Goal: Task Accomplishment & Management: Manage account settings

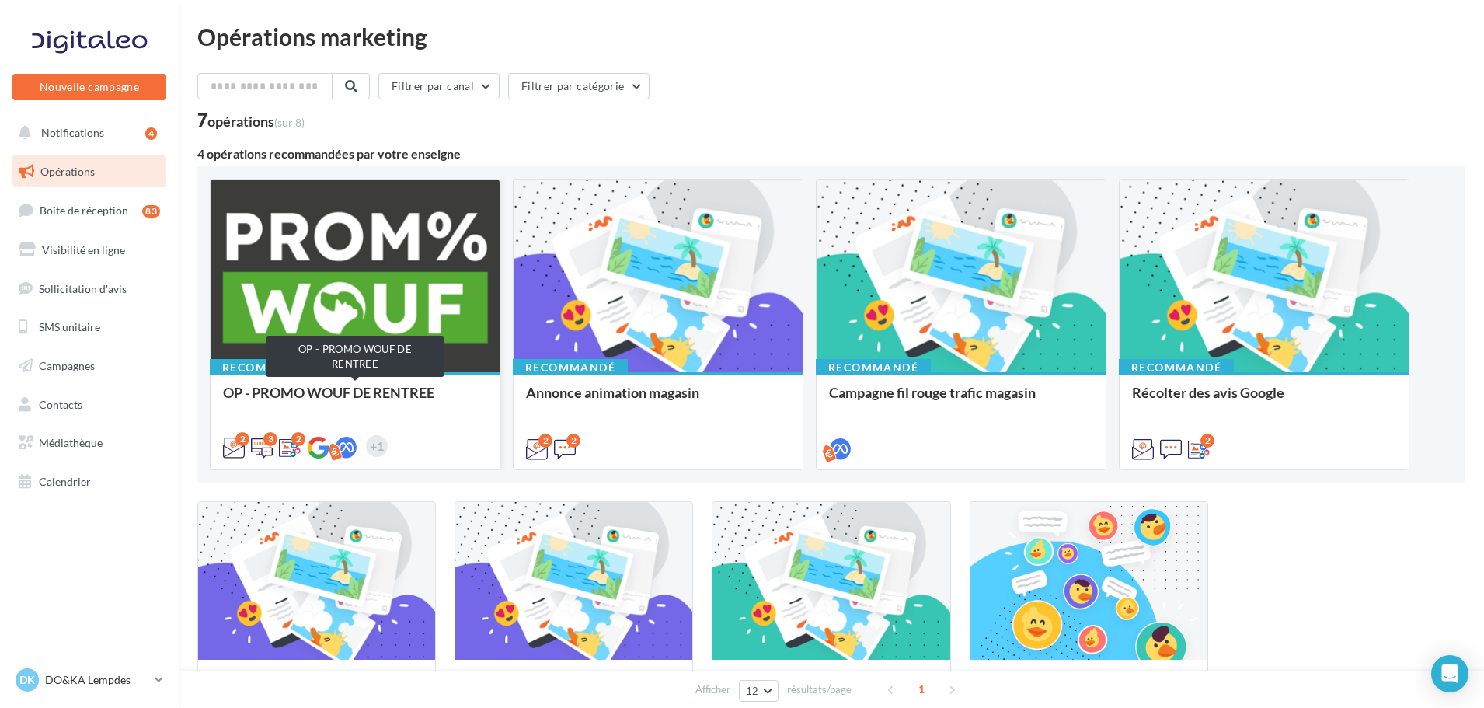
click at [432, 393] on div "OP - PROMO WOUF DE RENTREE" at bounding box center [355, 400] width 264 height 31
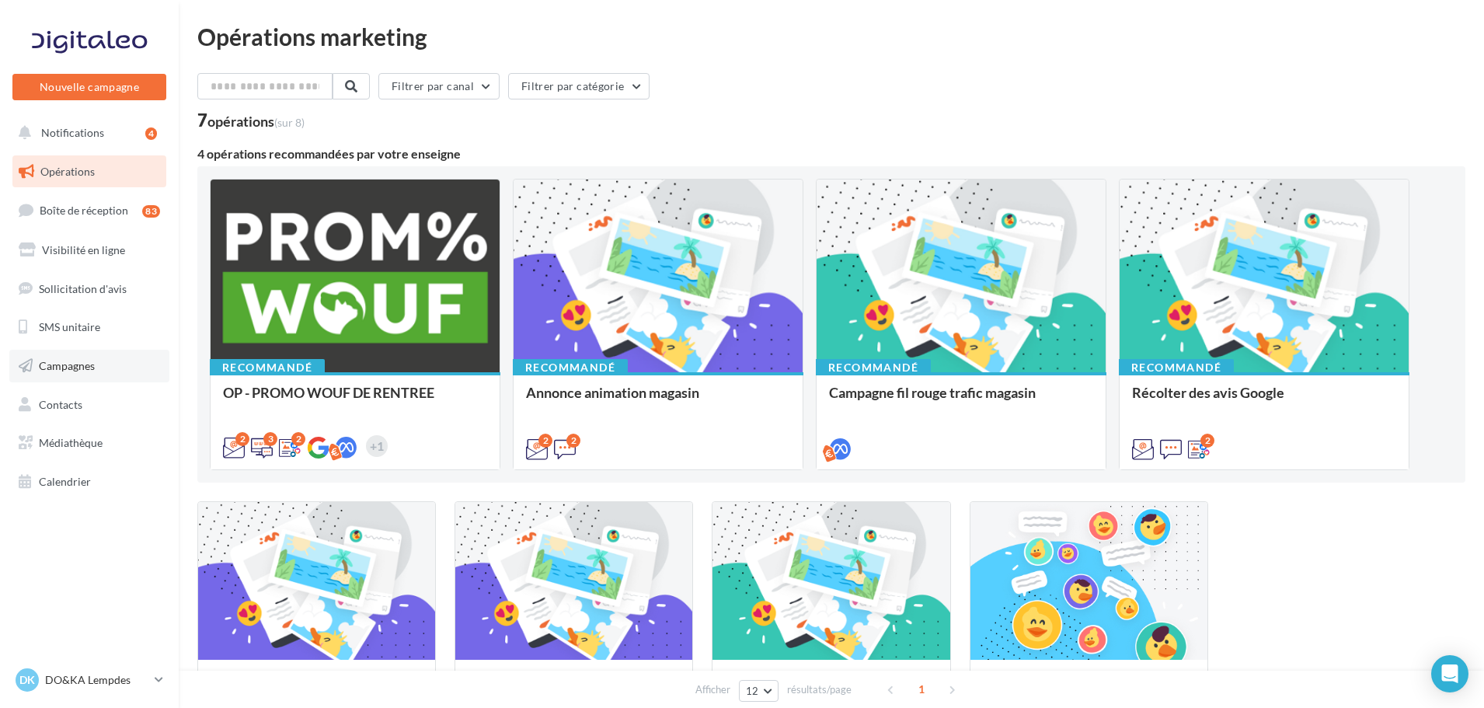
click at [81, 364] on span "Campagnes" at bounding box center [67, 365] width 56 height 13
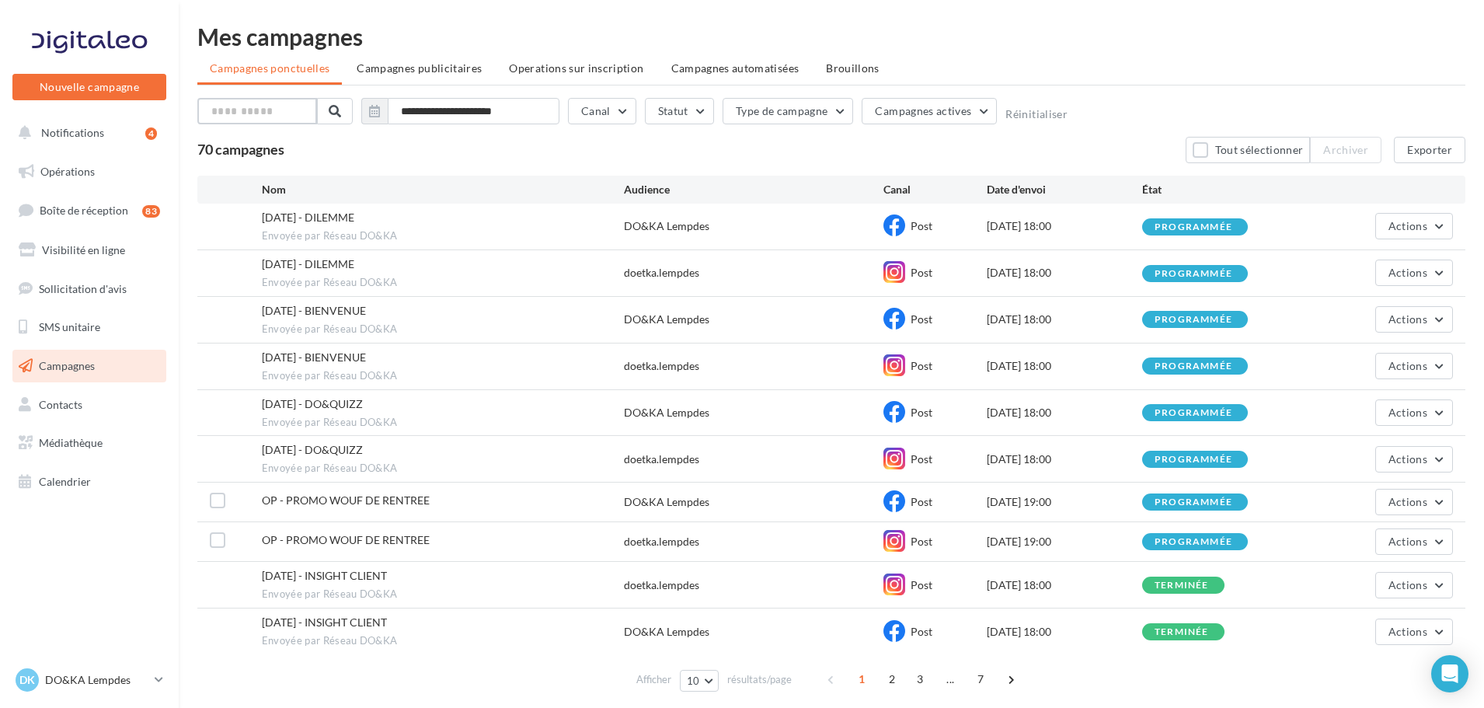
click at [239, 104] on input "text" at bounding box center [257, 111] width 120 height 26
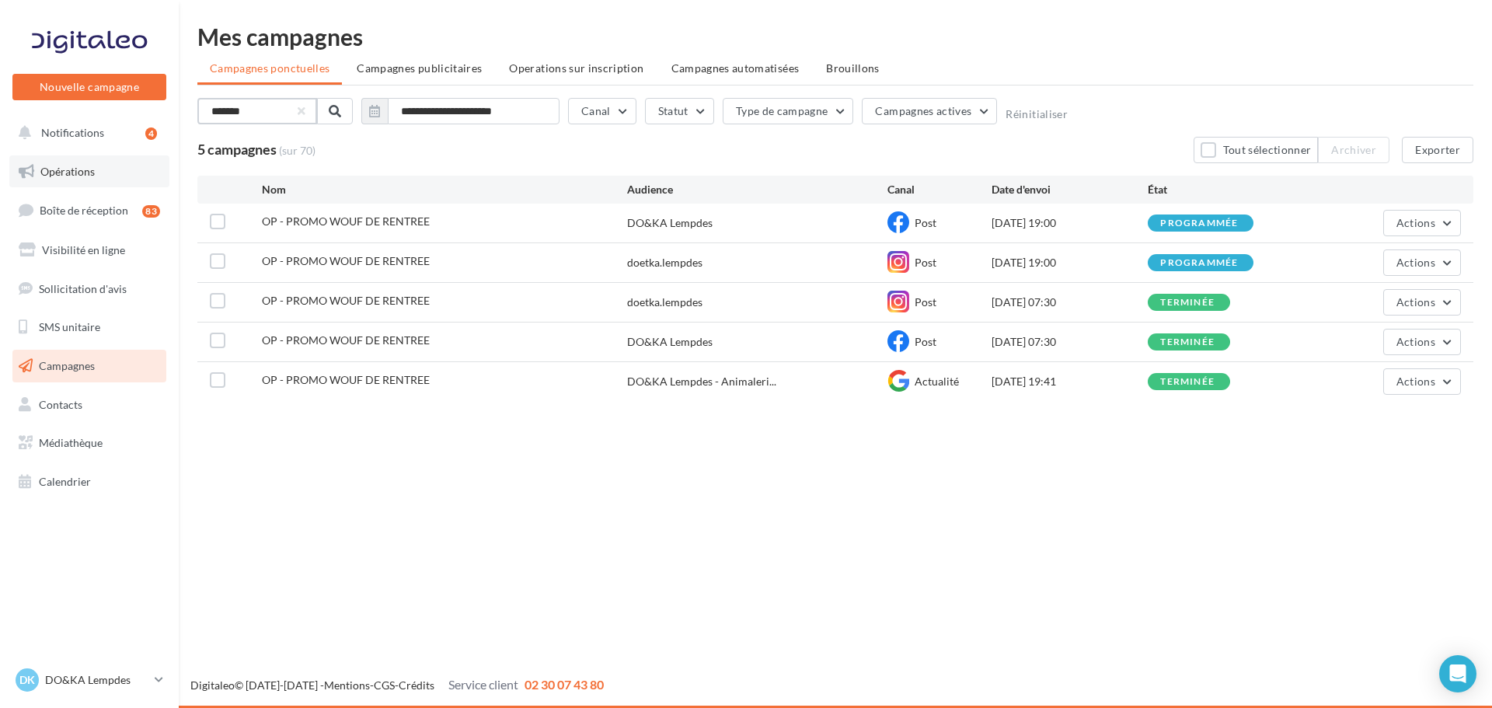
type input "*******"
click at [94, 166] on link "Opérations" at bounding box center [89, 171] width 160 height 33
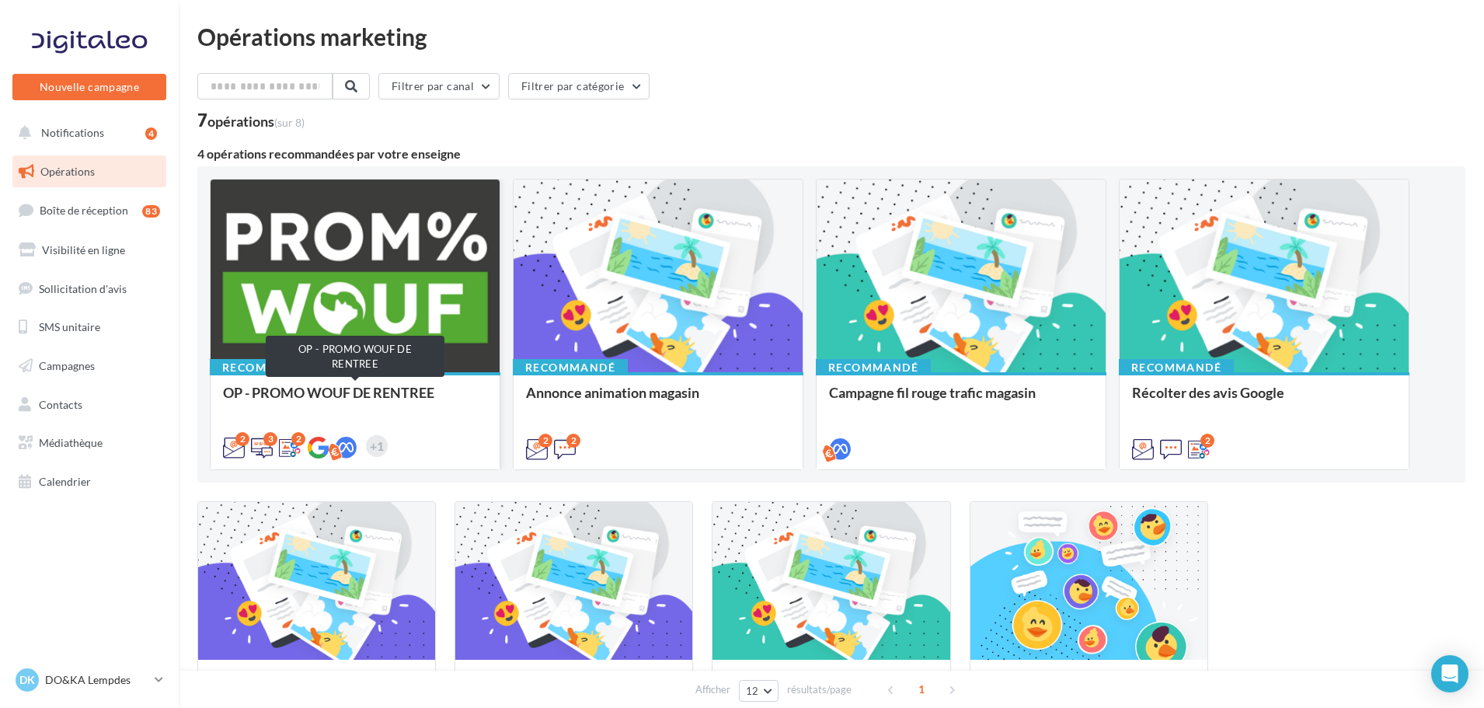
click at [358, 385] on div "OP - PROMO WOUF DE RENTREE" at bounding box center [355, 400] width 264 height 31
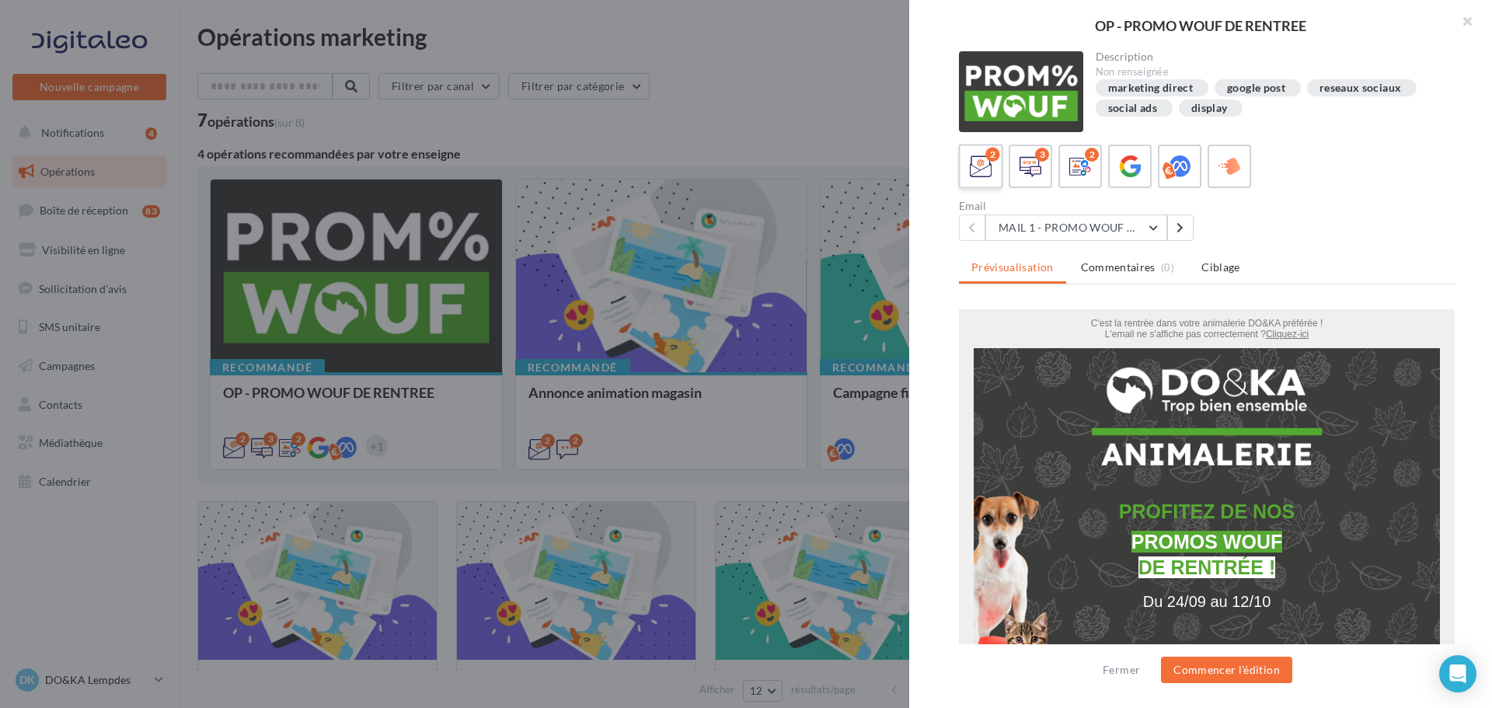
click at [986, 173] on icon at bounding box center [981, 166] width 23 height 23
click at [1154, 225] on button "MAIL 1 - PROMO WOUF RENTREE" at bounding box center [1076, 228] width 182 height 26
click at [1235, 662] on button "Commencer l'édition" at bounding box center [1226, 670] width 131 height 26
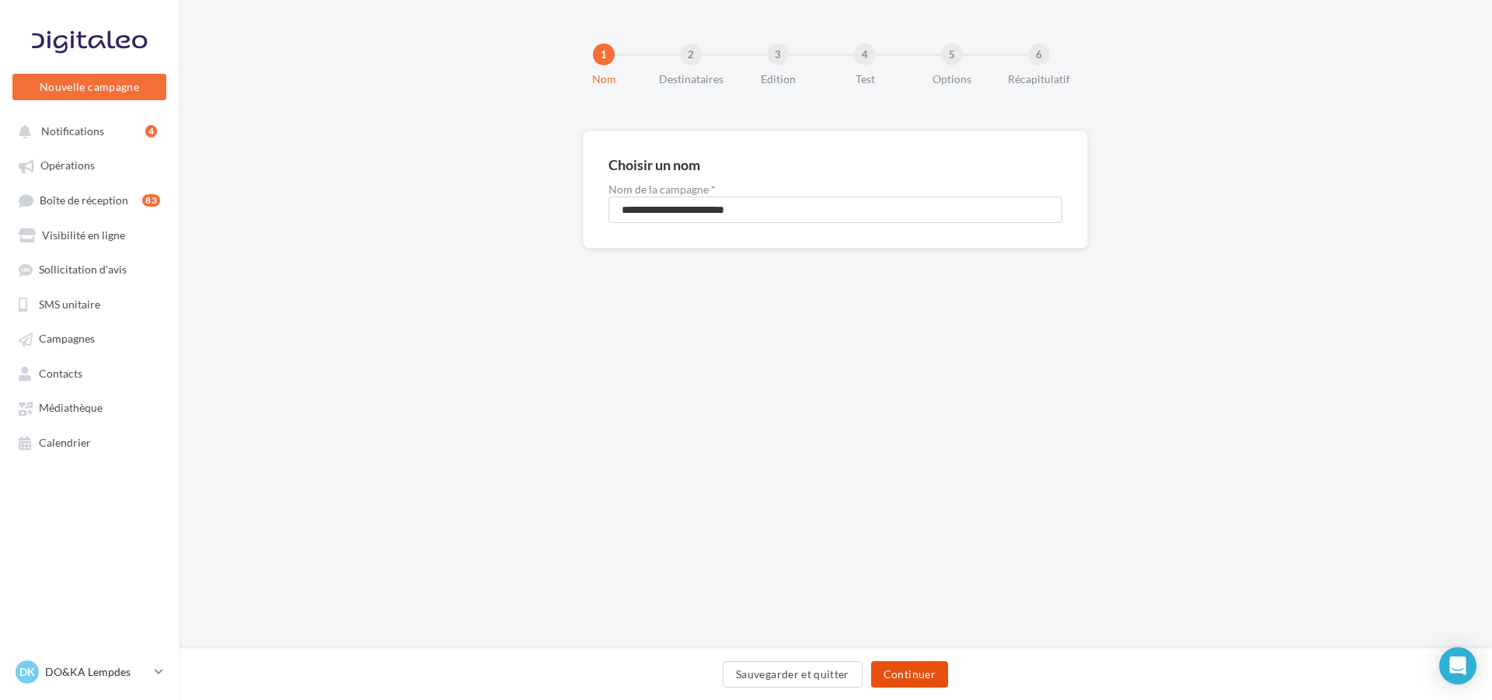
click at [925, 678] on button "Continuer" at bounding box center [909, 674] width 77 height 26
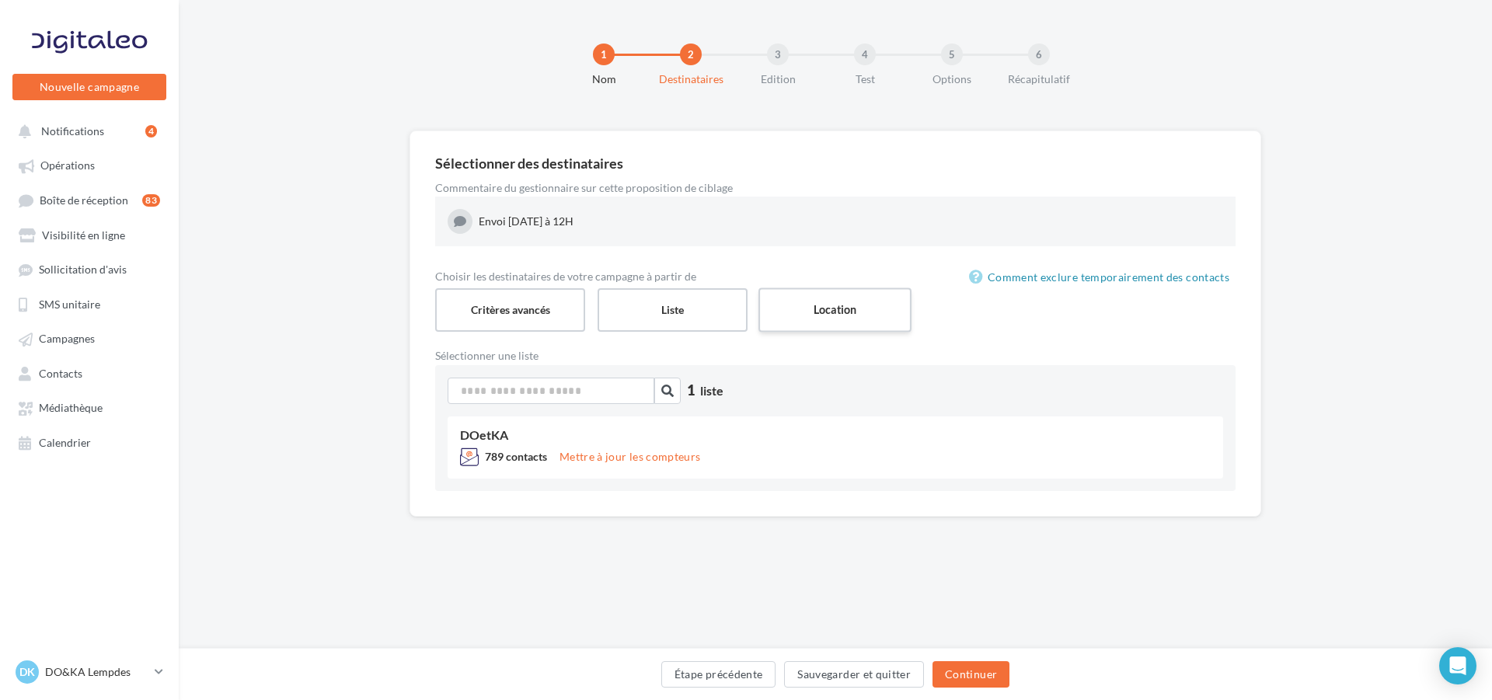
click at [842, 311] on label "Location" at bounding box center [835, 310] width 153 height 44
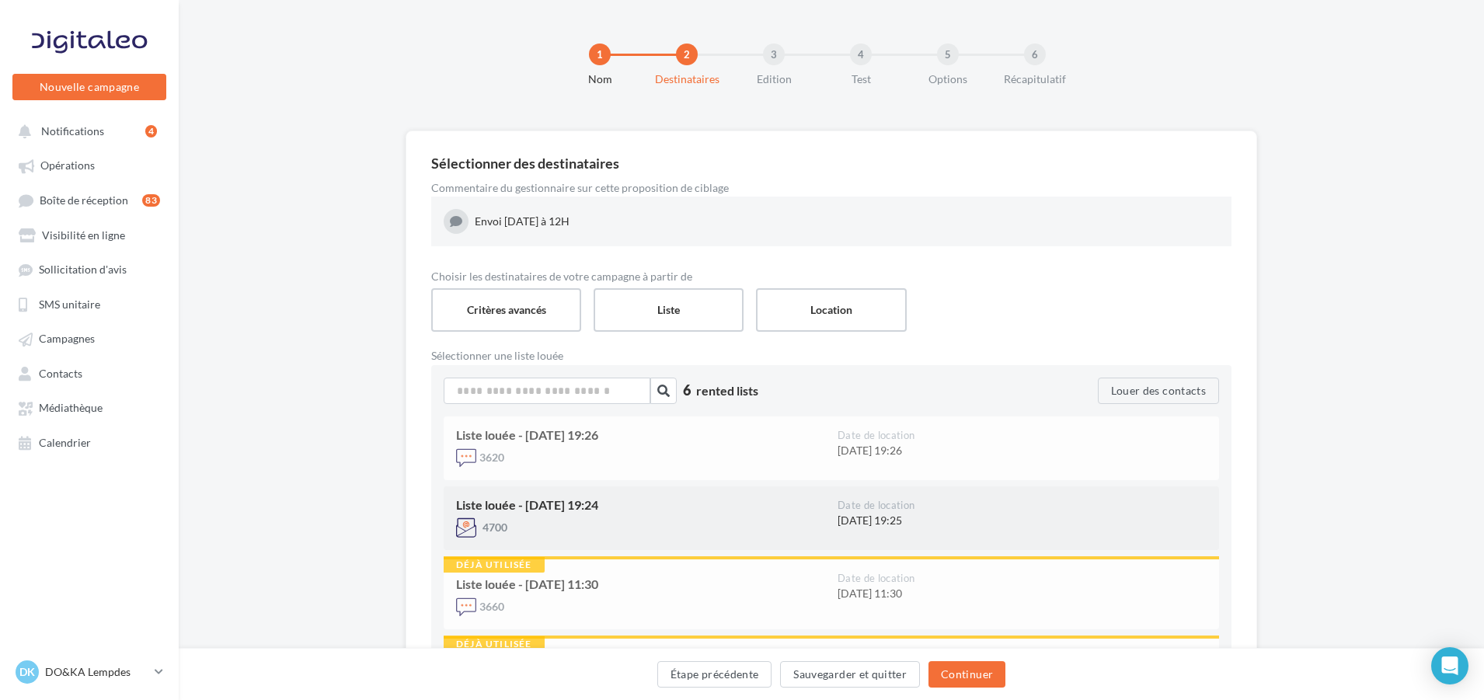
scroll to position [78, 0]
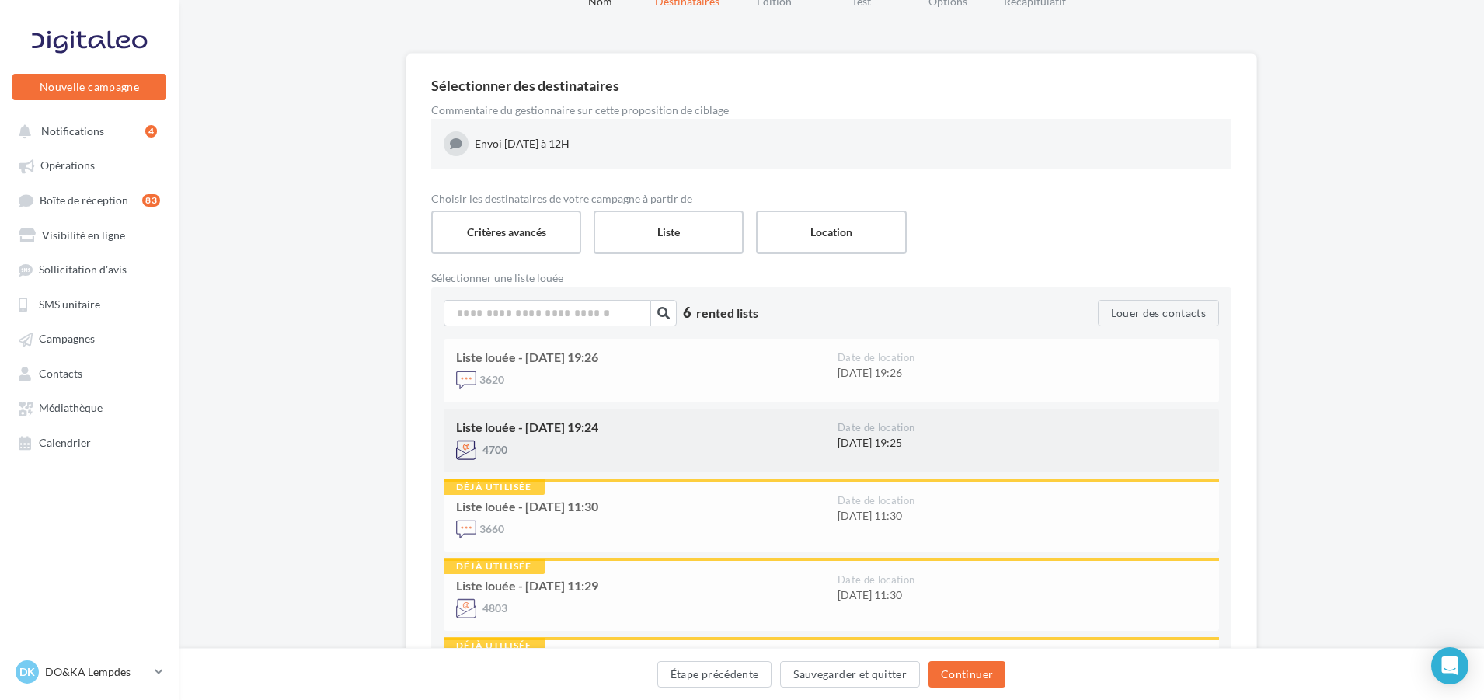
click at [686, 450] on div "4700" at bounding box center [640, 450] width 369 height 20
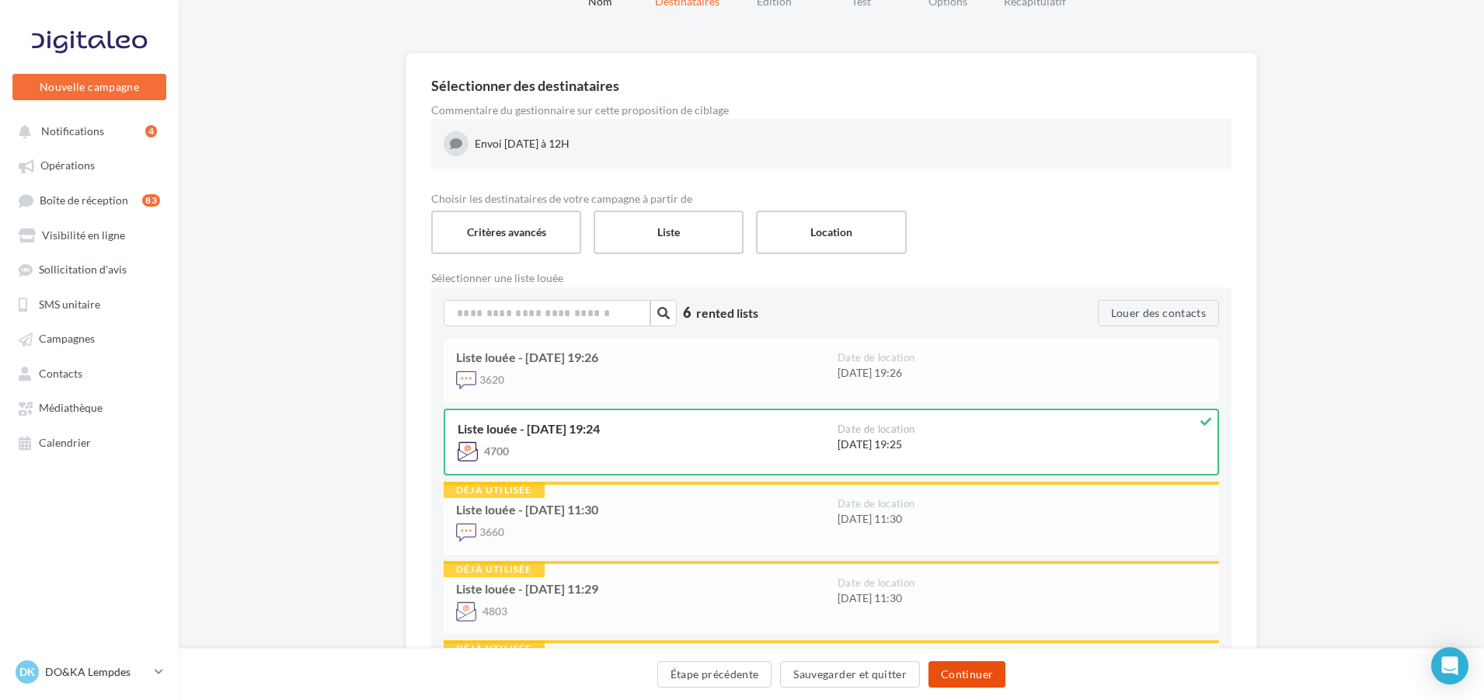
click at [957, 677] on button "Continuer" at bounding box center [967, 674] width 77 height 26
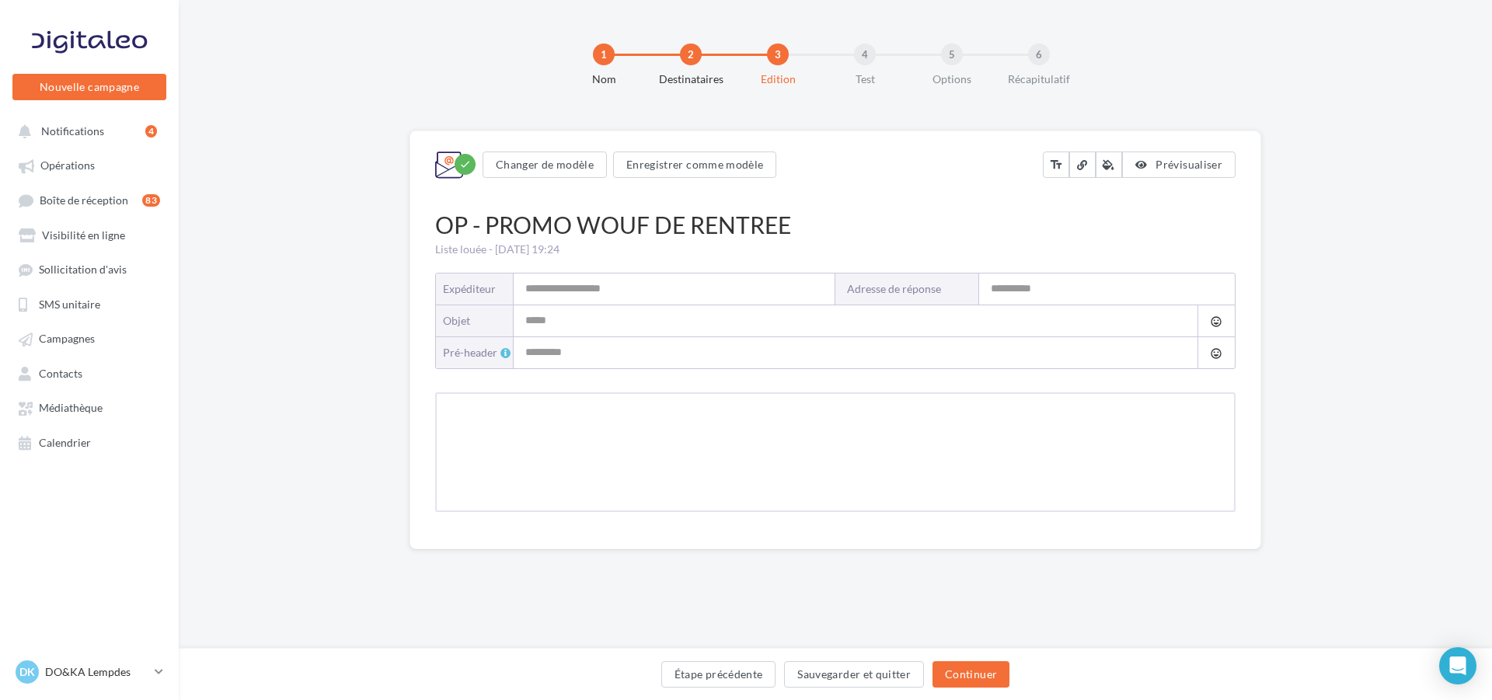
type input "**********"
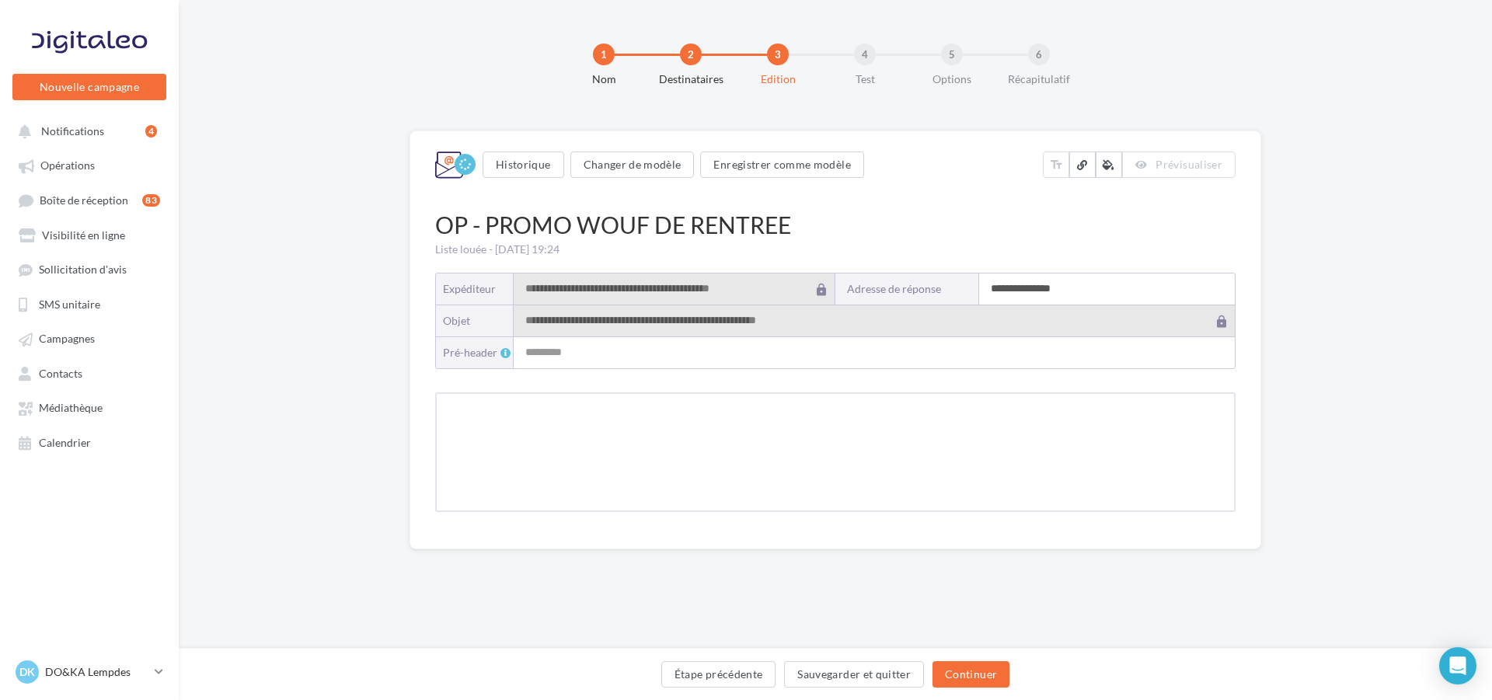
type input "**********"
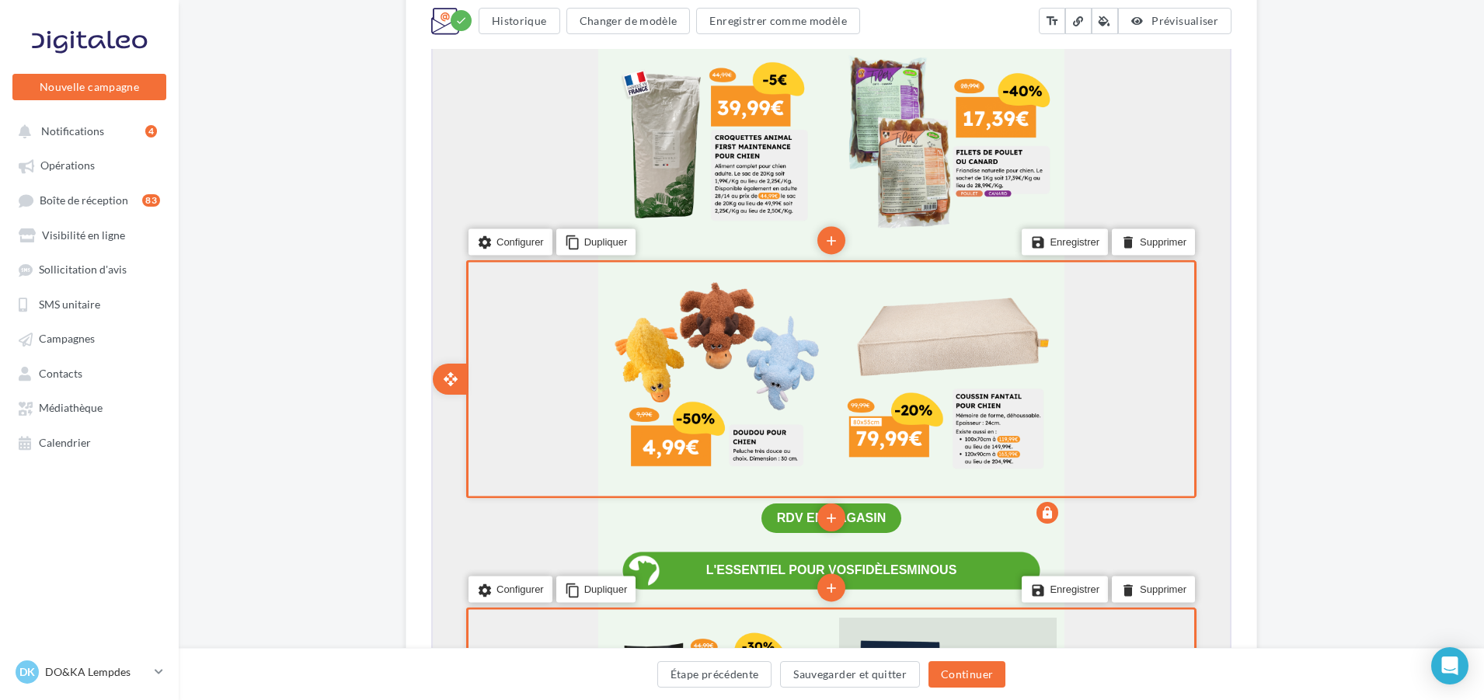
scroll to position [1243, 0]
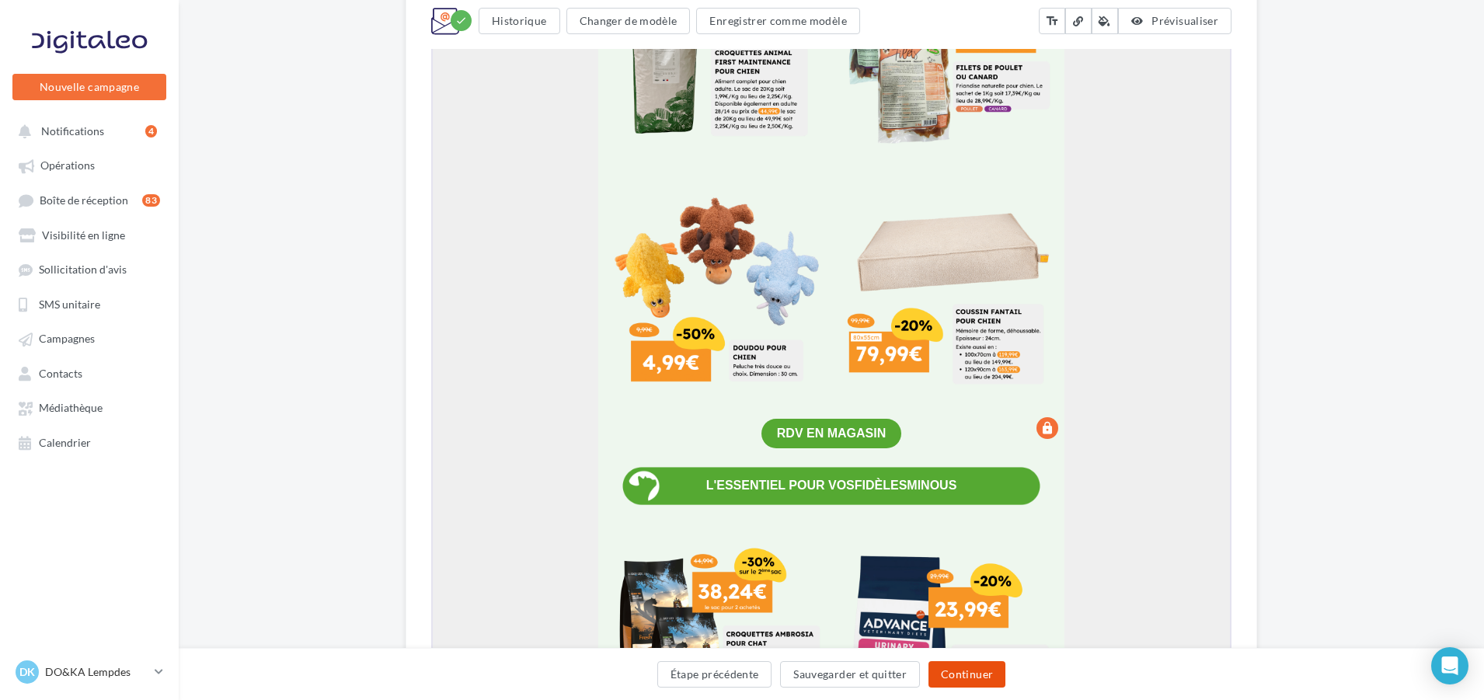
click at [972, 669] on button "Continuer" at bounding box center [967, 674] width 77 height 26
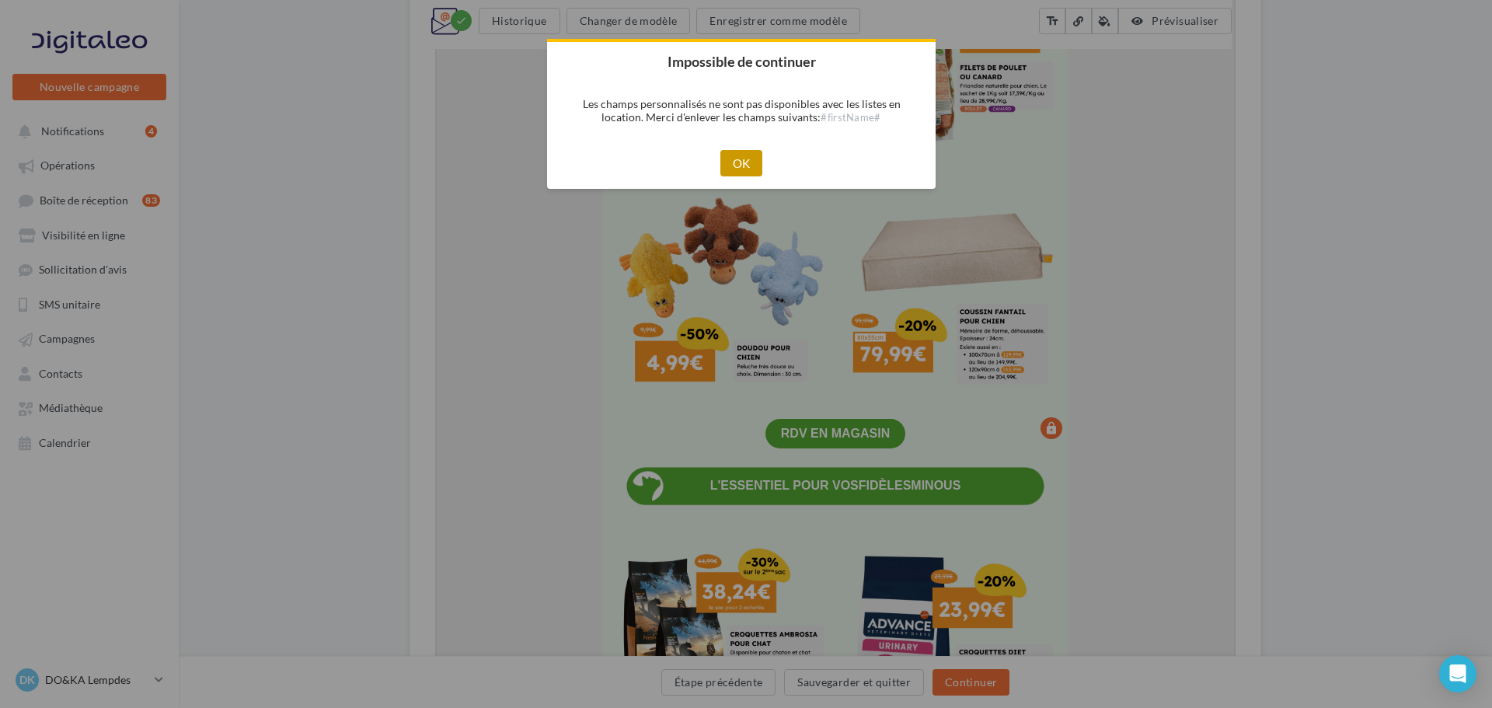
click at [753, 166] on button "OK" at bounding box center [741, 163] width 43 height 26
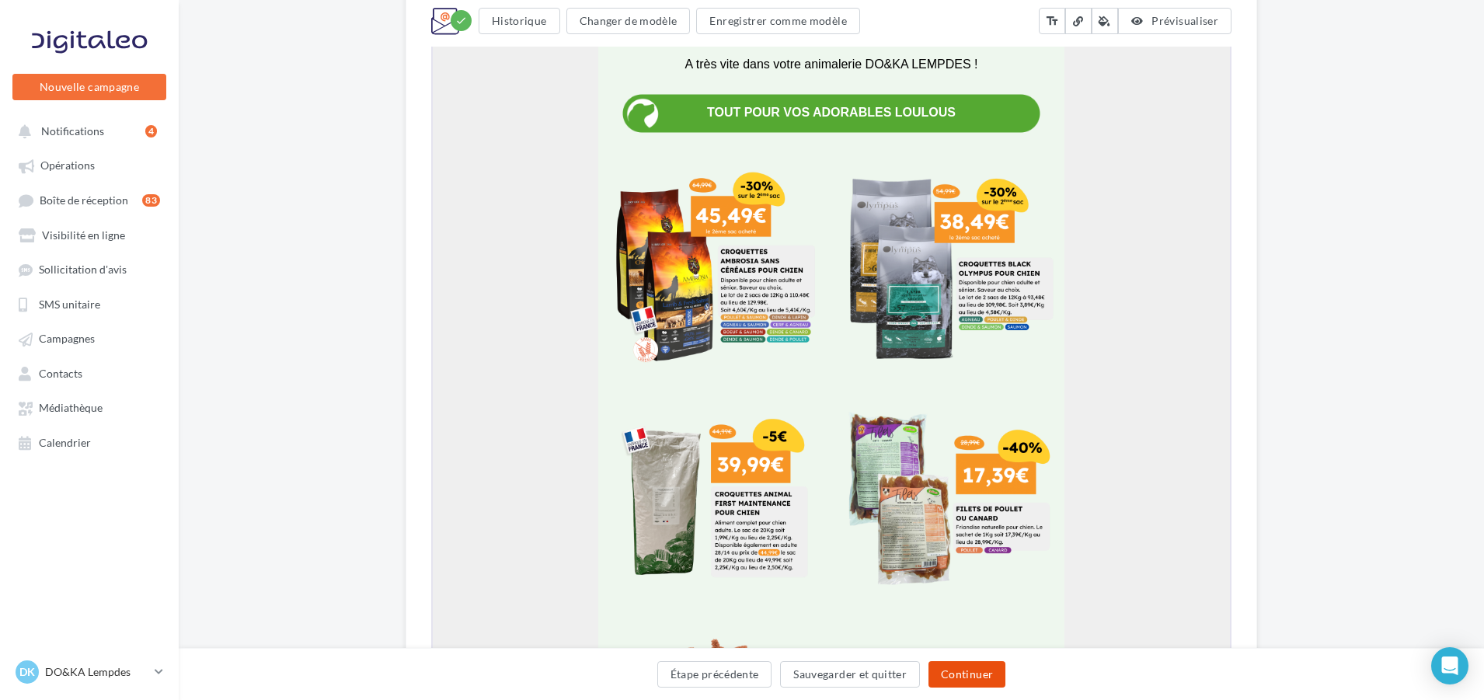
scroll to position [855, 0]
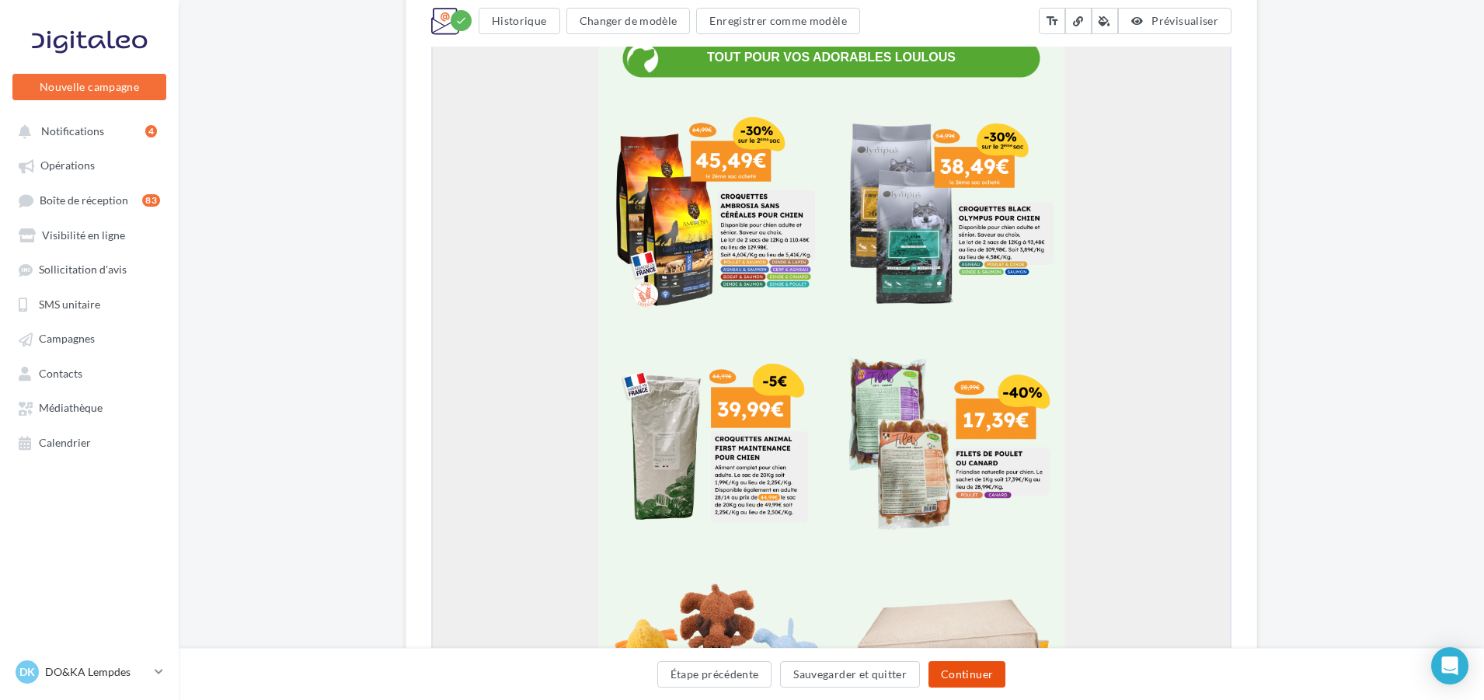
click at [969, 676] on button "Continuer" at bounding box center [967, 674] width 77 height 26
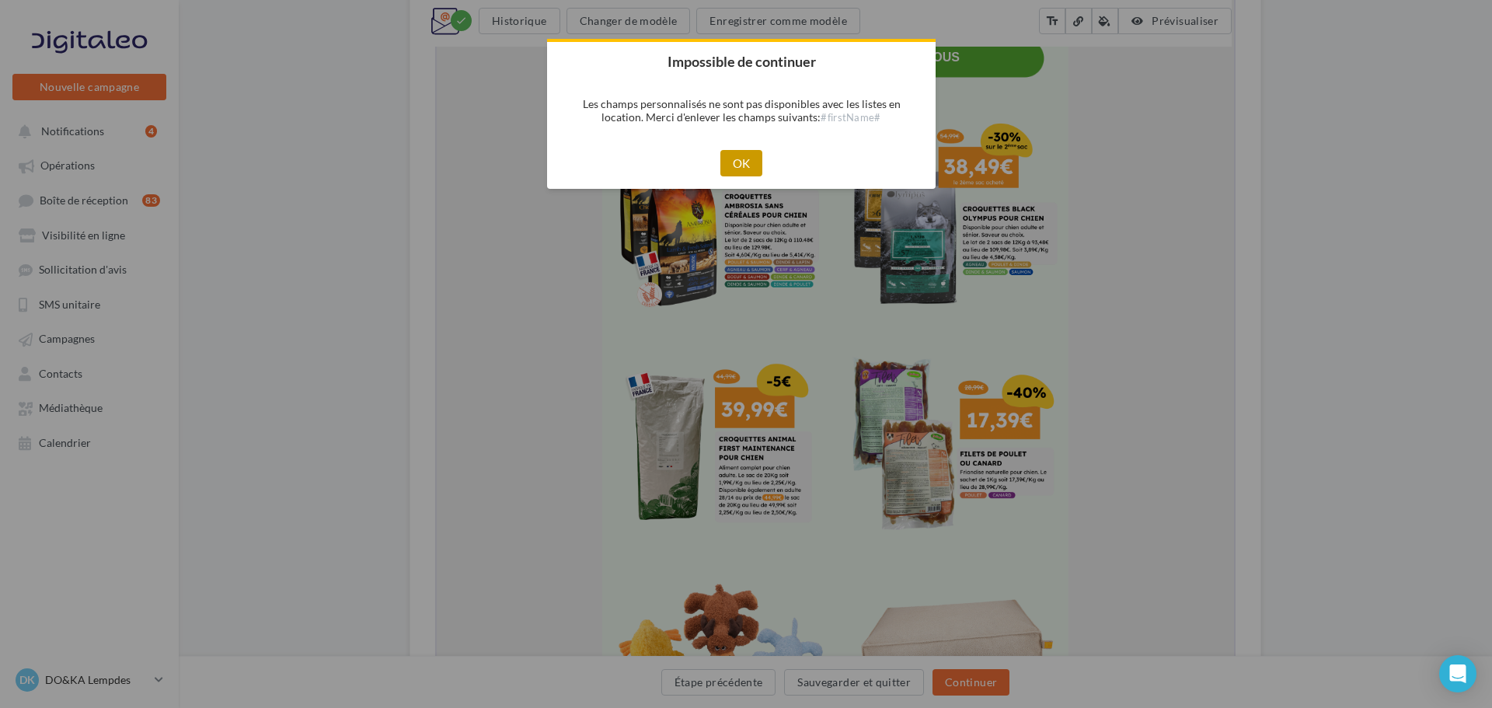
click at [747, 162] on button "OK" at bounding box center [741, 163] width 43 height 26
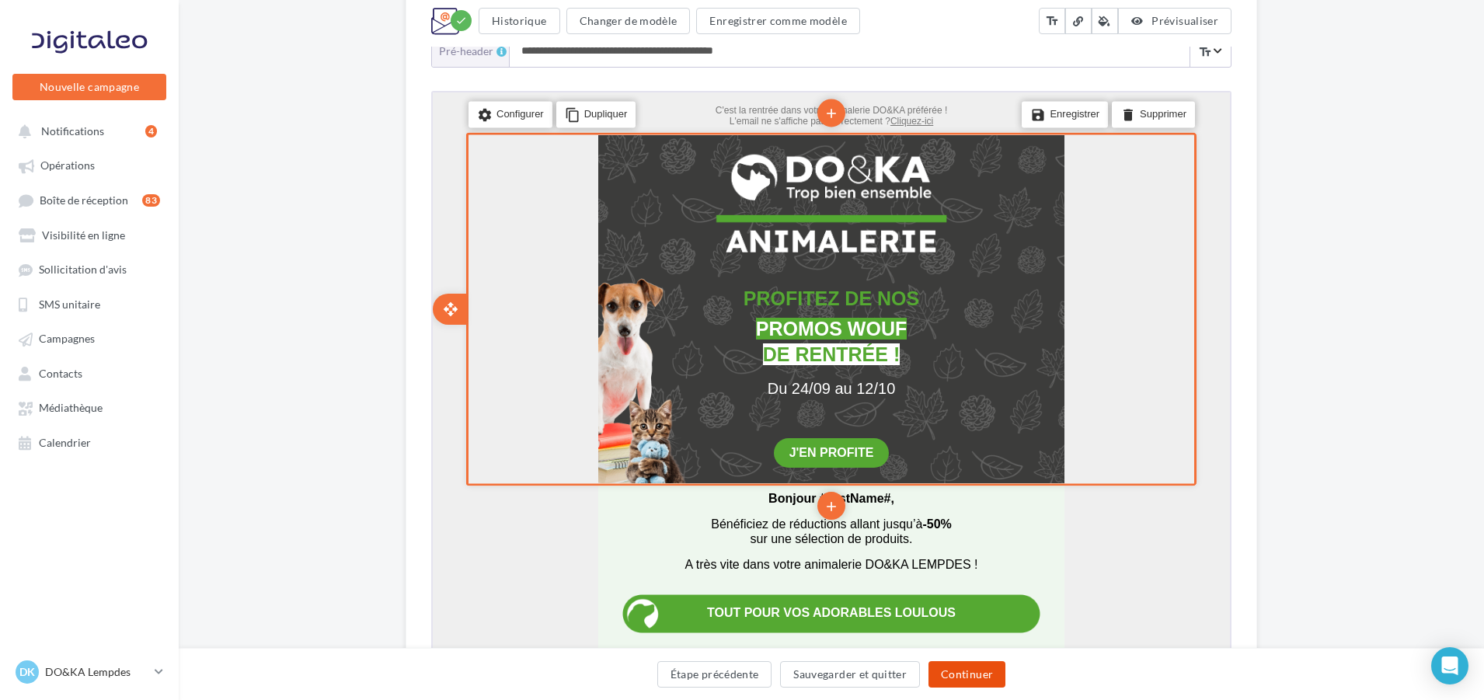
scroll to position [311, 0]
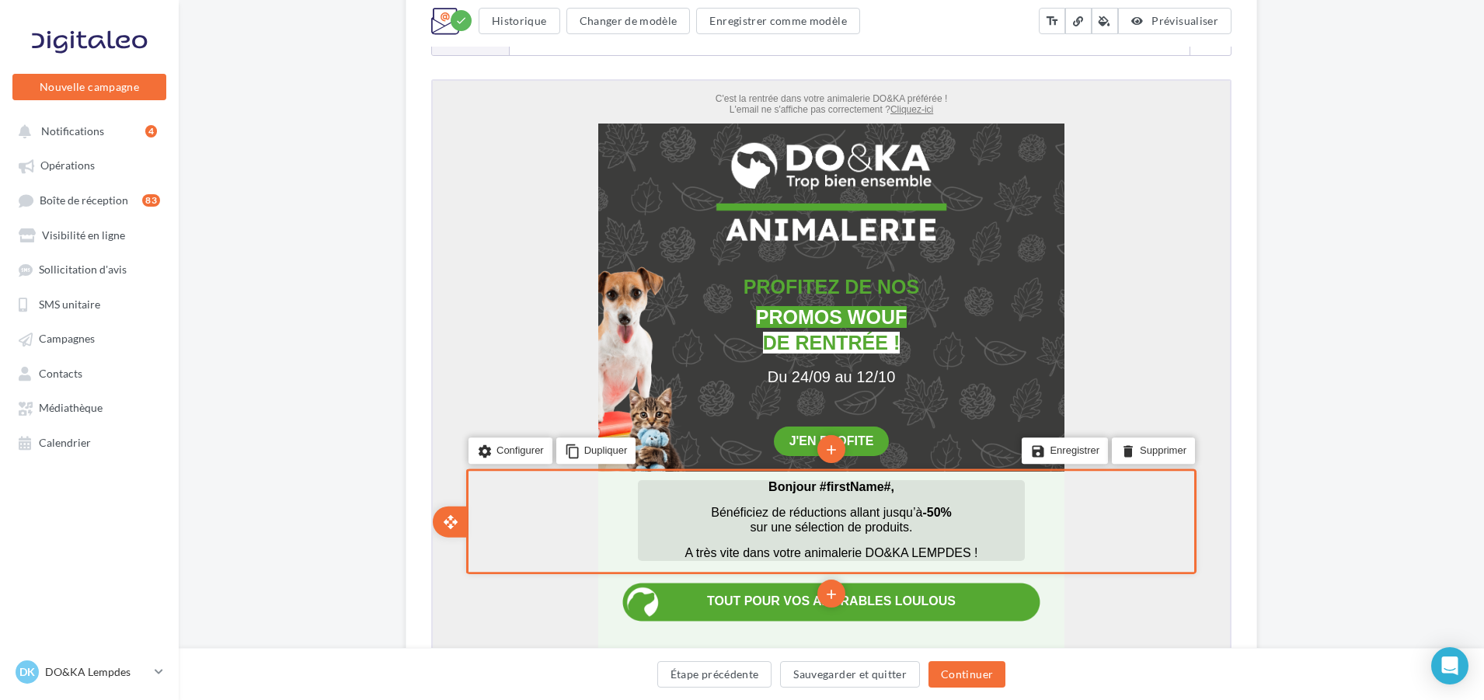
click at [893, 485] on span "Bonjour #firstName#," at bounding box center [830, 484] width 126 height 13
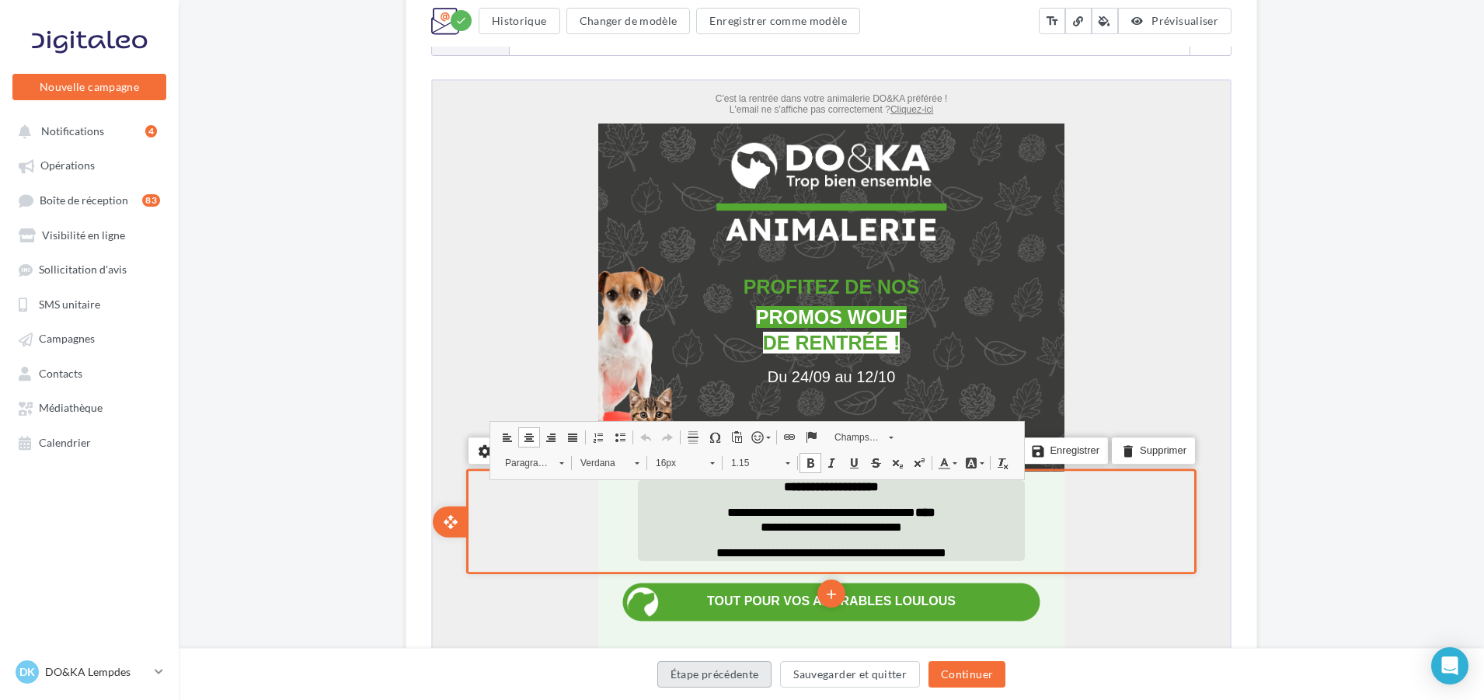
click at [715, 679] on button "Étape précédente" at bounding box center [714, 674] width 115 height 26
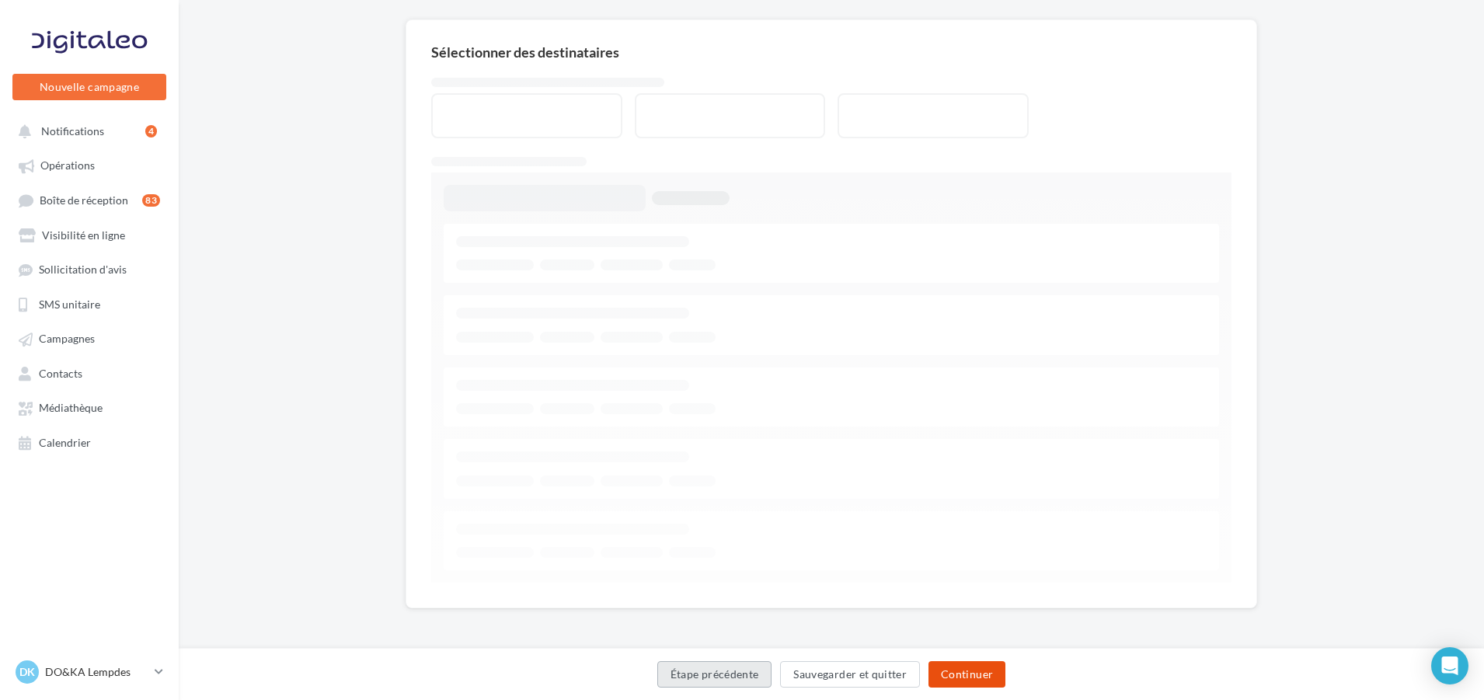
scroll to position [111, 0]
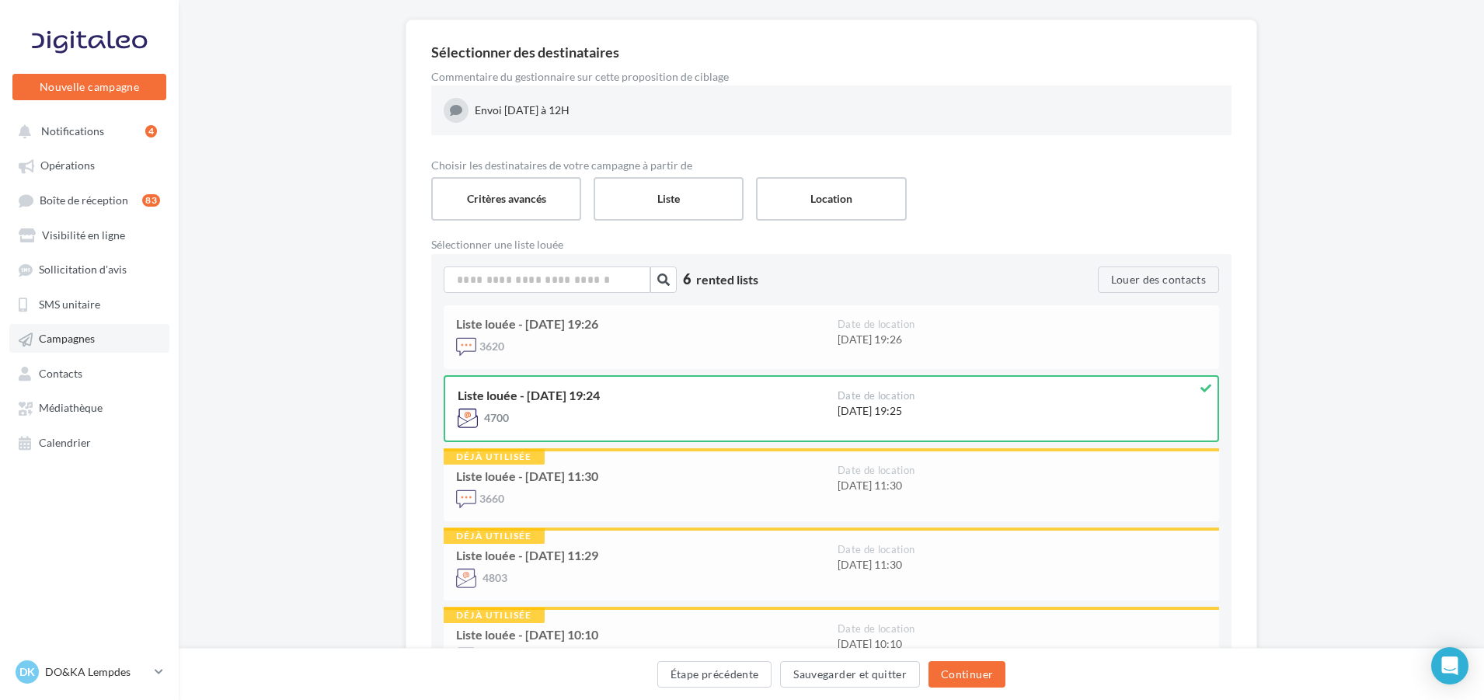
click at [78, 337] on span "Campagnes" at bounding box center [67, 339] width 56 height 13
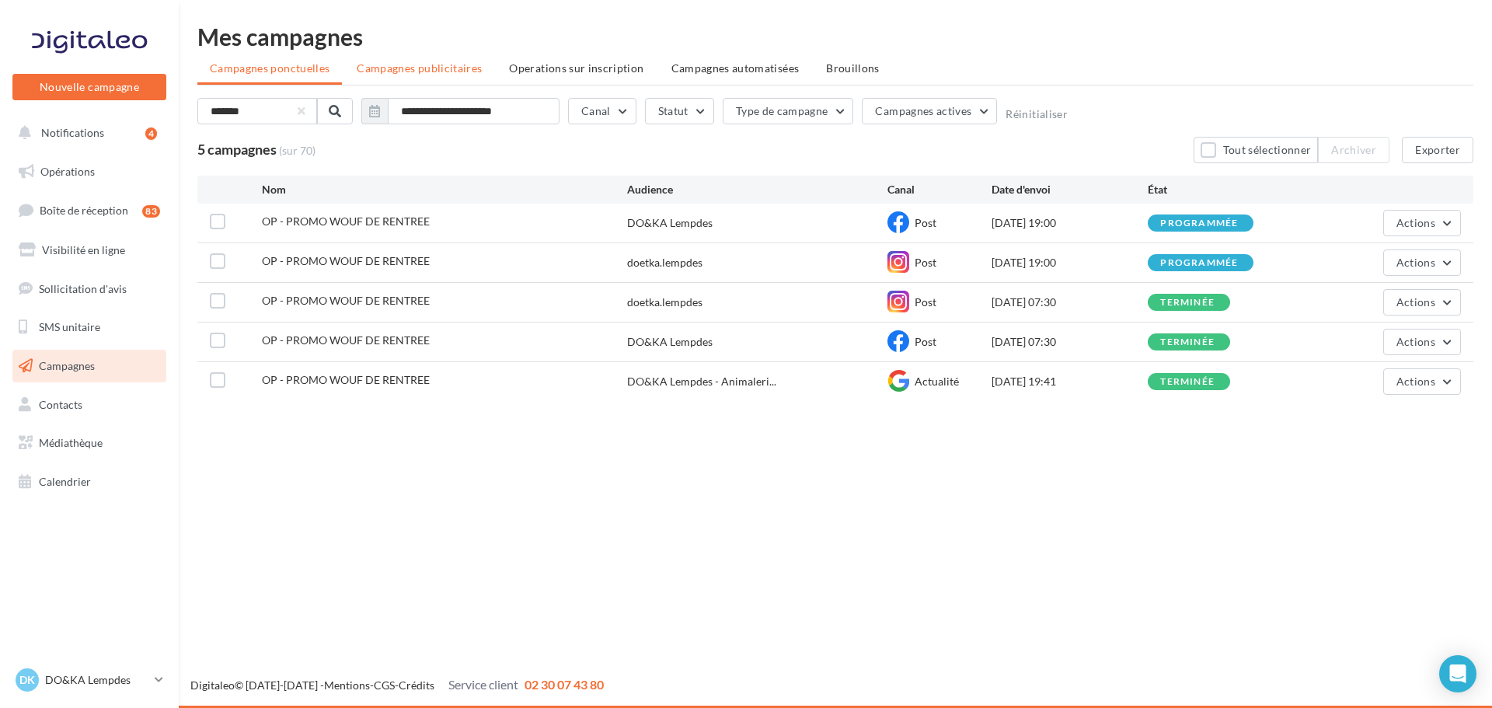
click at [401, 65] on span "Campagnes publicitaires" at bounding box center [419, 67] width 125 height 13
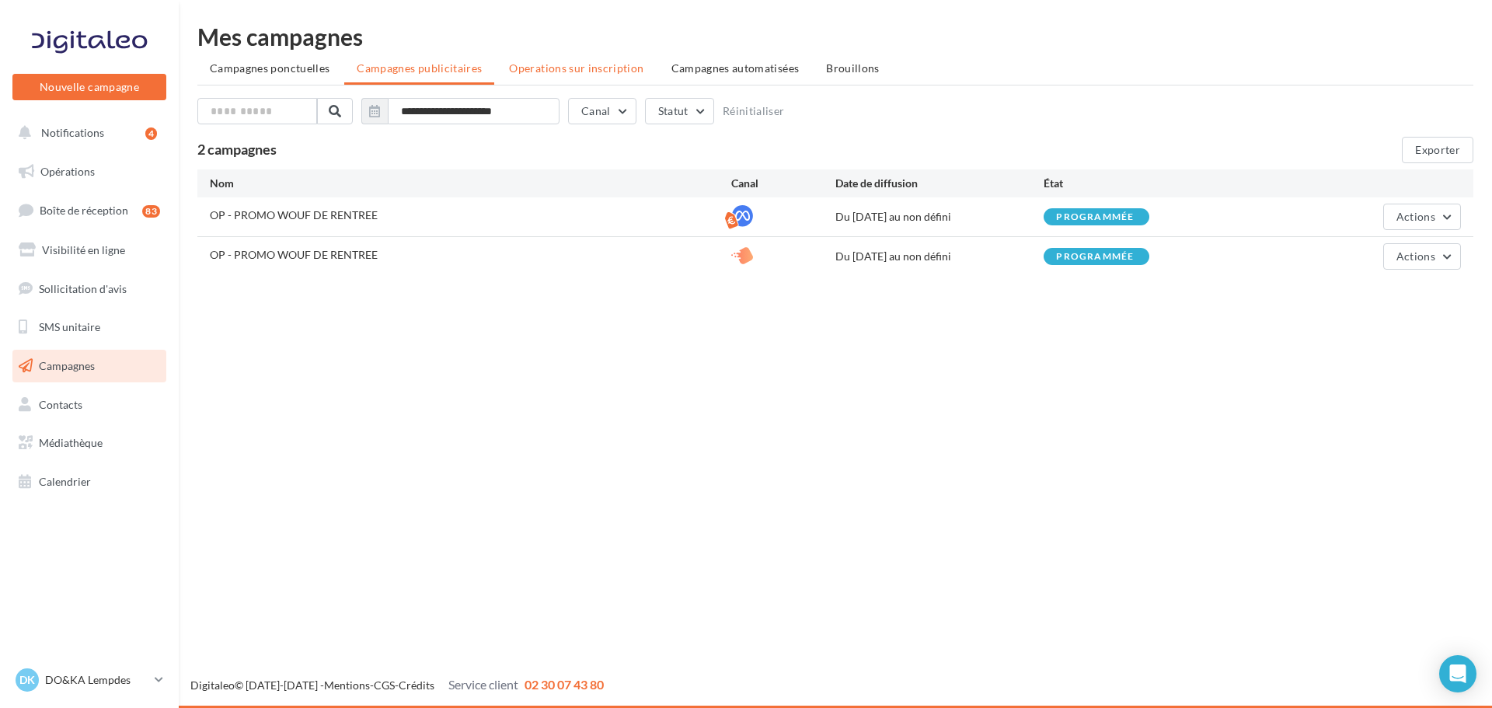
click at [592, 65] on span "Operations sur inscription" at bounding box center [576, 67] width 134 height 13
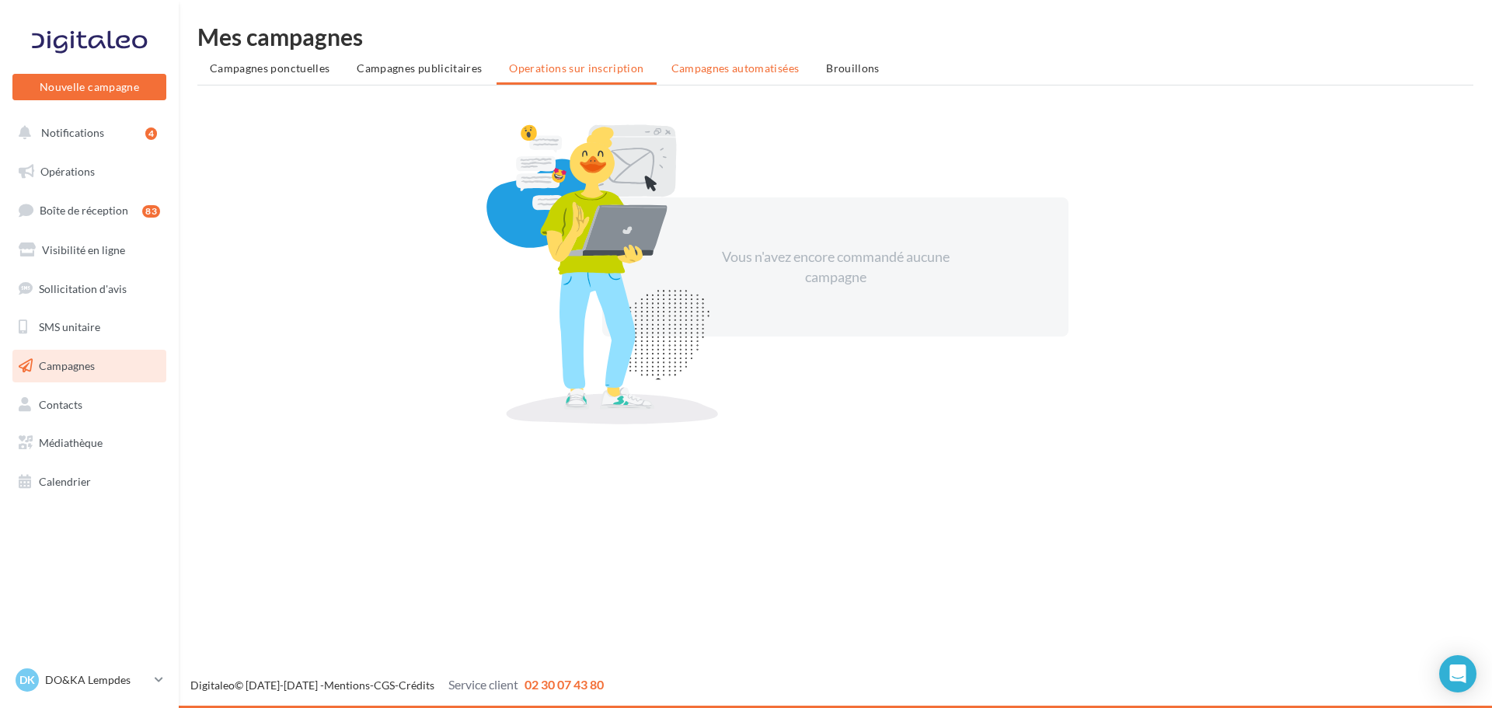
click at [754, 61] on li "Campagnes automatisées" at bounding box center [735, 68] width 153 height 28
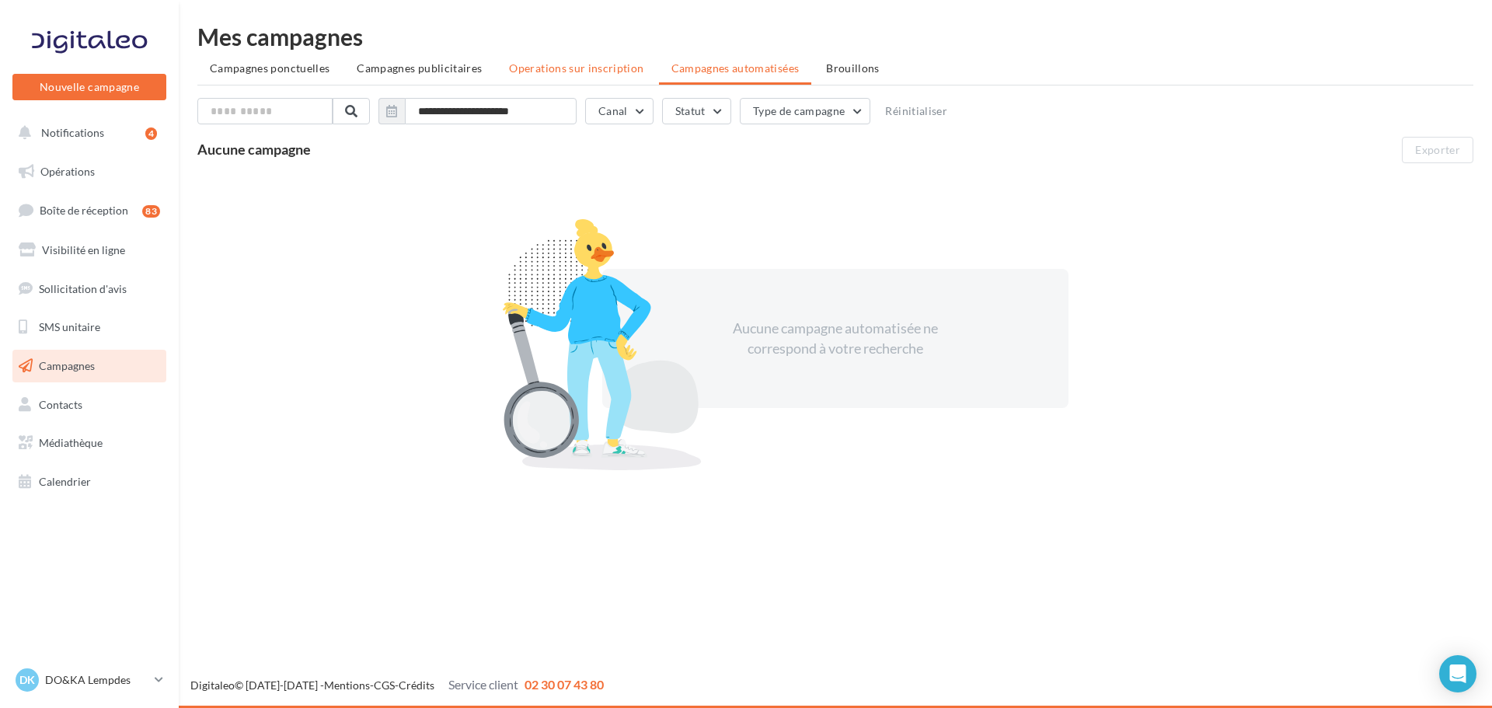
click at [553, 72] on span "Operations sur inscription" at bounding box center [576, 67] width 134 height 13
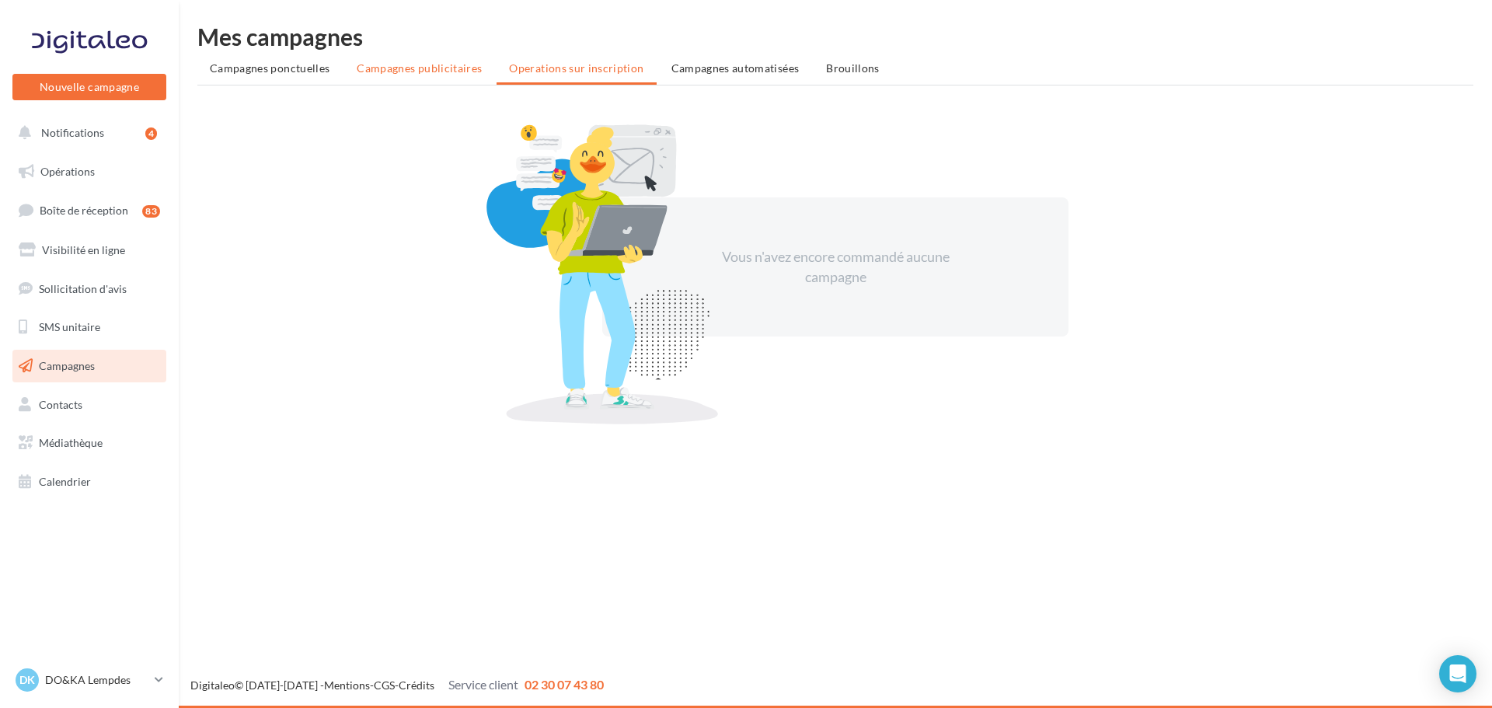
click at [431, 66] on span "Campagnes publicitaires" at bounding box center [419, 67] width 125 height 13
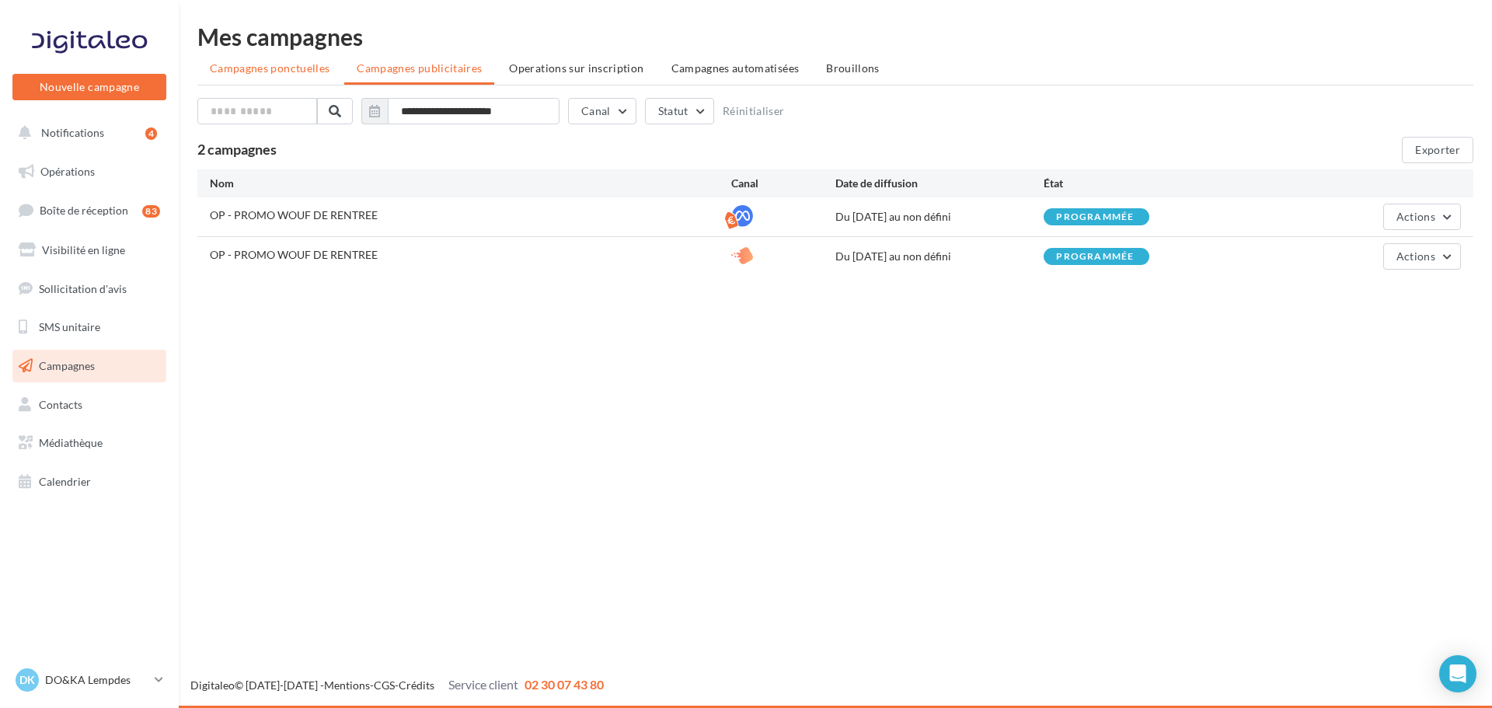
click at [284, 64] on span "Campagnes ponctuelles" at bounding box center [270, 67] width 120 height 13
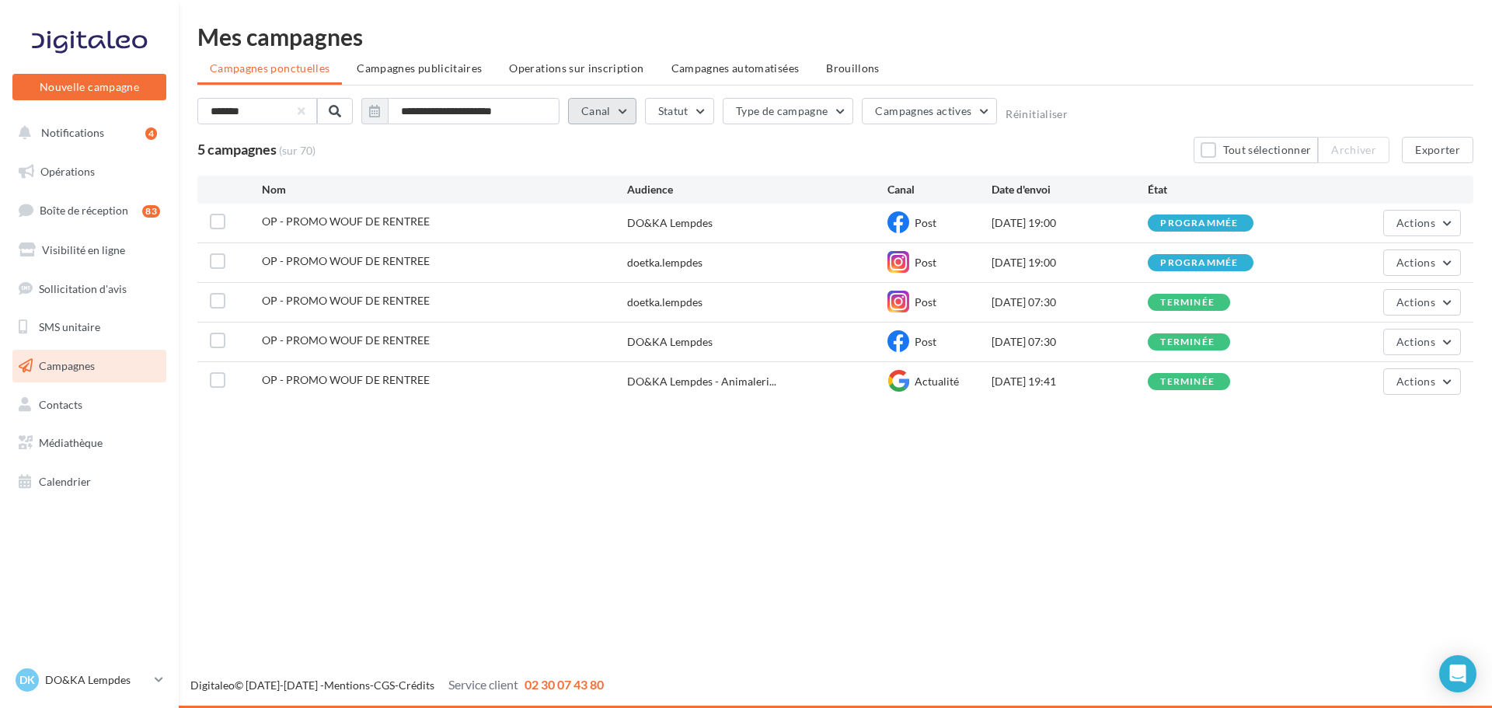
click at [622, 113] on button "Canal" at bounding box center [602, 111] width 68 height 26
click at [585, 215] on label at bounding box center [589, 218] width 16 height 16
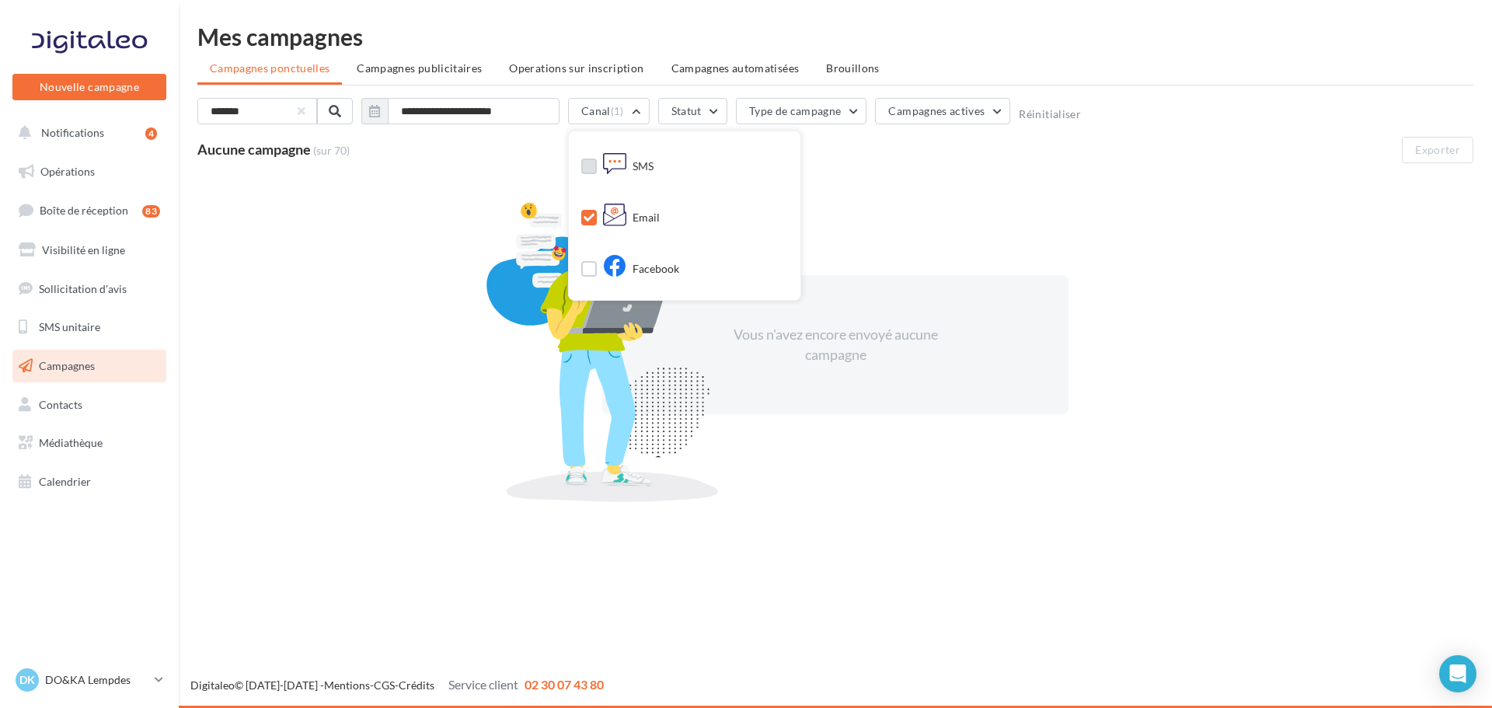
click at [584, 167] on label at bounding box center [589, 167] width 16 height 16
click at [588, 265] on label at bounding box center [589, 269] width 16 height 16
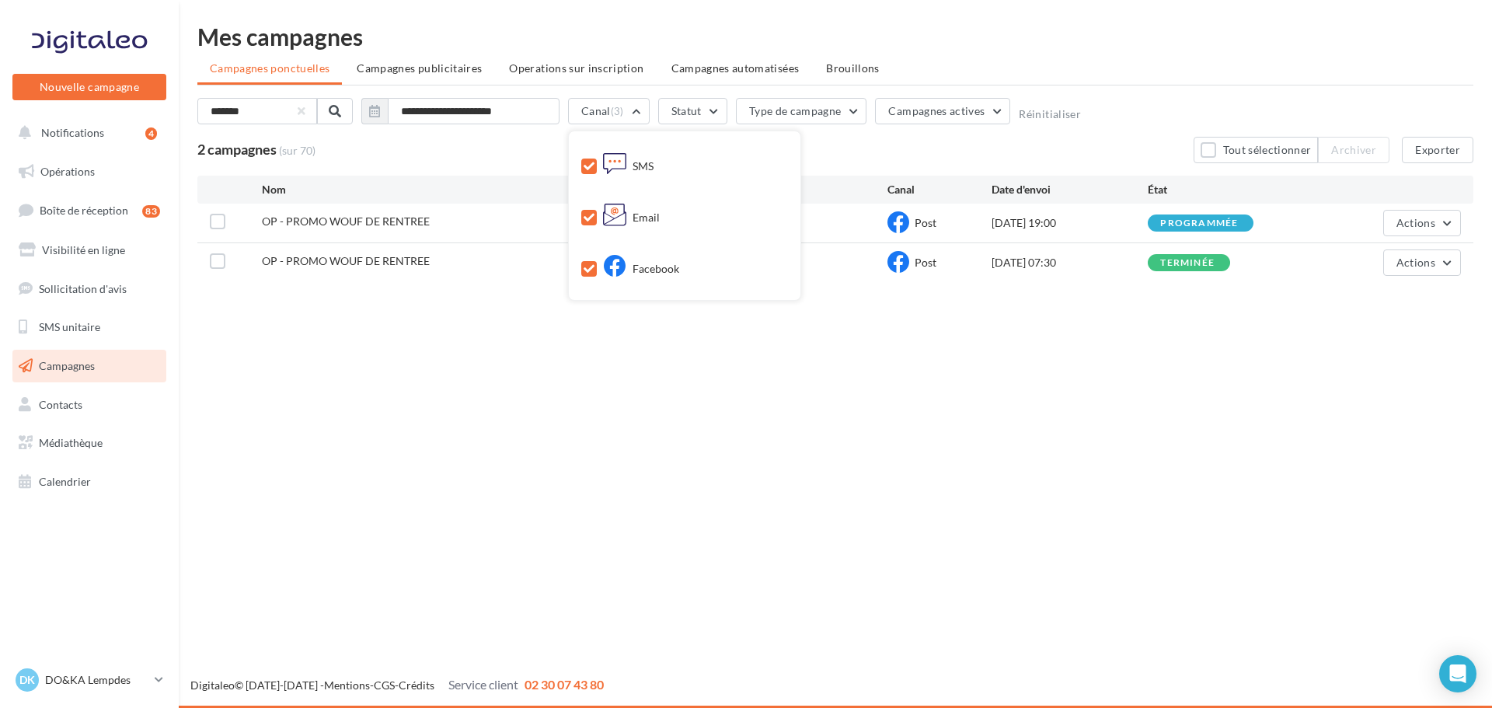
click at [588, 268] on icon at bounding box center [589, 268] width 11 height 11
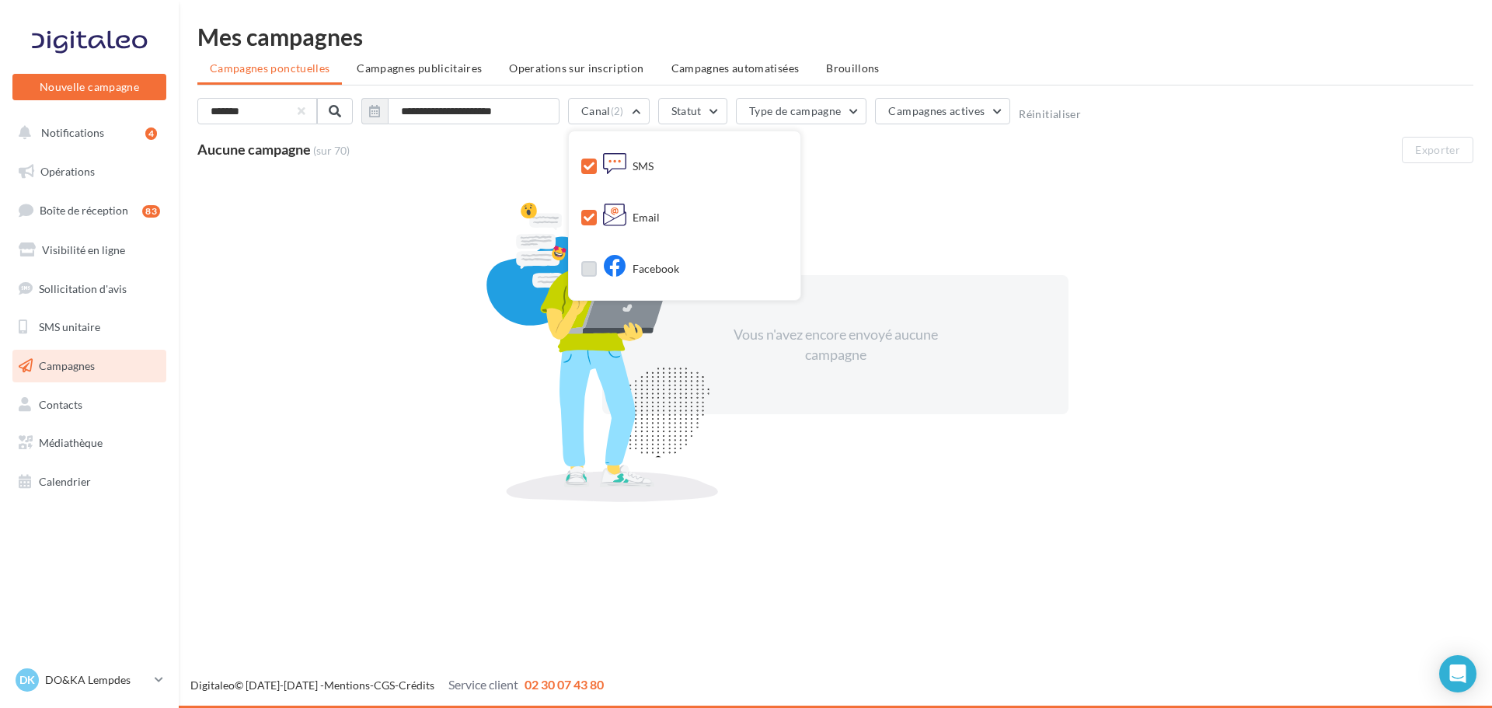
click at [589, 215] on icon at bounding box center [589, 217] width 11 height 11
click at [587, 165] on icon at bounding box center [589, 166] width 11 height 11
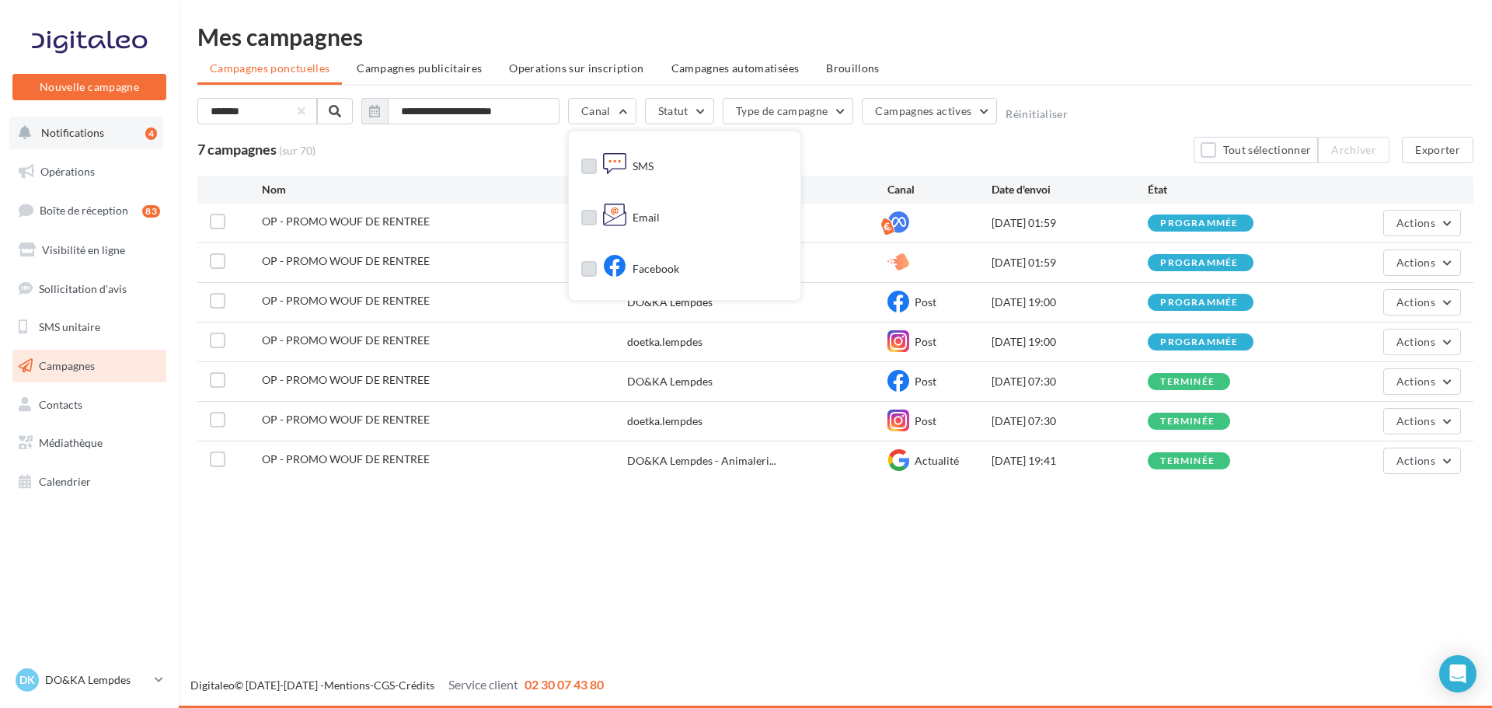
click at [85, 132] on span "Notifications" at bounding box center [72, 132] width 63 height 13
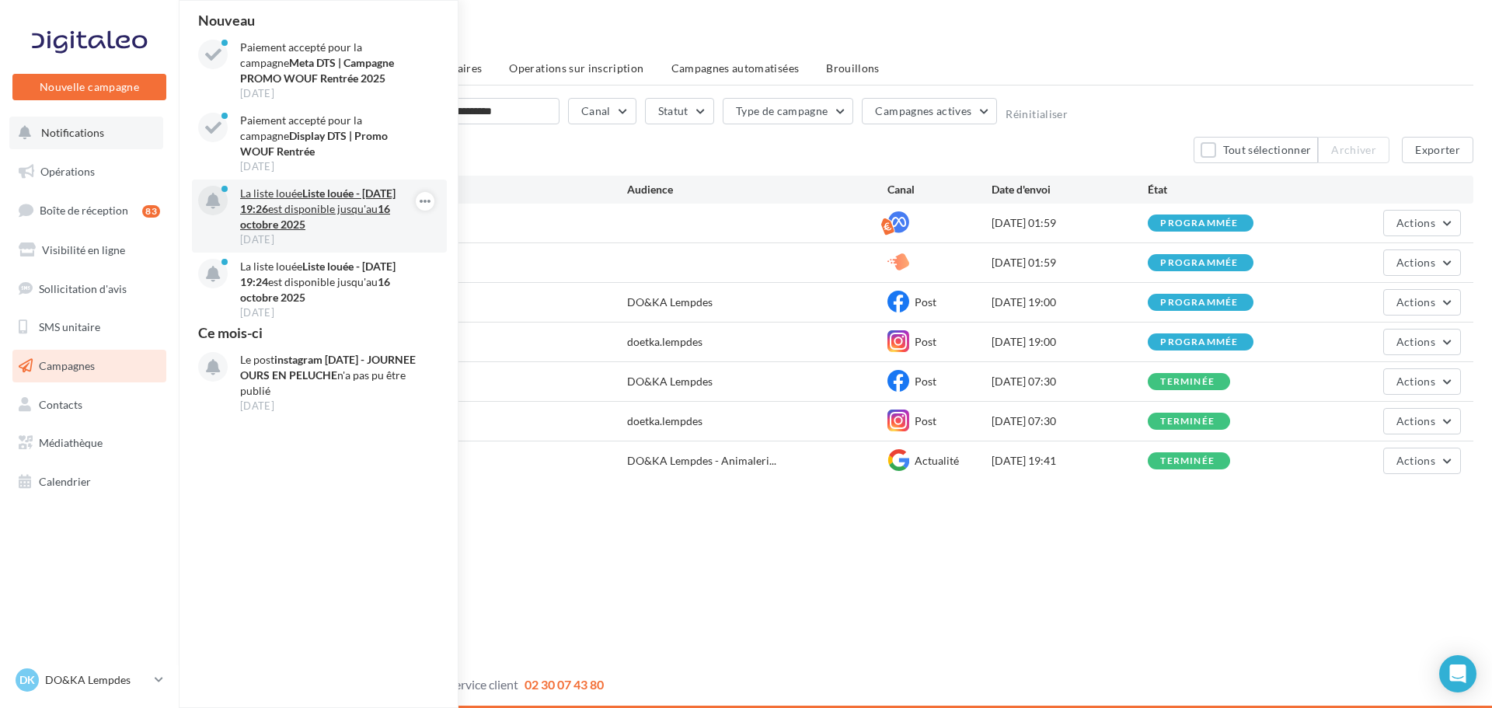
click at [304, 225] on strong "16 octobre 2025" at bounding box center [315, 216] width 150 height 29
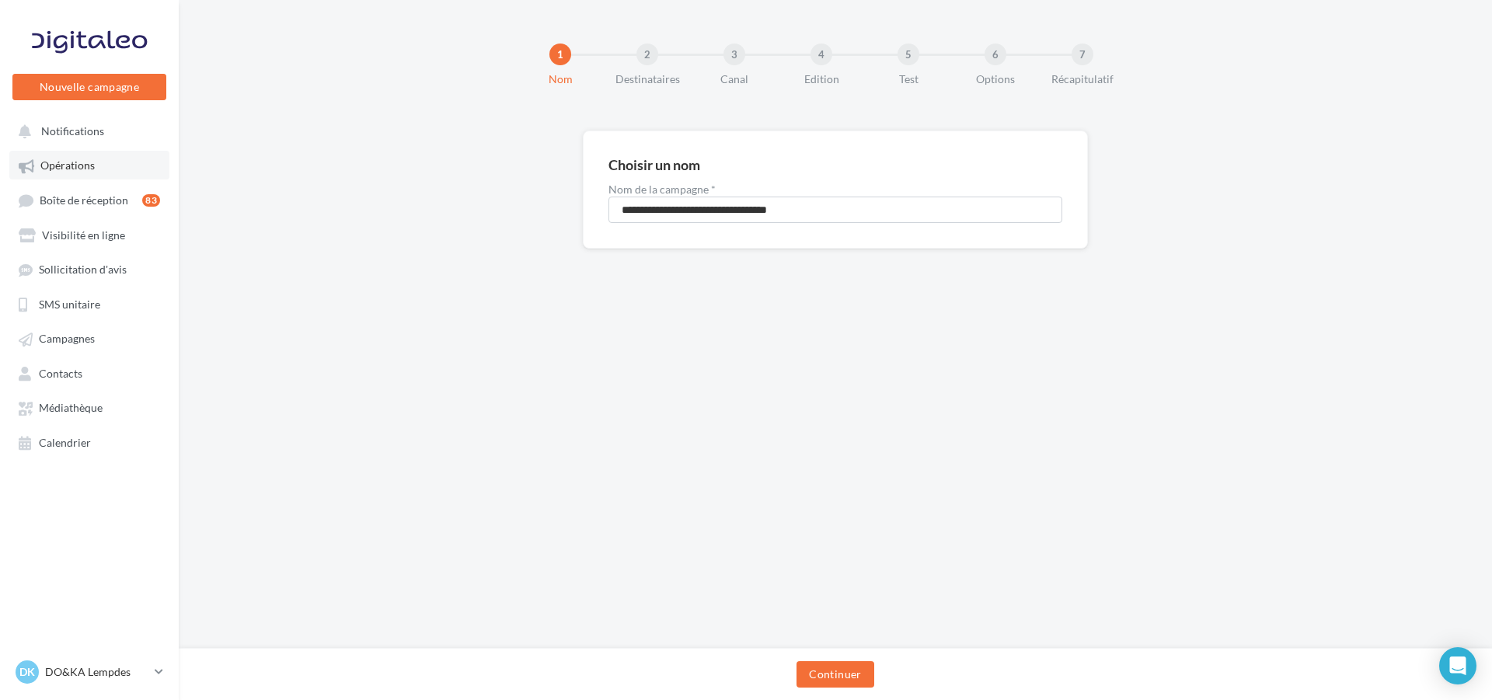
click at [63, 168] on span "Opérations" at bounding box center [67, 165] width 54 height 13
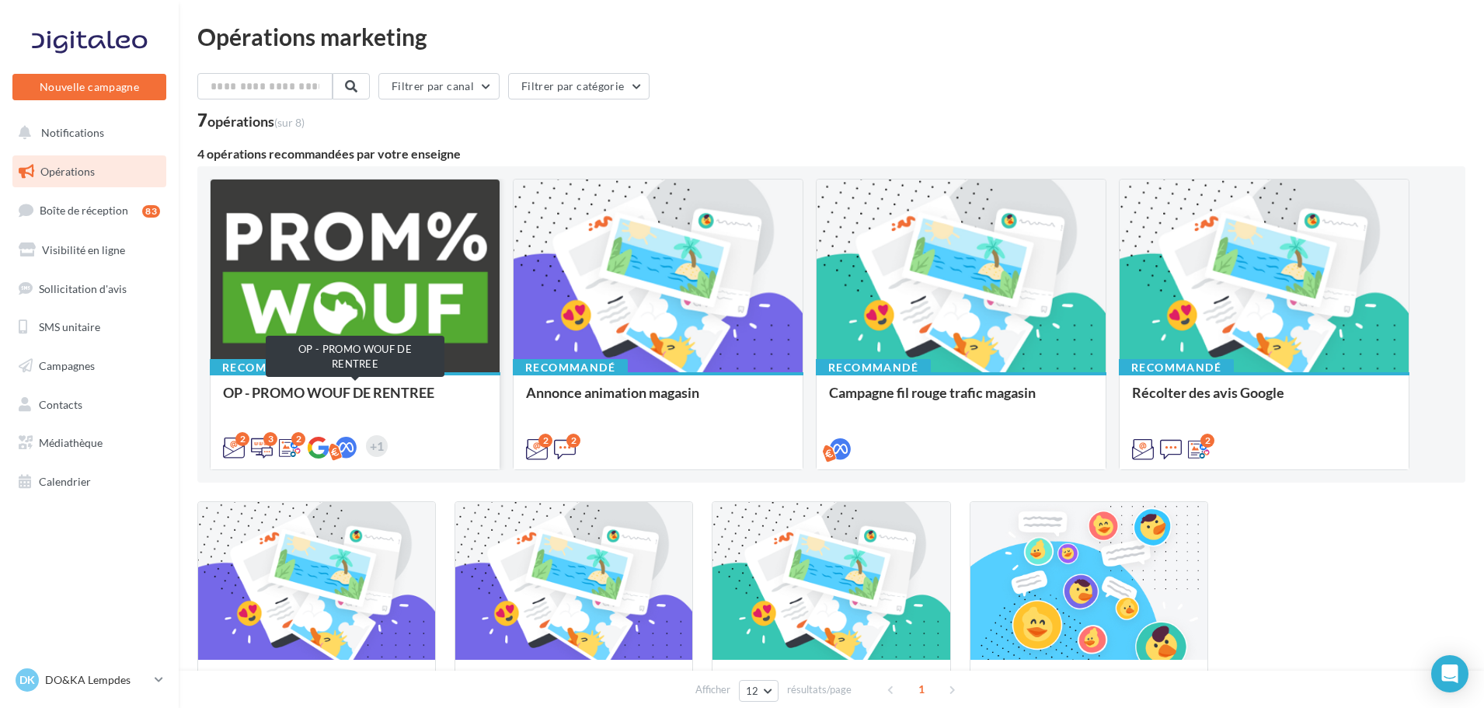
click at [364, 406] on div "OP - PROMO WOUF DE RENTREE" at bounding box center [355, 400] width 264 height 31
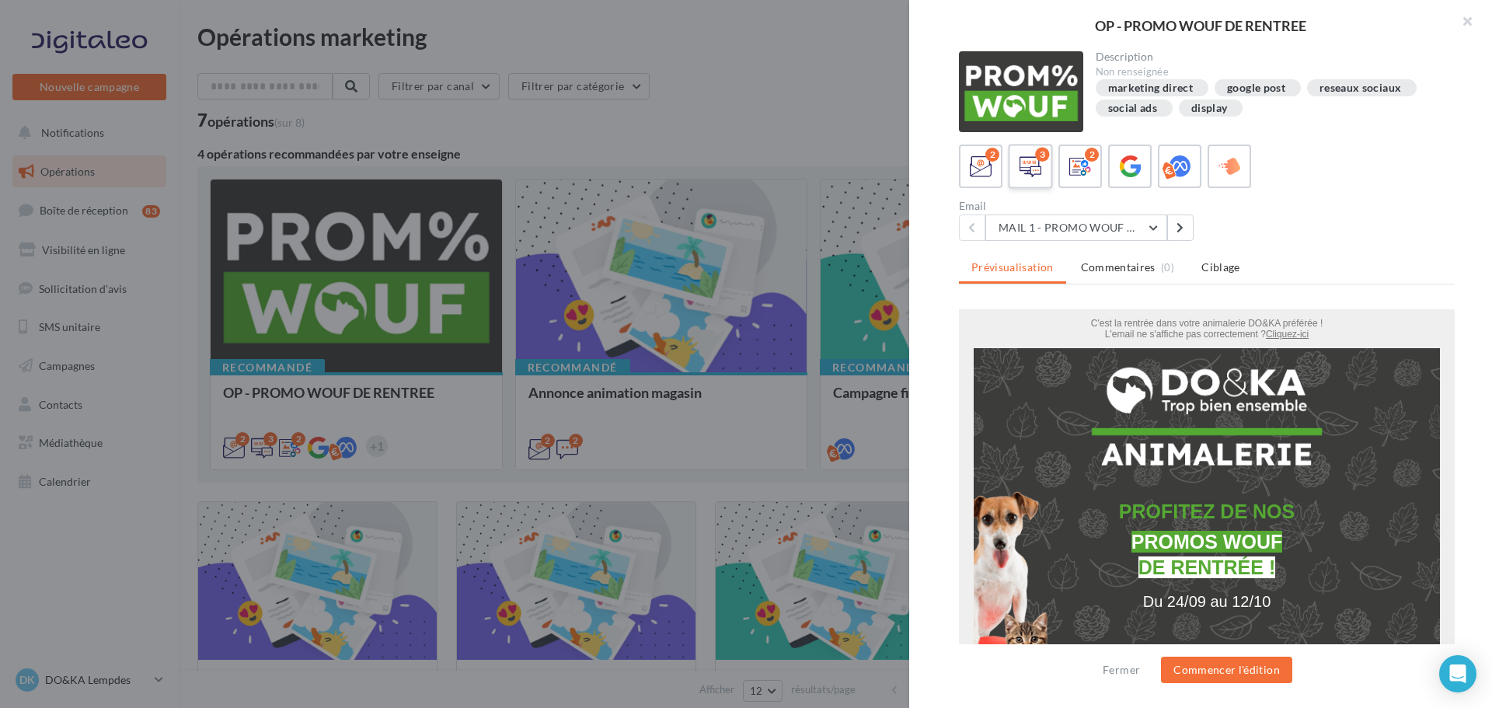
click at [1033, 167] on icon at bounding box center [1031, 166] width 23 height 23
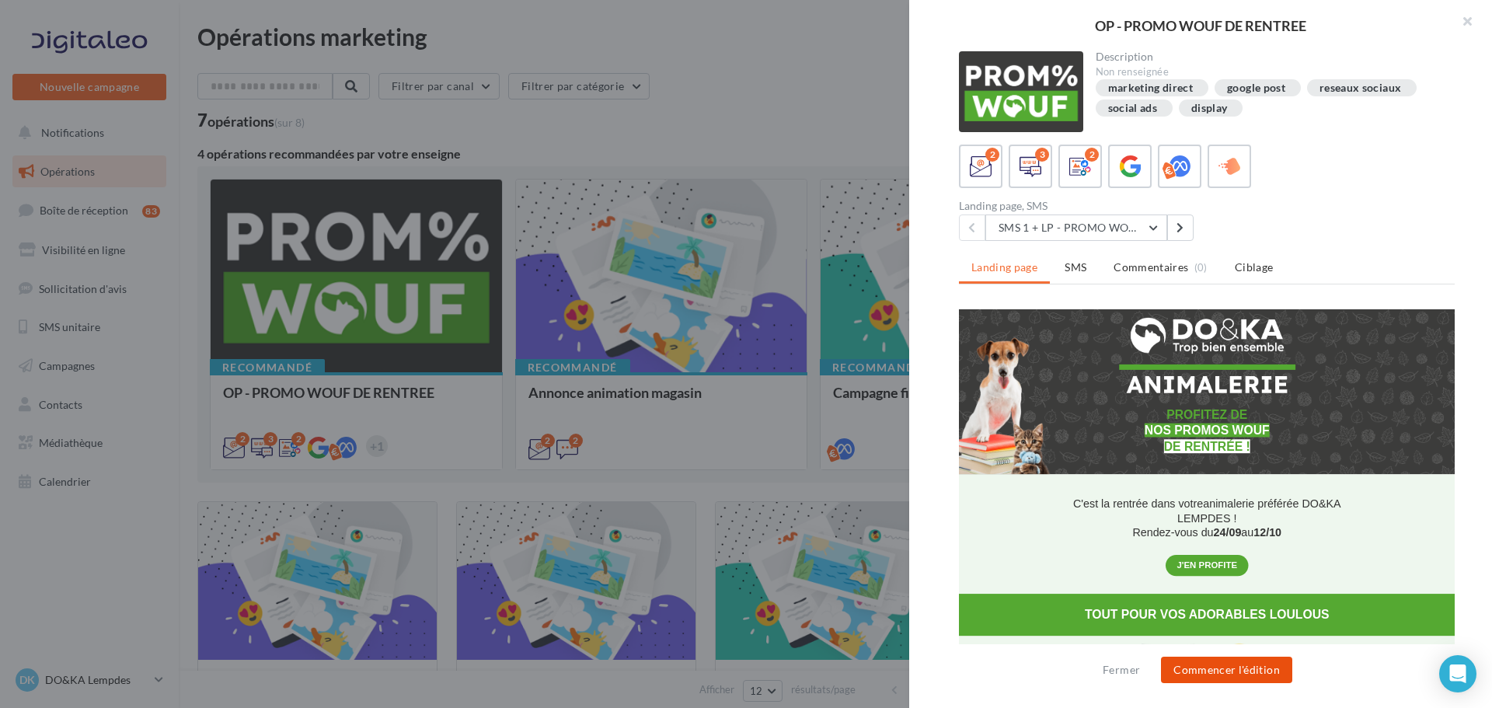
click at [1227, 664] on button "Commencer l'édition" at bounding box center [1226, 670] width 131 height 26
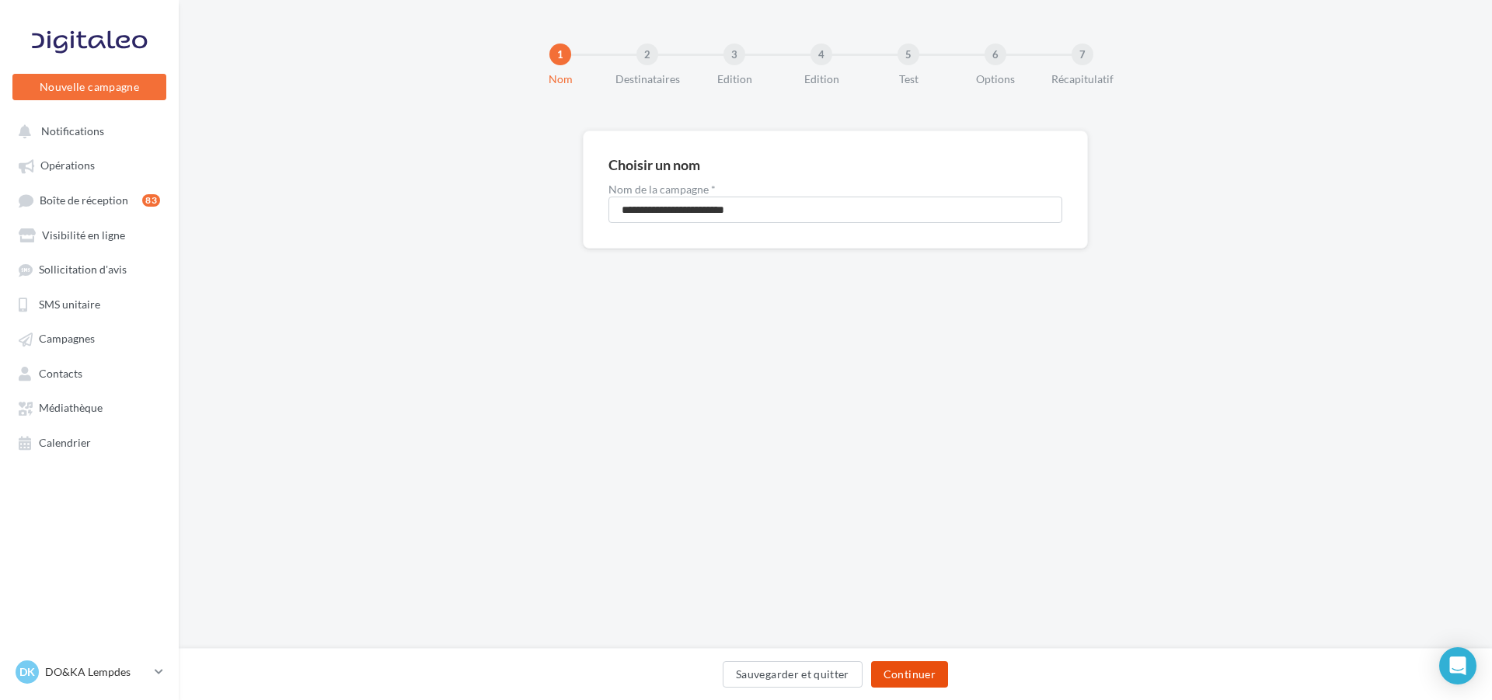
click at [908, 668] on button "Continuer" at bounding box center [909, 674] width 77 height 26
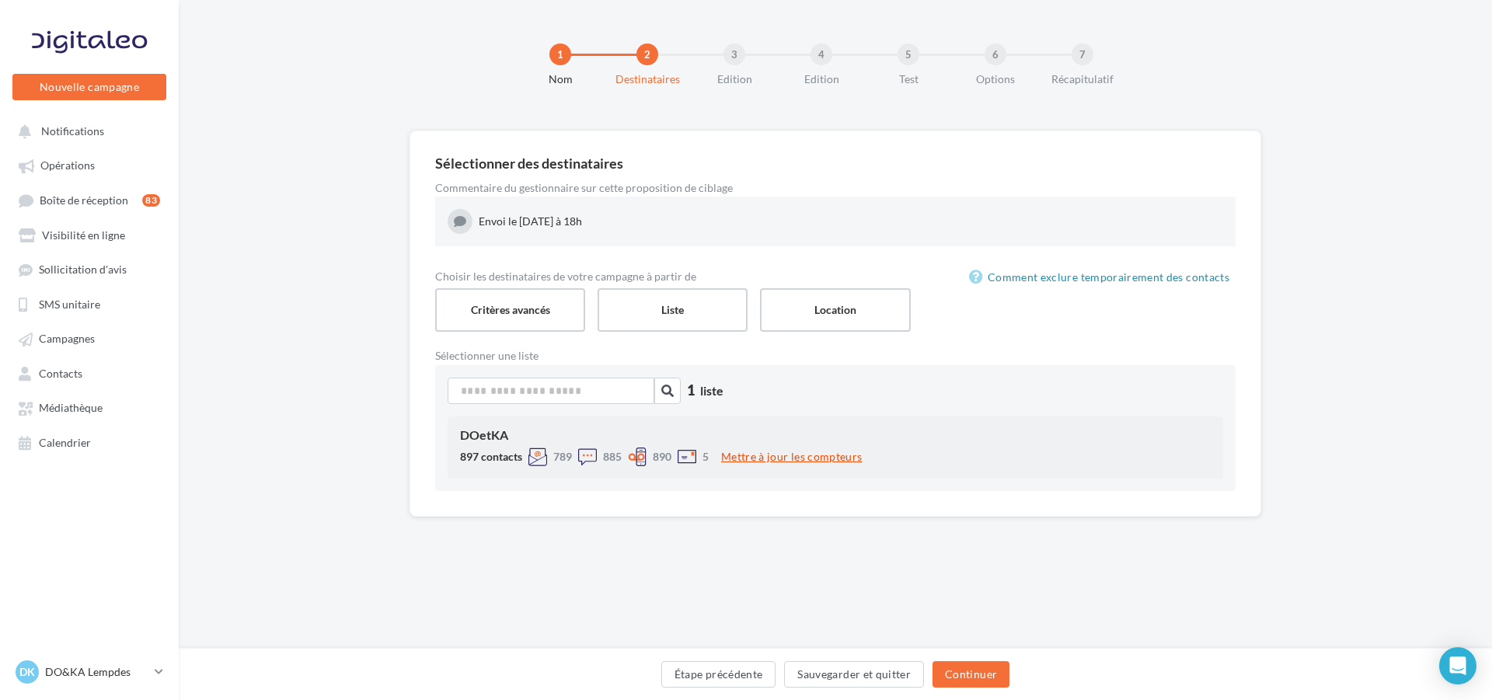
click at [760, 453] on button "Mettre à jour les compteurs" at bounding box center [791, 457] width 153 height 19
click at [867, 317] on label "Location" at bounding box center [835, 310] width 153 height 44
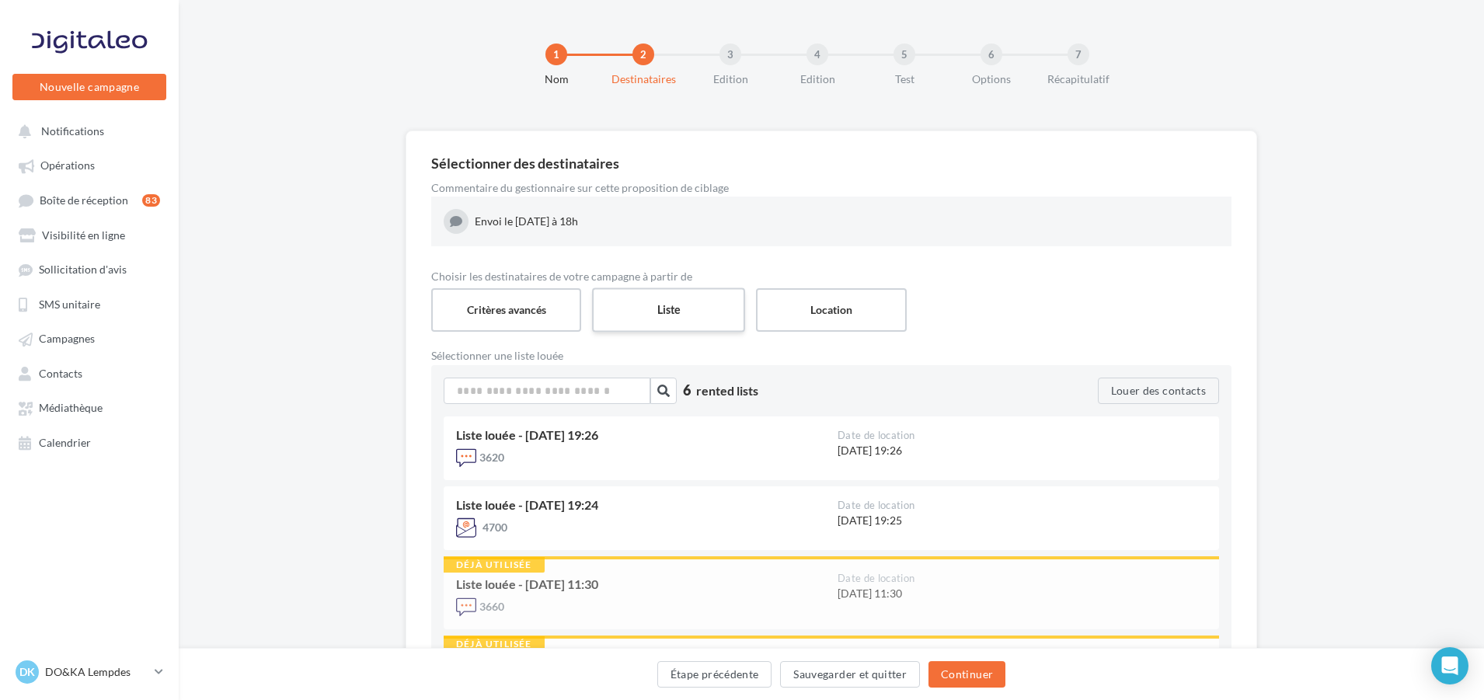
click at [668, 302] on label "Liste" at bounding box center [668, 310] width 153 height 44
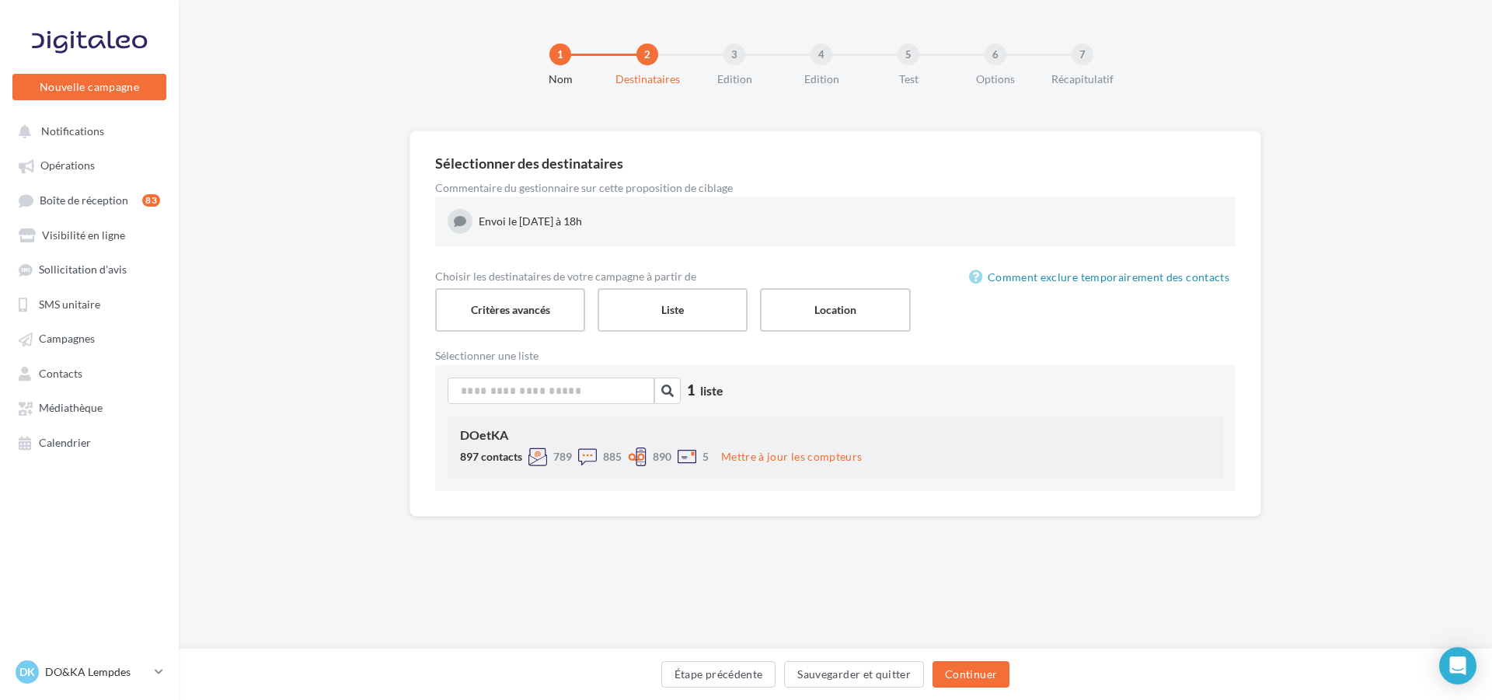
click at [968, 466] on div "897 contacts 789 885 890 5 Mettre à jour les compteurs" at bounding box center [835, 460] width 751 height 25
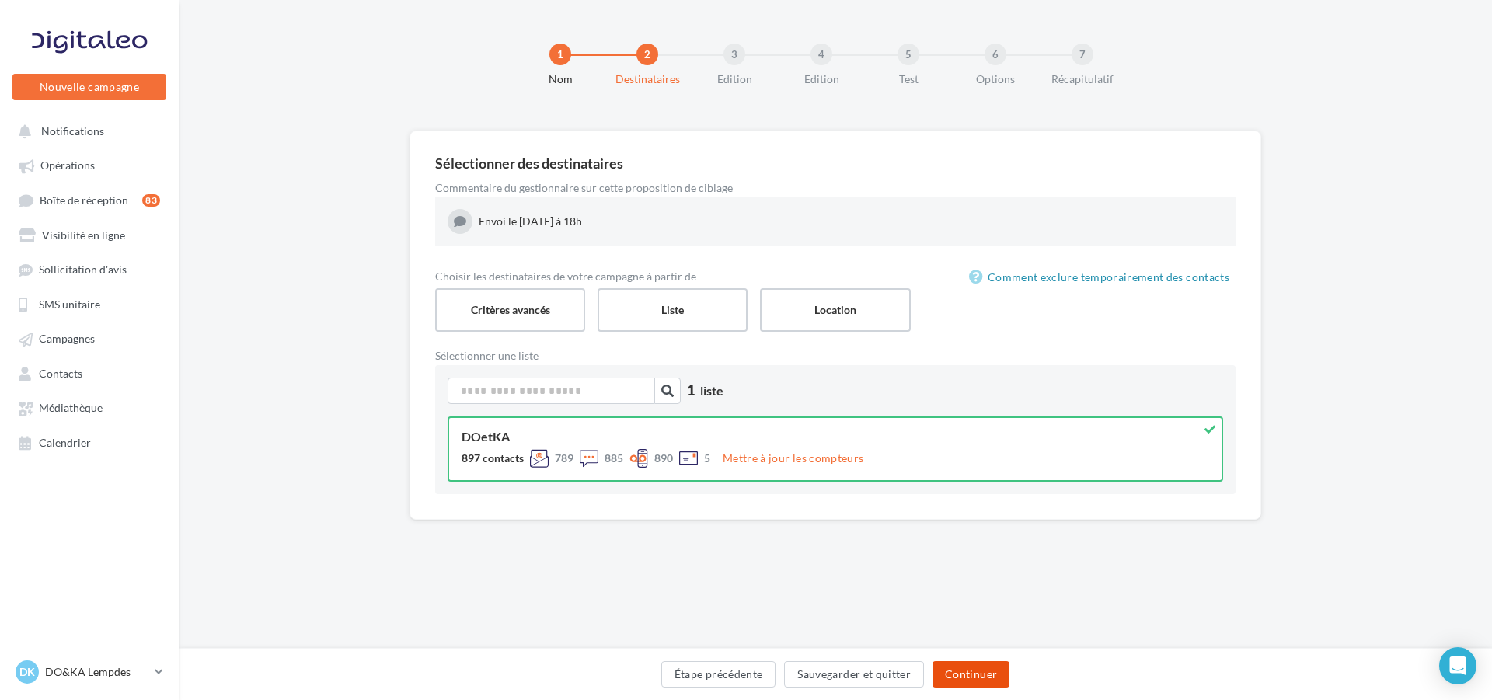
click at [993, 682] on button "Continuer" at bounding box center [971, 674] width 77 height 26
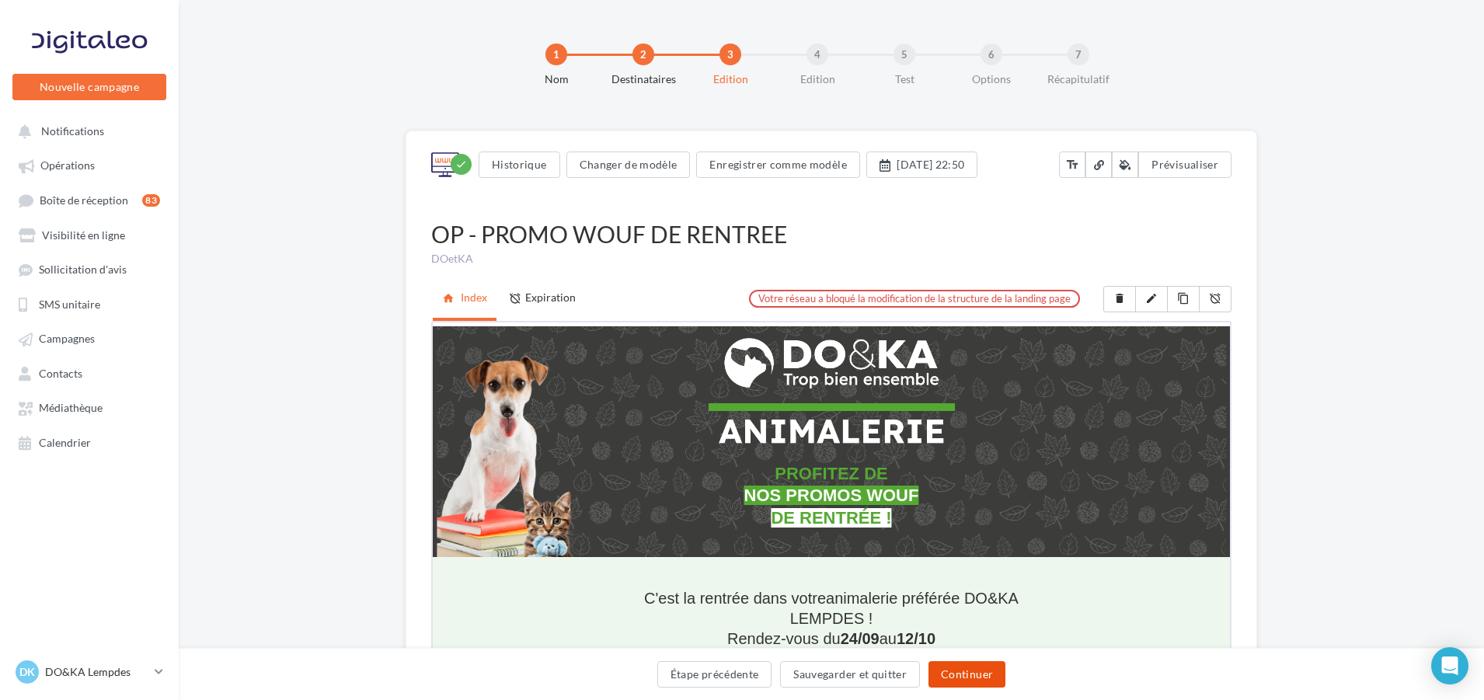
click at [973, 672] on button "Continuer" at bounding box center [967, 674] width 77 height 26
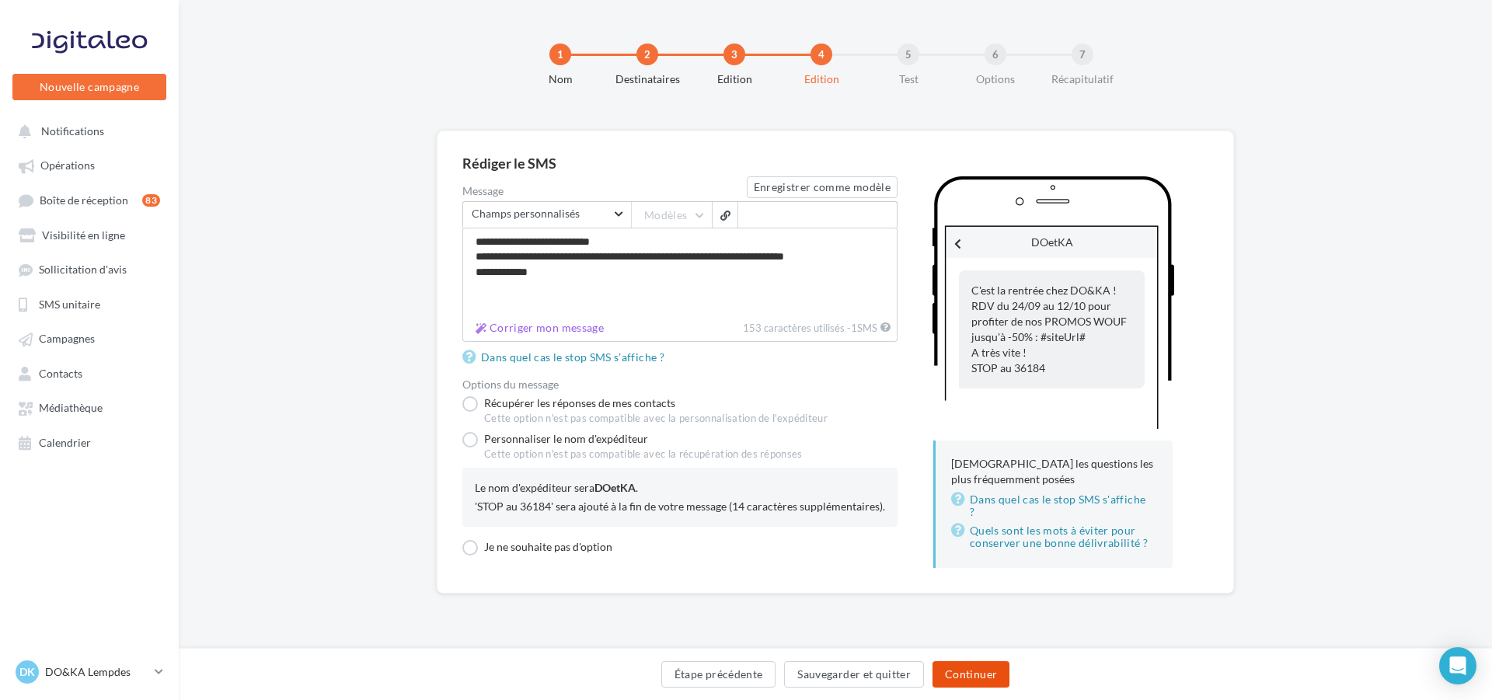
click at [980, 669] on button "Continuer" at bounding box center [971, 674] width 77 height 26
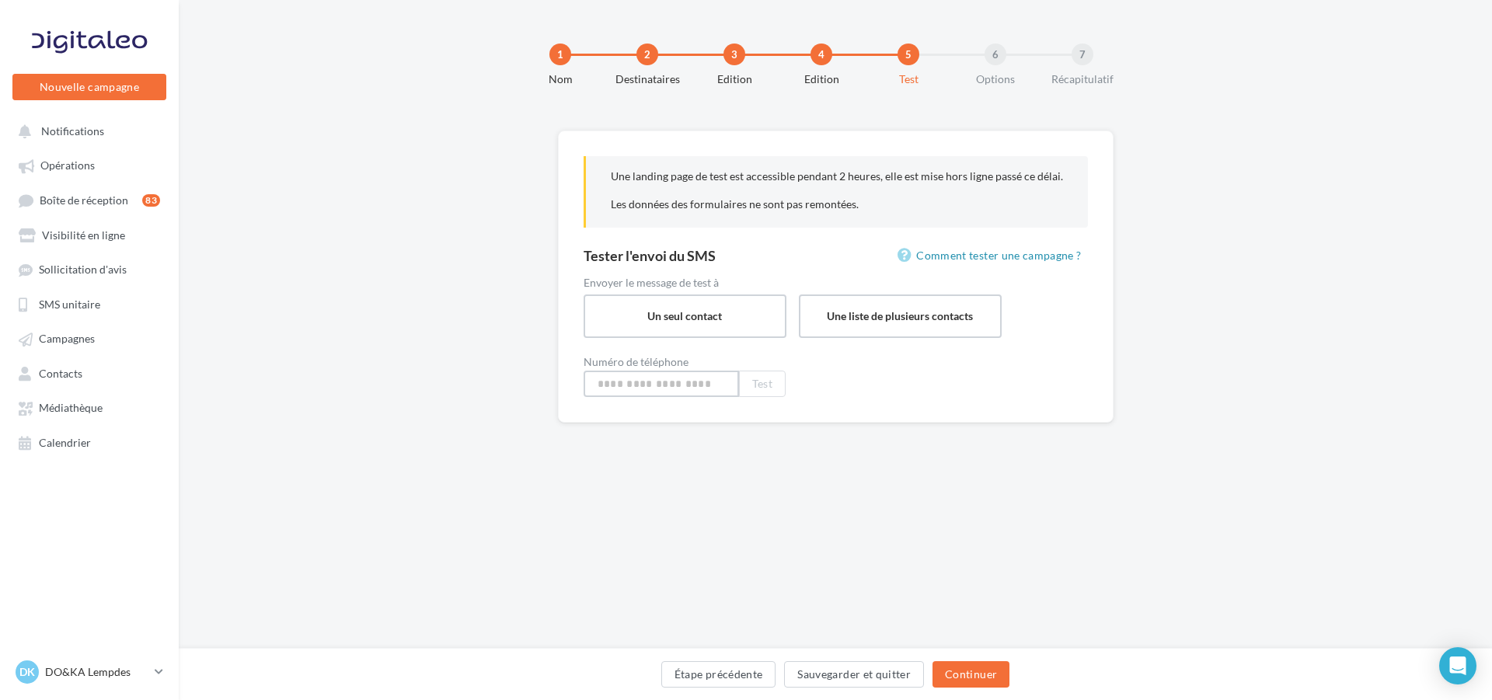
click at [637, 378] on input at bounding box center [661, 384] width 155 height 26
type input "**********"
click at [759, 385] on button "Test" at bounding box center [762, 384] width 47 height 26
click at [1000, 675] on button "Continuer" at bounding box center [971, 674] width 77 height 26
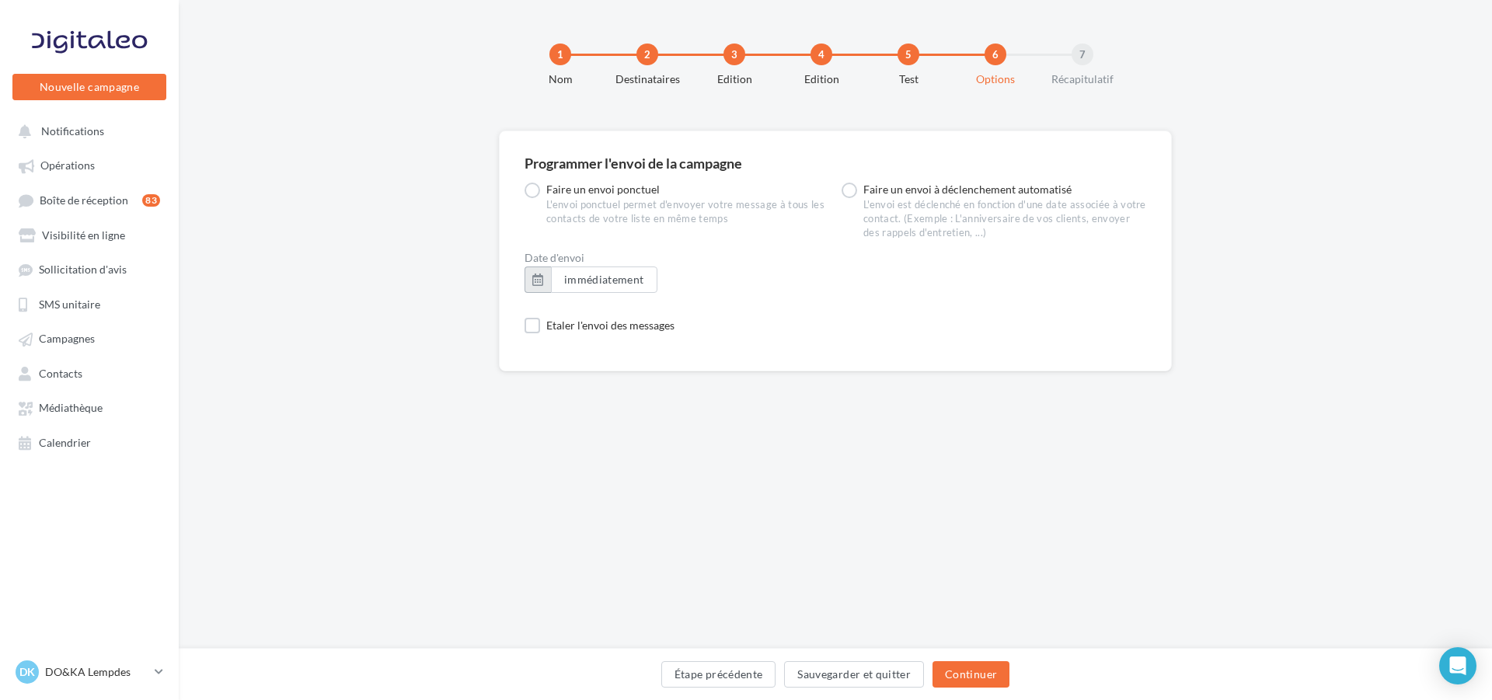
click at [533, 281] on button "button" at bounding box center [538, 280] width 26 height 26
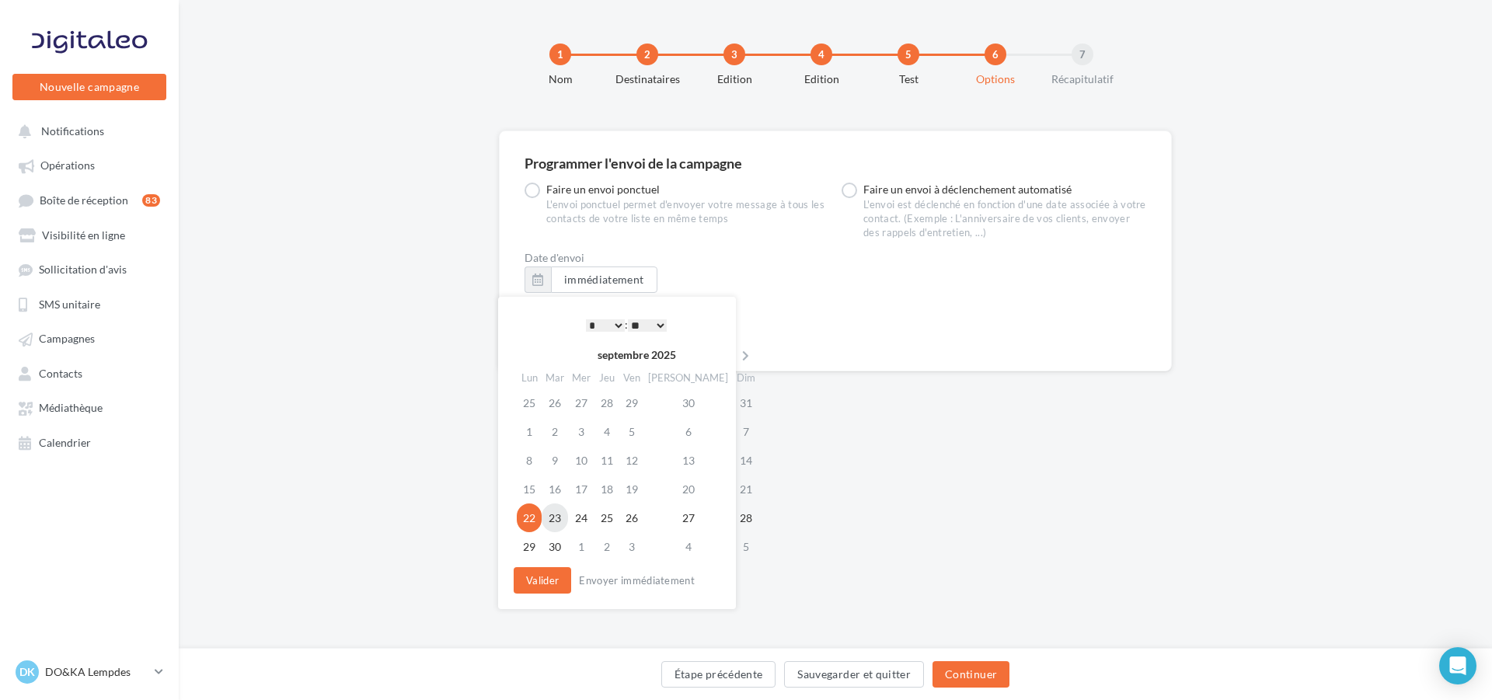
click at [557, 516] on td "23" at bounding box center [555, 518] width 26 height 29
click at [613, 326] on select "* * * * * * * * * * ** ** ** ** ** ** ** ** ** ** ** ** ** **" at bounding box center [605, 325] width 39 height 12
click at [660, 326] on select "** ** ** ** ** **" at bounding box center [647, 325] width 39 height 12
click at [548, 575] on button "Valider" at bounding box center [543, 580] width 58 height 26
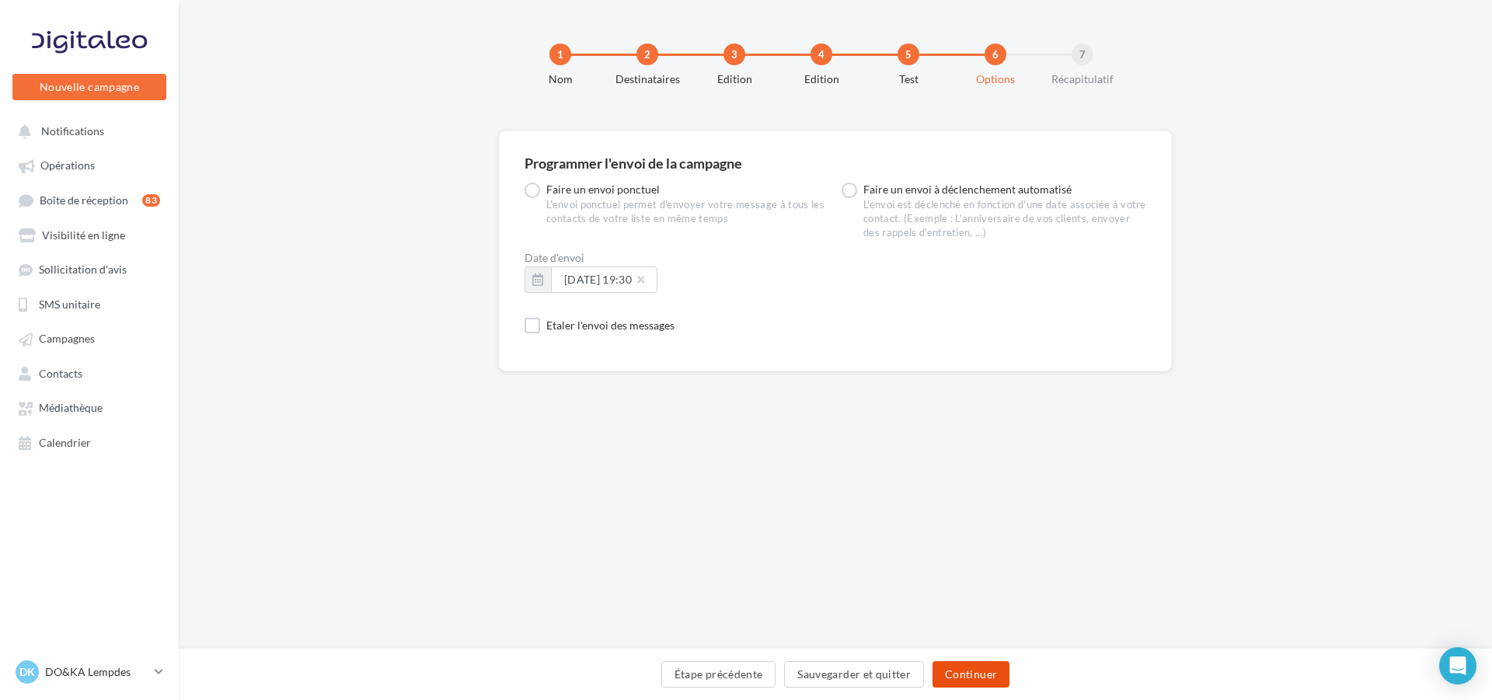
click at [977, 674] on button "Continuer" at bounding box center [971, 674] width 77 height 26
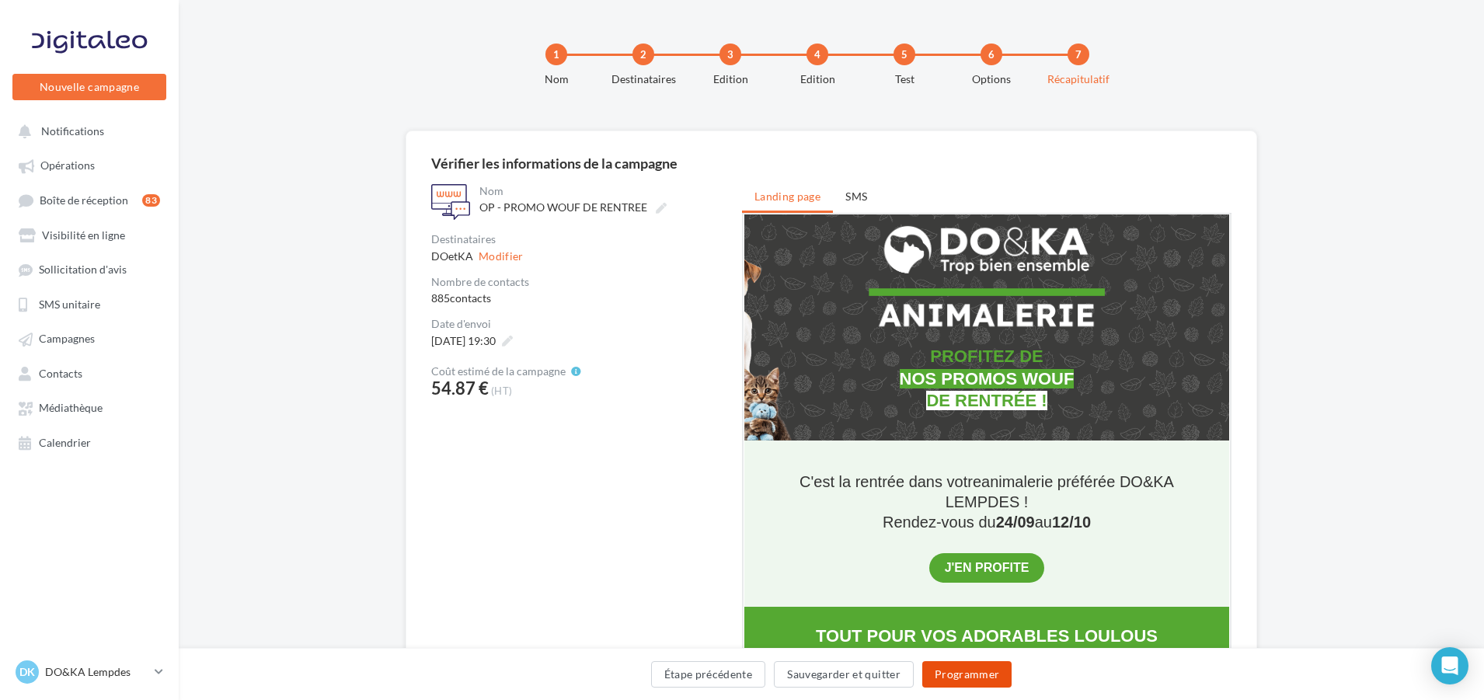
click at [982, 677] on button "Programmer" at bounding box center [968, 674] width 90 height 26
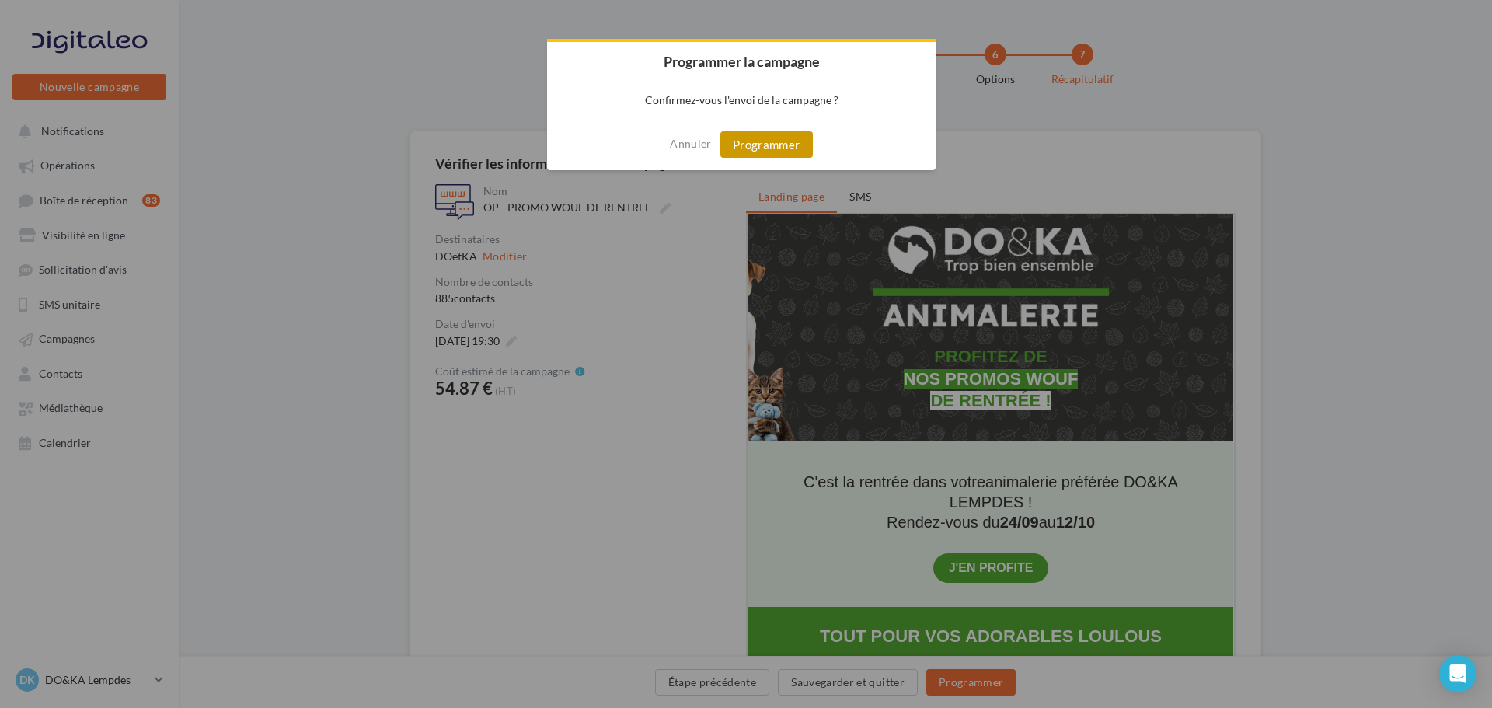
click at [788, 144] on button "Programmer" at bounding box center [766, 144] width 92 height 26
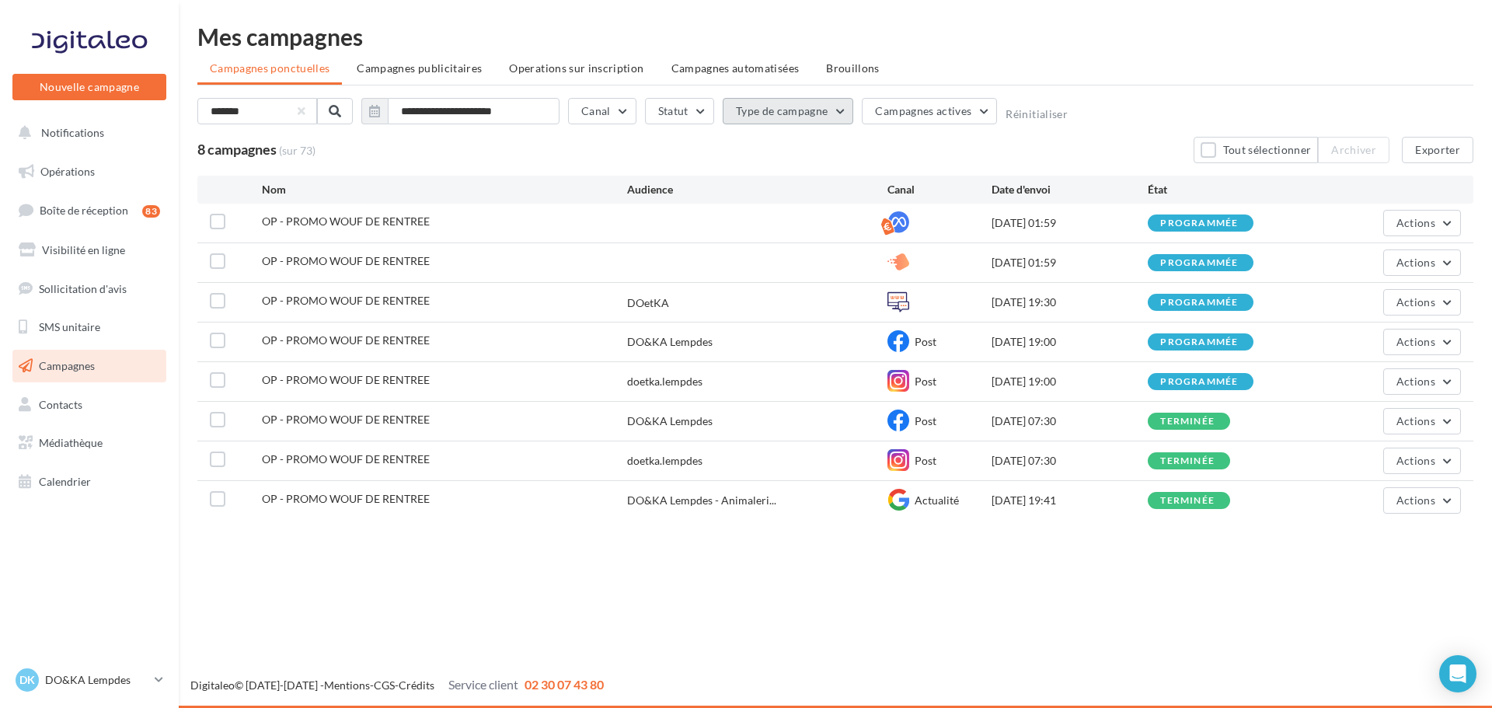
click at [750, 109] on button "Type de campagne" at bounding box center [788, 111] width 131 height 26
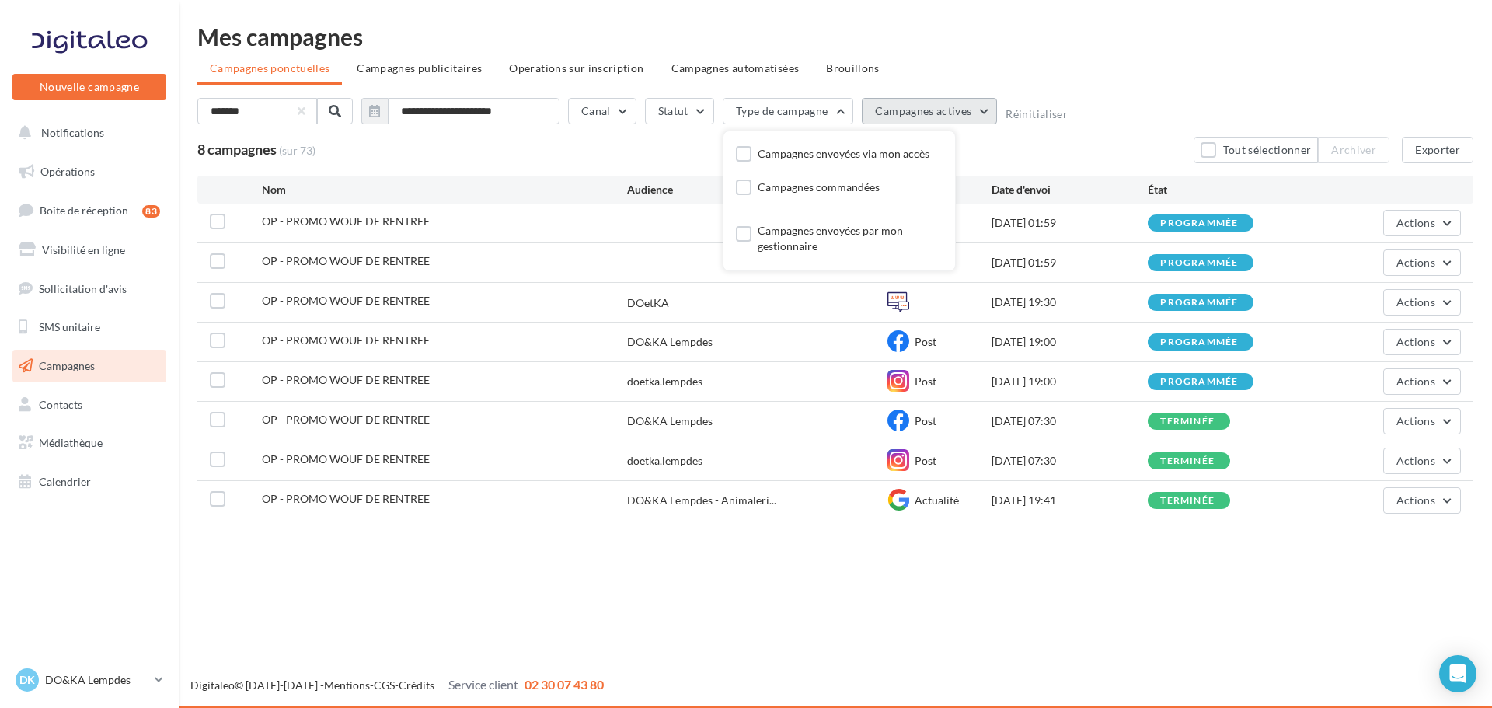
click at [933, 113] on span "Campagnes actives" at bounding box center [923, 110] width 96 height 13
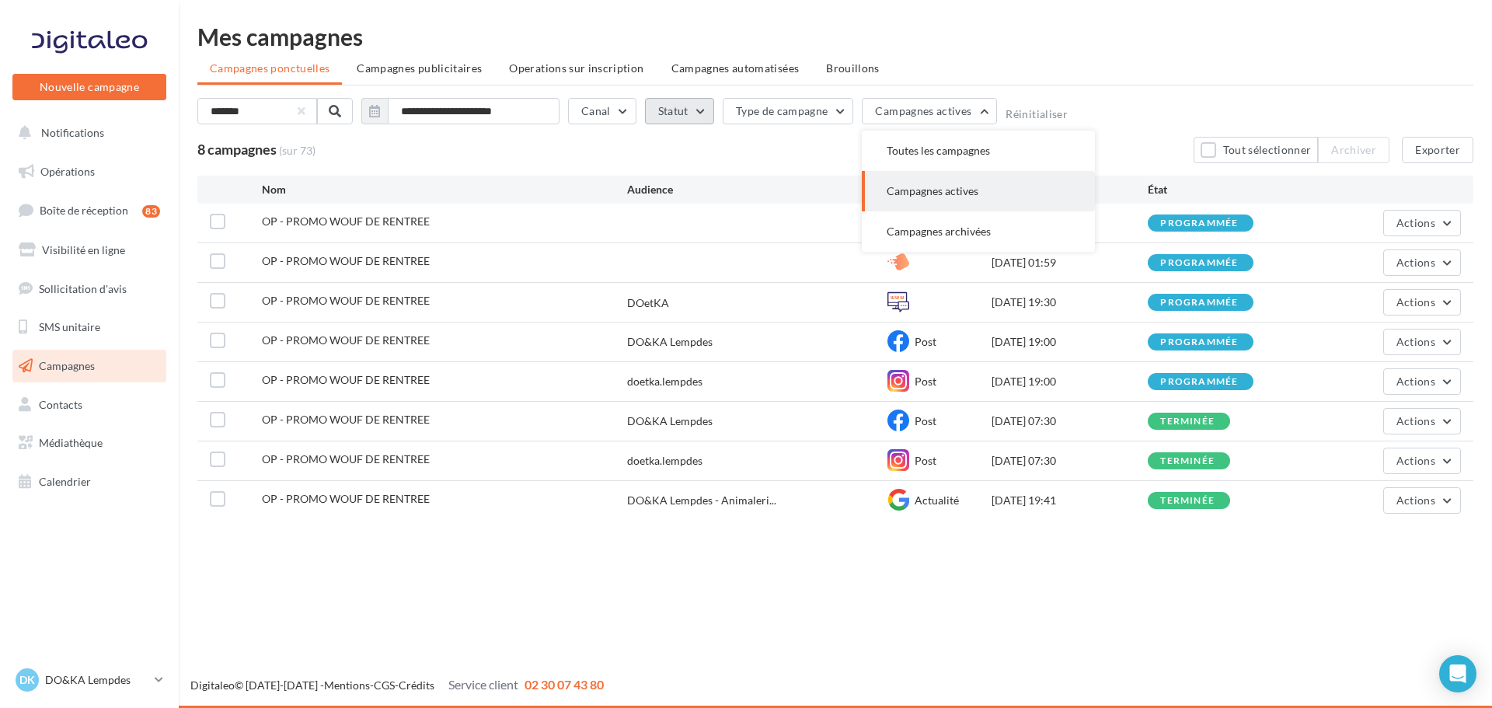
click at [680, 115] on button "Statut" at bounding box center [679, 111] width 69 height 26
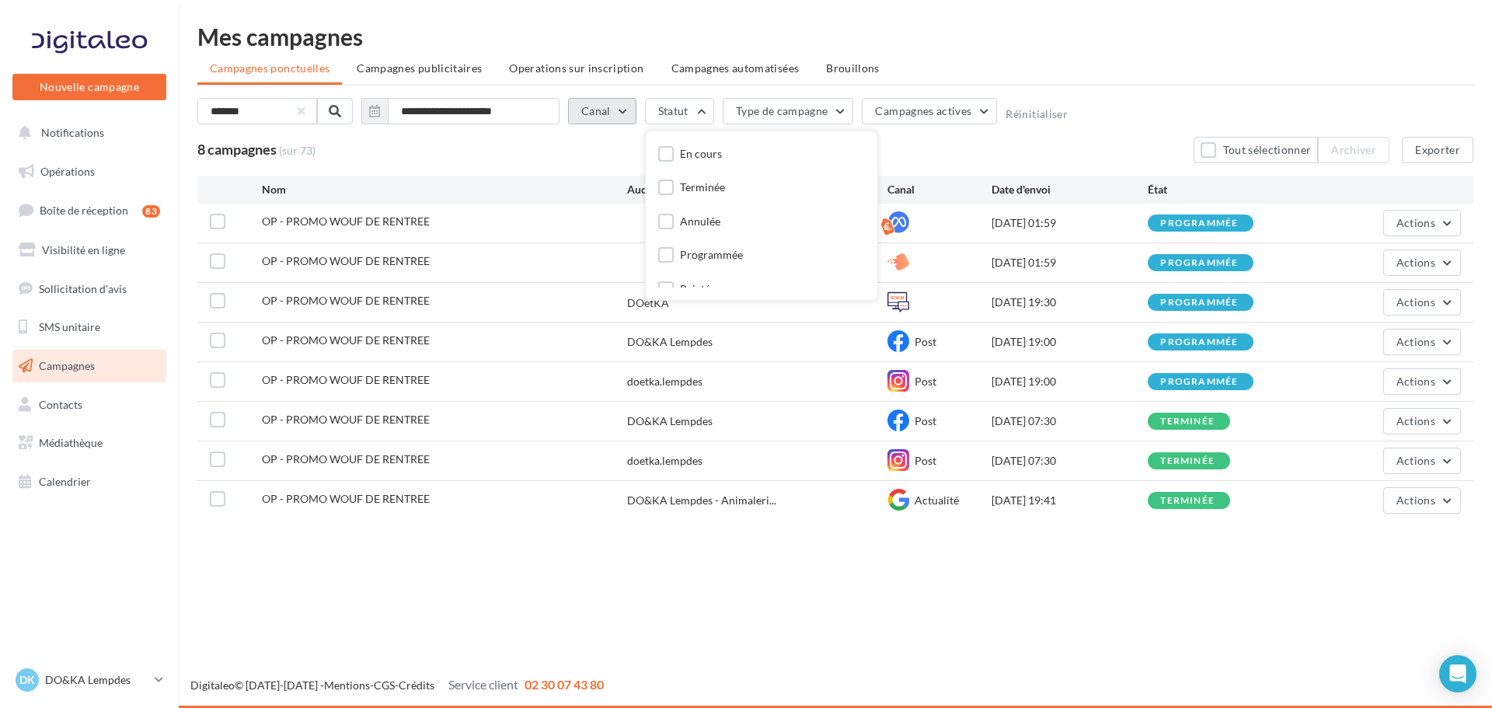
click at [612, 113] on button "Canal" at bounding box center [602, 111] width 68 height 26
click at [1092, 33] on div "Mes campagnes" at bounding box center [835, 36] width 1276 height 23
click at [83, 180] on link "Opérations" at bounding box center [89, 171] width 160 height 33
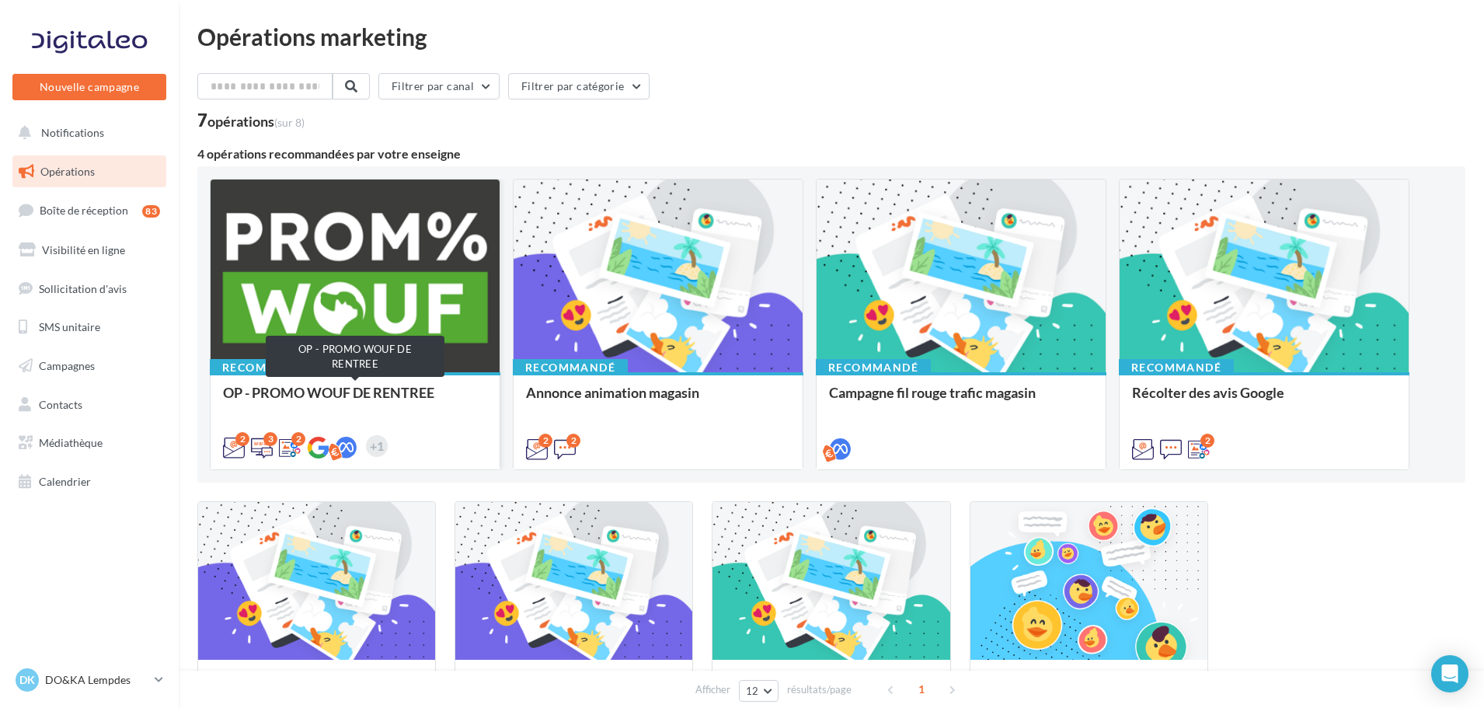
click at [420, 409] on div "OP - PROMO WOUF DE RENTREE" at bounding box center [355, 400] width 264 height 31
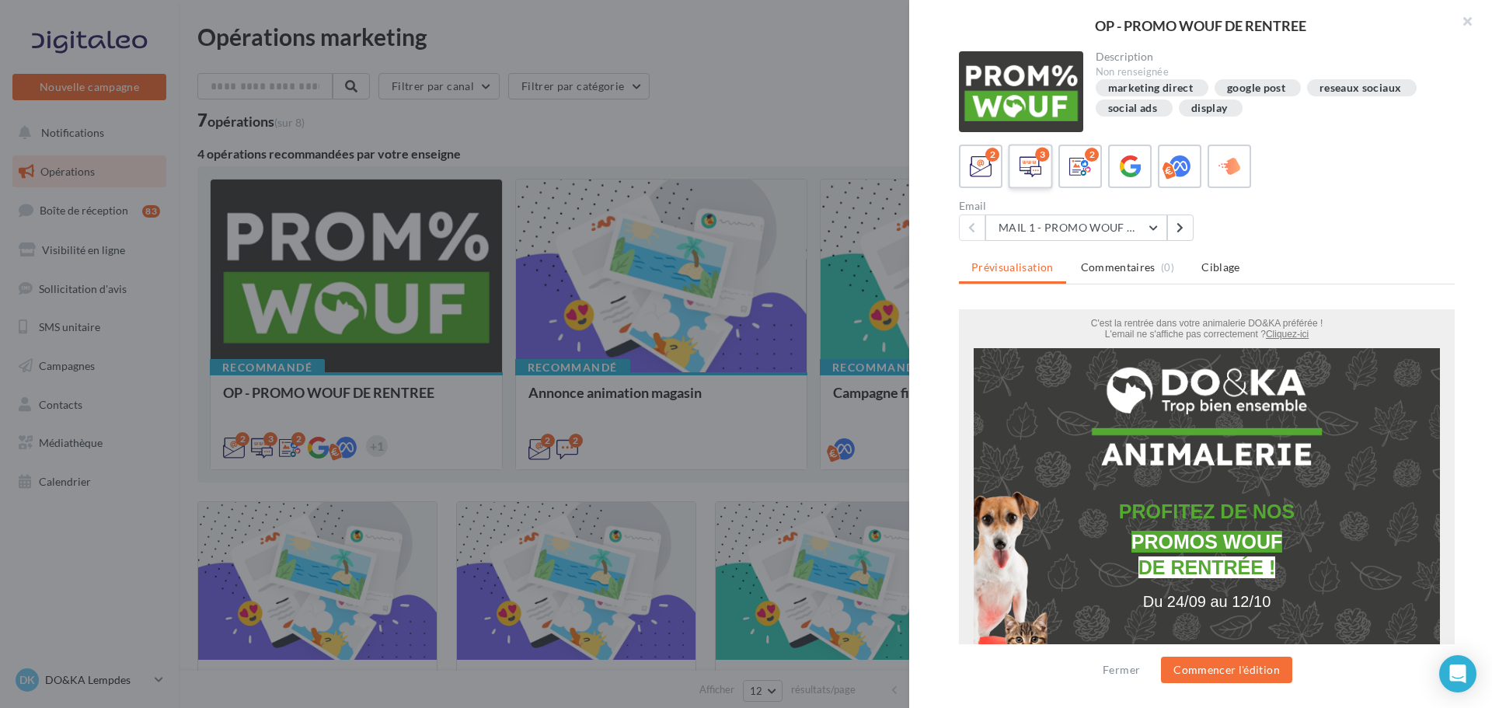
click at [1032, 176] on icon at bounding box center [1031, 166] width 23 height 23
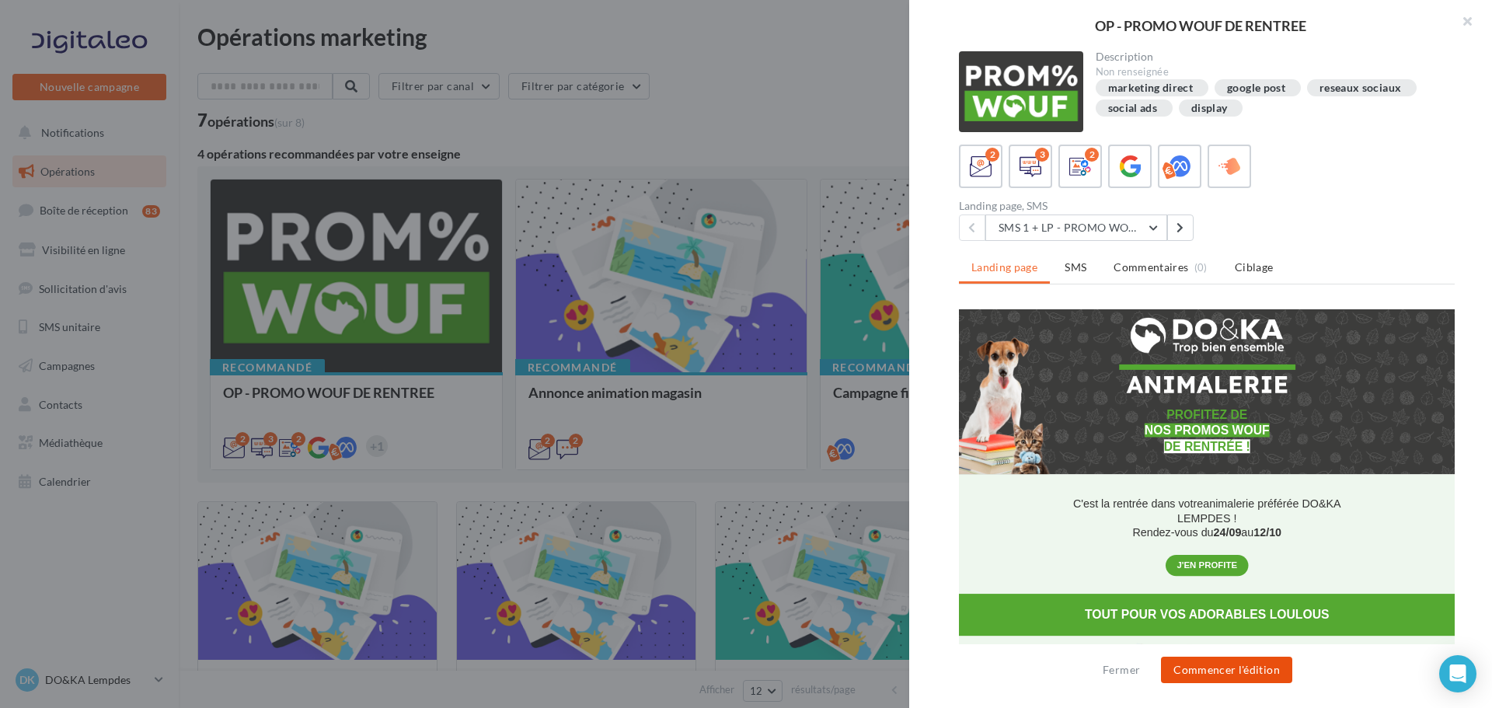
click at [1250, 675] on button "Commencer l'édition" at bounding box center [1226, 670] width 131 height 26
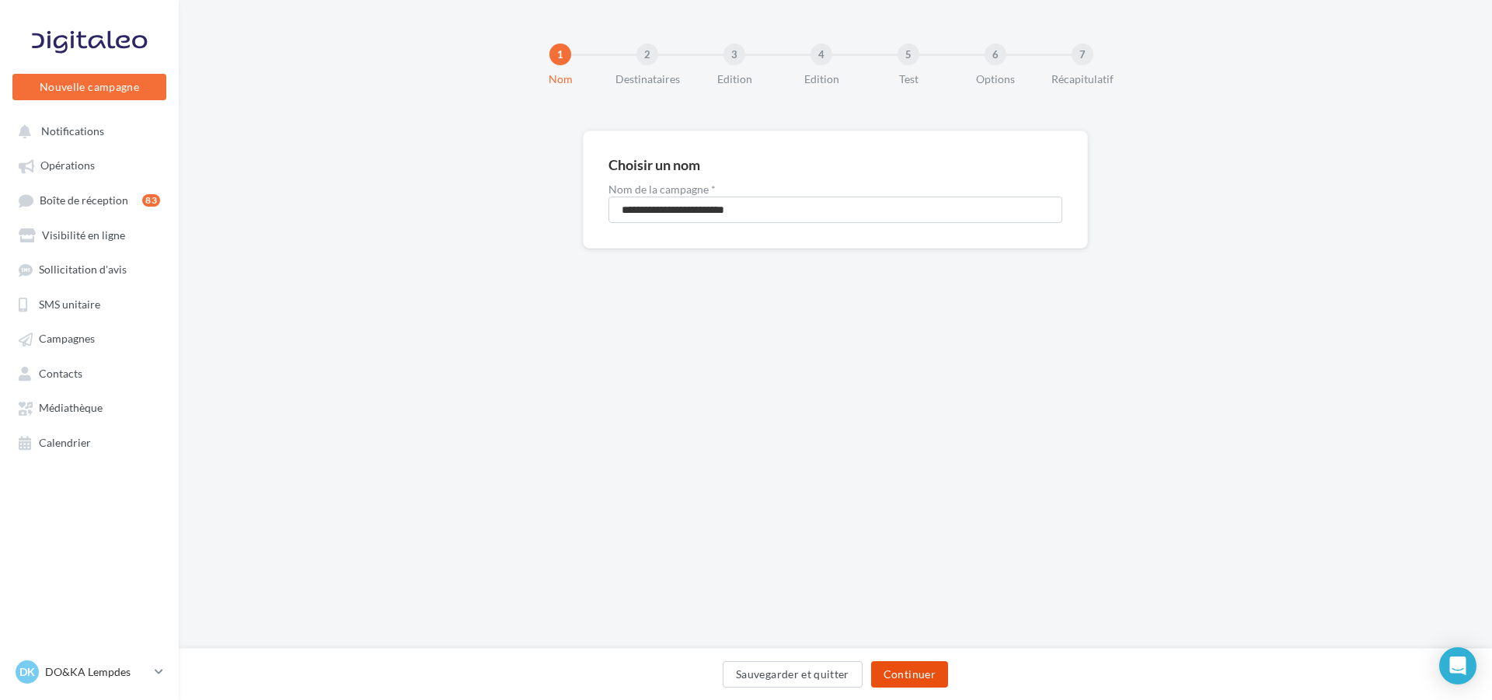
click at [920, 672] on button "Continuer" at bounding box center [909, 674] width 77 height 26
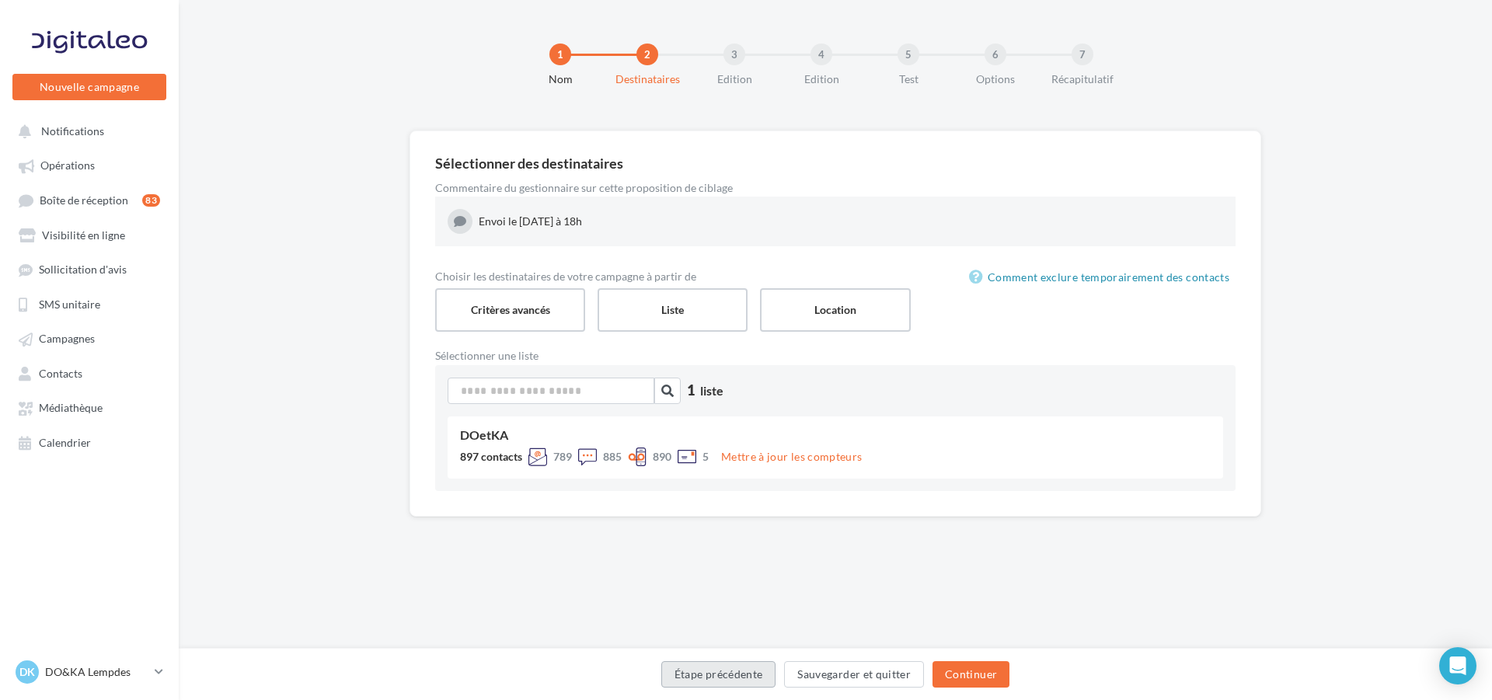
click at [717, 675] on button "Étape précédente" at bounding box center [718, 674] width 115 height 26
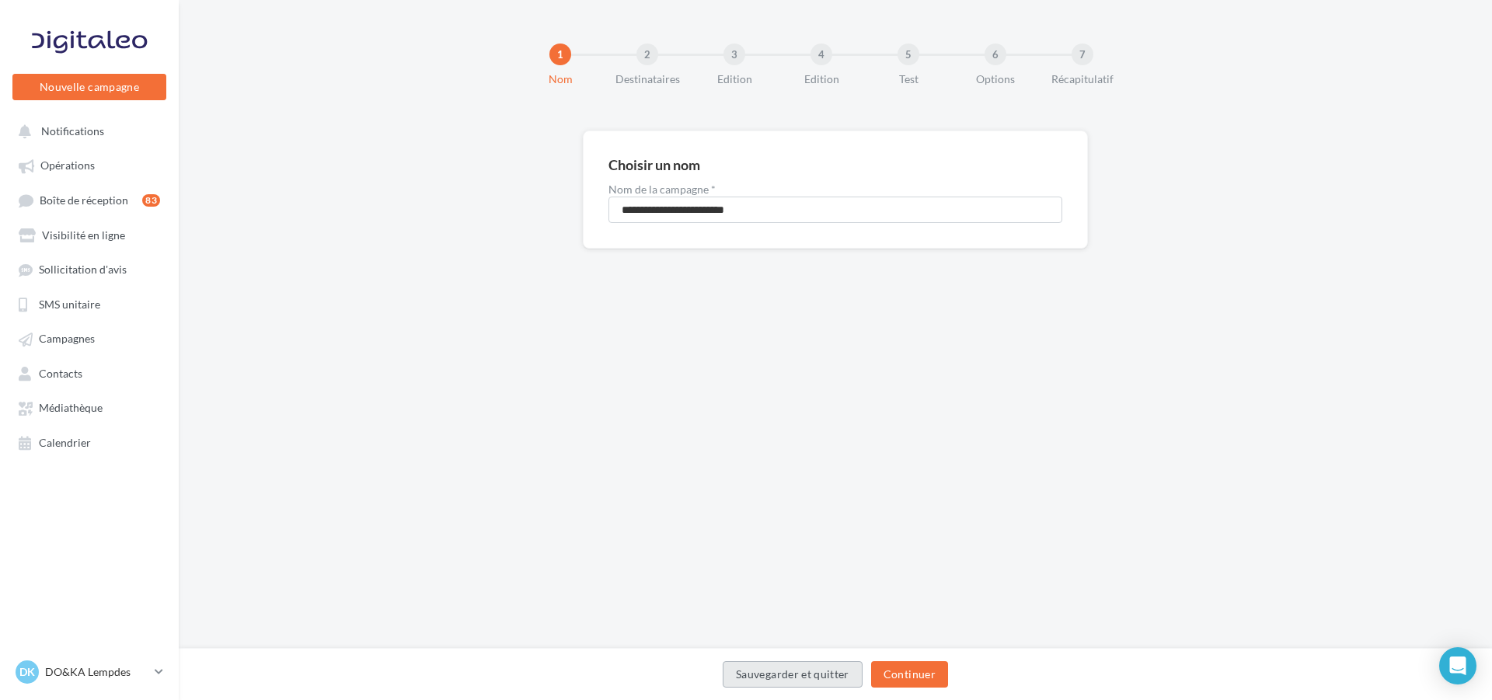
click at [807, 672] on button "Sauvegarder et quitter" at bounding box center [793, 674] width 140 height 26
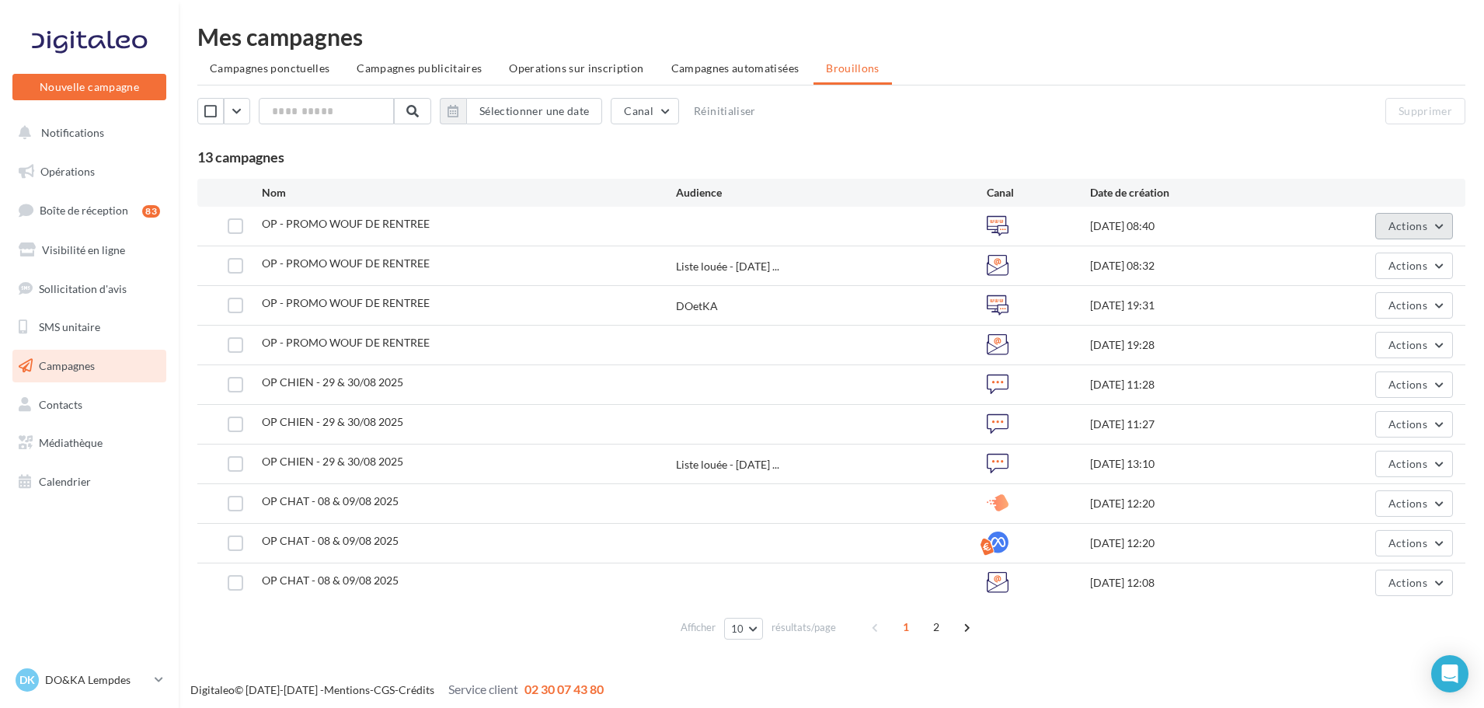
click at [1427, 224] on span "Actions" at bounding box center [1408, 225] width 39 height 13
click at [1338, 256] on button "Editer" at bounding box center [1375, 262] width 155 height 40
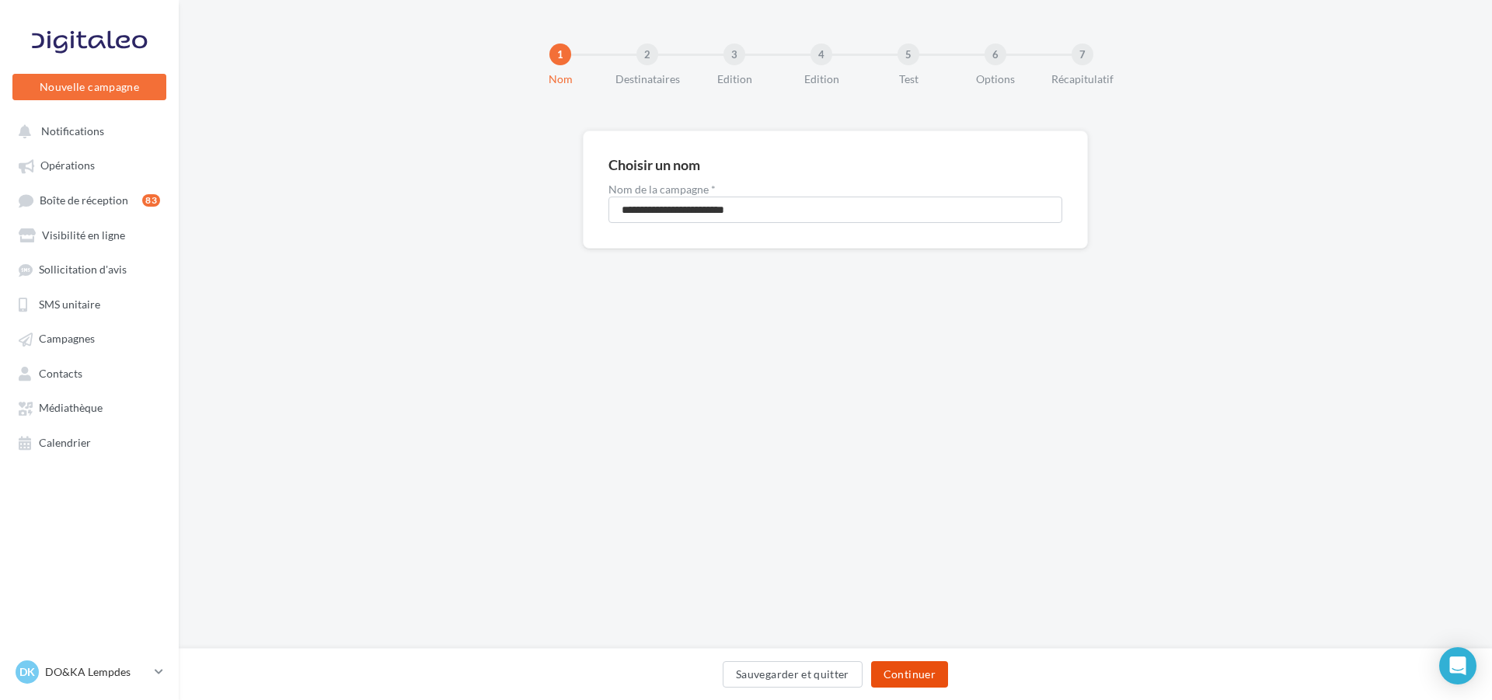
click at [919, 668] on button "Continuer" at bounding box center [909, 674] width 77 height 26
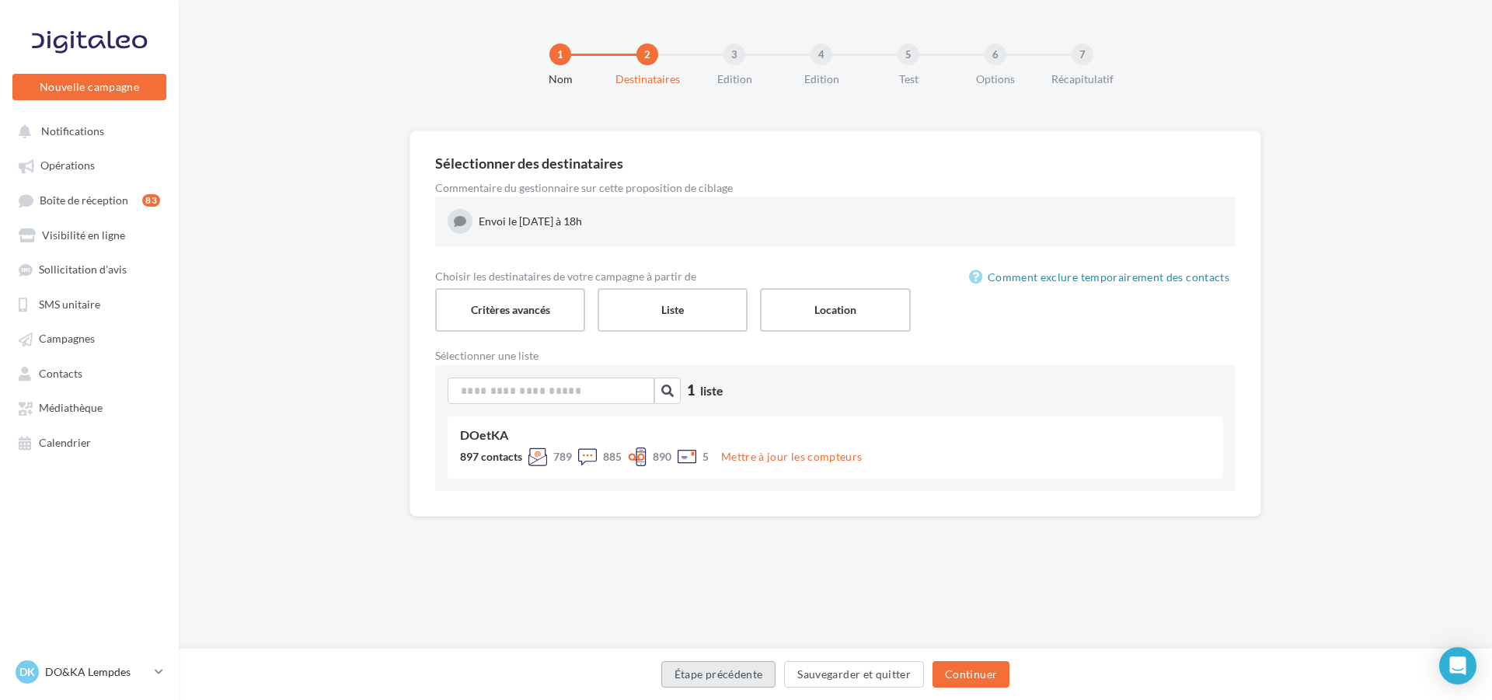
click at [724, 671] on button "Étape précédente" at bounding box center [718, 674] width 115 height 26
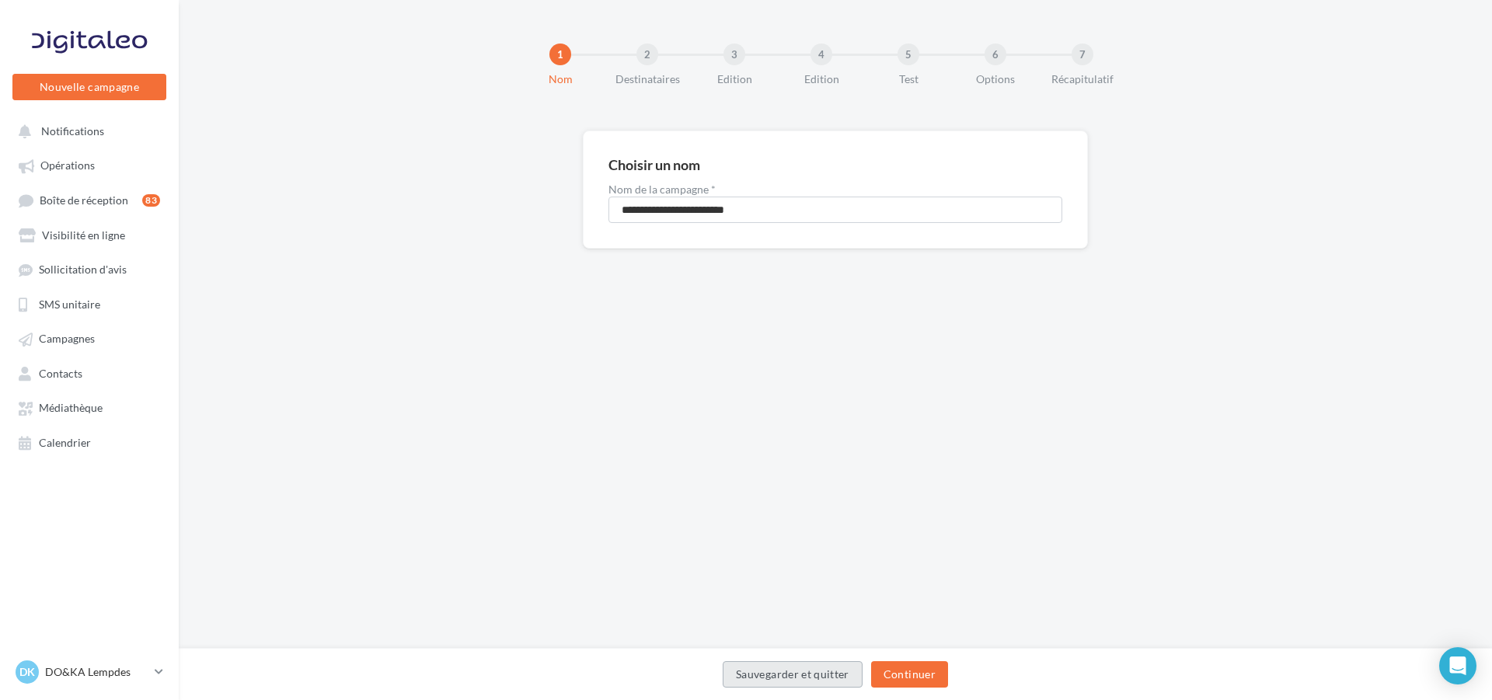
click at [786, 670] on button "Sauvegarder et quitter" at bounding box center [793, 674] width 140 height 26
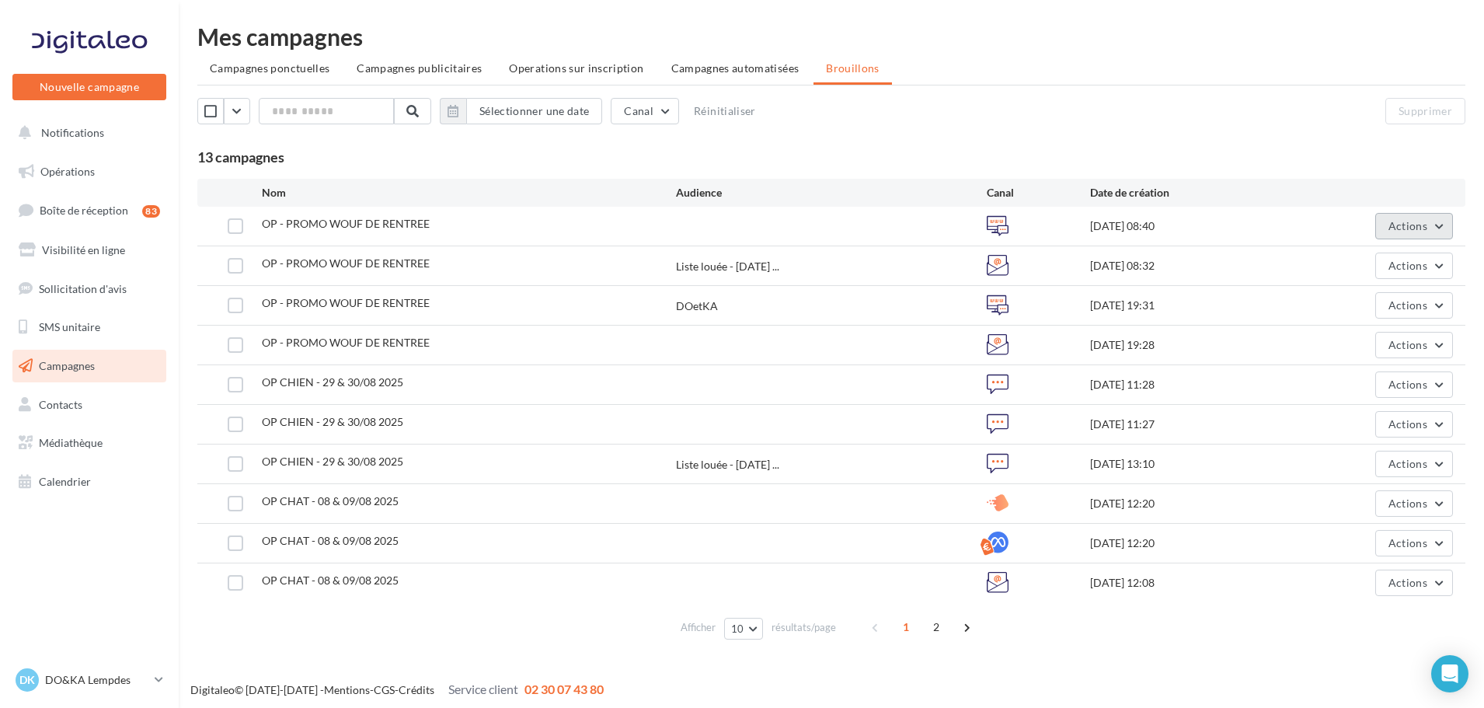
click at [1404, 221] on span "Actions" at bounding box center [1408, 225] width 39 height 13
click at [1343, 384] on button "Supprimer" at bounding box center [1375, 384] width 155 height 40
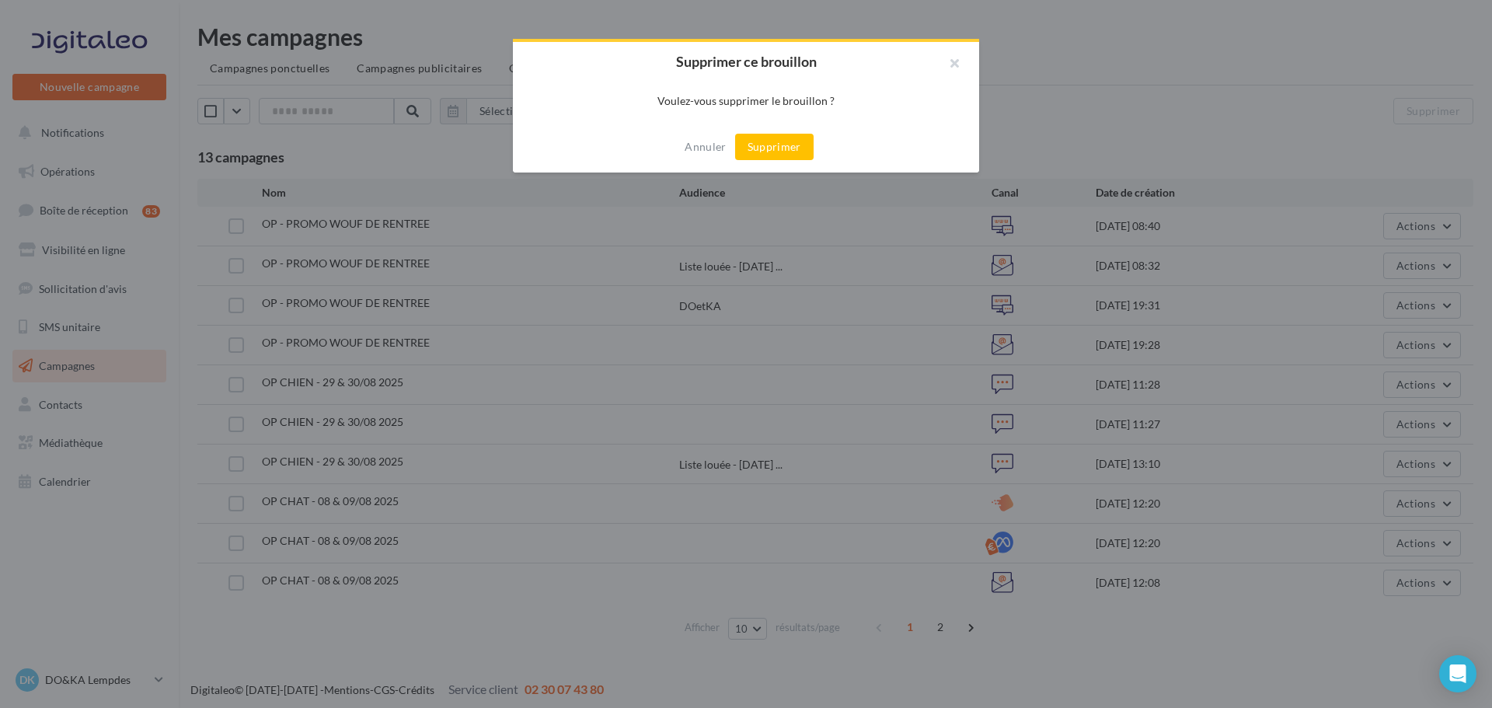
click at [790, 147] on button "Supprimer" at bounding box center [774, 147] width 78 height 26
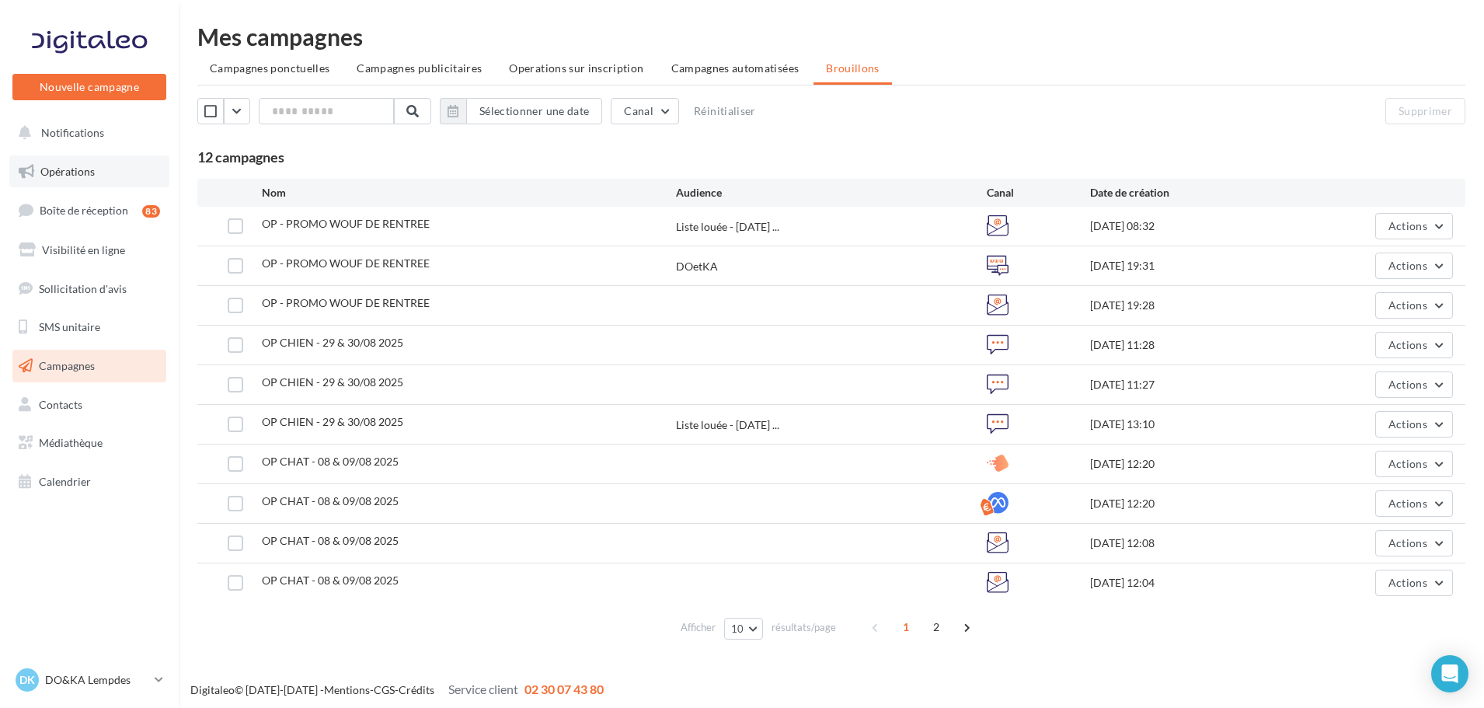
click at [105, 174] on link "Opérations" at bounding box center [89, 171] width 160 height 33
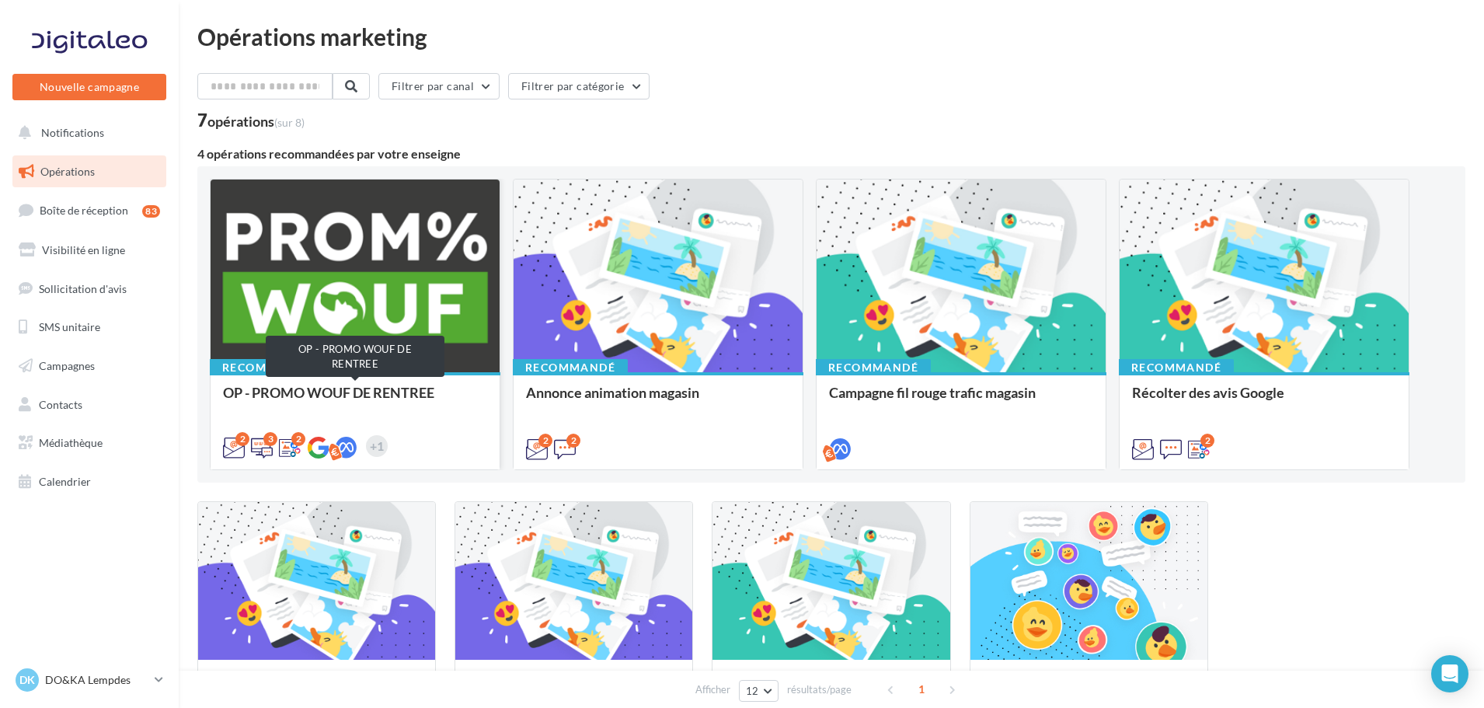
click at [372, 385] on div "OP - PROMO WOUF DE RENTREE" at bounding box center [355, 400] width 264 height 31
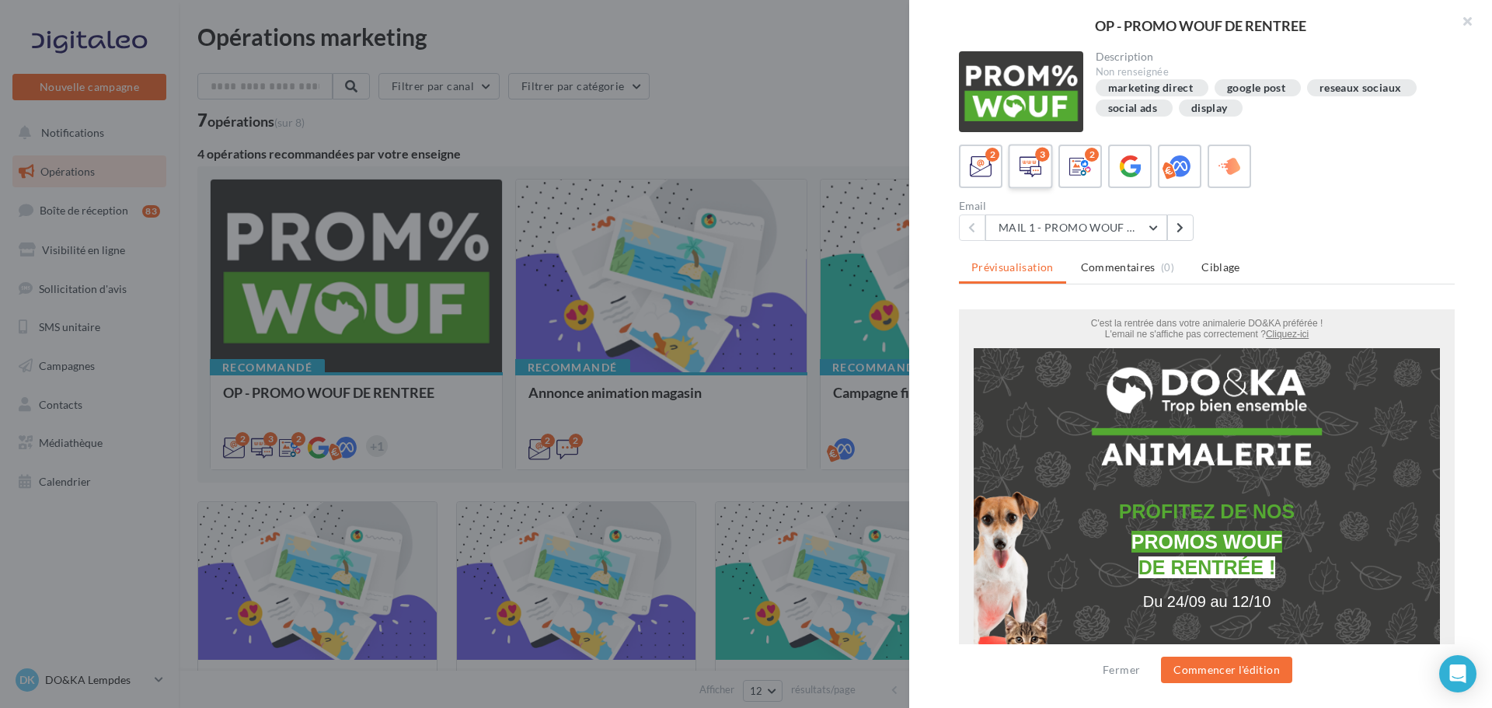
click at [1037, 169] on icon at bounding box center [1031, 166] width 23 height 23
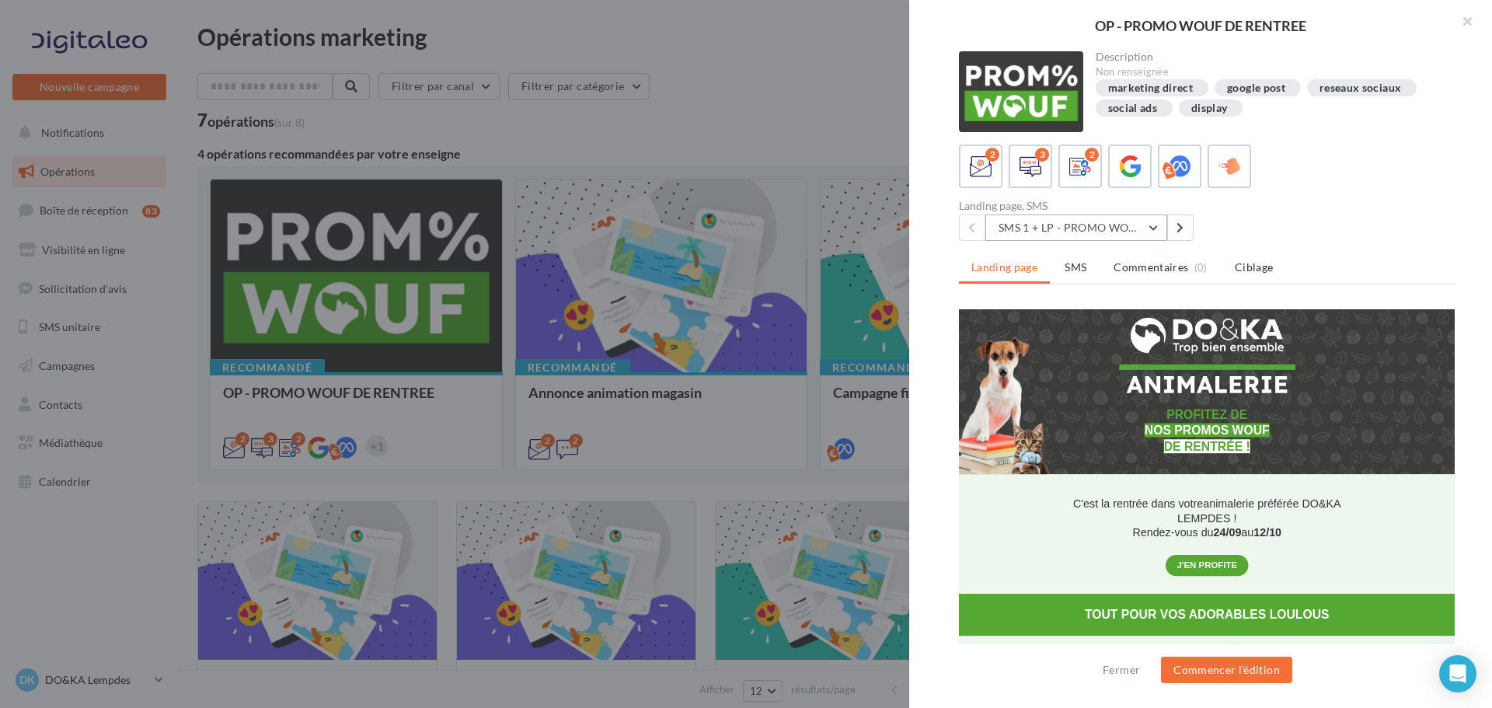
click at [1080, 225] on button "SMS 1 + LP - PROMO WOUF RENTREE" at bounding box center [1076, 228] width 182 height 26
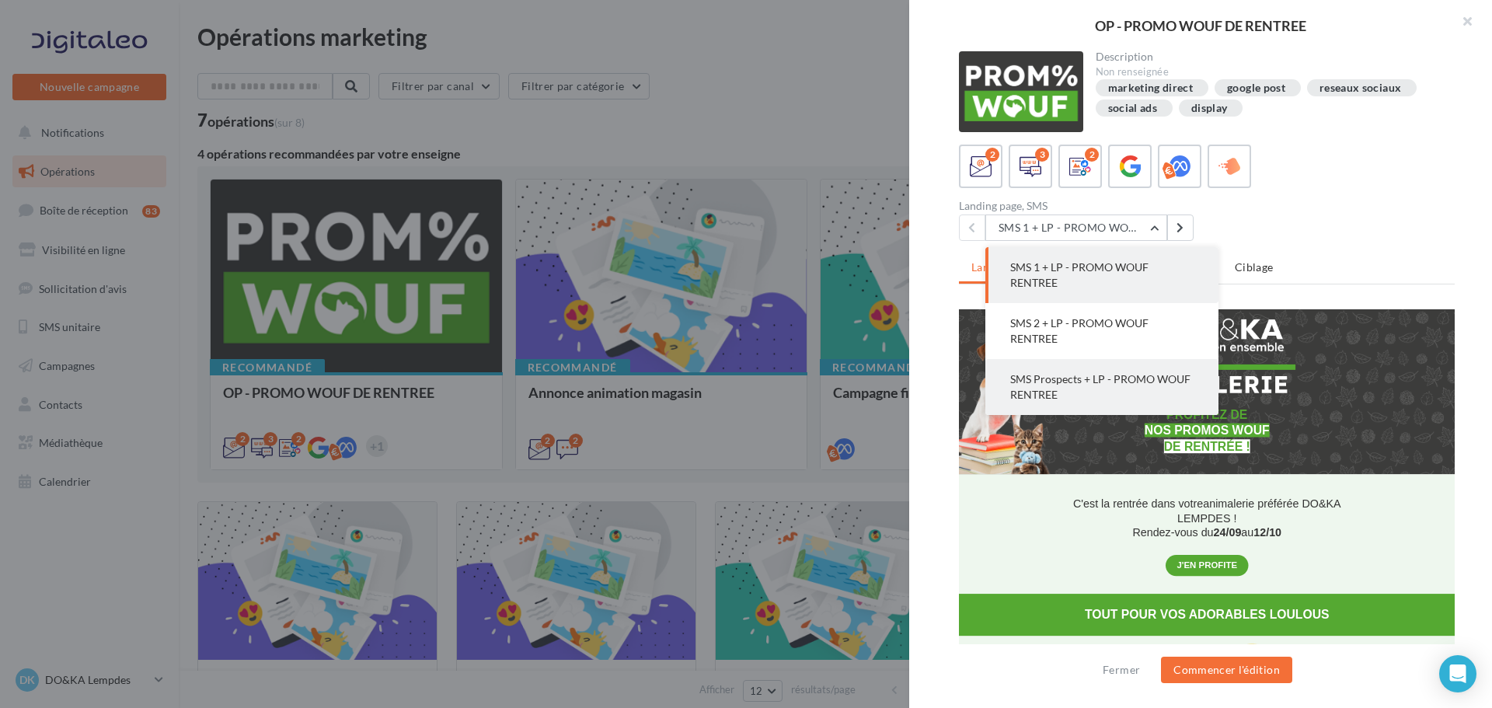
click at [1080, 384] on span "SMS Prospects + LP - PROMO WOUF RENTREE" at bounding box center [1100, 386] width 180 height 29
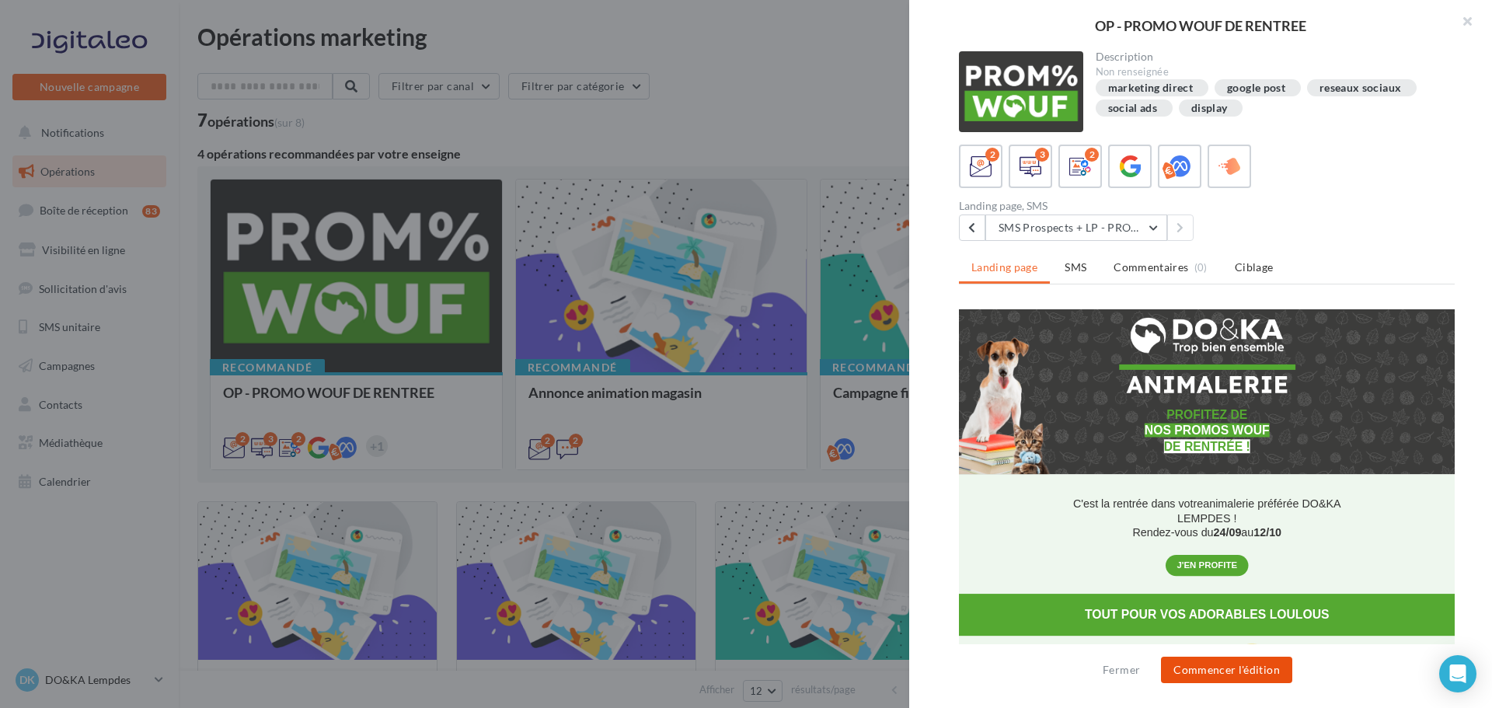
click at [1237, 669] on button "Commencer l'édition" at bounding box center [1226, 670] width 131 height 26
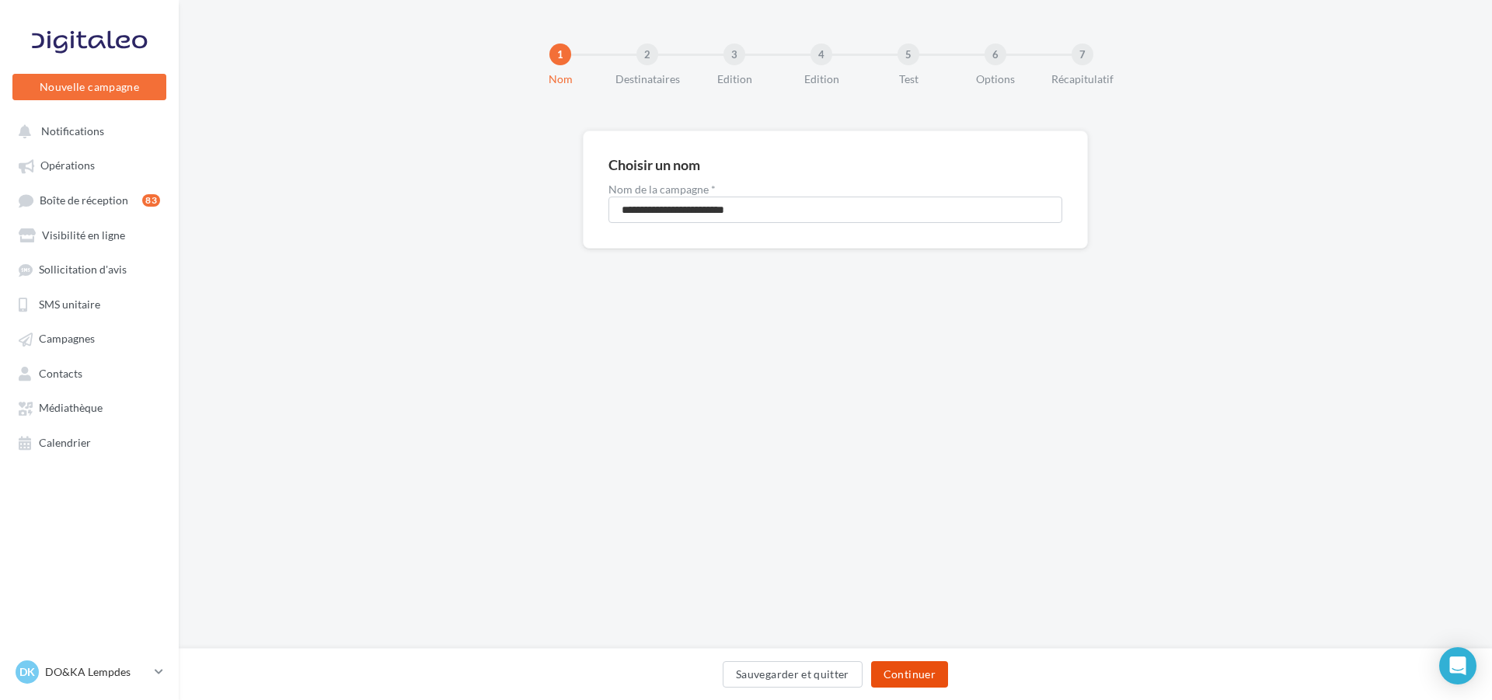
click at [912, 667] on button "Continuer" at bounding box center [909, 674] width 77 height 26
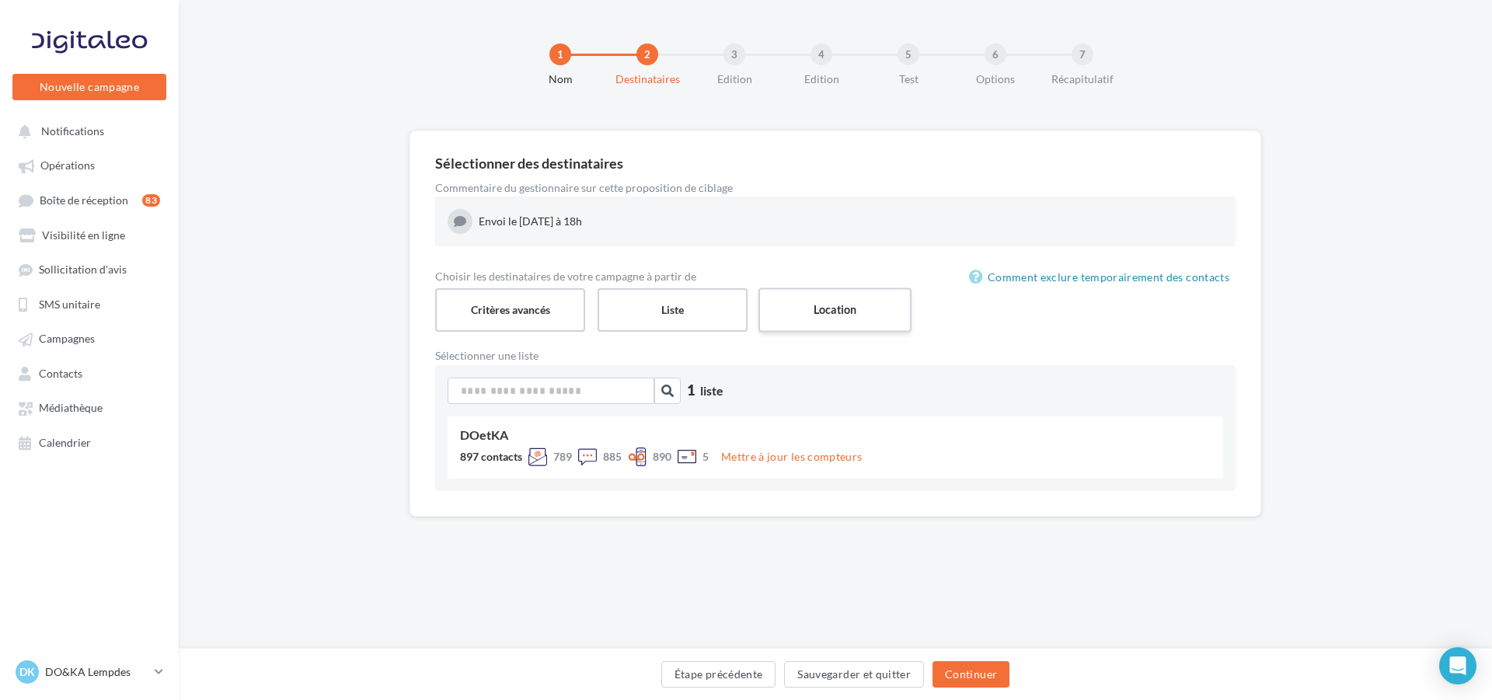
click at [861, 305] on label "Location" at bounding box center [835, 310] width 153 height 44
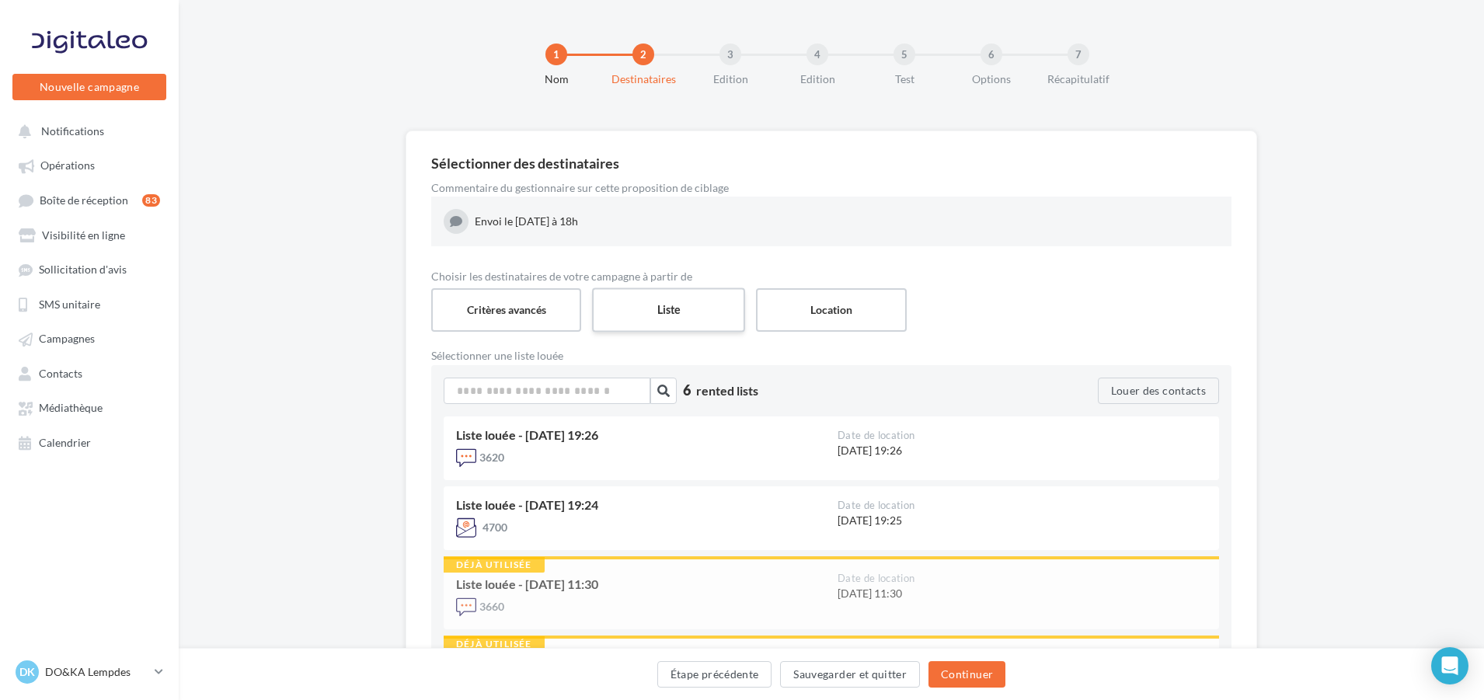
click at [688, 317] on label "Liste" at bounding box center [668, 310] width 153 height 44
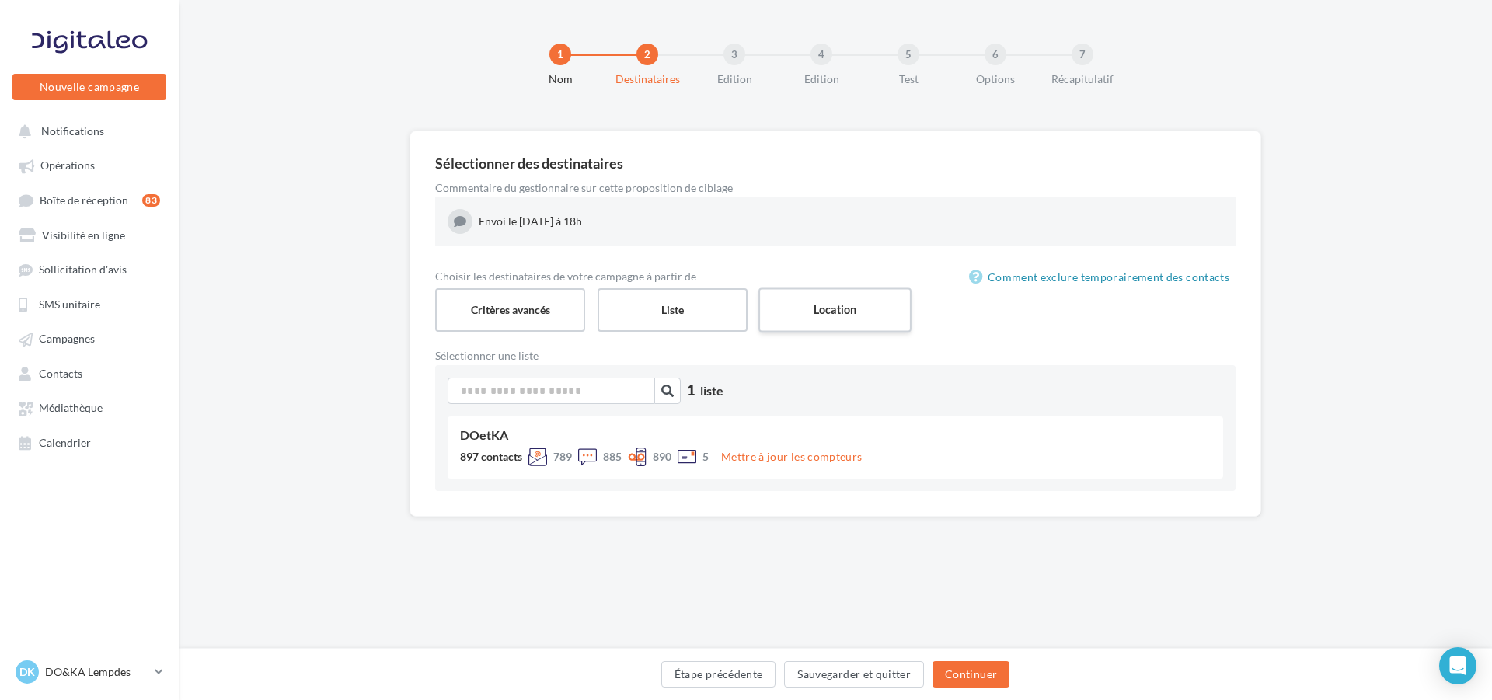
click at [835, 307] on label "Location" at bounding box center [835, 310] width 153 height 44
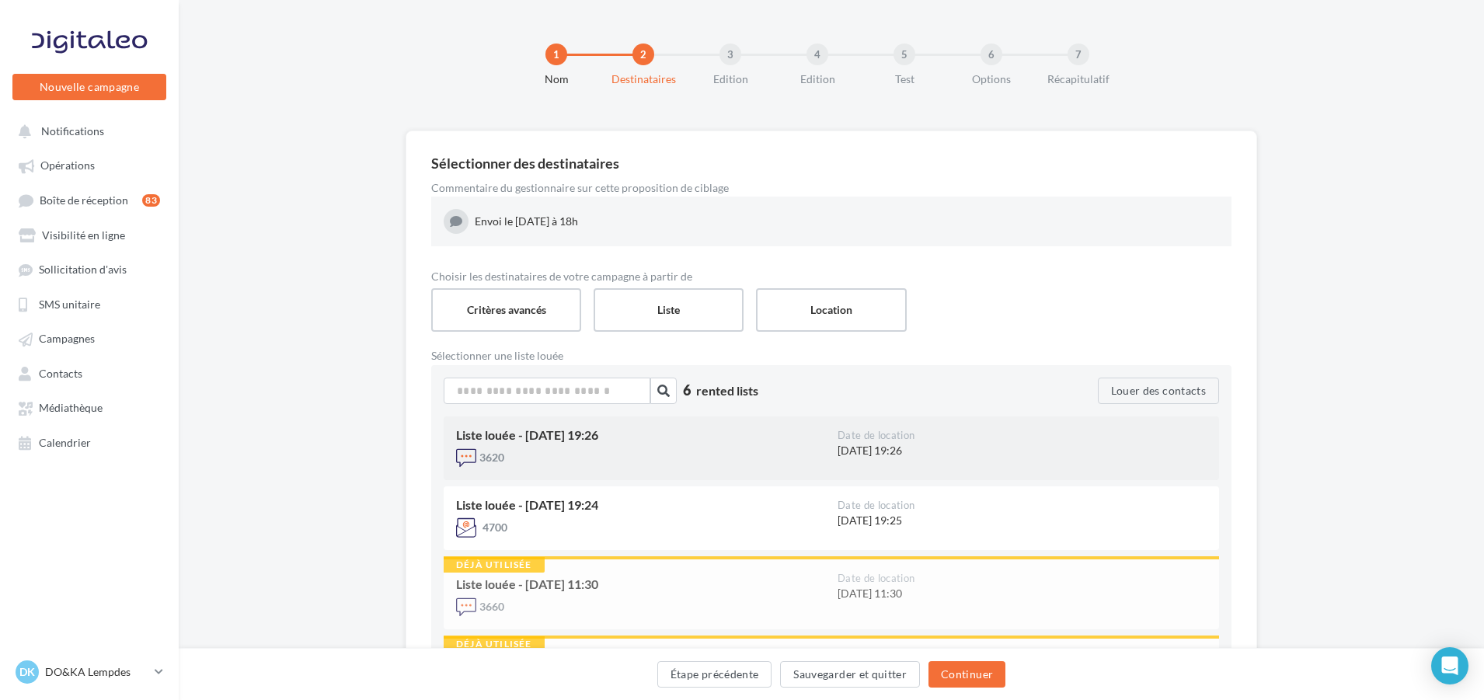
click at [1010, 448] on div "[DATE] 19:26" at bounding box center [1022, 451] width 369 height 16
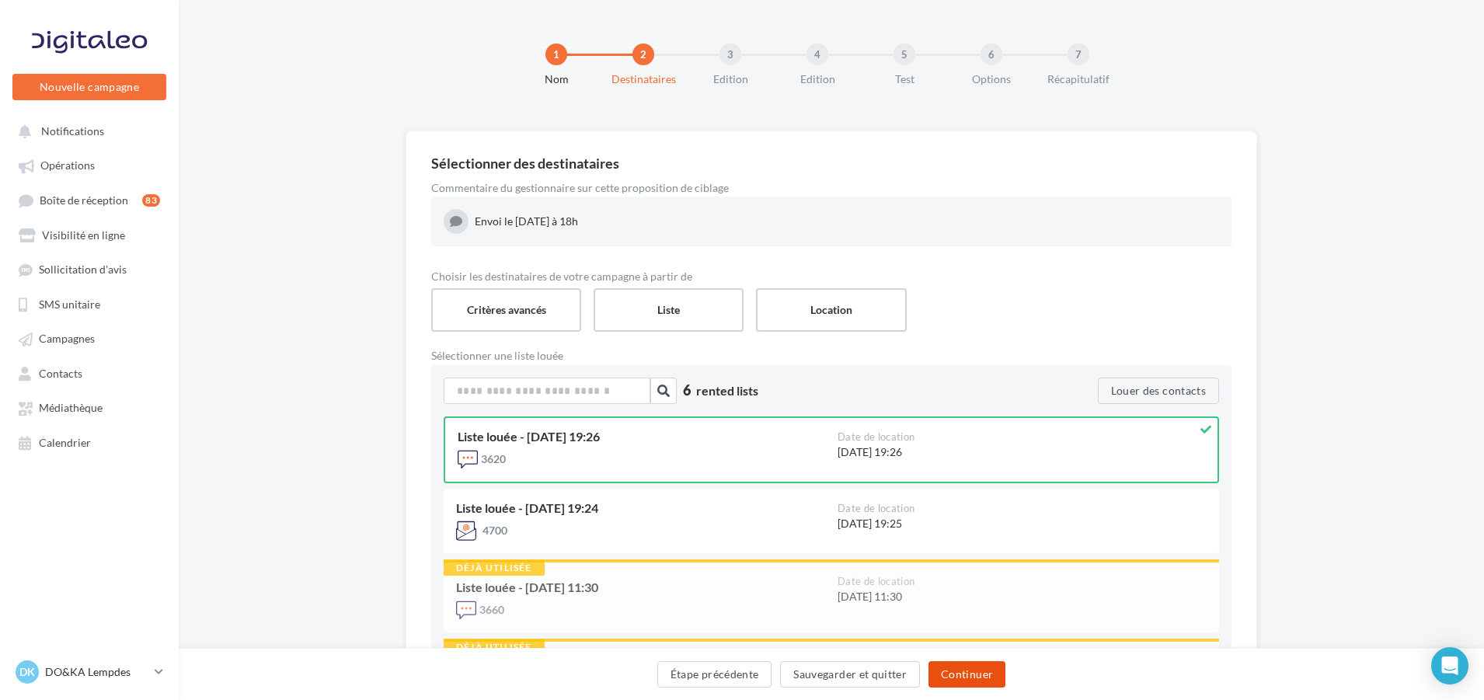
click at [989, 670] on button "Continuer" at bounding box center [967, 674] width 77 height 26
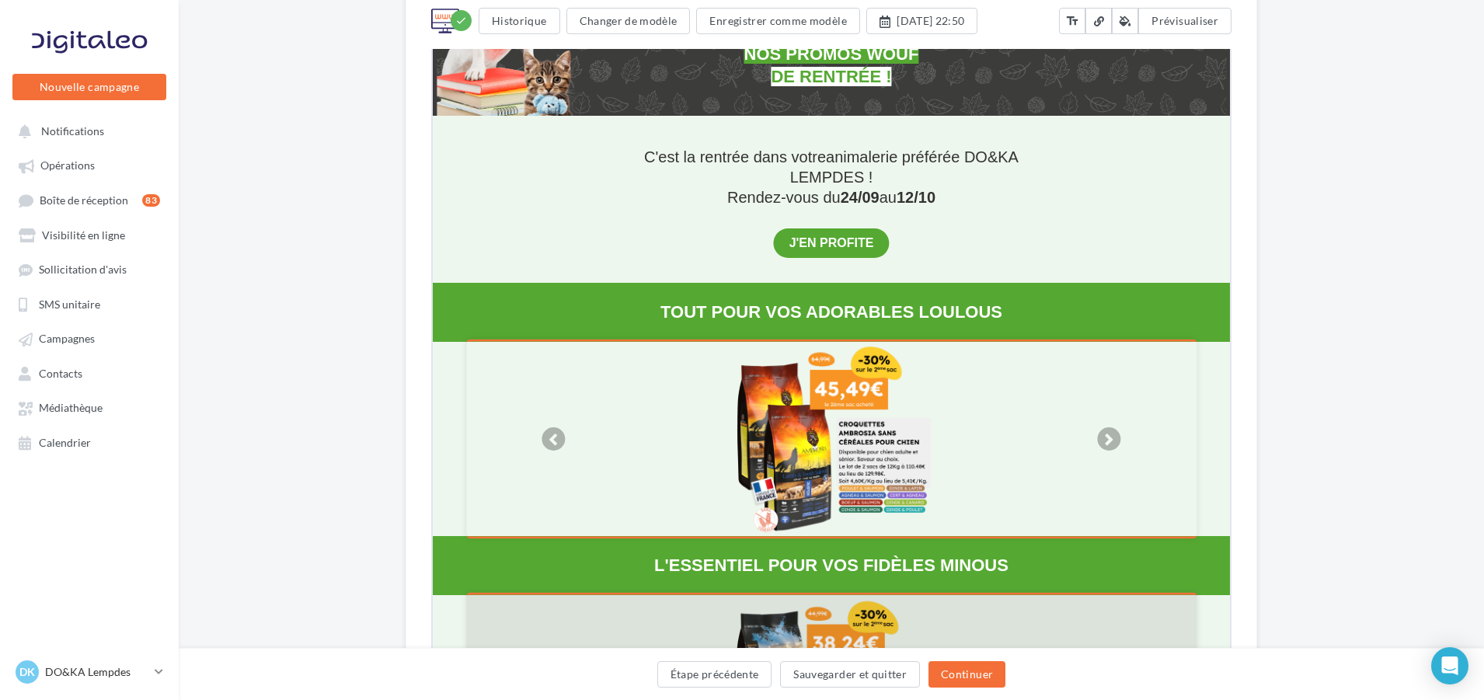
scroll to position [466, 0]
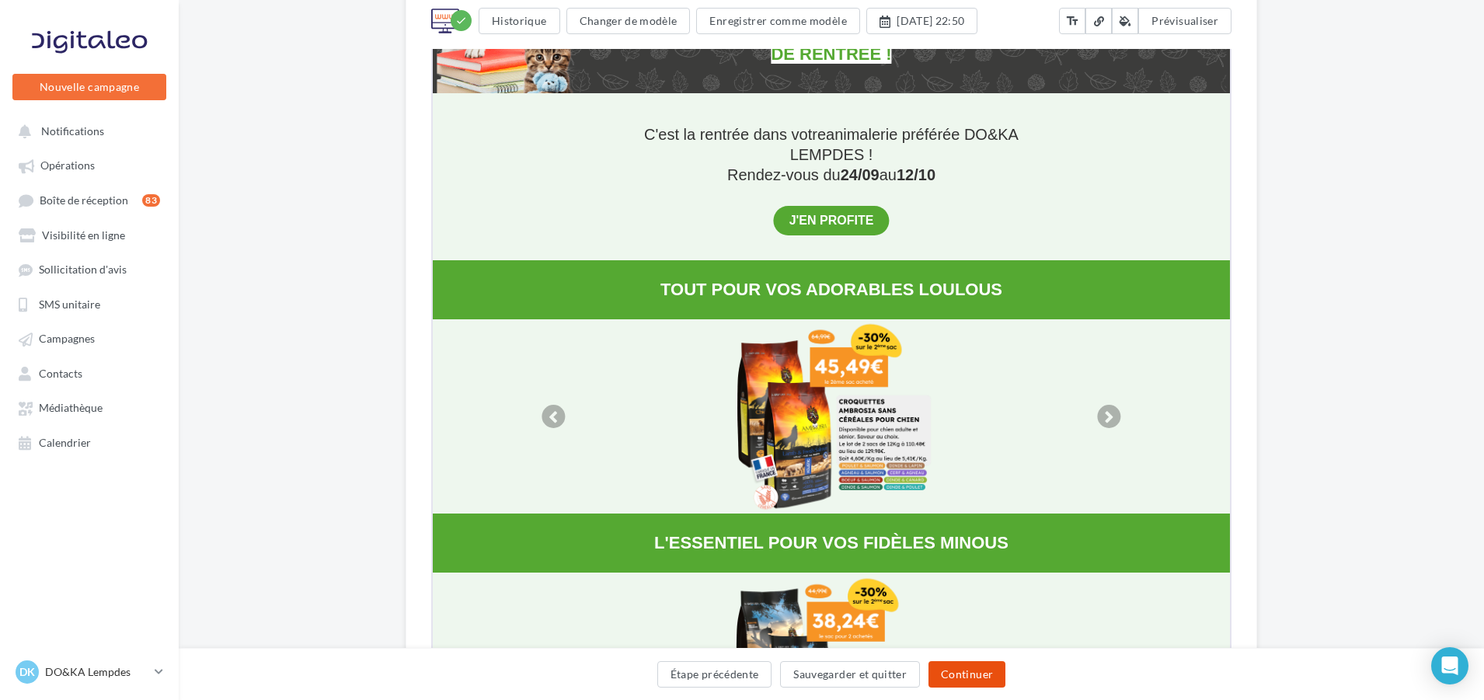
click at [984, 675] on button "Continuer" at bounding box center [967, 674] width 77 height 26
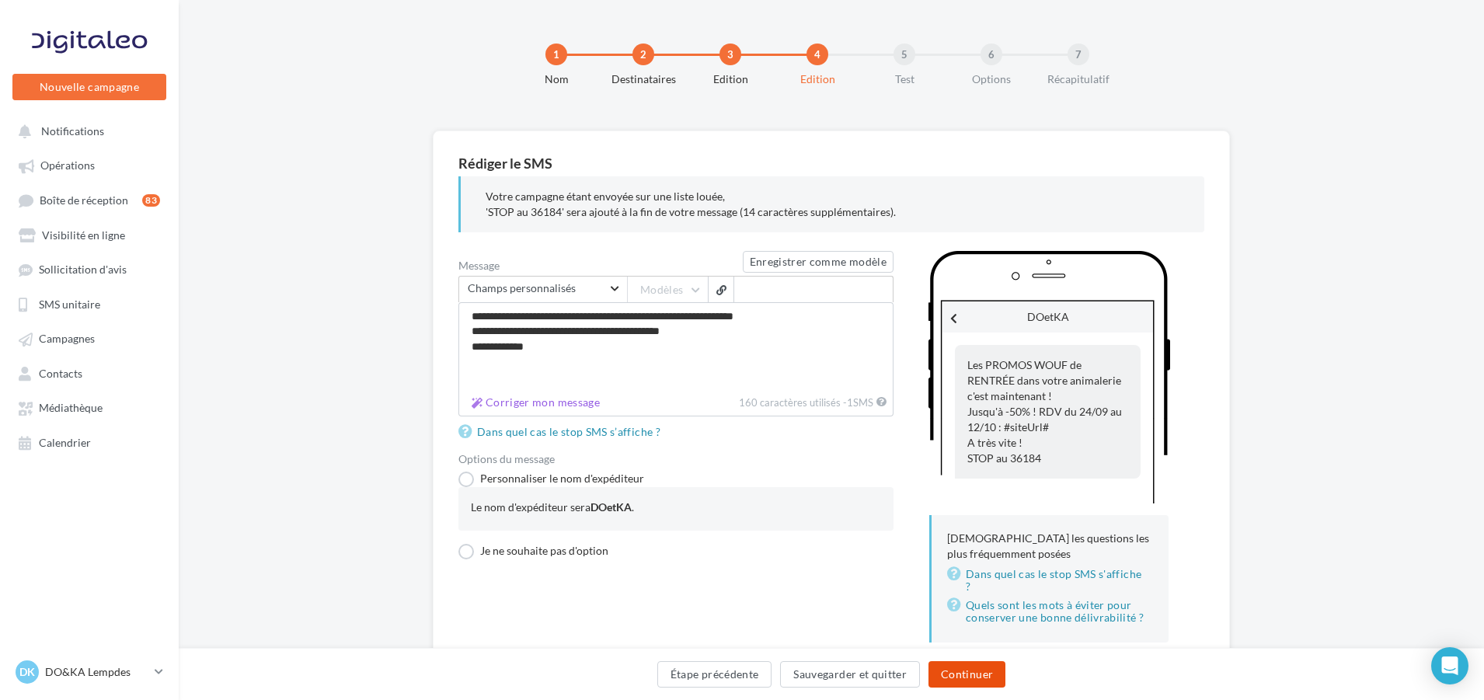
click at [978, 675] on button "Continuer" at bounding box center [967, 674] width 77 height 26
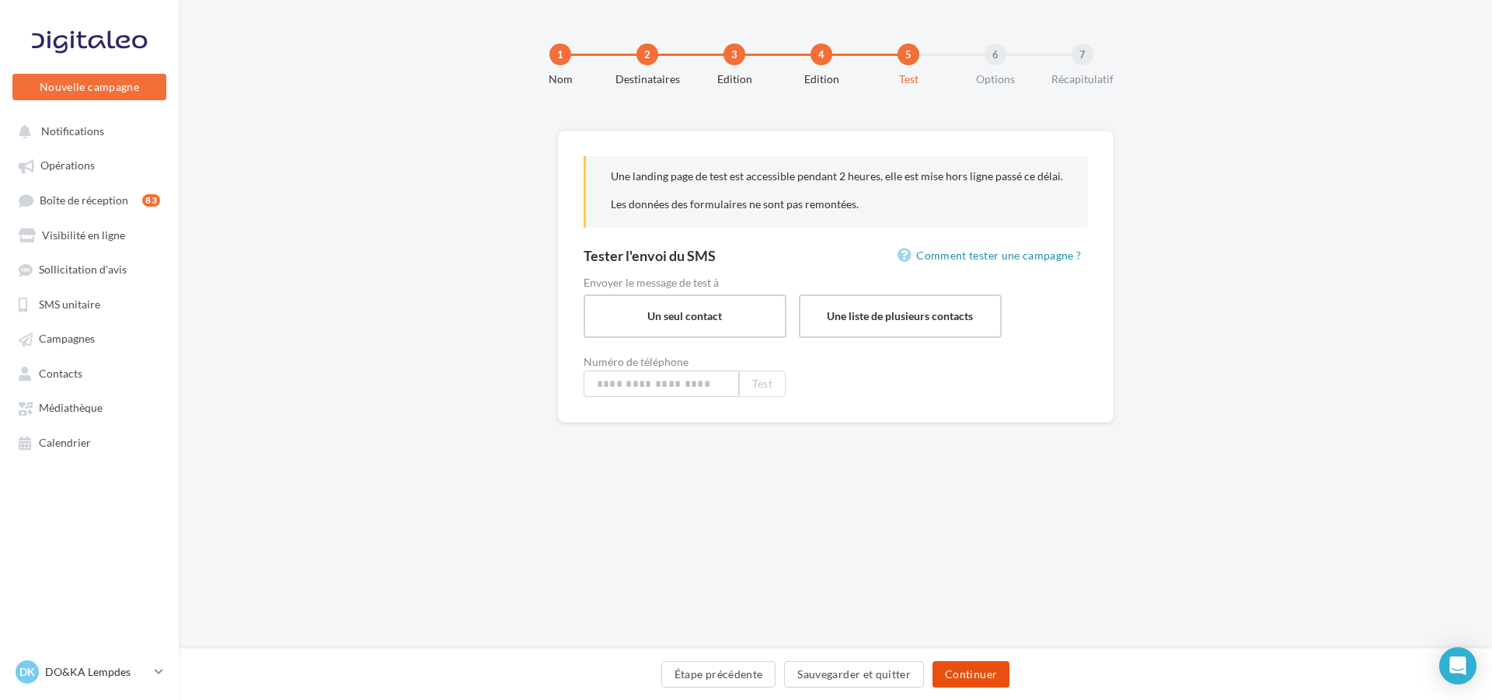
click at [967, 676] on button "Continuer" at bounding box center [971, 674] width 77 height 26
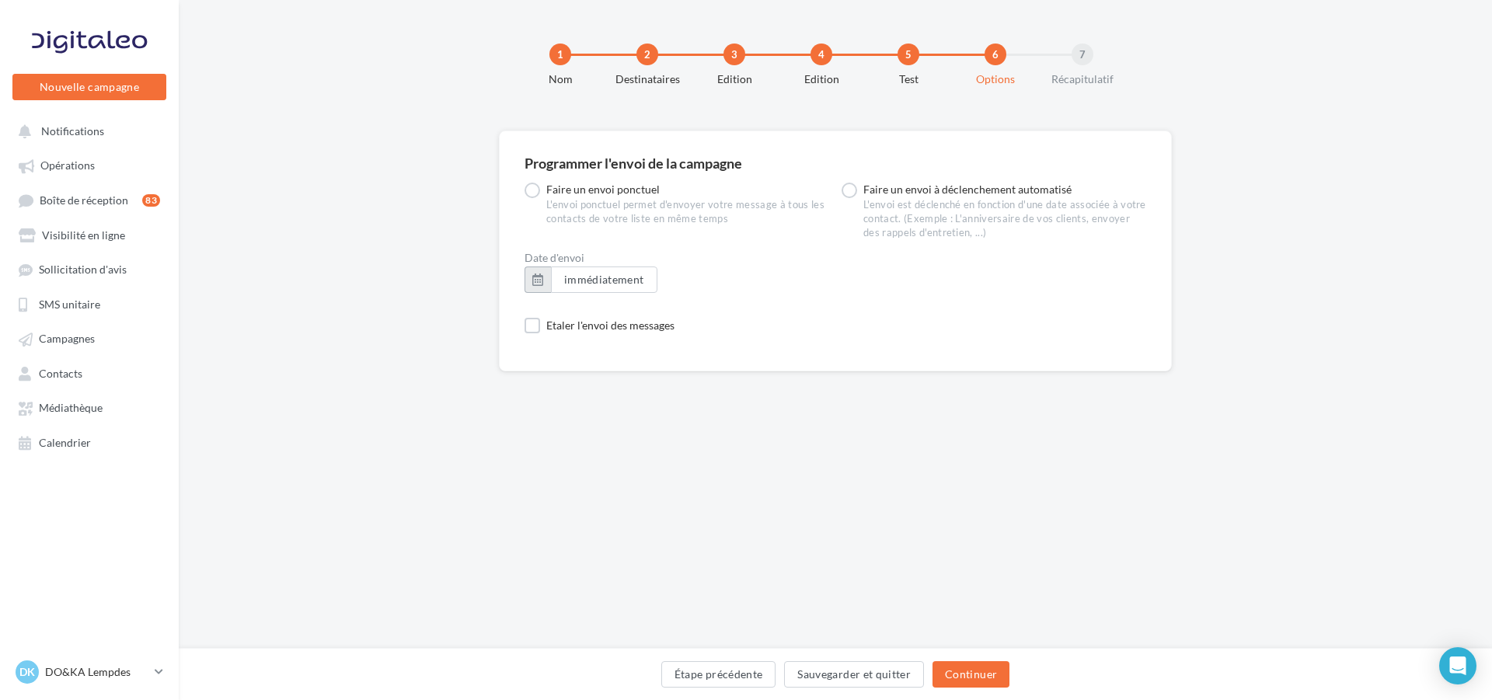
click at [535, 278] on button "button" at bounding box center [538, 280] width 26 height 26
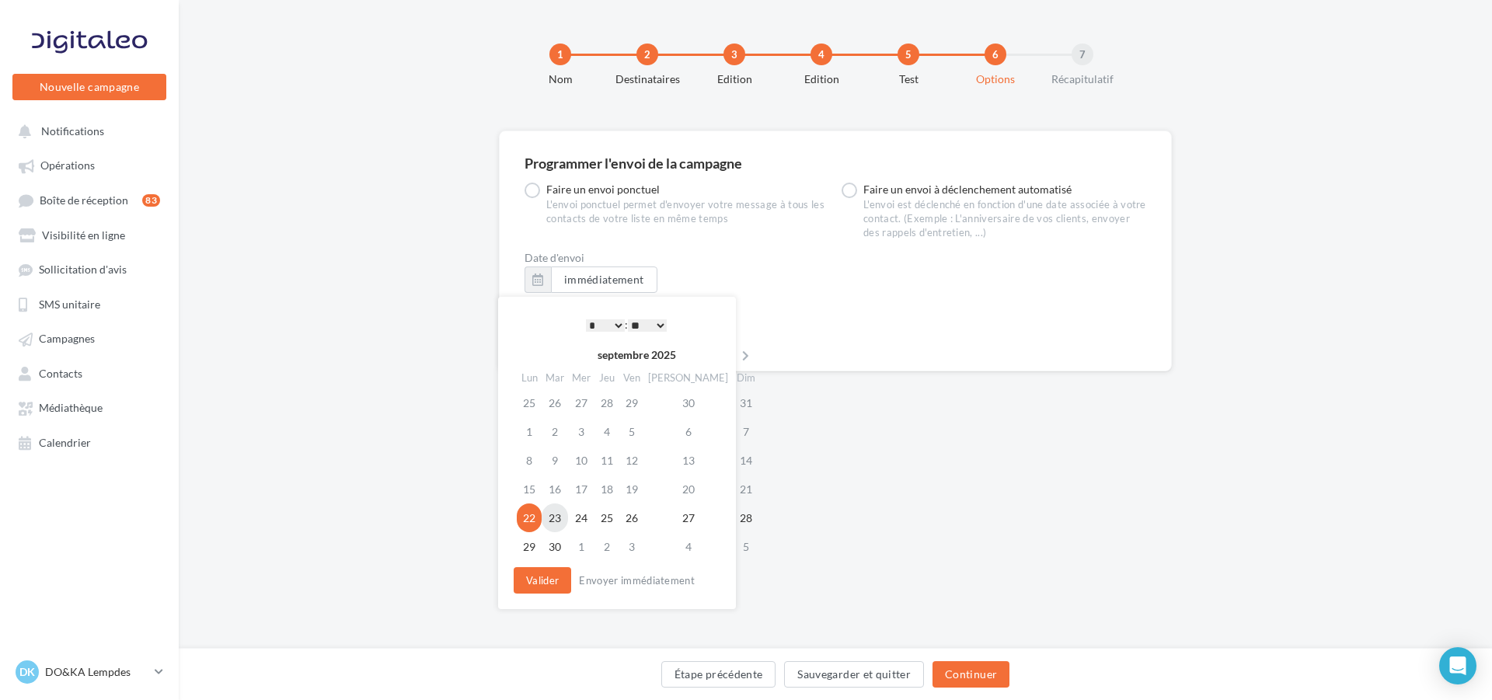
click at [559, 516] on td "23" at bounding box center [555, 518] width 26 height 29
click at [590, 324] on select "* * * * * * * * * * ** ** ** ** ** ** ** ** ** ** ** ** ** **" at bounding box center [605, 325] width 39 height 12
click at [650, 325] on select "** ** ** ** ** **" at bounding box center [647, 325] width 39 height 12
click at [547, 577] on button "Valider" at bounding box center [543, 580] width 58 height 26
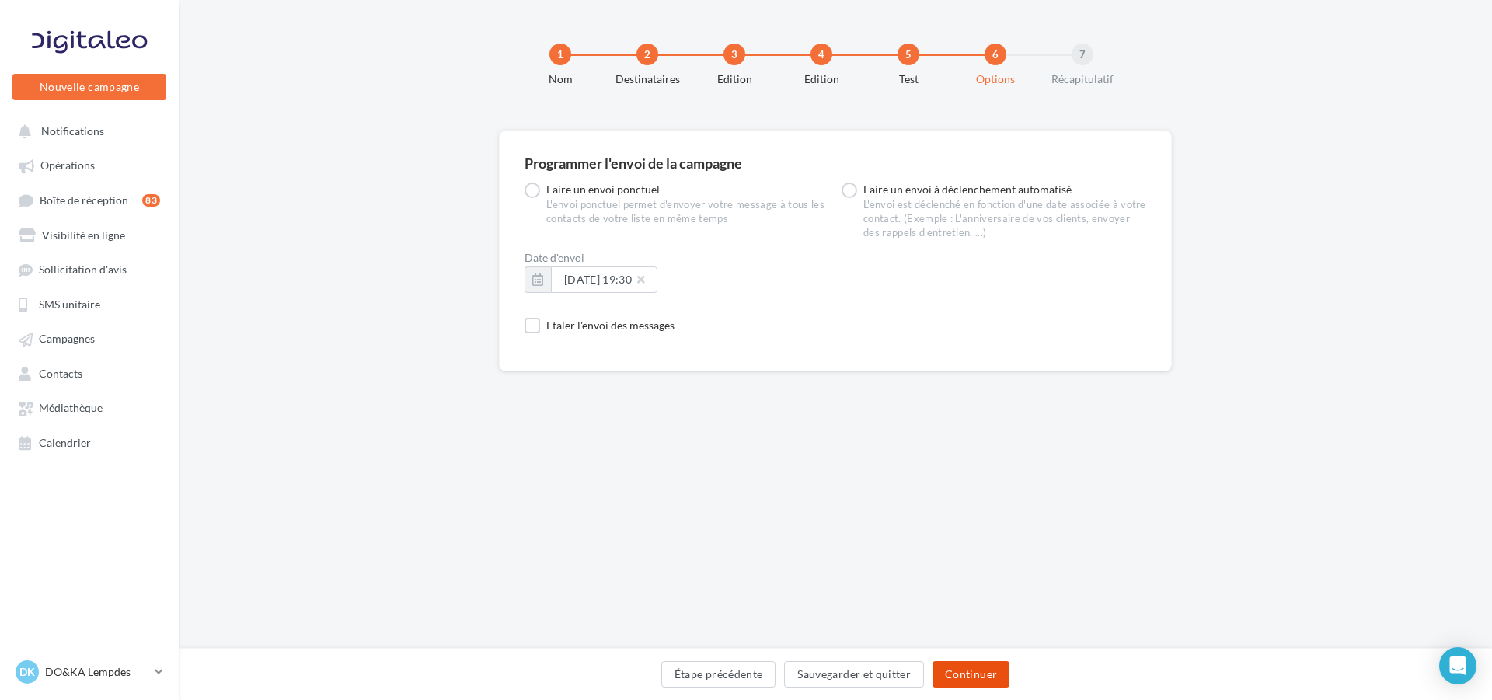
click at [970, 672] on button "Continuer" at bounding box center [971, 674] width 77 height 26
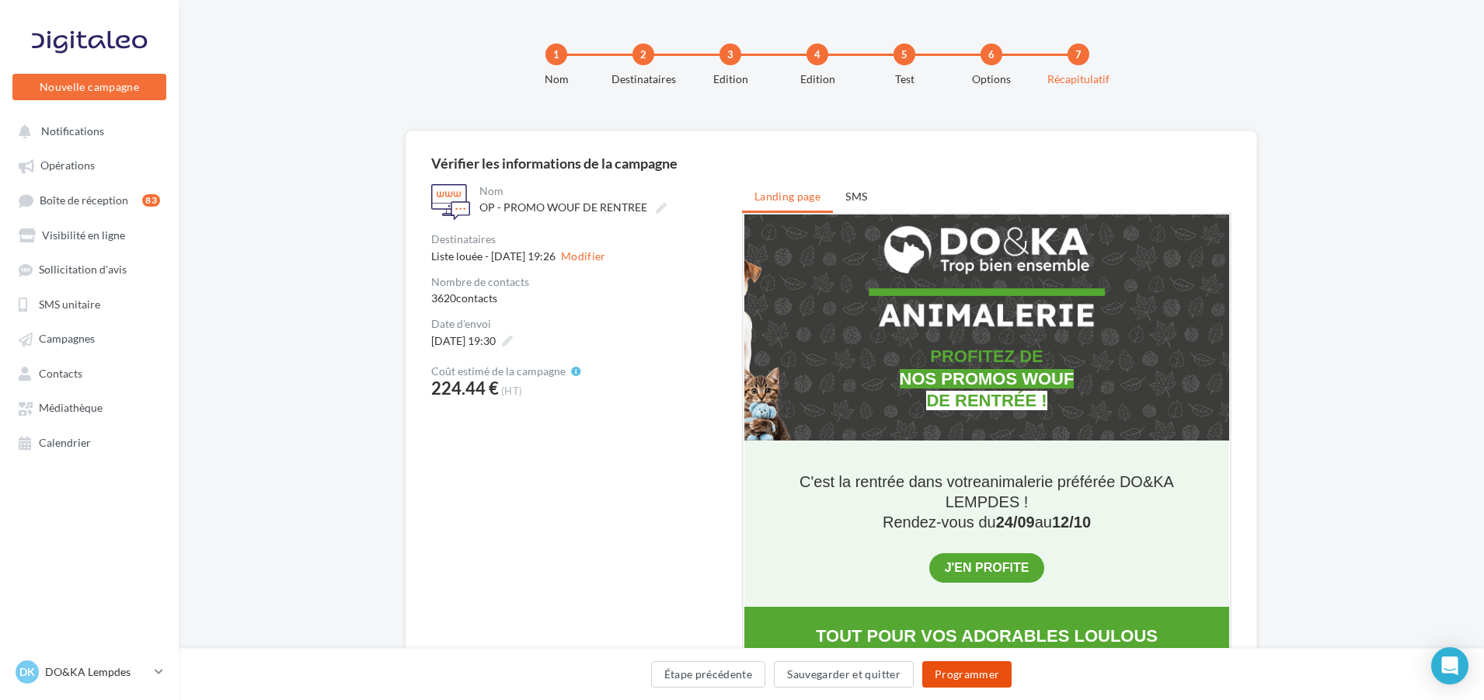
click at [985, 675] on button "Programmer" at bounding box center [968, 674] width 90 height 26
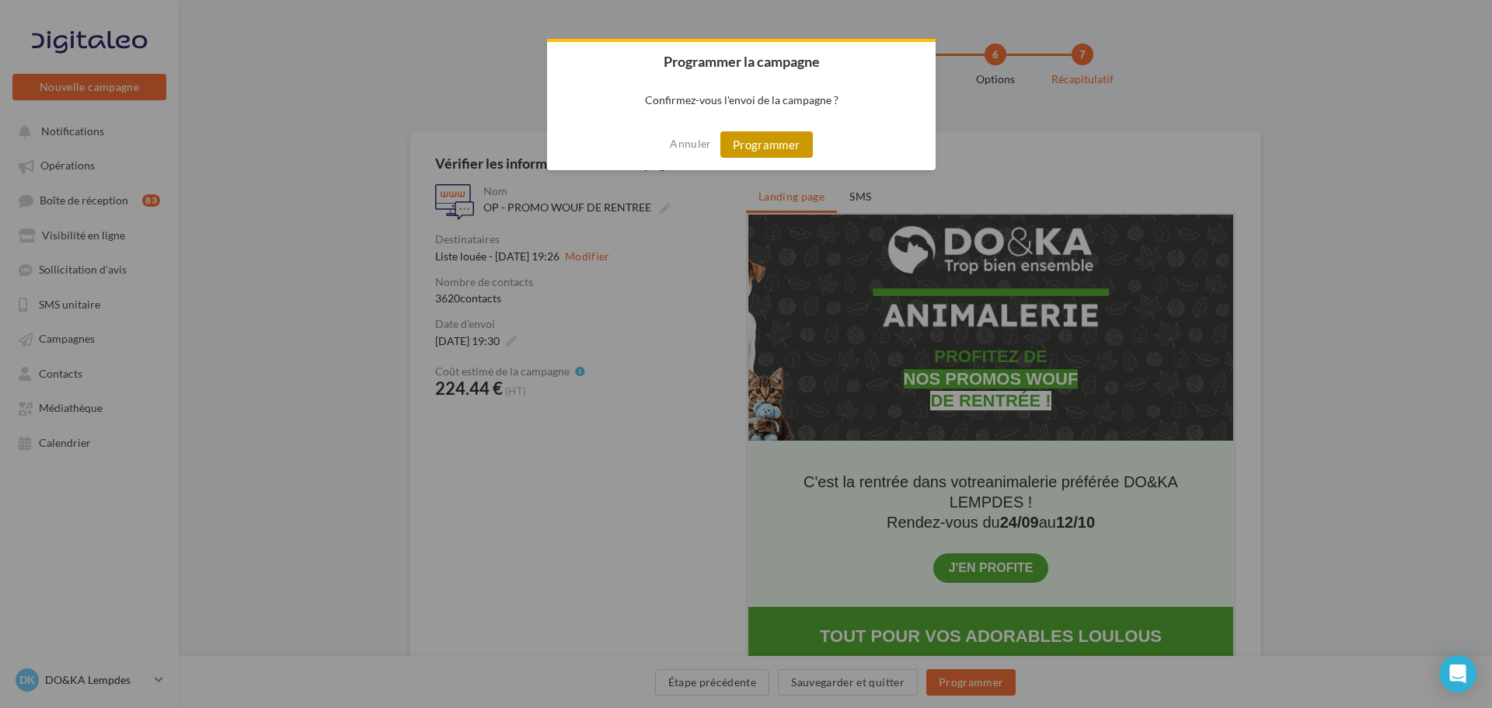
click at [762, 141] on button "Programmer" at bounding box center [766, 144] width 92 height 26
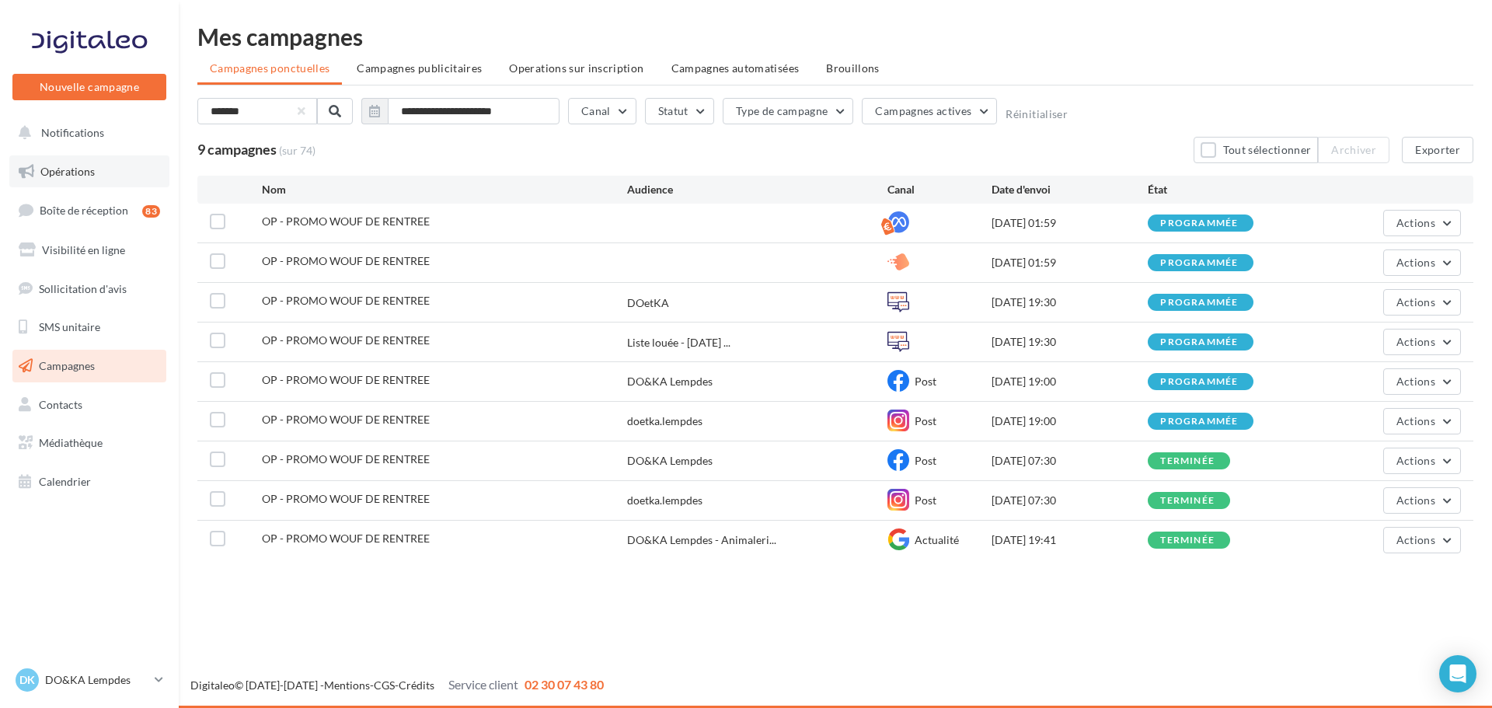
click at [75, 161] on link "Opérations" at bounding box center [89, 171] width 160 height 33
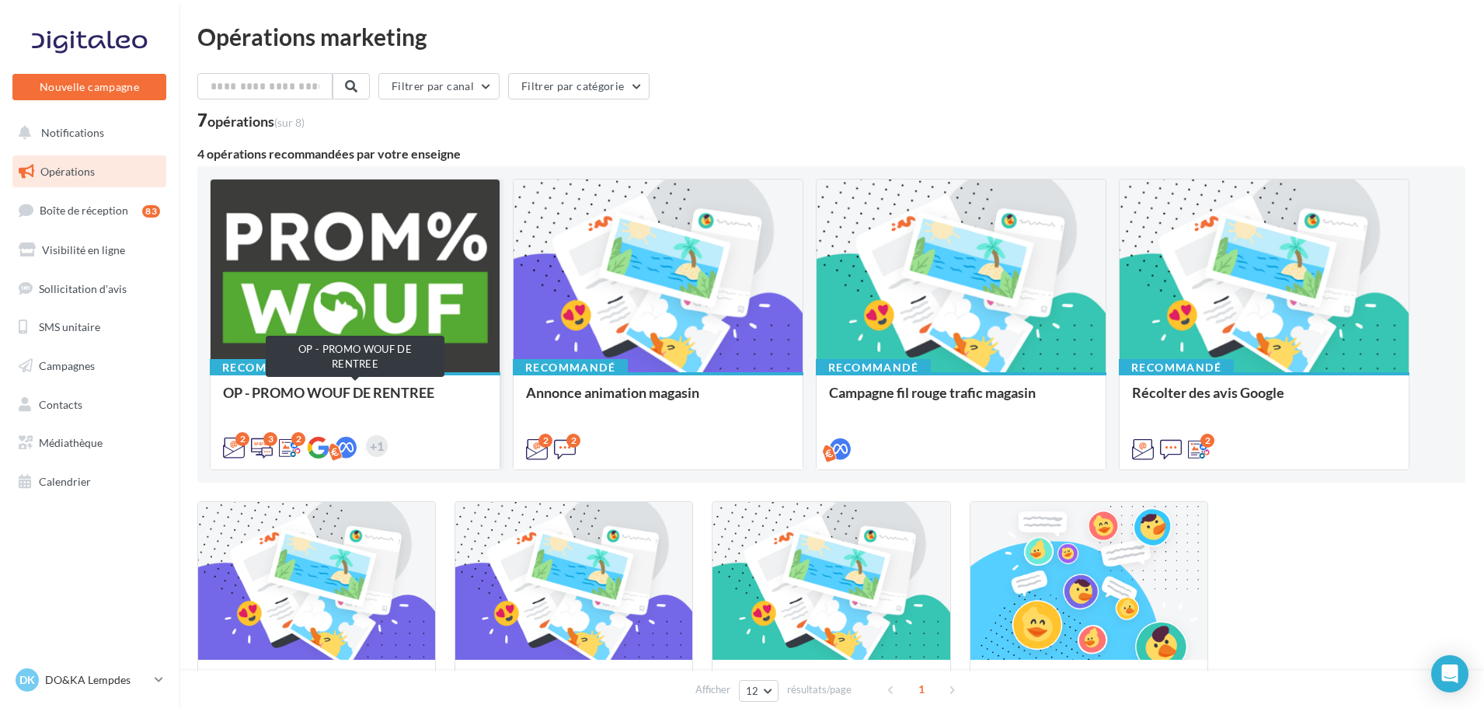
click at [410, 405] on div "OP - PROMO WOUF DE RENTREE" at bounding box center [355, 400] width 264 height 31
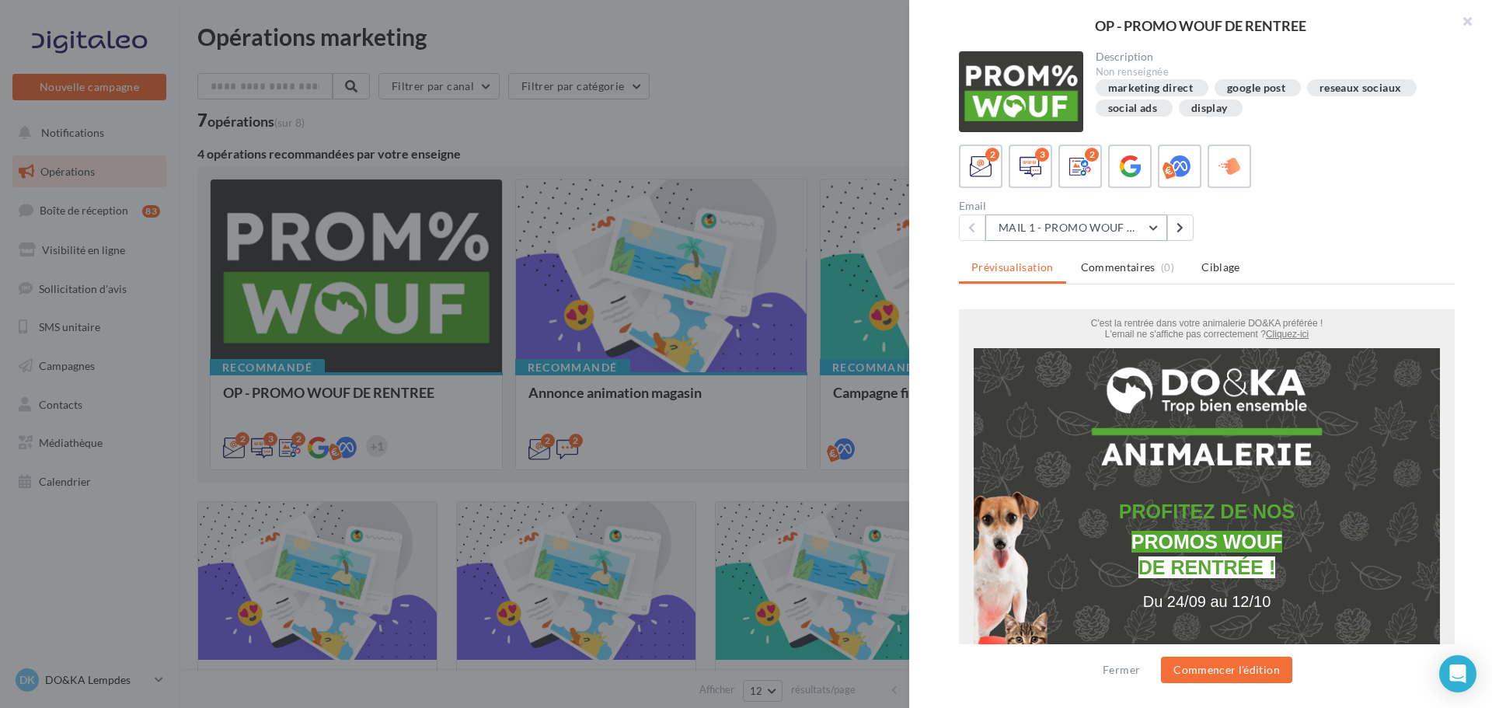
click at [1030, 223] on button "MAIL 1 - PROMO WOUF RENTREE" at bounding box center [1076, 228] width 182 height 26
click at [1220, 671] on button "Commencer l'édition" at bounding box center [1226, 670] width 131 height 26
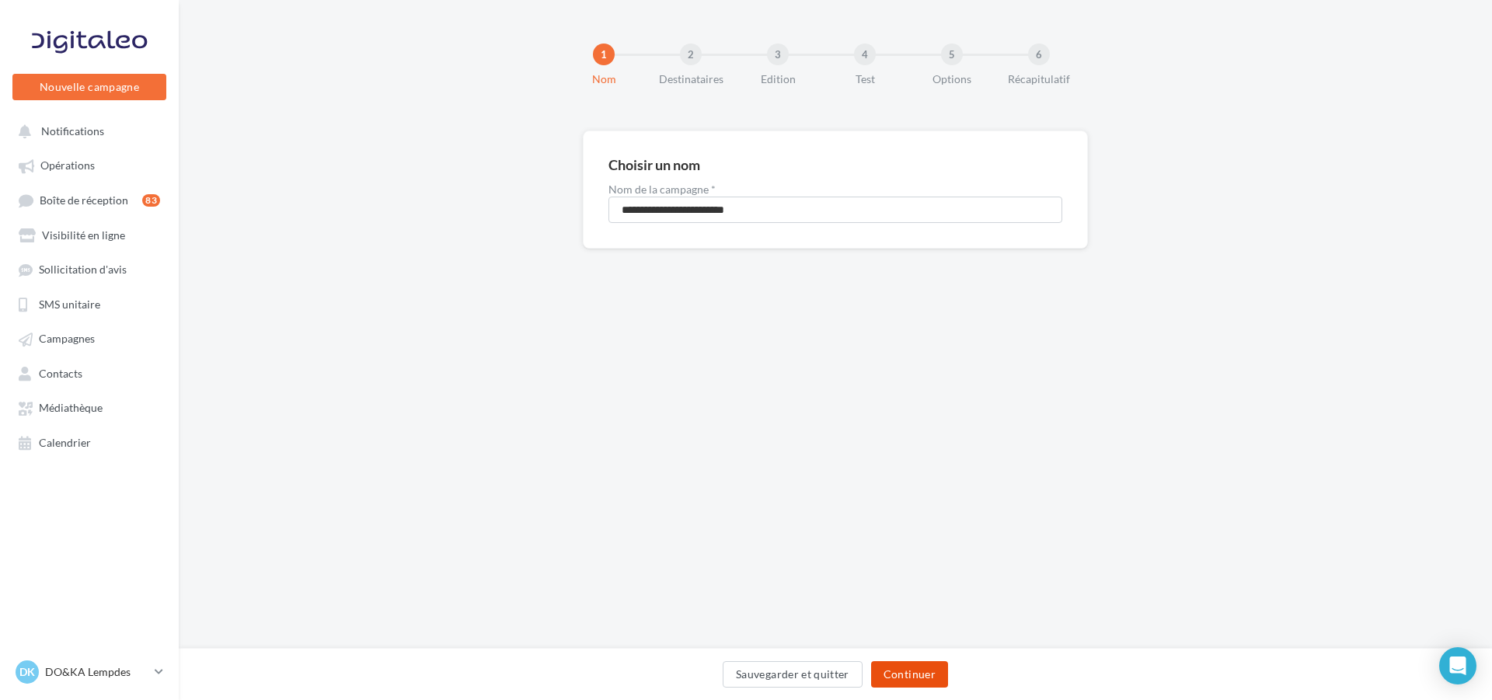
click at [905, 679] on button "Continuer" at bounding box center [909, 674] width 77 height 26
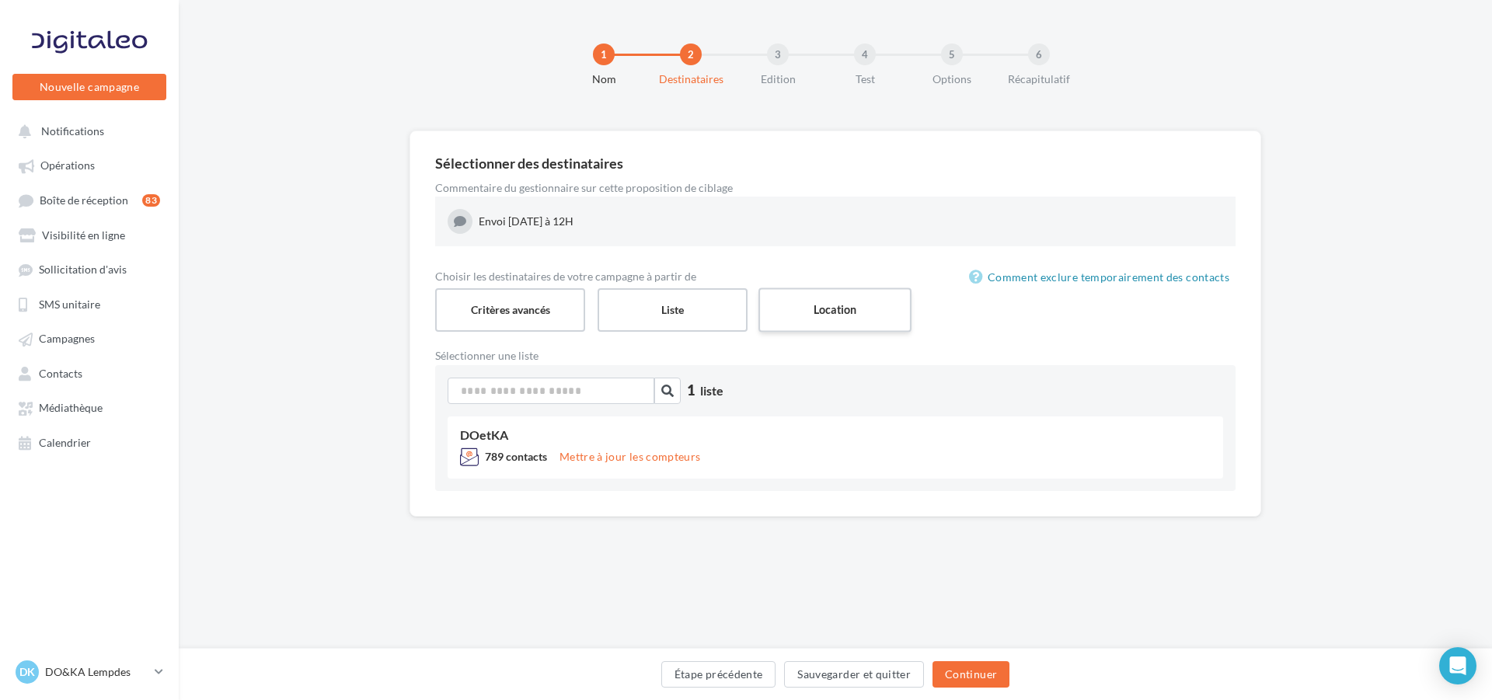
click at [842, 313] on label "Location" at bounding box center [835, 310] width 153 height 44
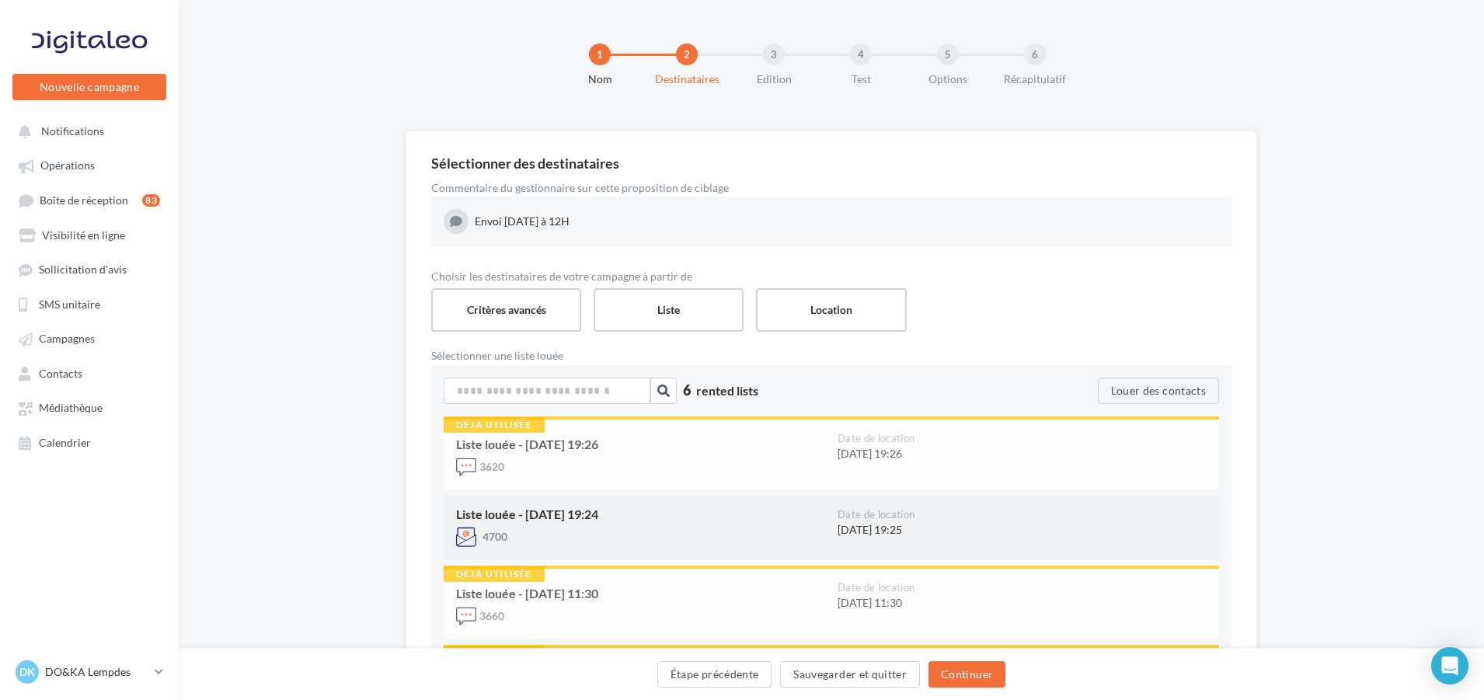
click at [730, 530] on div "4700" at bounding box center [640, 537] width 369 height 20
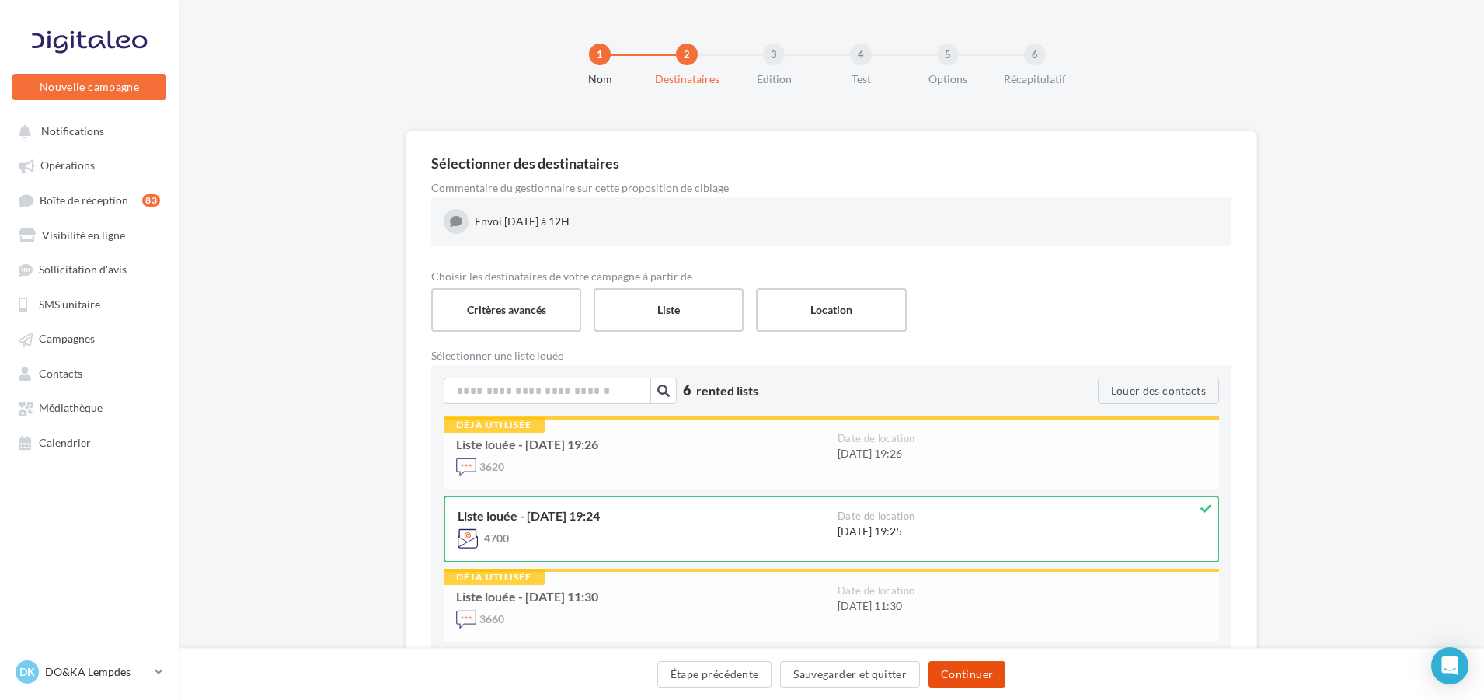
click at [960, 673] on button "Continuer" at bounding box center [967, 674] width 77 height 26
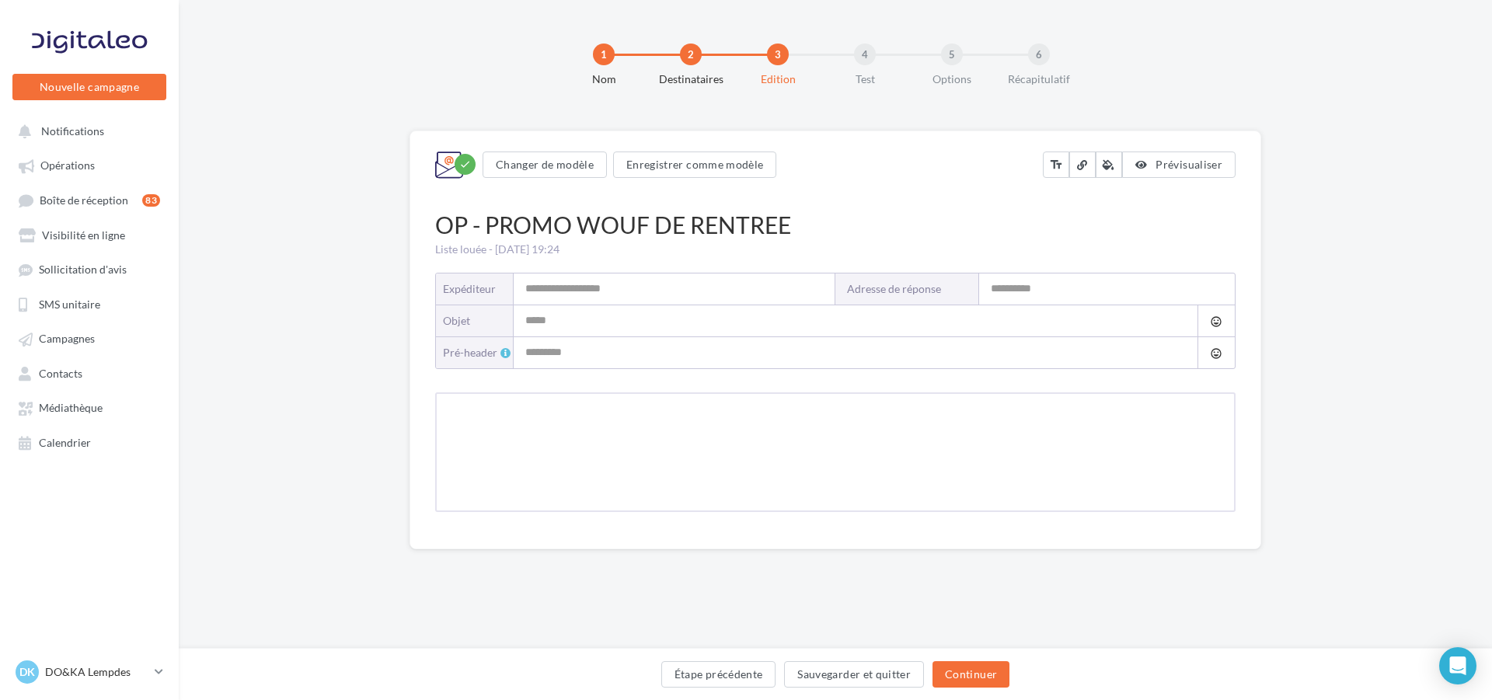
type input "**********"
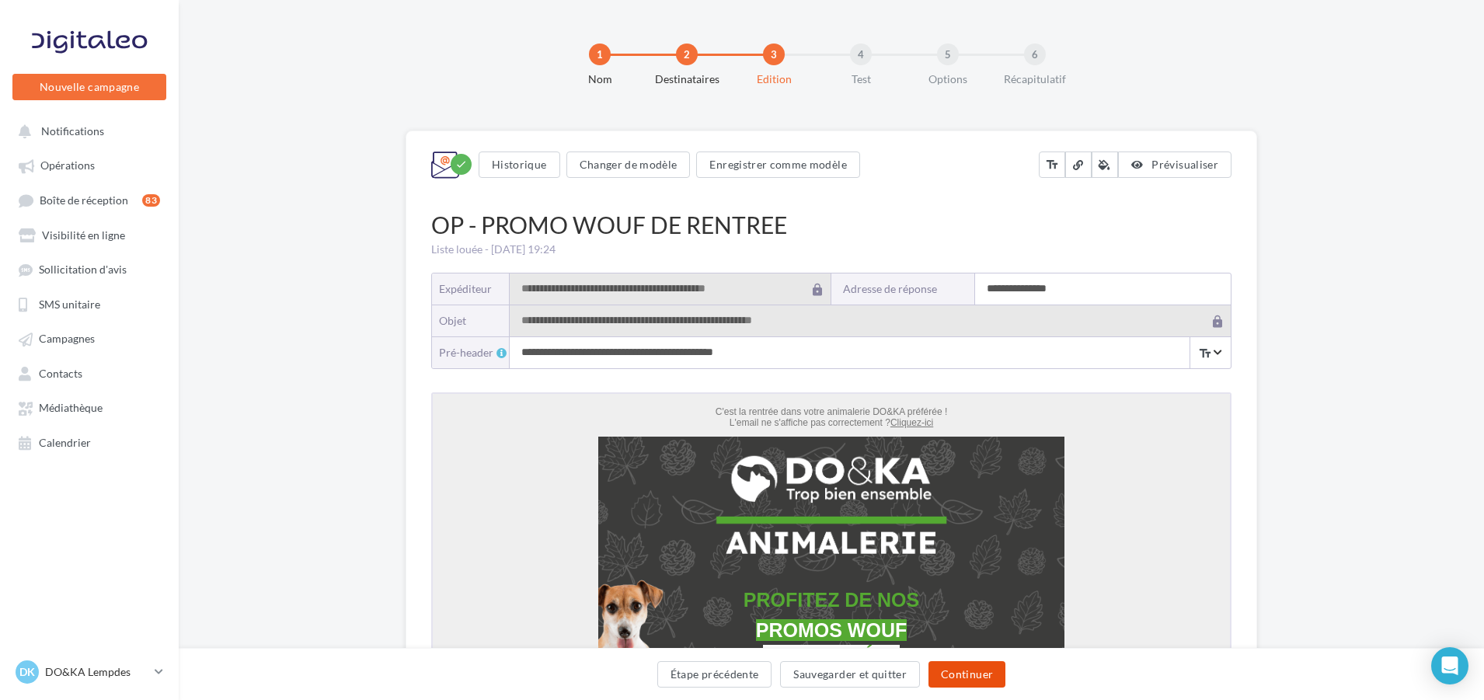
click at [961, 671] on button "Continuer" at bounding box center [967, 674] width 77 height 26
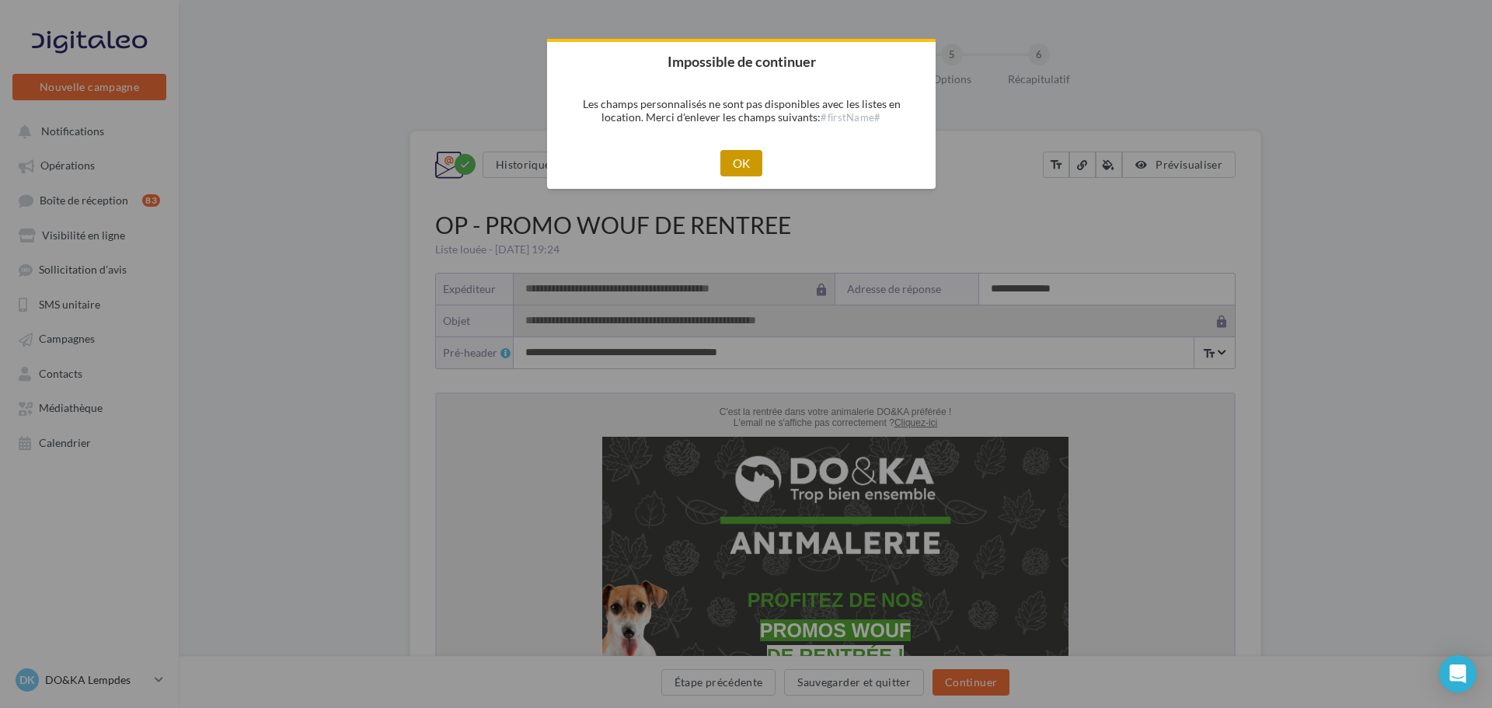
click at [751, 155] on button "OK" at bounding box center [741, 163] width 43 height 26
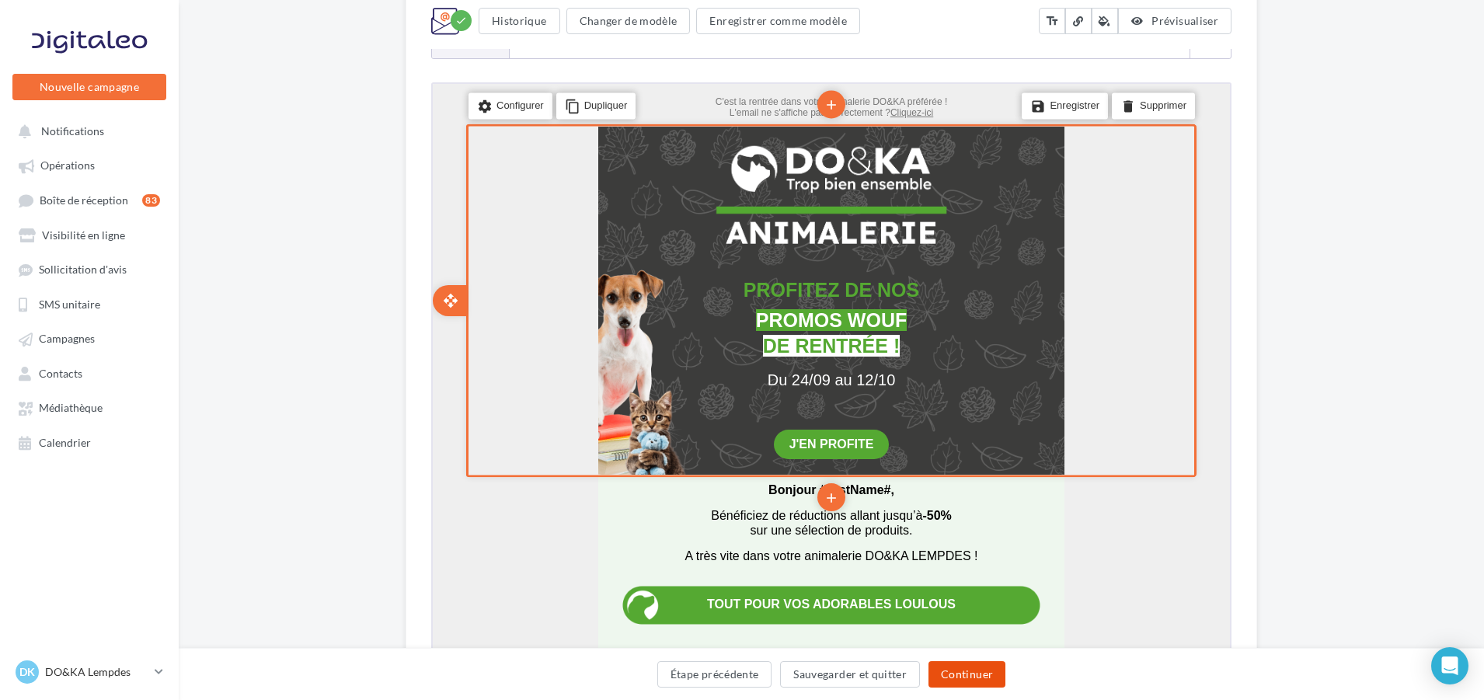
scroll to position [311, 0]
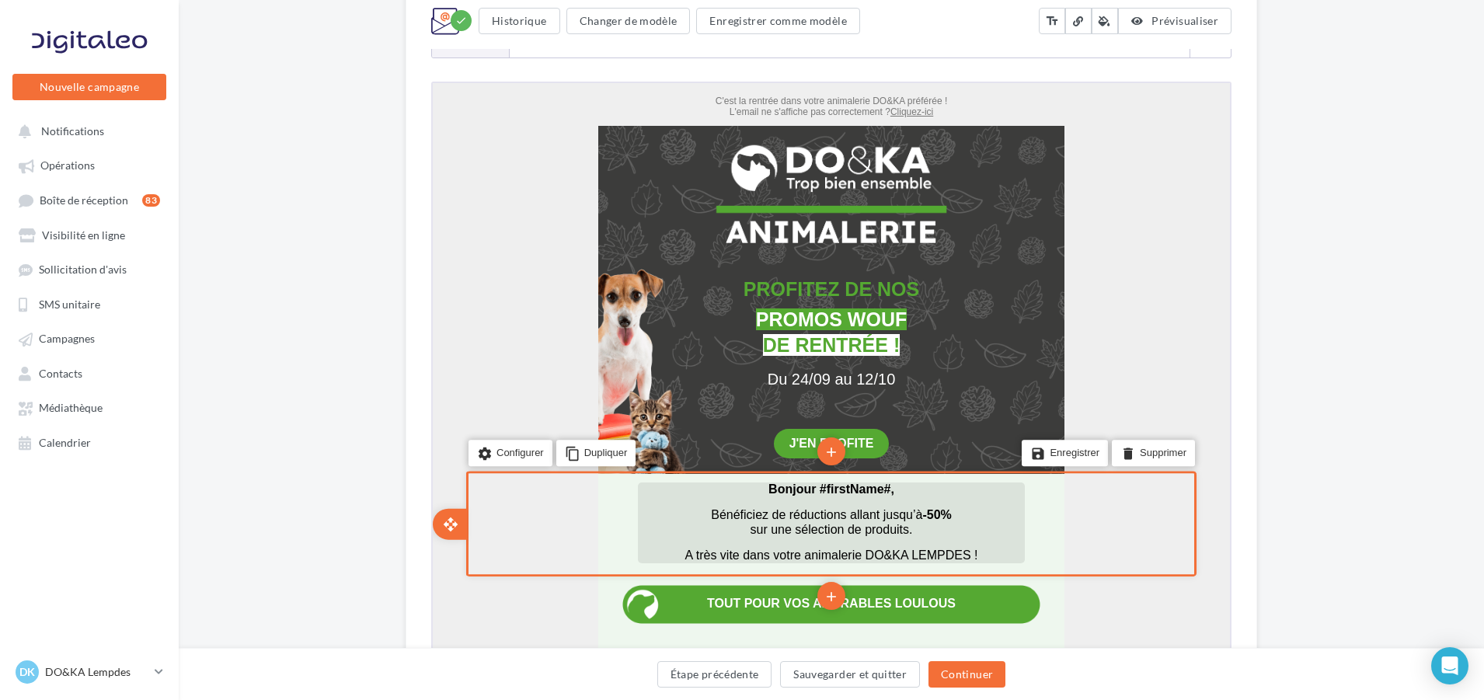
click at [827, 487] on span "Bonjour #firstName#," at bounding box center [830, 486] width 126 height 13
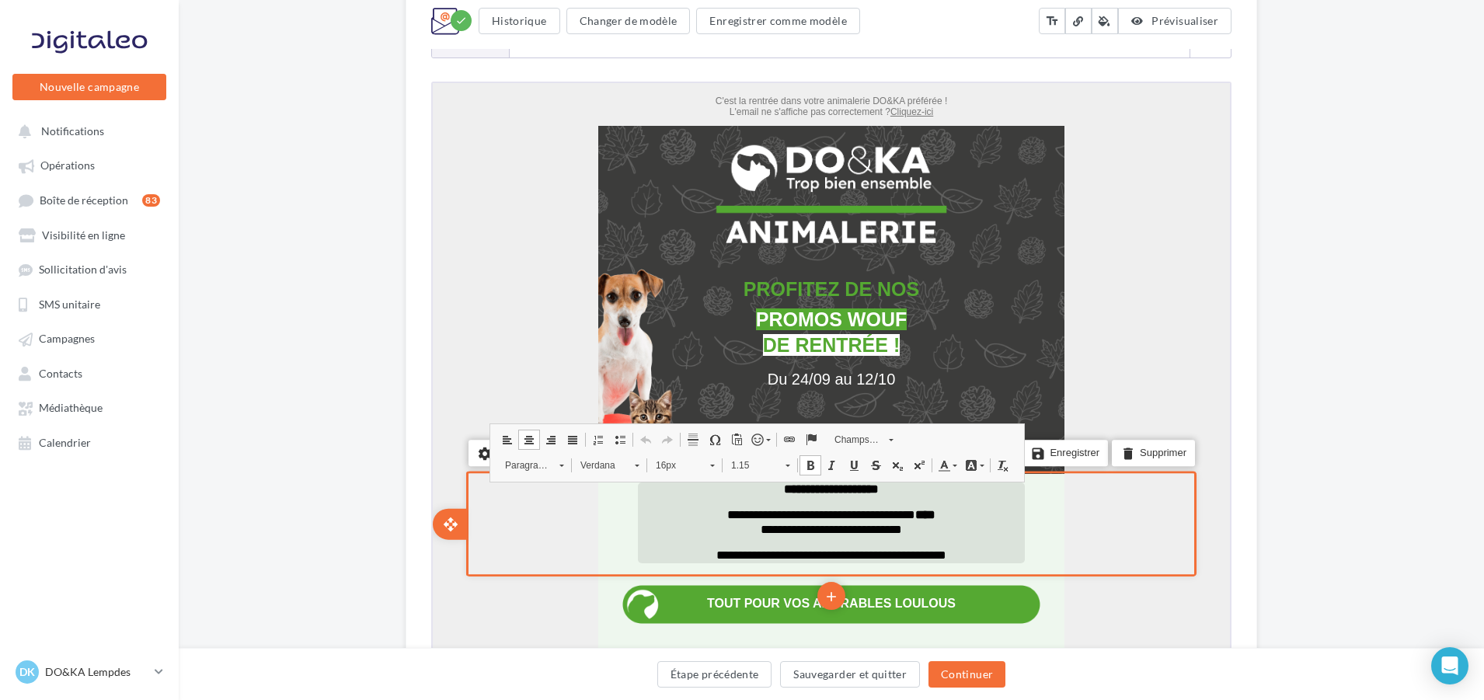
click at [877, 490] on span "**********" at bounding box center [830, 487] width 95 height 12
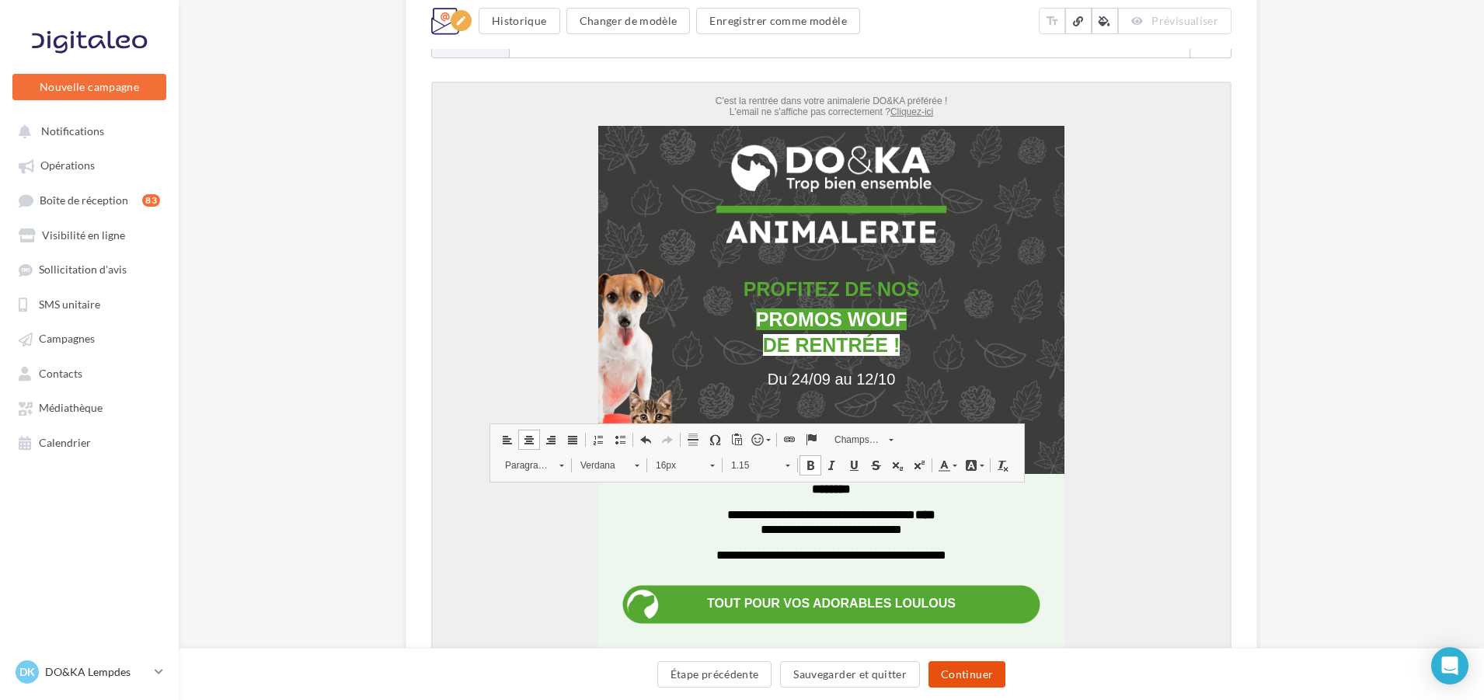
click at [969, 675] on button "Continuer" at bounding box center [967, 674] width 77 height 26
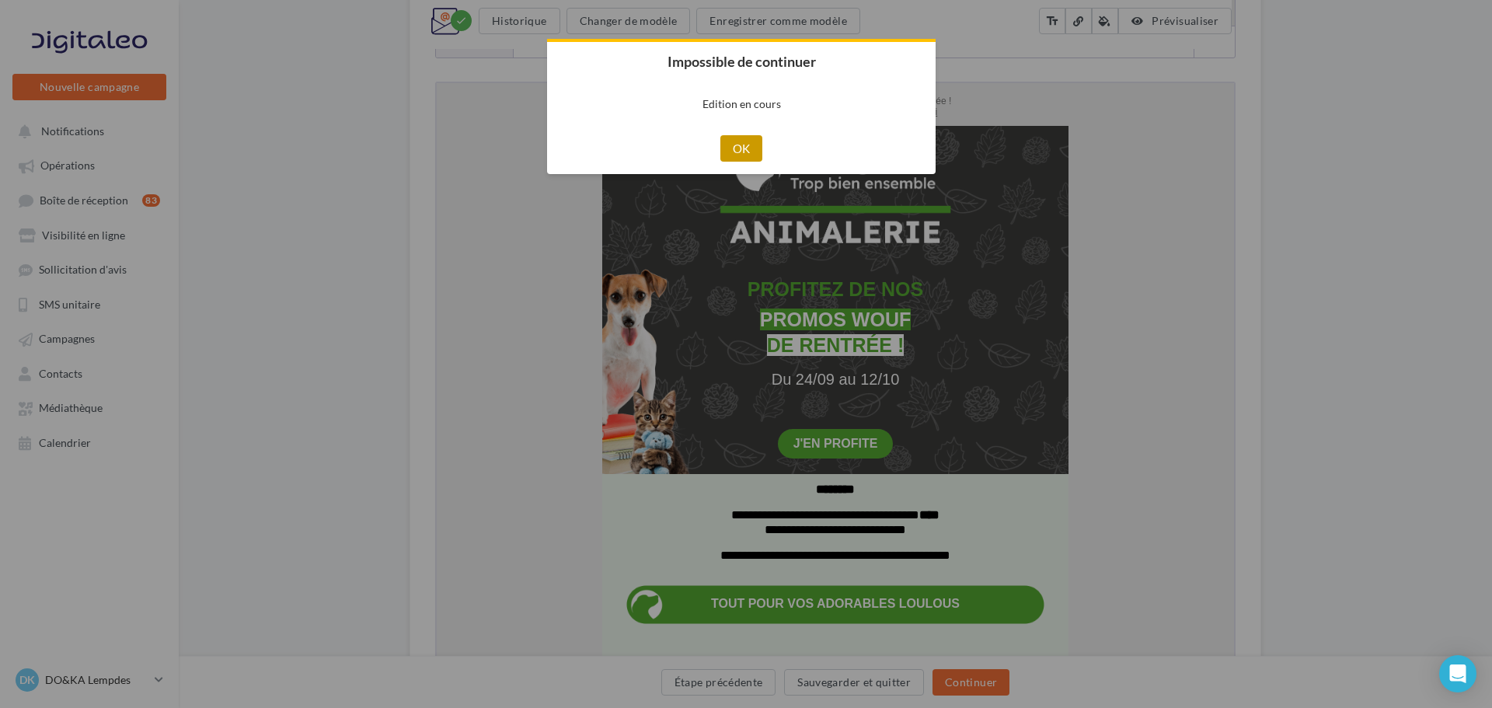
click at [750, 146] on button "OK" at bounding box center [741, 148] width 43 height 26
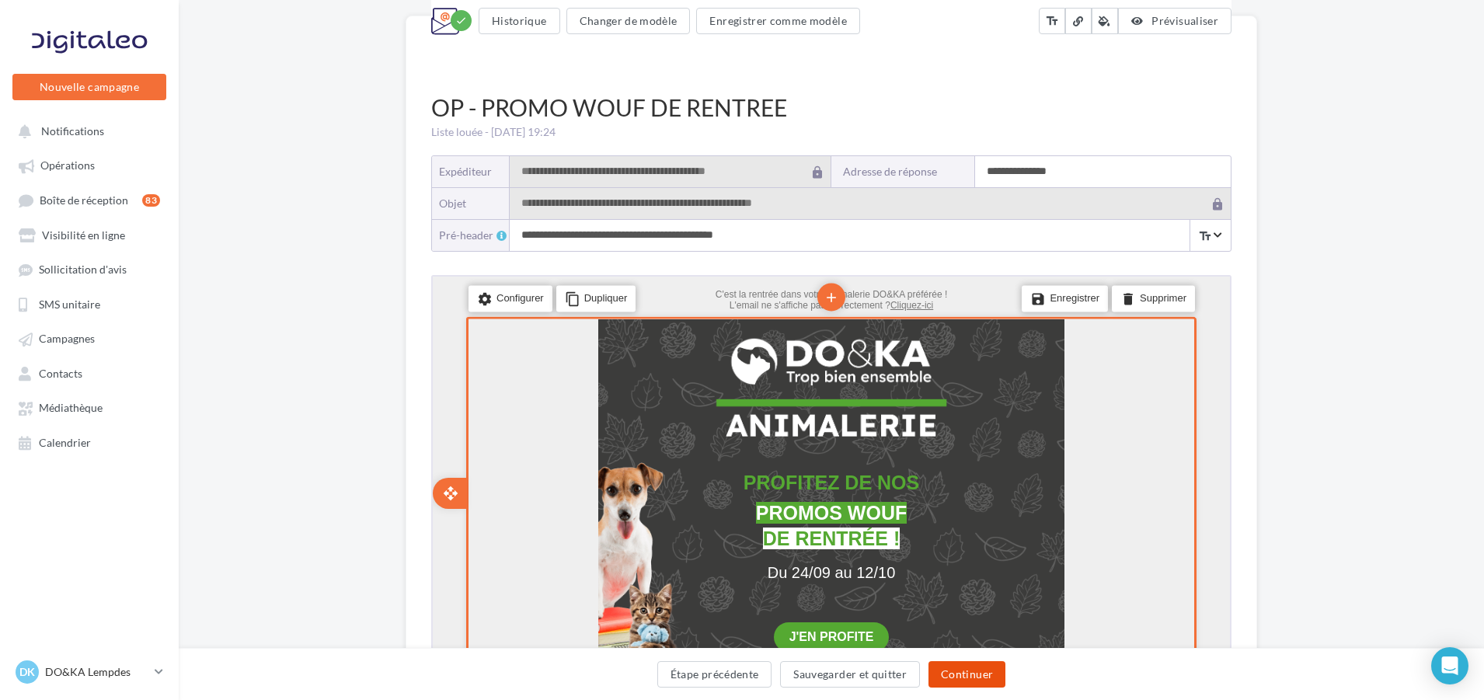
scroll to position [233, 0]
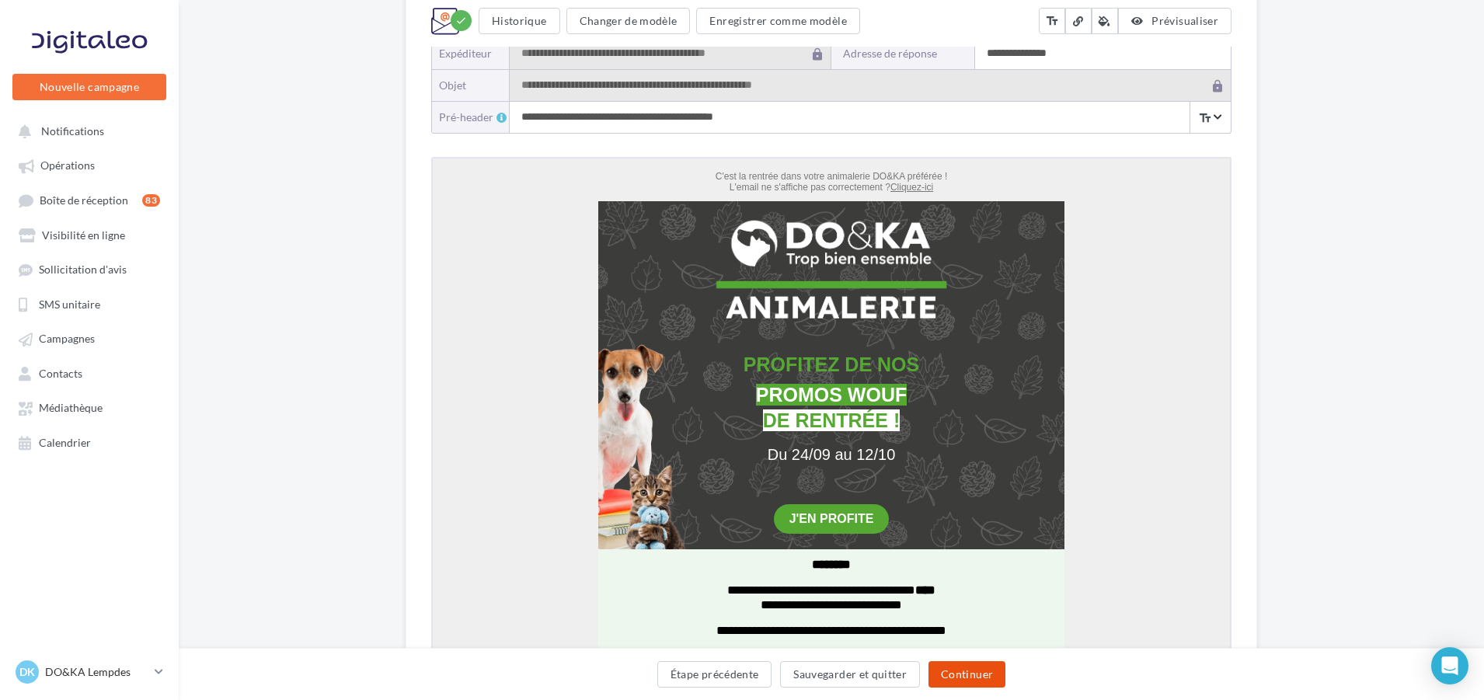
click at [969, 680] on button "Continuer" at bounding box center [967, 674] width 77 height 26
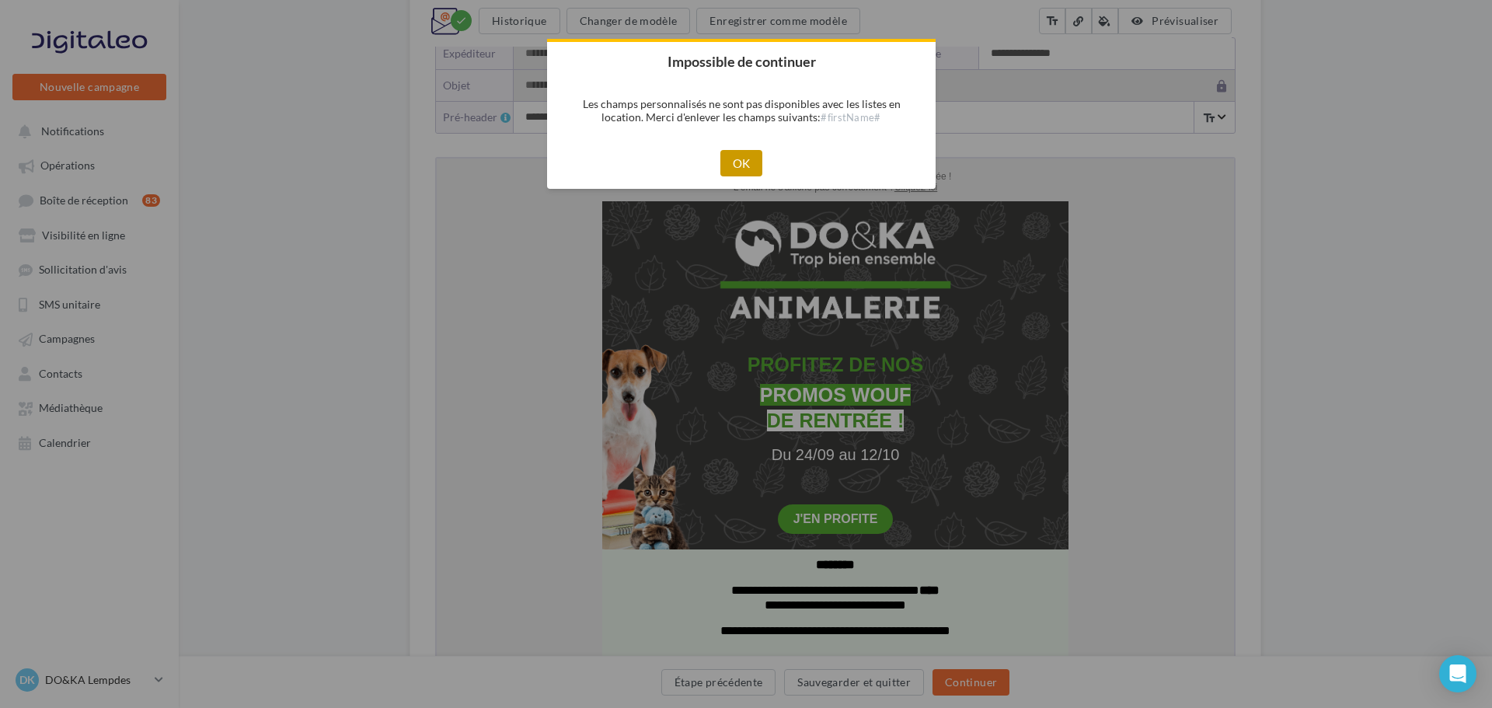
click at [741, 158] on button "OK" at bounding box center [741, 163] width 43 height 26
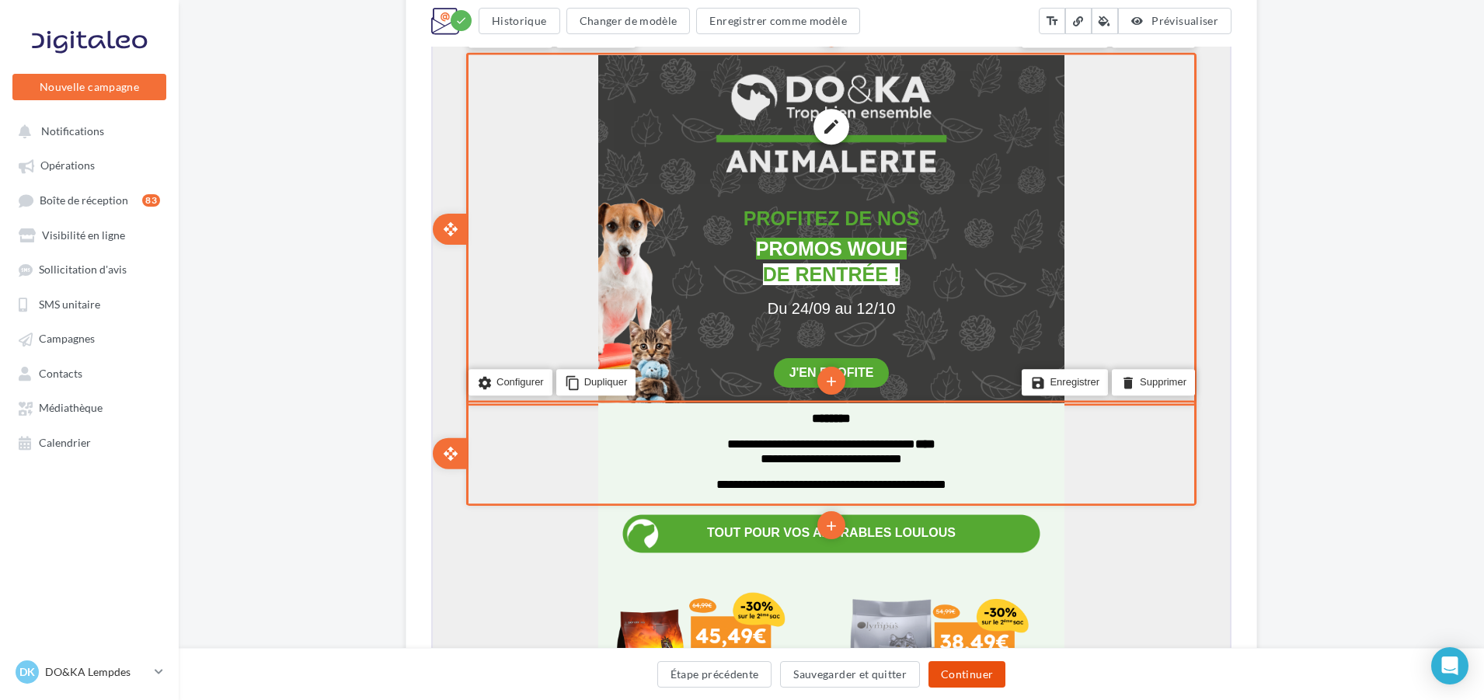
scroll to position [389, 0]
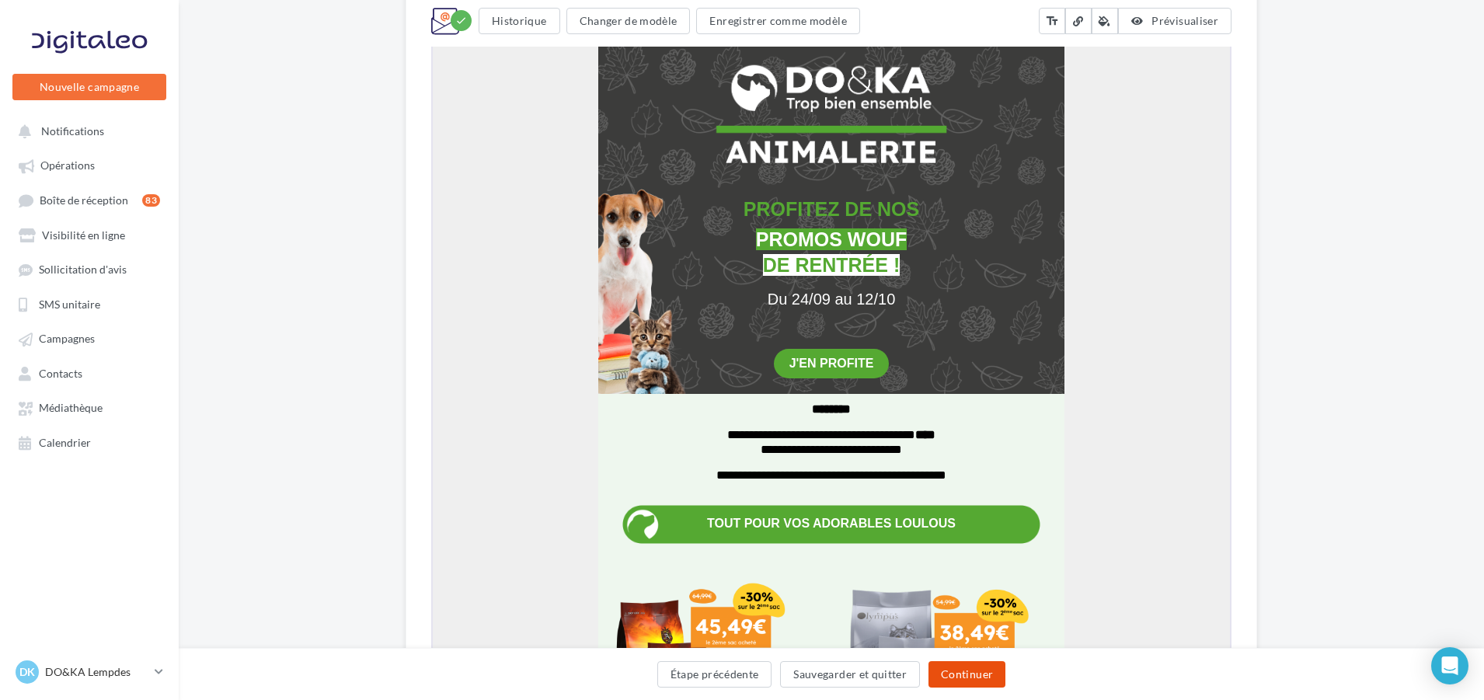
click at [962, 678] on button "Continuer" at bounding box center [967, 674] width 77 height 26
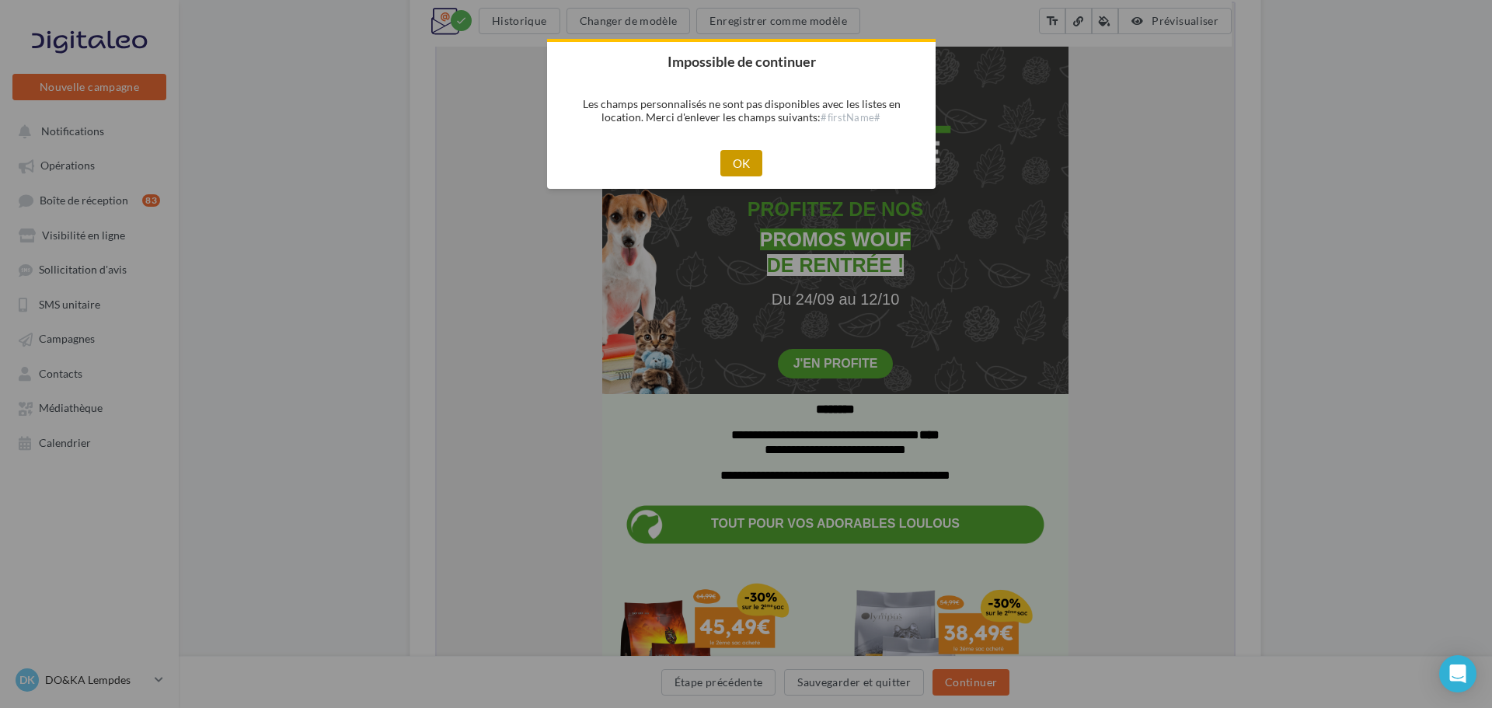
click at [748, 155] on button "OK" at bounding box center [741, 163] width 43 height 26
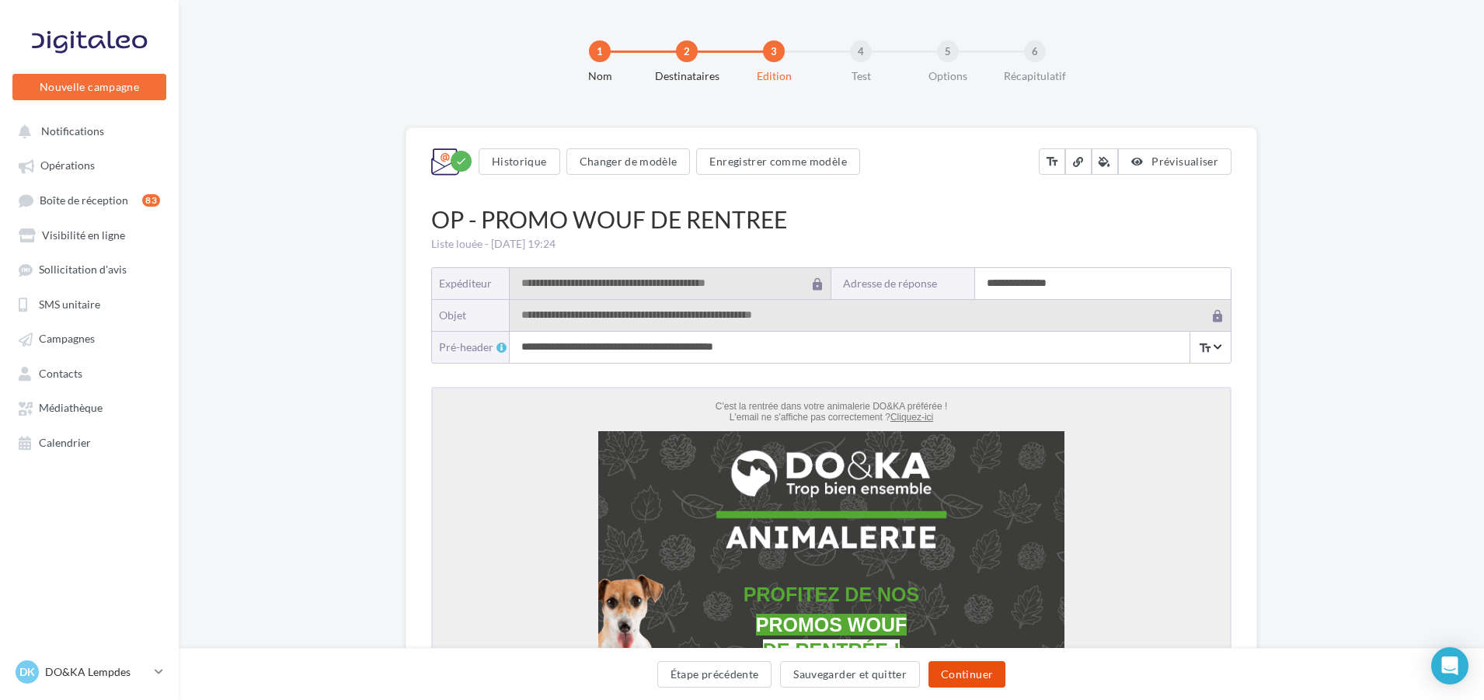
scroll to position [0, 0]
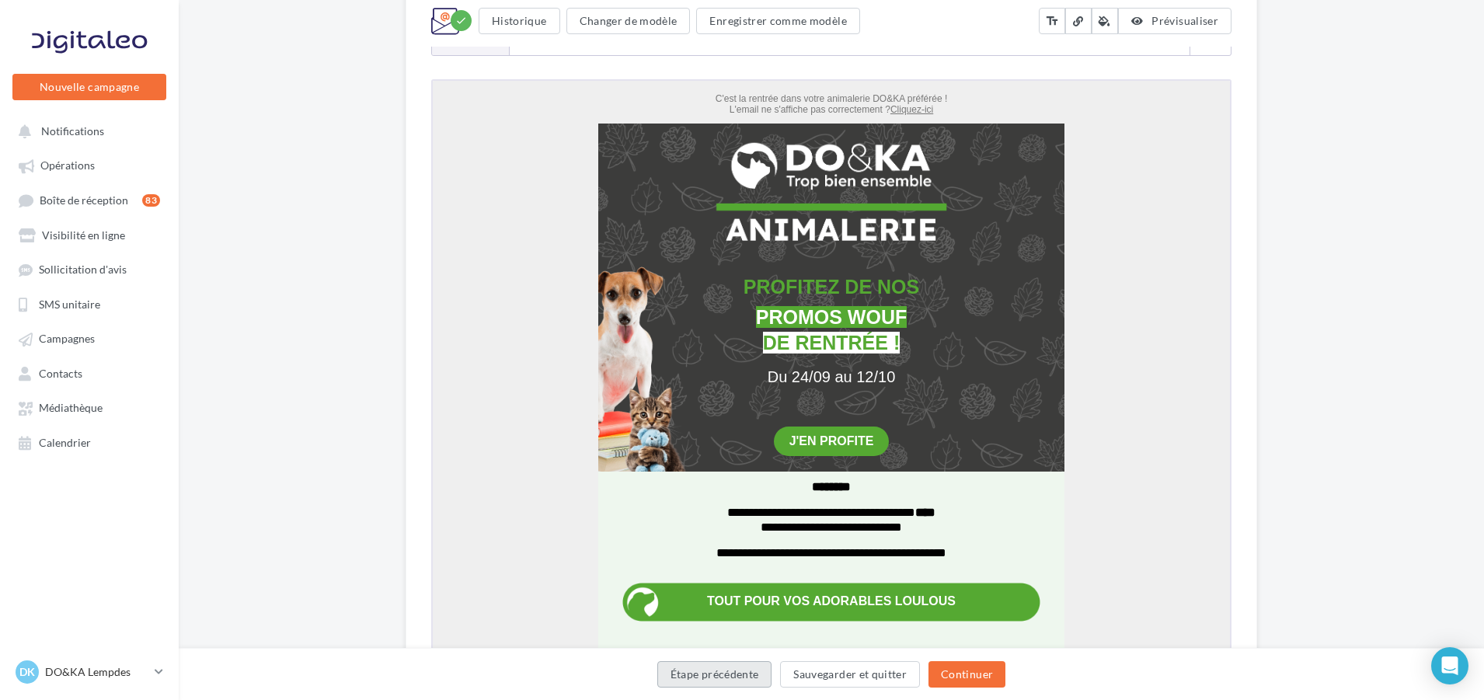
click at [732, 674] on button "Étape précédente" at bounding box center [714, 674] width 115 height 26
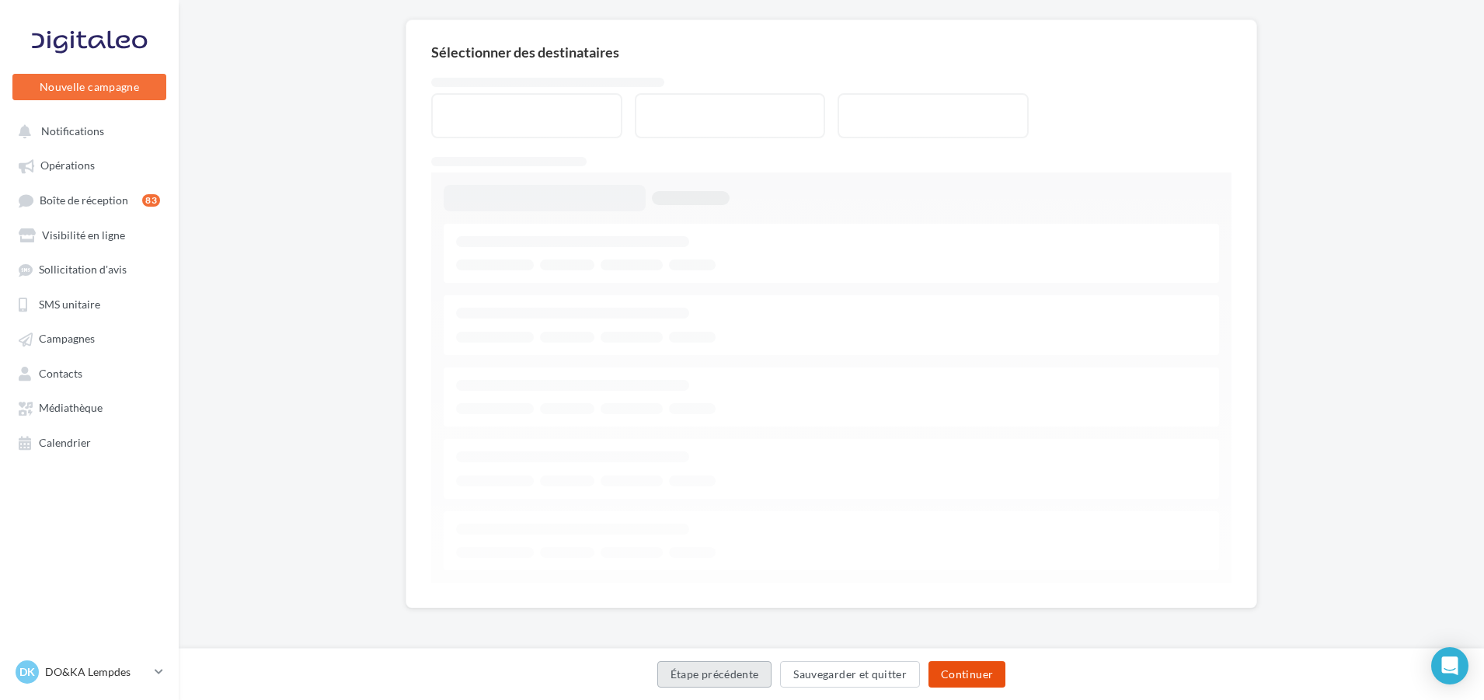
scroll to position [111, 0]
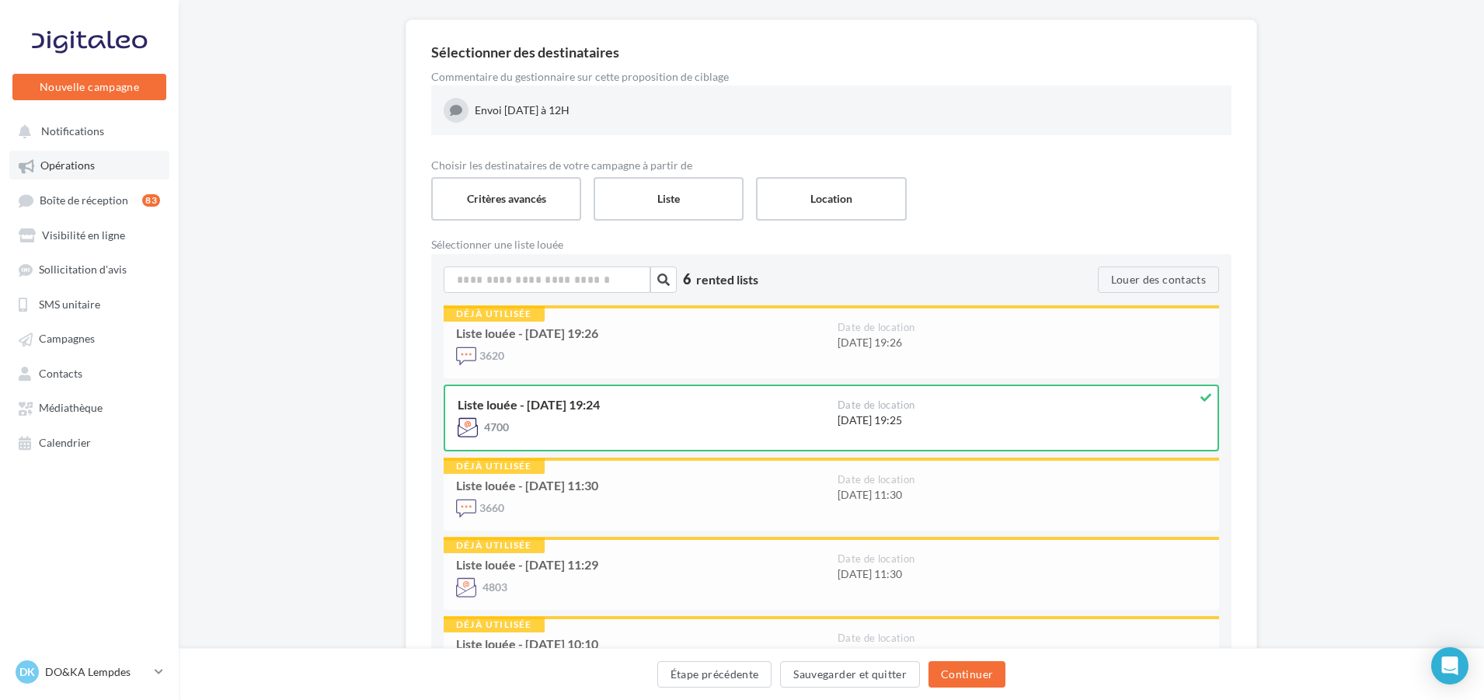
click at [73, 166] on span "Opérations" at bounding box center [67, 165] width 54 height 13
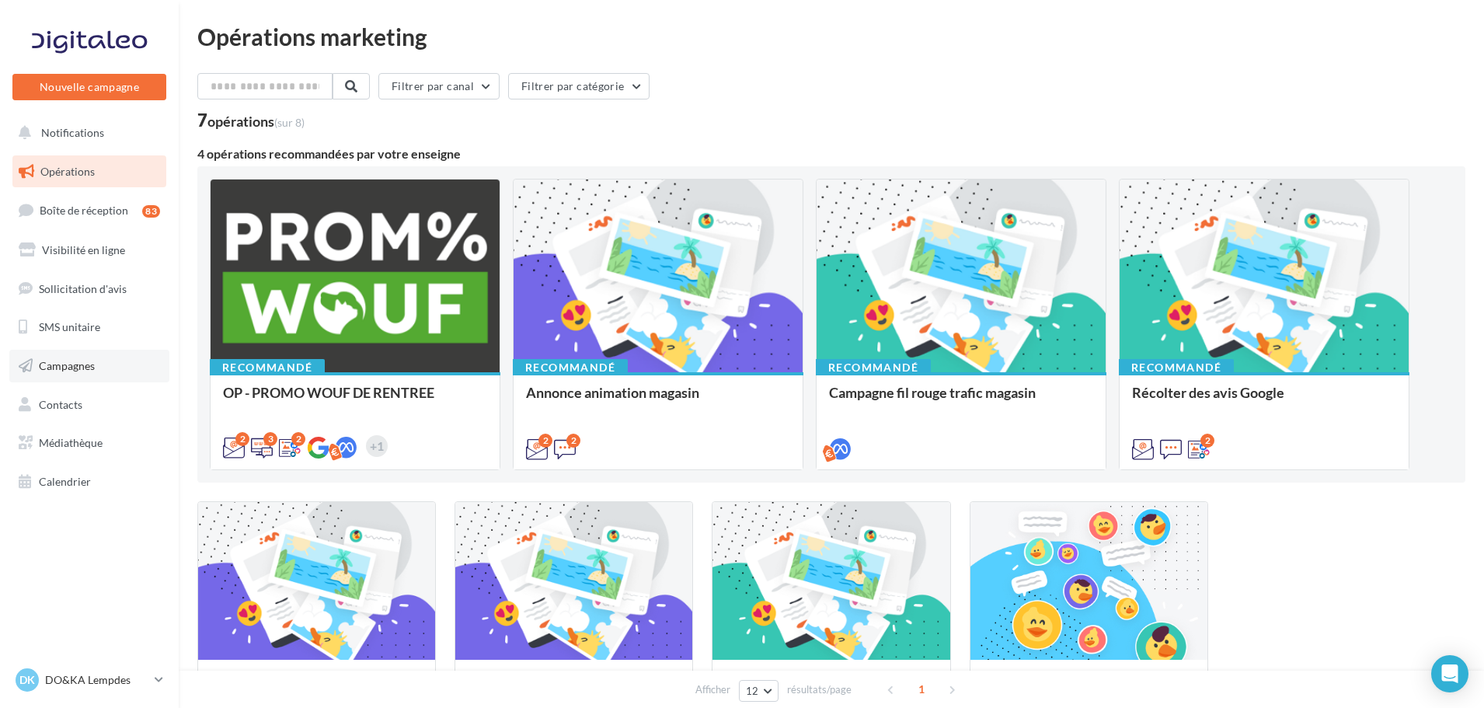
click at [78, 364] on span "Campagnes" at bounding box center [67, 365] width 56 height 13
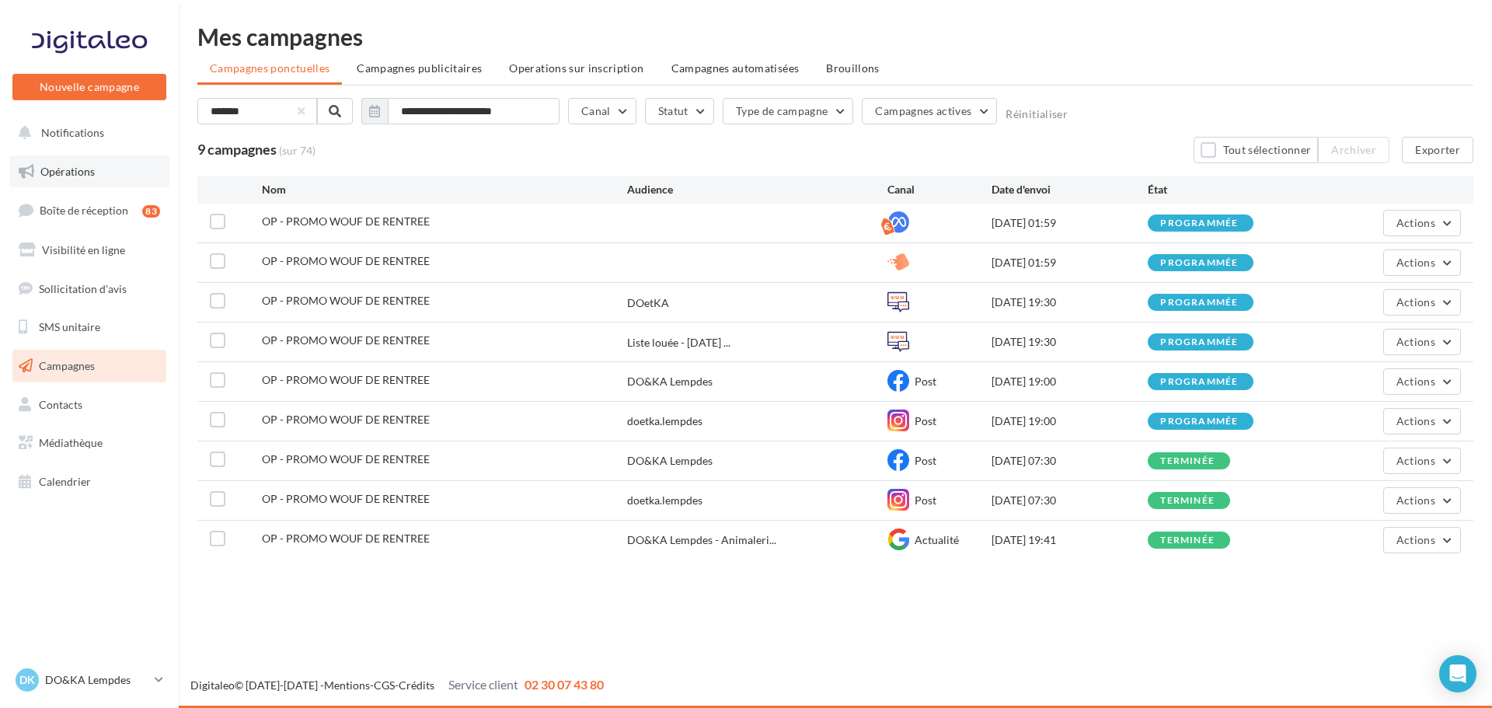
click at [82, 166] on span "Opérations" at bounding box center [67, 171] width 54 height 13
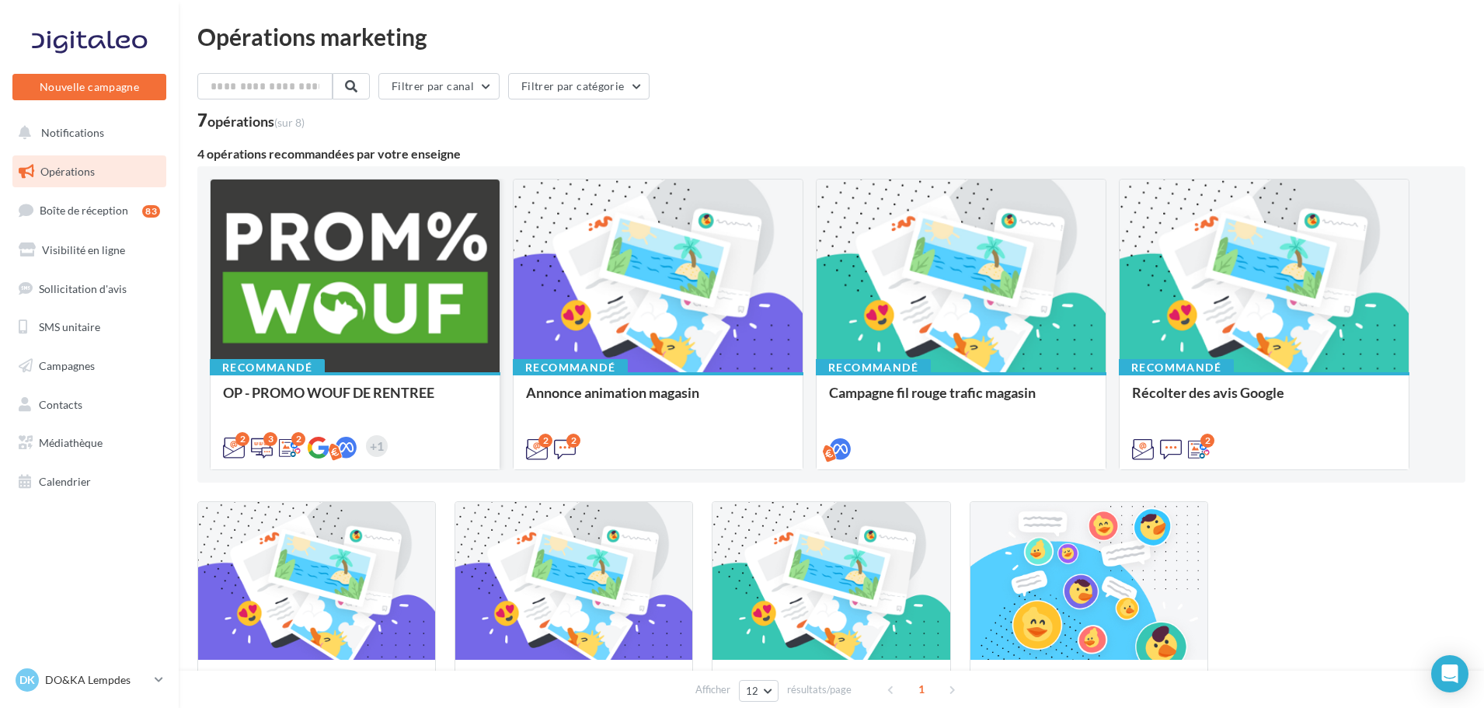
click at [445, 435] on div "2 3 2 +1" at bounding box center [355, 446] width 264 height 22
click at [436, 396] on div "OP - PROMO WOUF DE RENTREE" at bounding box center [355, 400] width 264 height 31
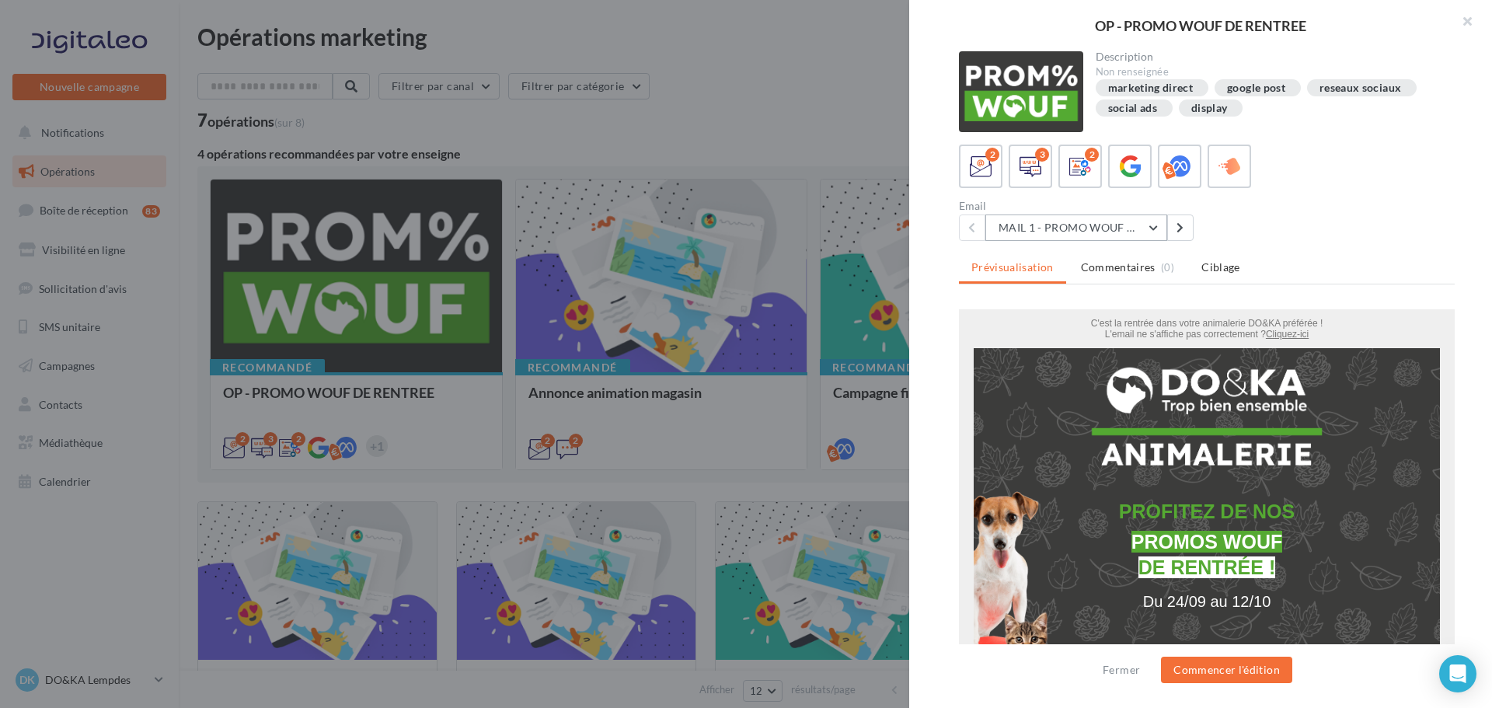
click at [1072, 235] on button "MAIL 1 - PROMO WOUF RENTREE" at bounding box center [1076, 228] width 182 height 26
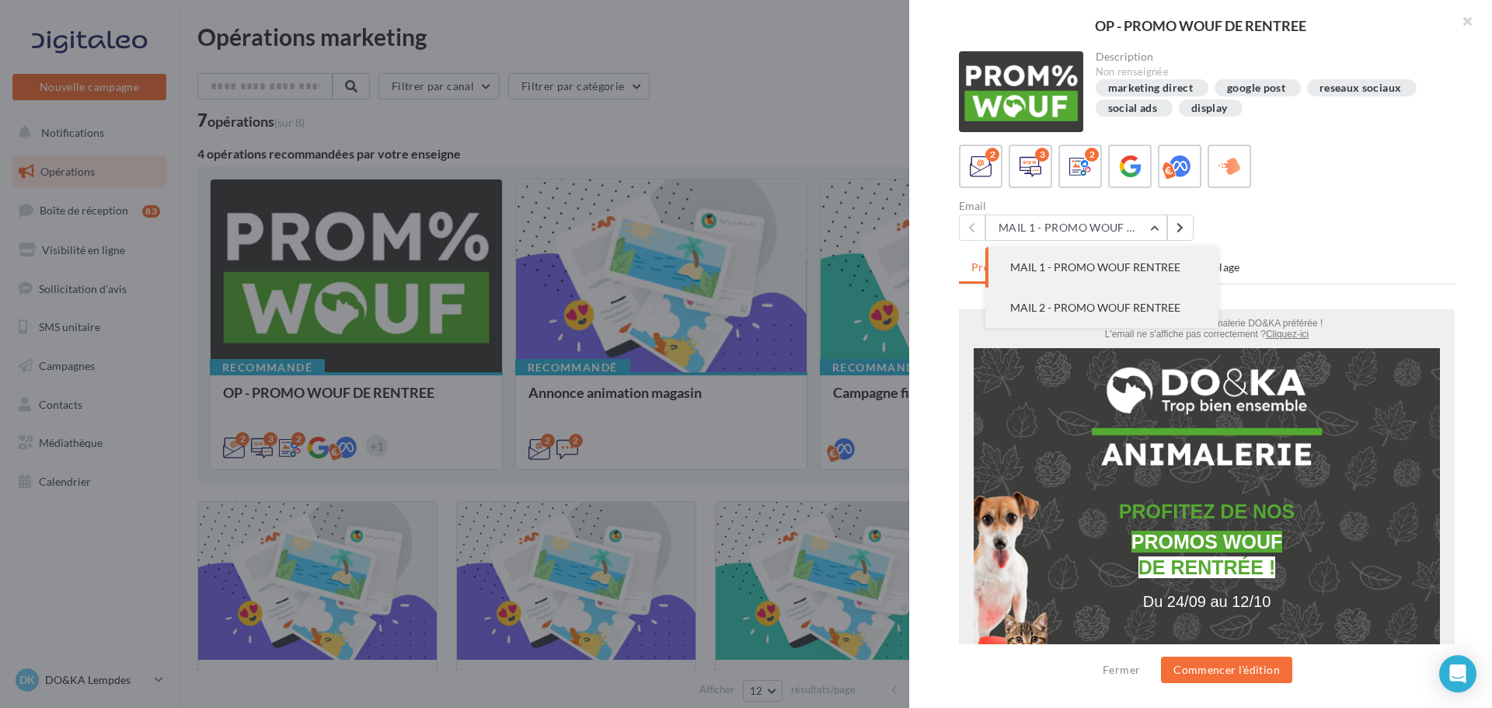
click at [1143, 307] on span "MAIL 2 - PROMO WOUF RENTREE" at bounding box center [1095, 307] width 170 height 13
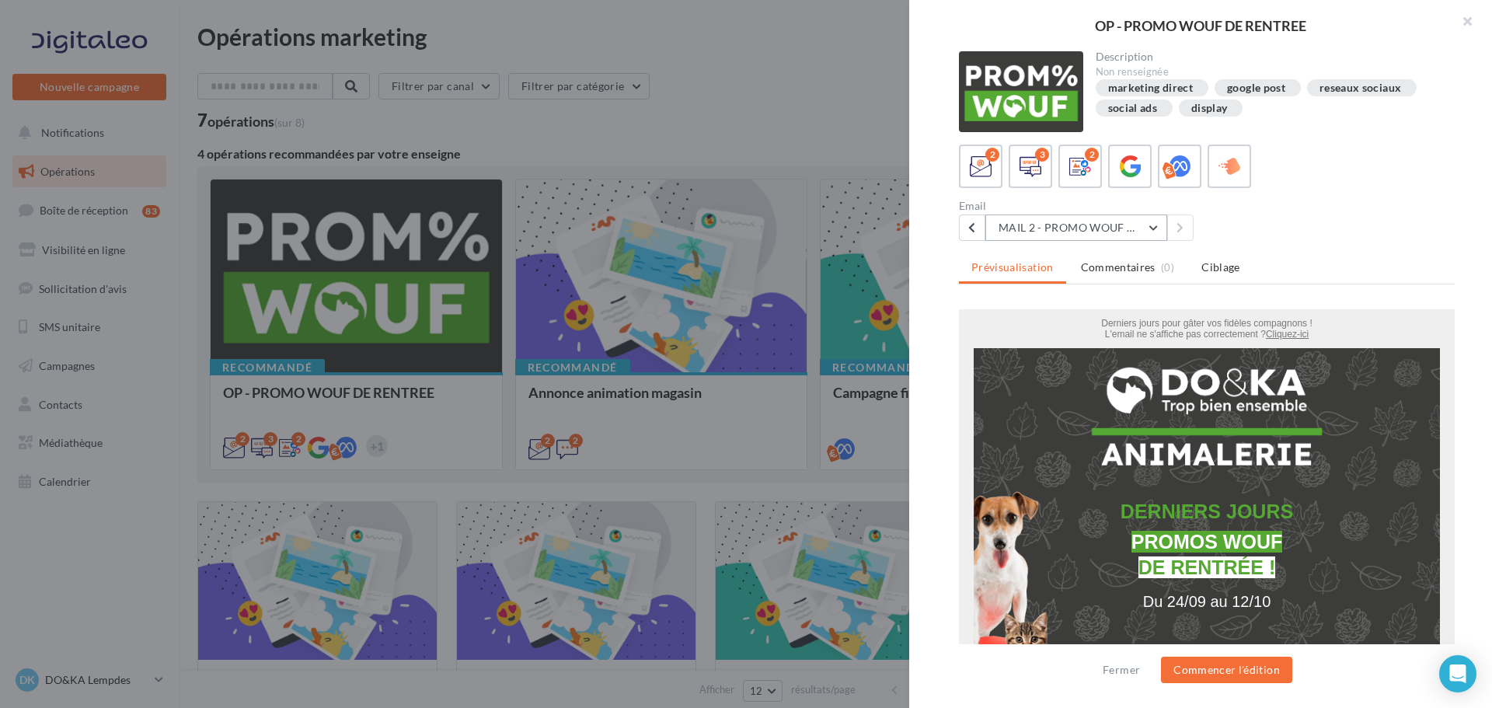
click at [1026, 229] on button "MAIL 2 - PROMO WOUF RENTREE" at bounding box center [1076, 228] width 182 height 26
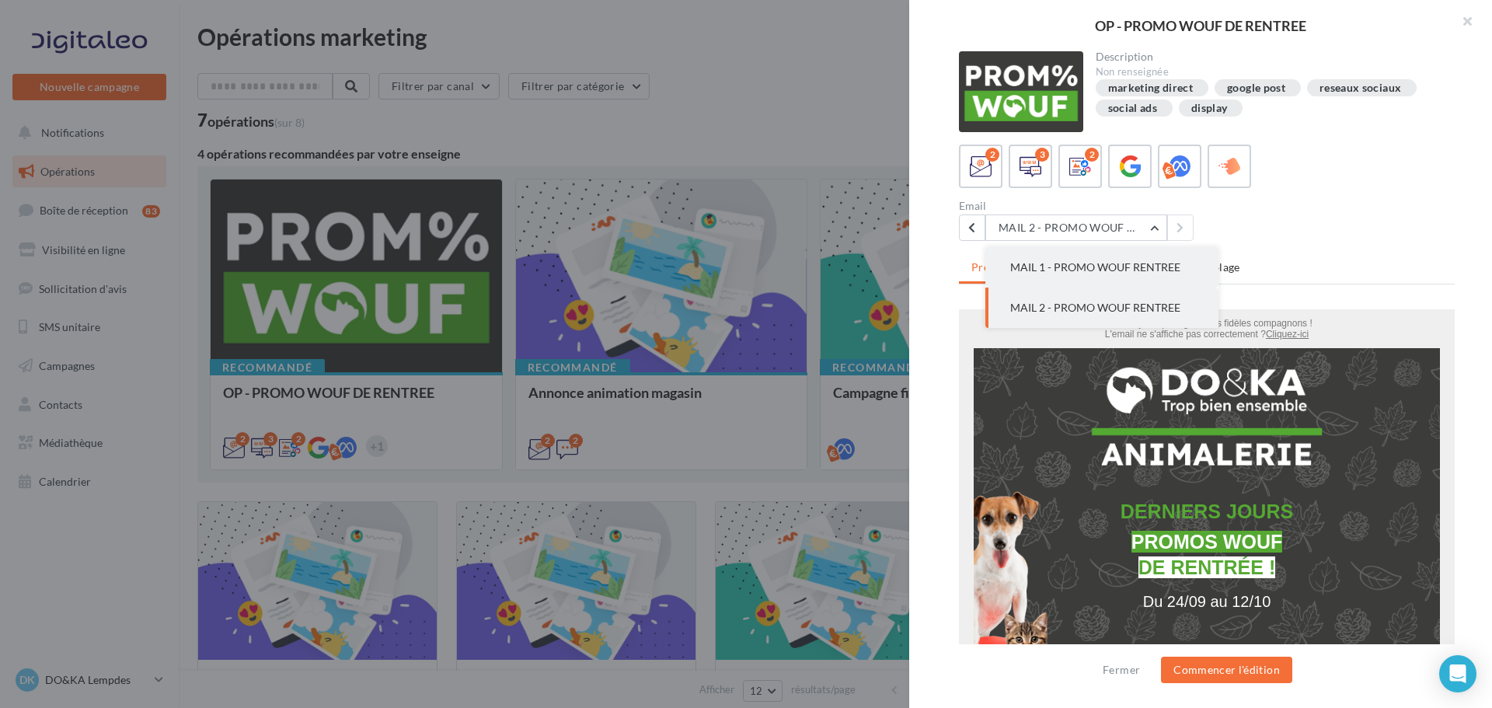
click at [1038, 263] on span "MAIL 1 - PROMO WOUF RENTREE" at bounding box center [1095, 266] width 170 height 13
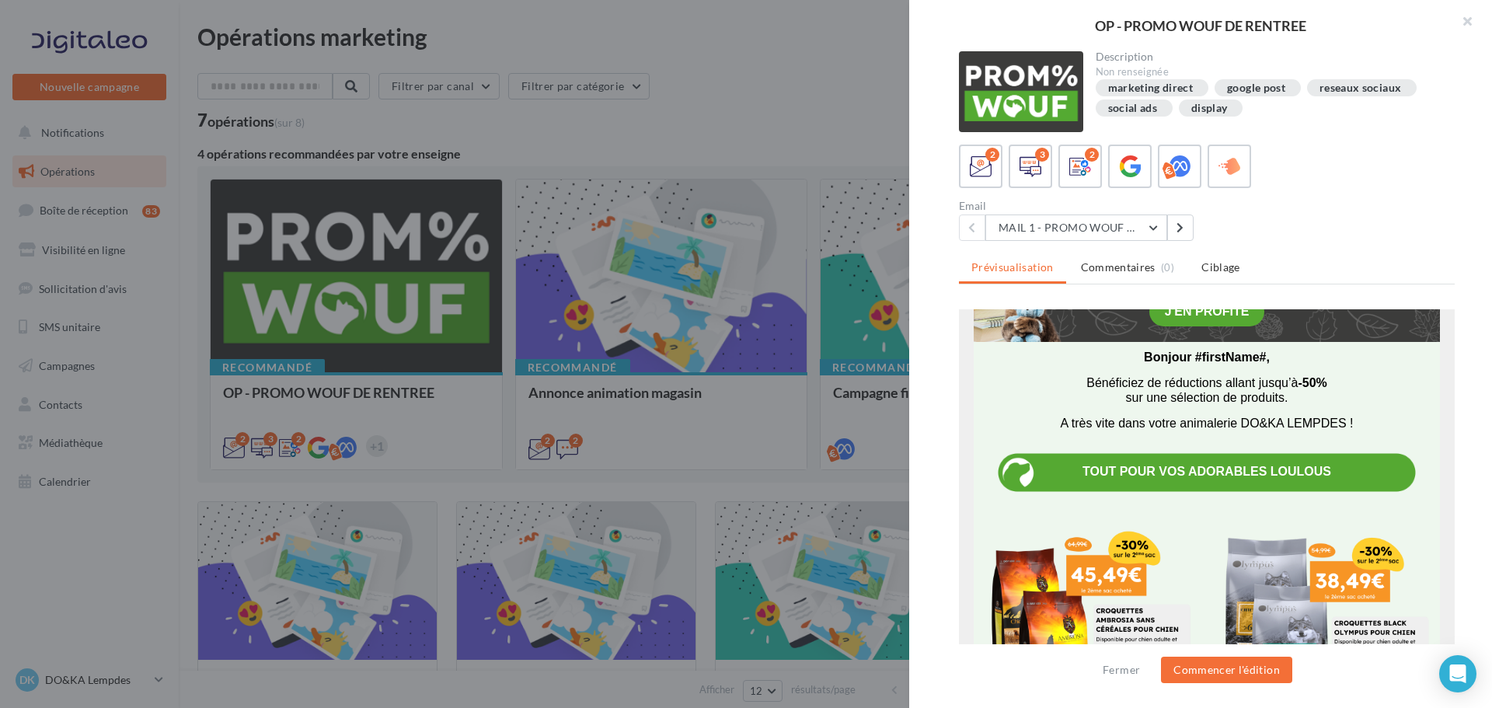
scroll to position [389, 0]
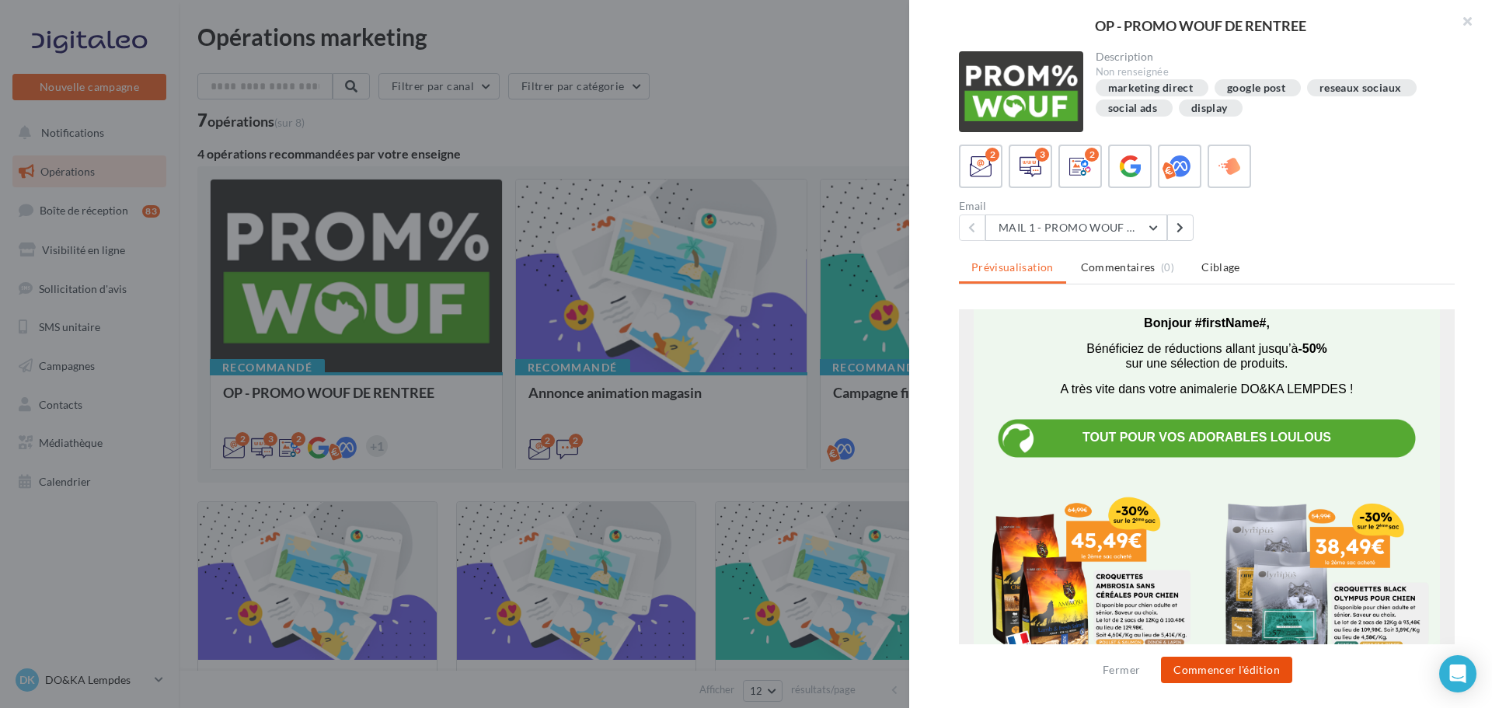
click at [1250, 672] on button "Commencer l'édition" at bounding box center [1226, 670] width 131 height 26
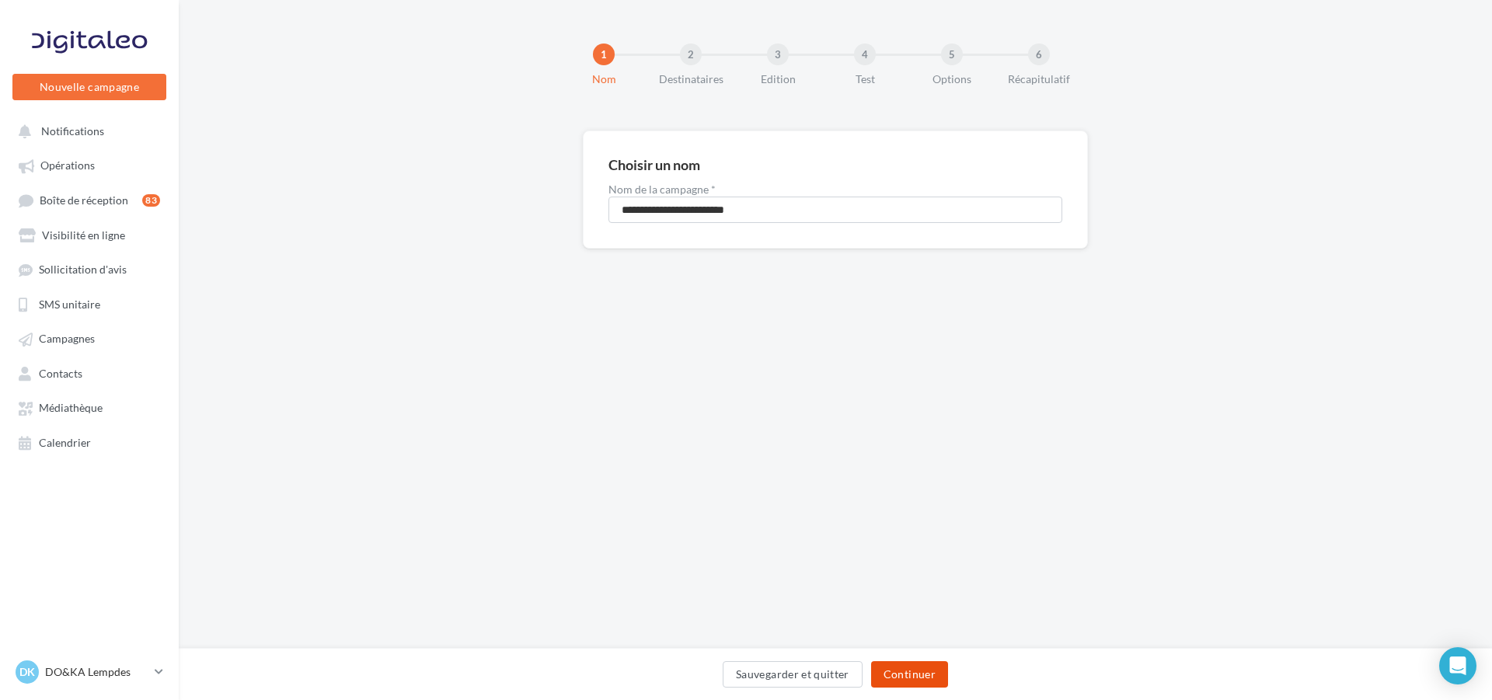
click at [922, 672] on button "Continuer" at bounding box center [909, 674] width 77 height 26
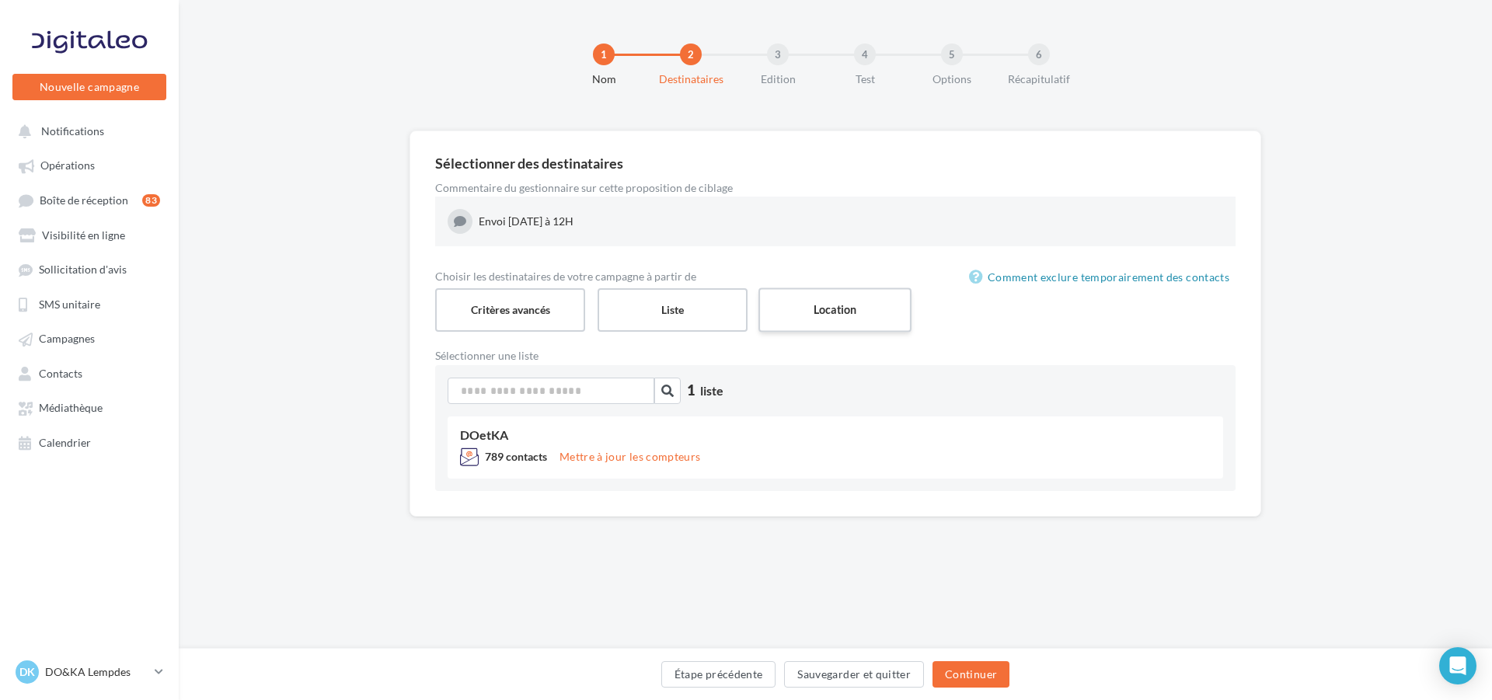
click at [825, 302] on label "Location" at bounding box center [835, 310] width 153 height 44
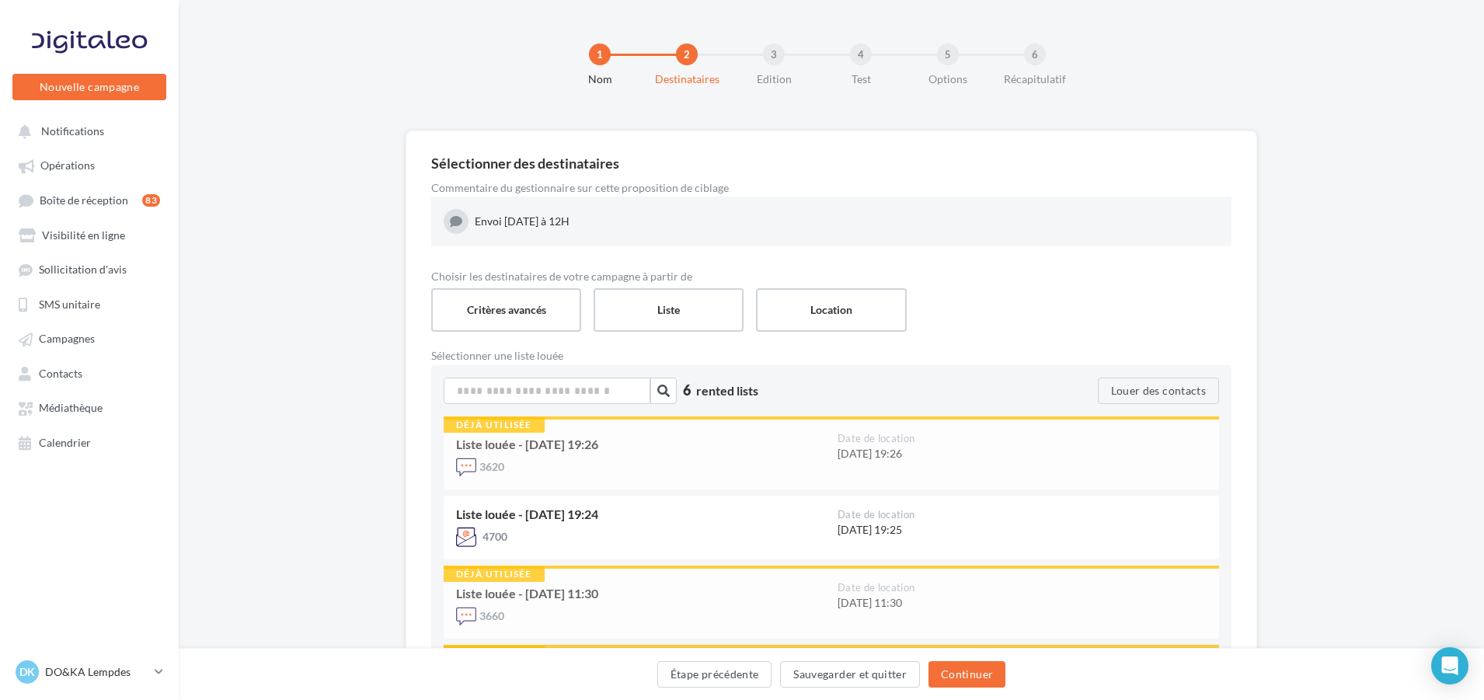
click at [733, 449] on div "Liste louée - [DATE] 19:26" at bounding box center [640, 444] width 369 height 12
click at [710, 617] on div "3660" at bounding box center [640, 617] width 369 height 23
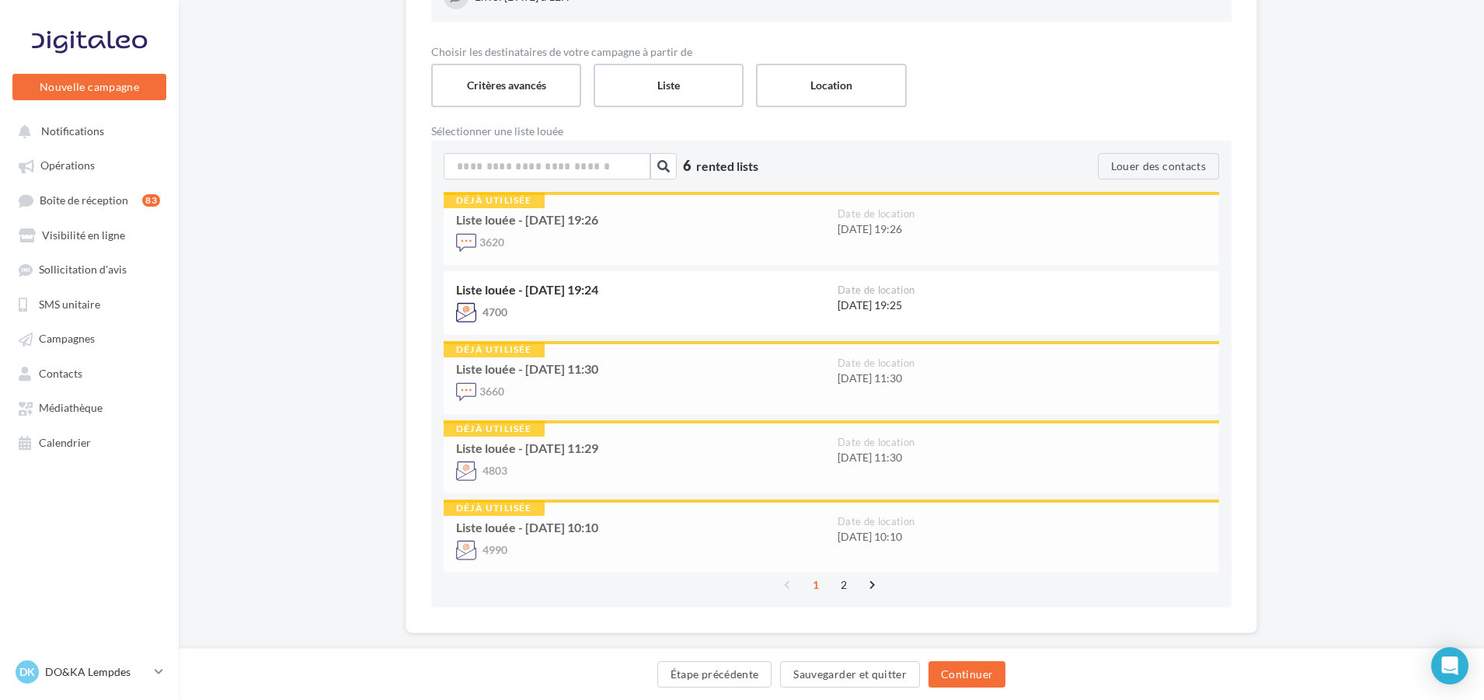
scroll to position [233, 0]
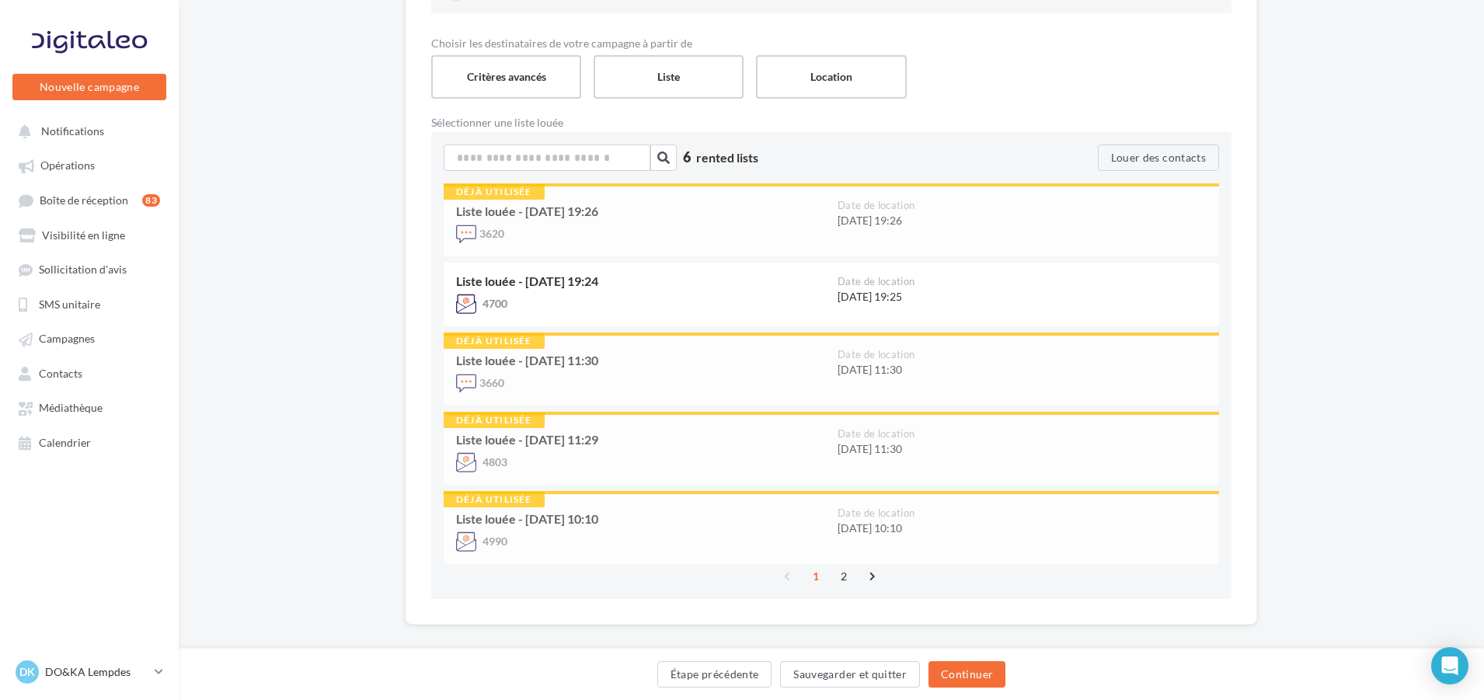
click at [672, 451] on div "Liste louée - 28/08/2025 11:29 4803" at bounding box center [647, 449] width 382 height 45
click at [645, 543] on div "4990" at bounding box center [640, 542] width 369 height 20
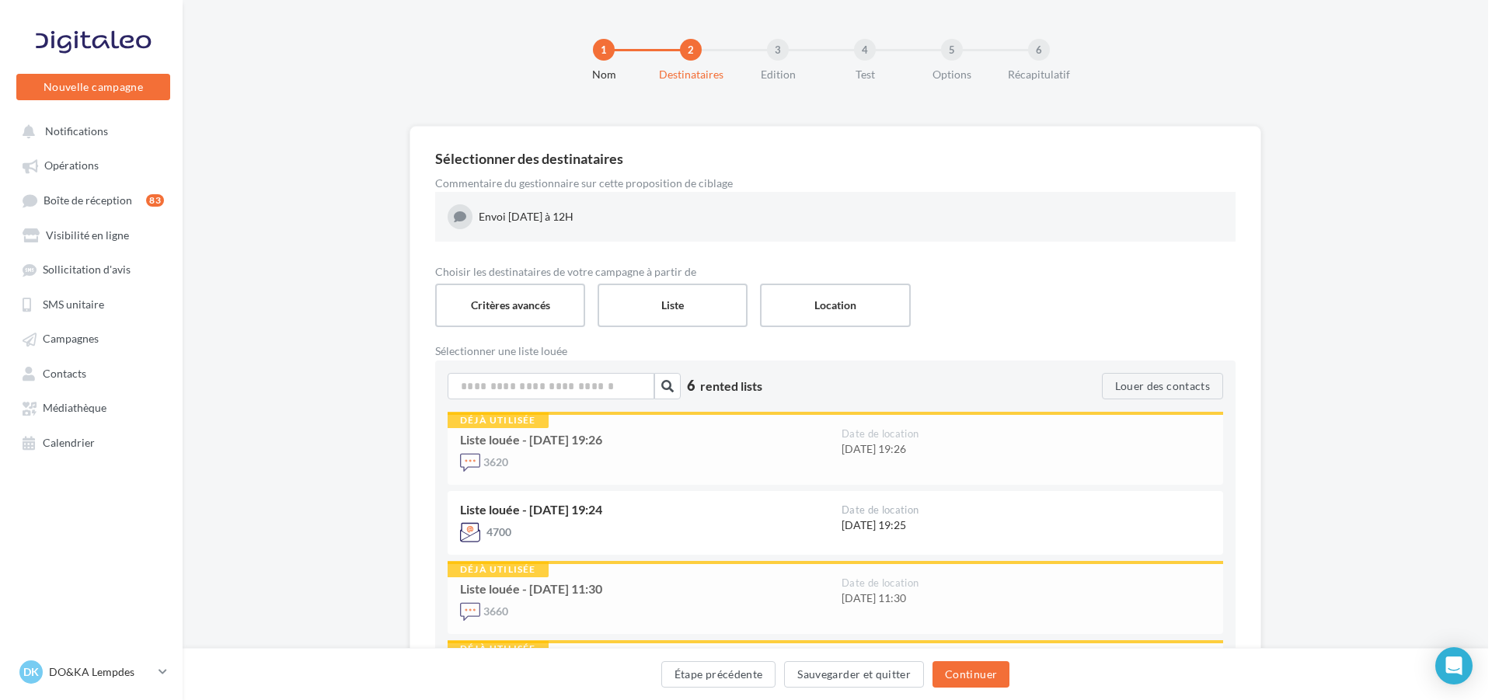
scroll to position [0, 0]
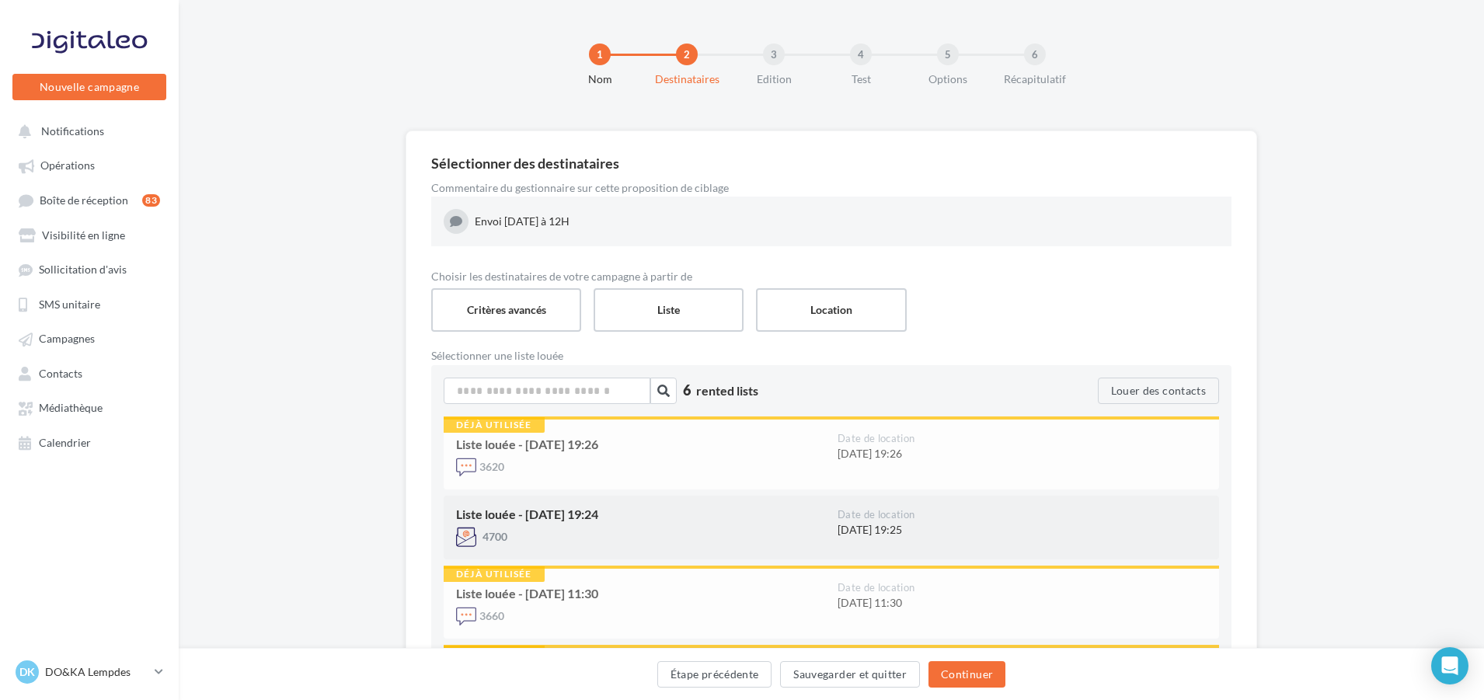
click at [612, 516] on div "Liste louée - [DATE] 19:24" at bounding box center [640, 514] width 369 height 12
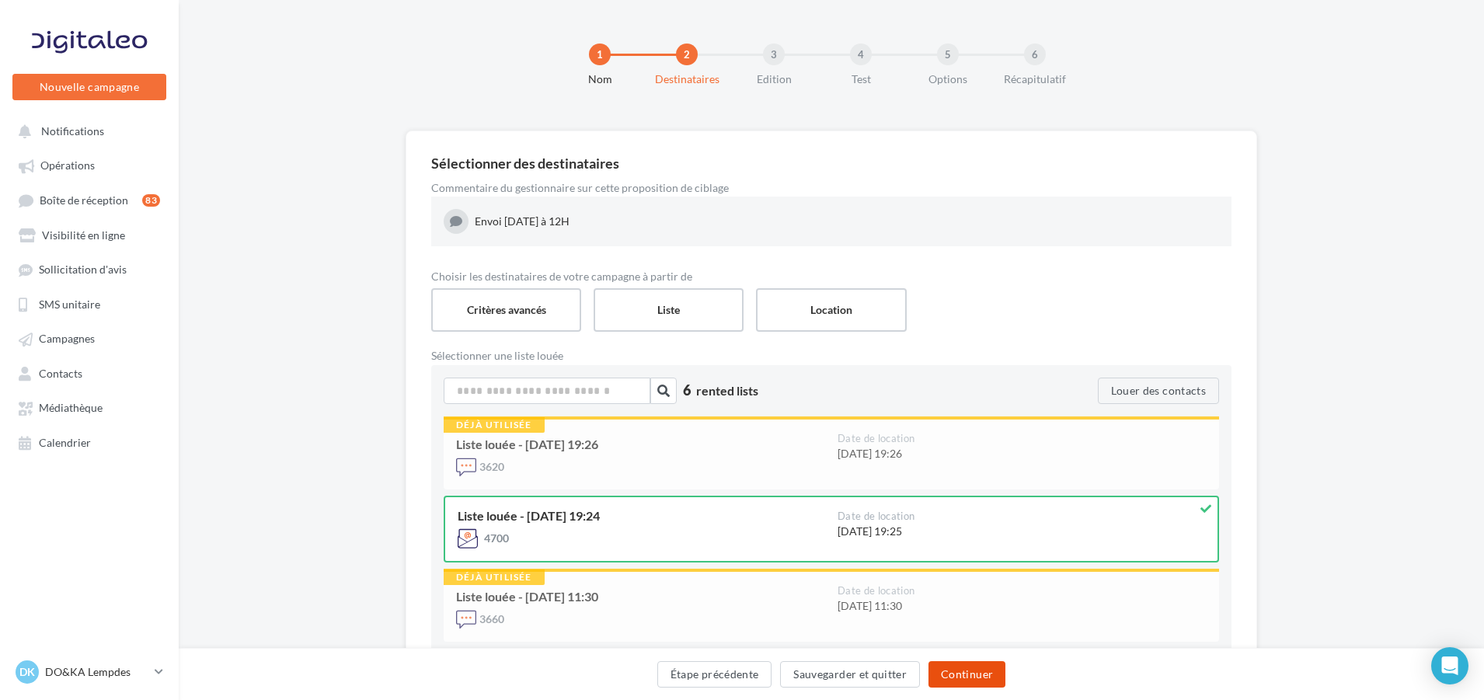
click at [988, 671] on button "Continuer" at bounding box center [967, 674] width 77 height 26
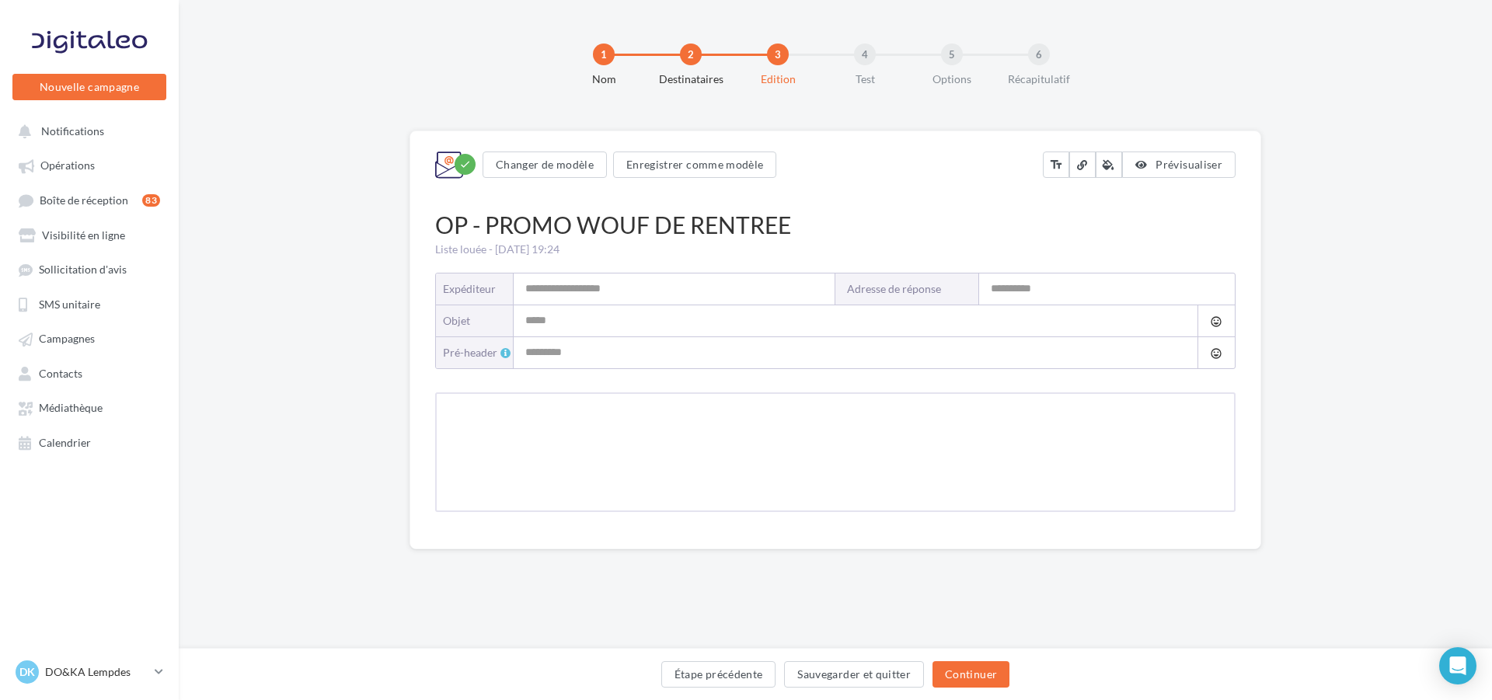
type input "**********"
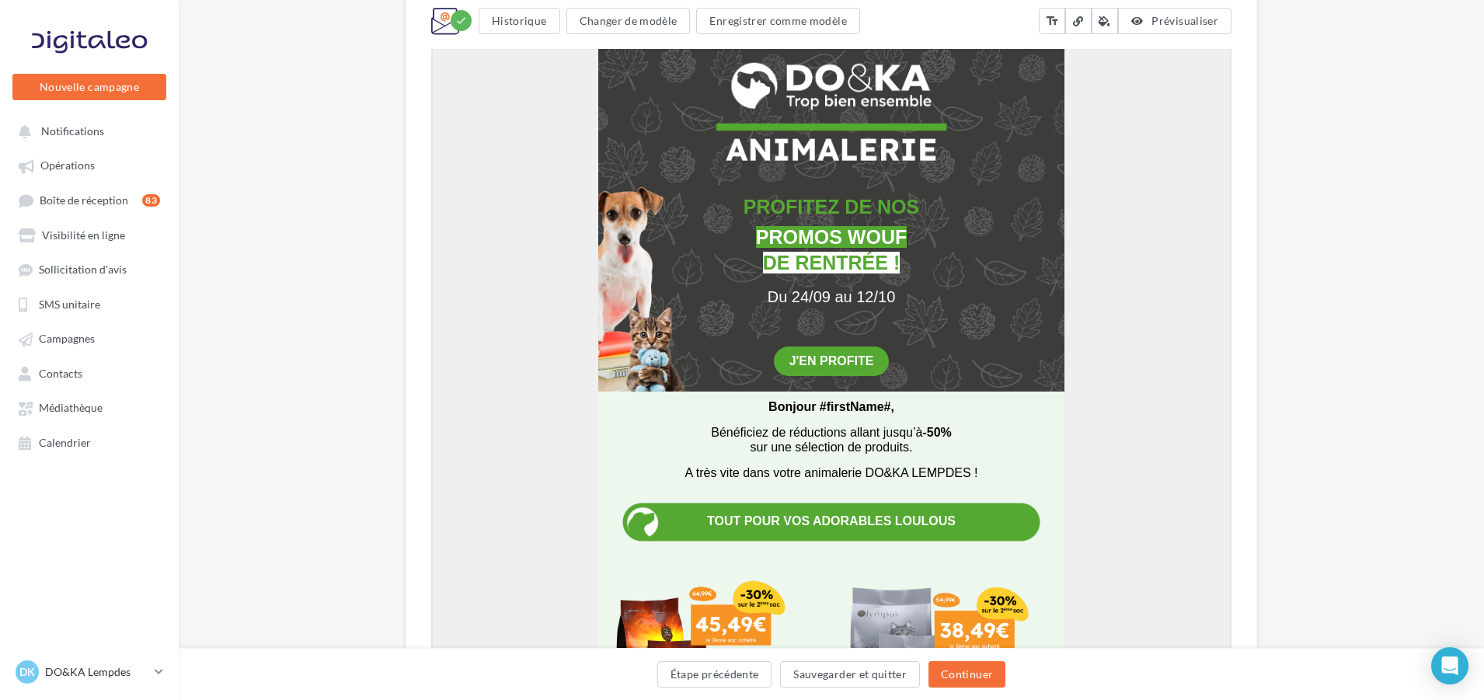
scroll to position [466, 0]
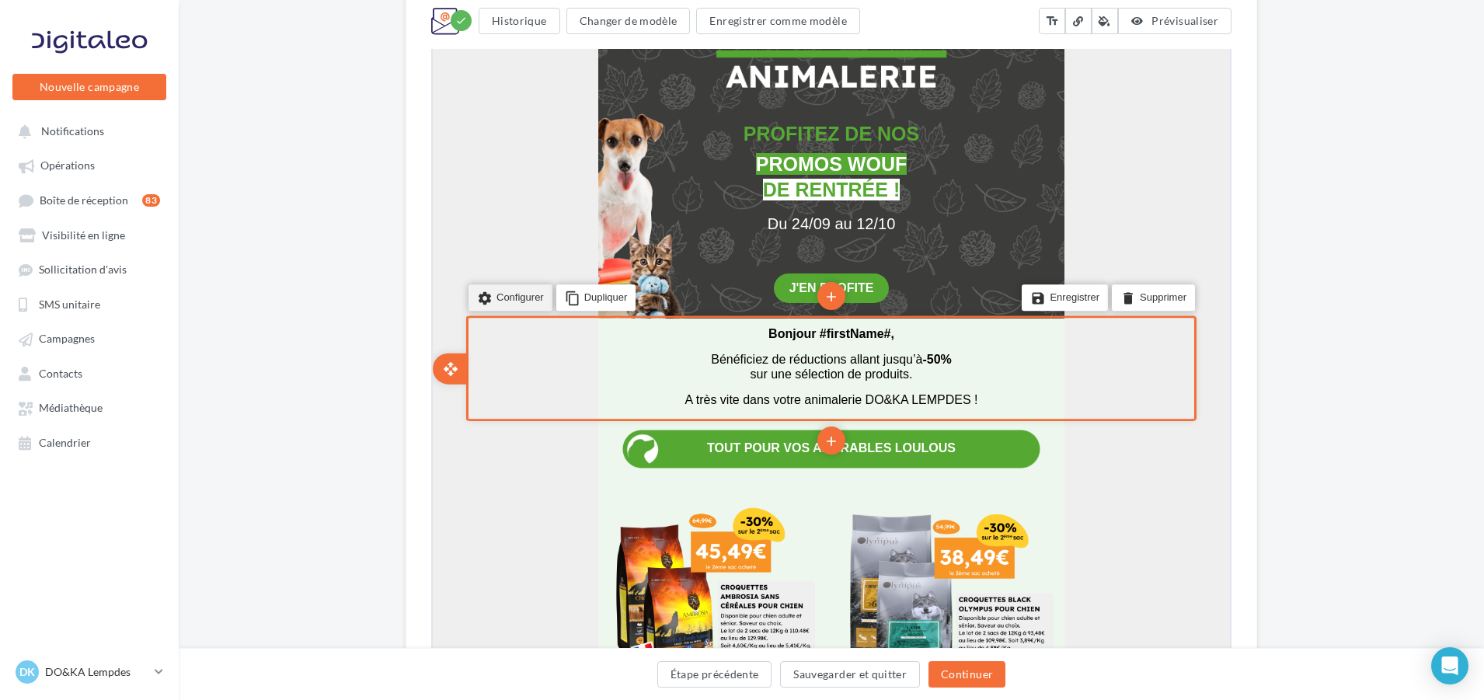
click at [509, 290] on li "settings Configurer" at bounding box center [509, 297] width 84 height 26
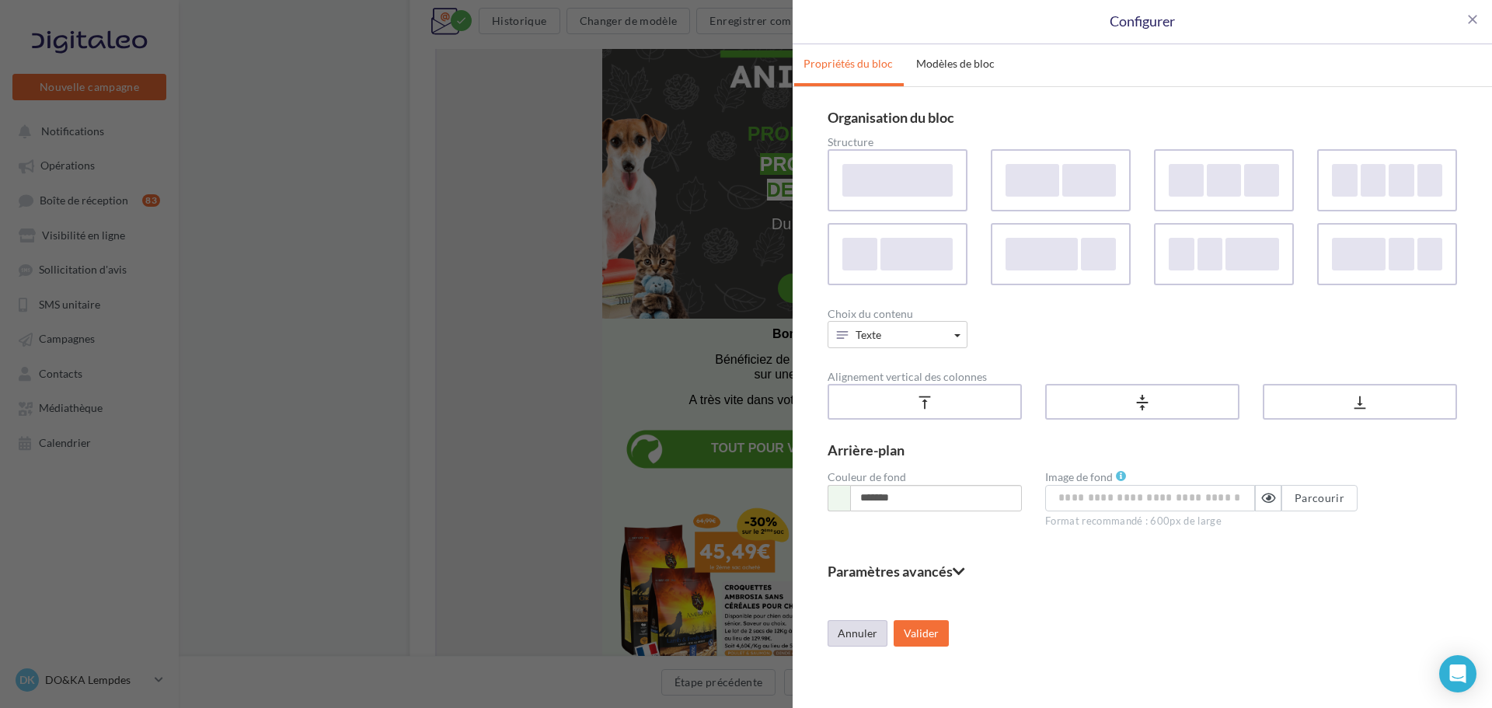
click at [837, 631] on button "Annuler" at bounding box center [858, 633] width 60 height 26
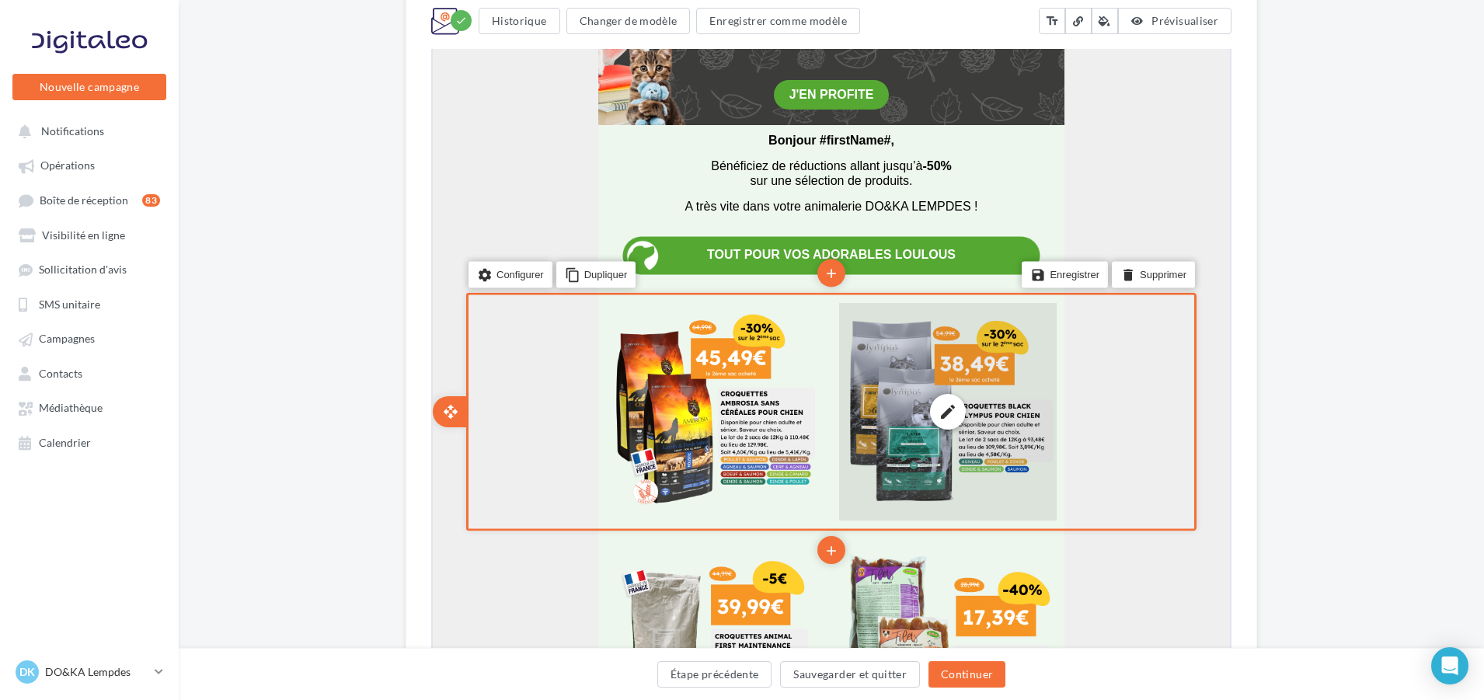
scroll to position [699, 0]
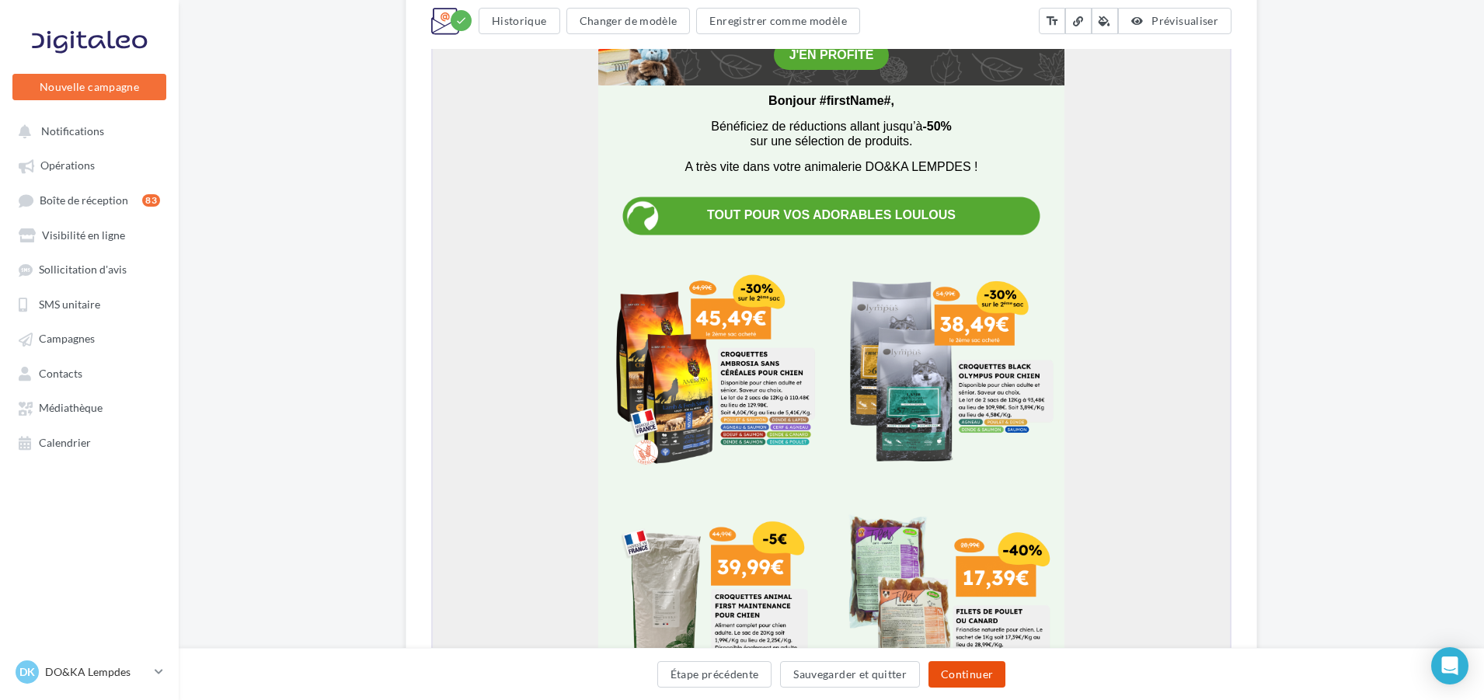
click at [976, 668] on button "Continuer" at bounding box center [967, 674] width 77 height 26
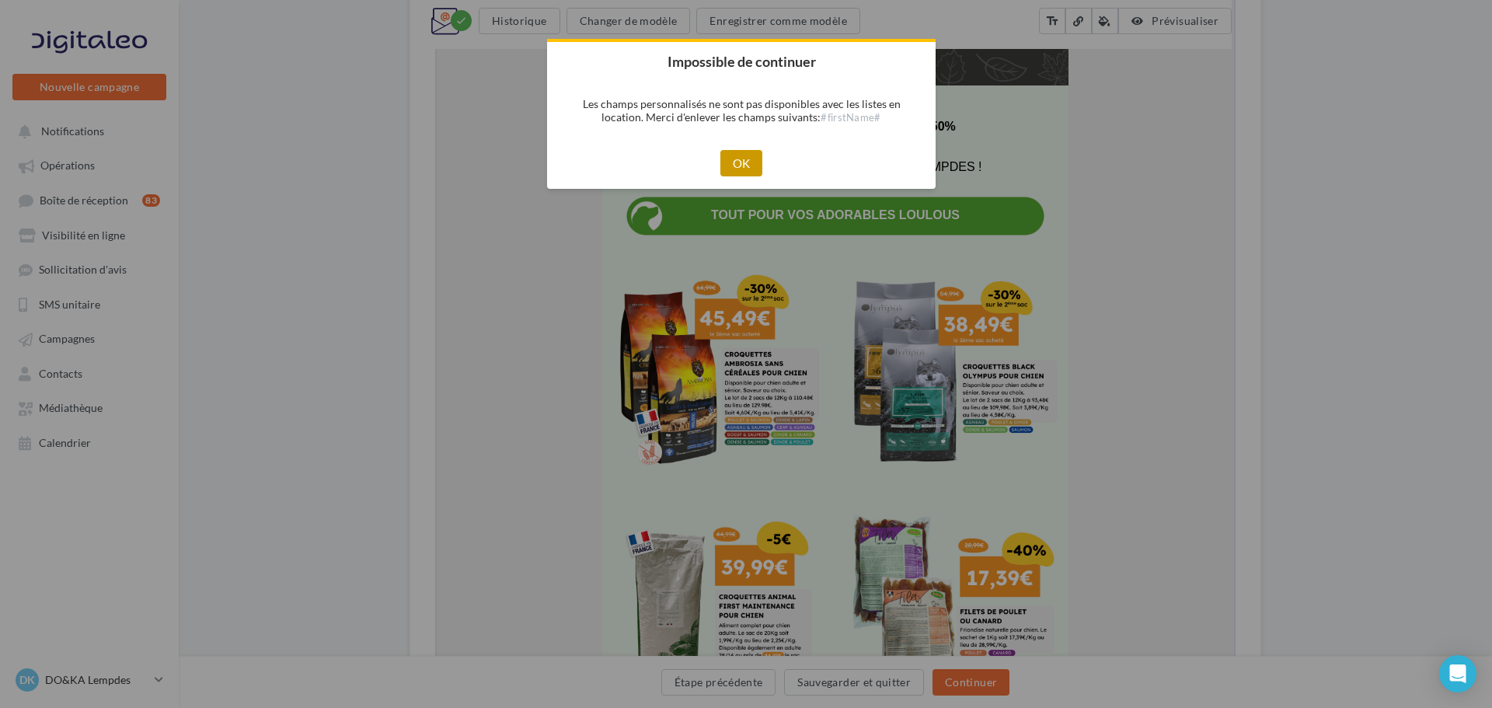
drag, startPoint x: 747, startPoint y: 160, endPoint x: 331, endPoint y: 521, distance: 550.9
click at [747, 160] on button "OK" at bounding box center [741, 163] width 43 height 26
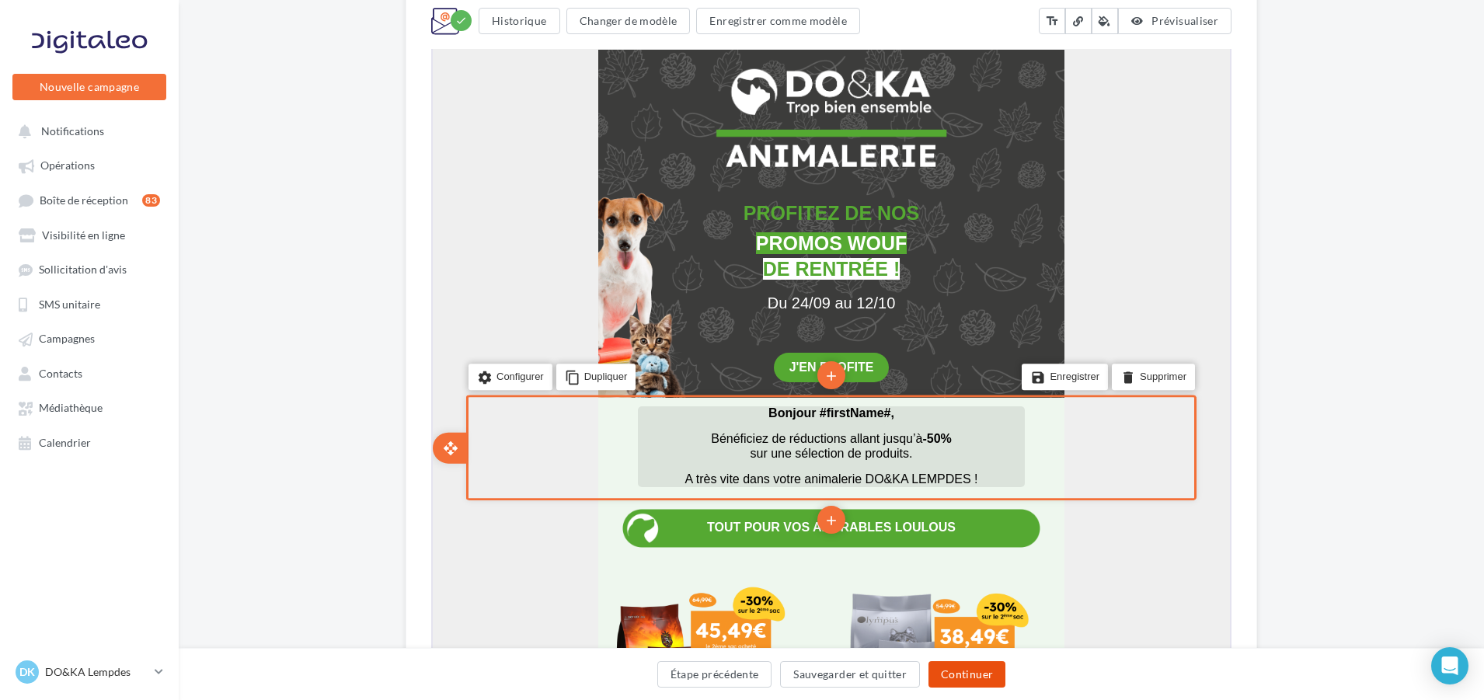
scroll to position [389, 0]
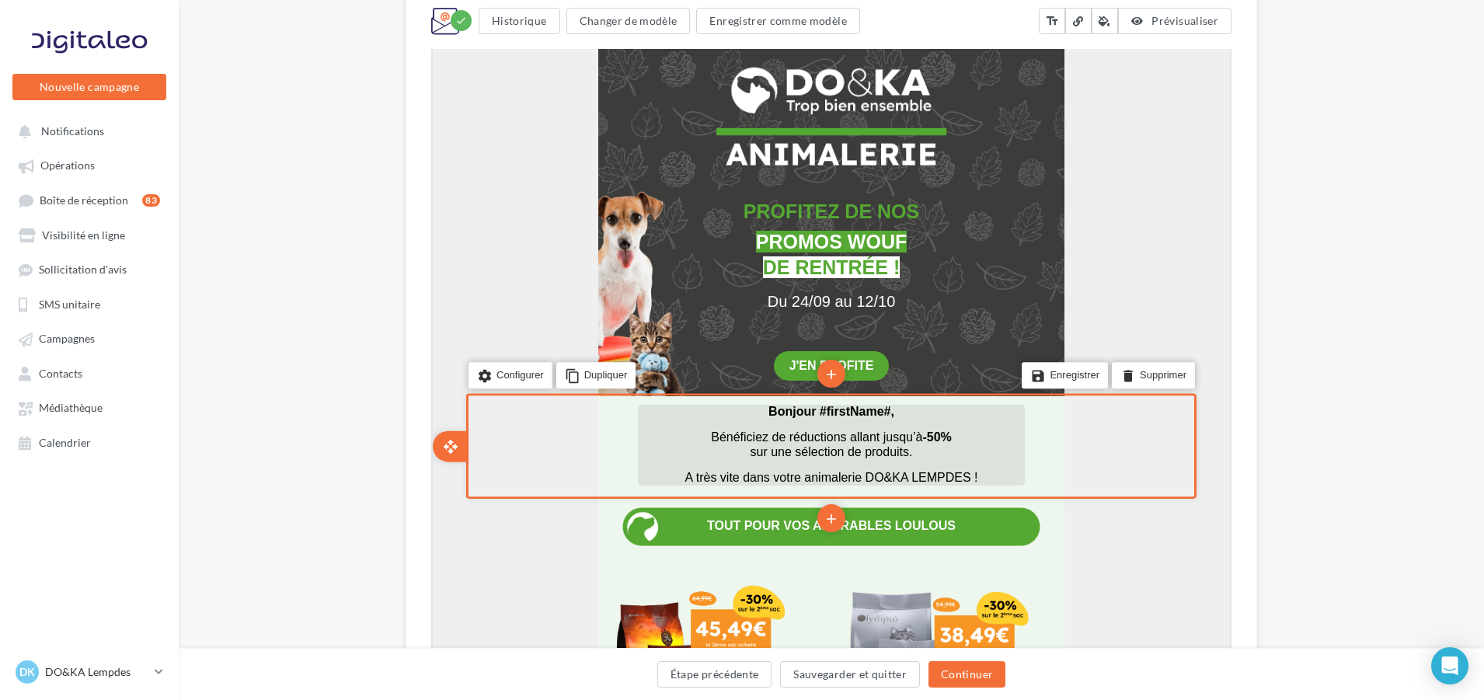
click at [825, 417] on p at bounding box center [830, 423] width 387 height 12
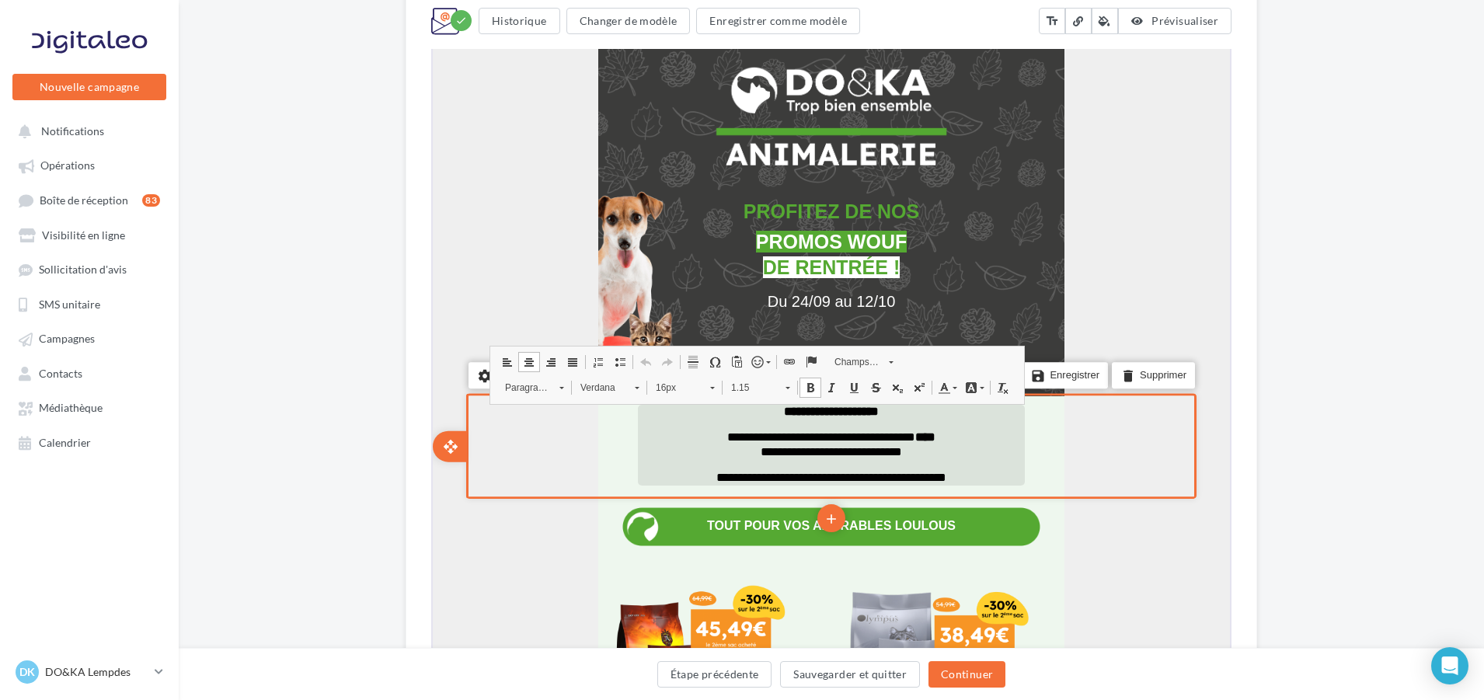
click at [877, 410] on span "**********" at bounding box center [830, 409] width 95 height 12
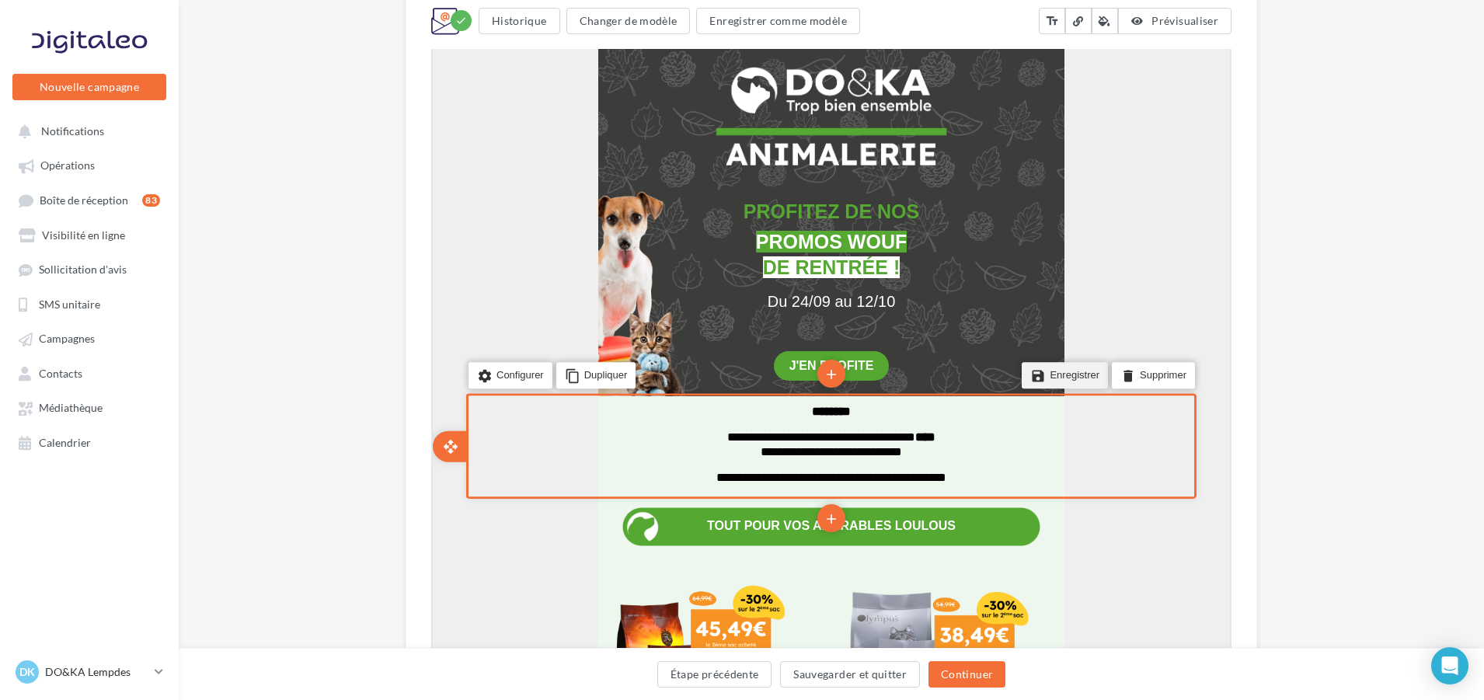
click at [1070, 375] on li "save Enregistrer" at bounding box center [1063, 374] width 86 height 26
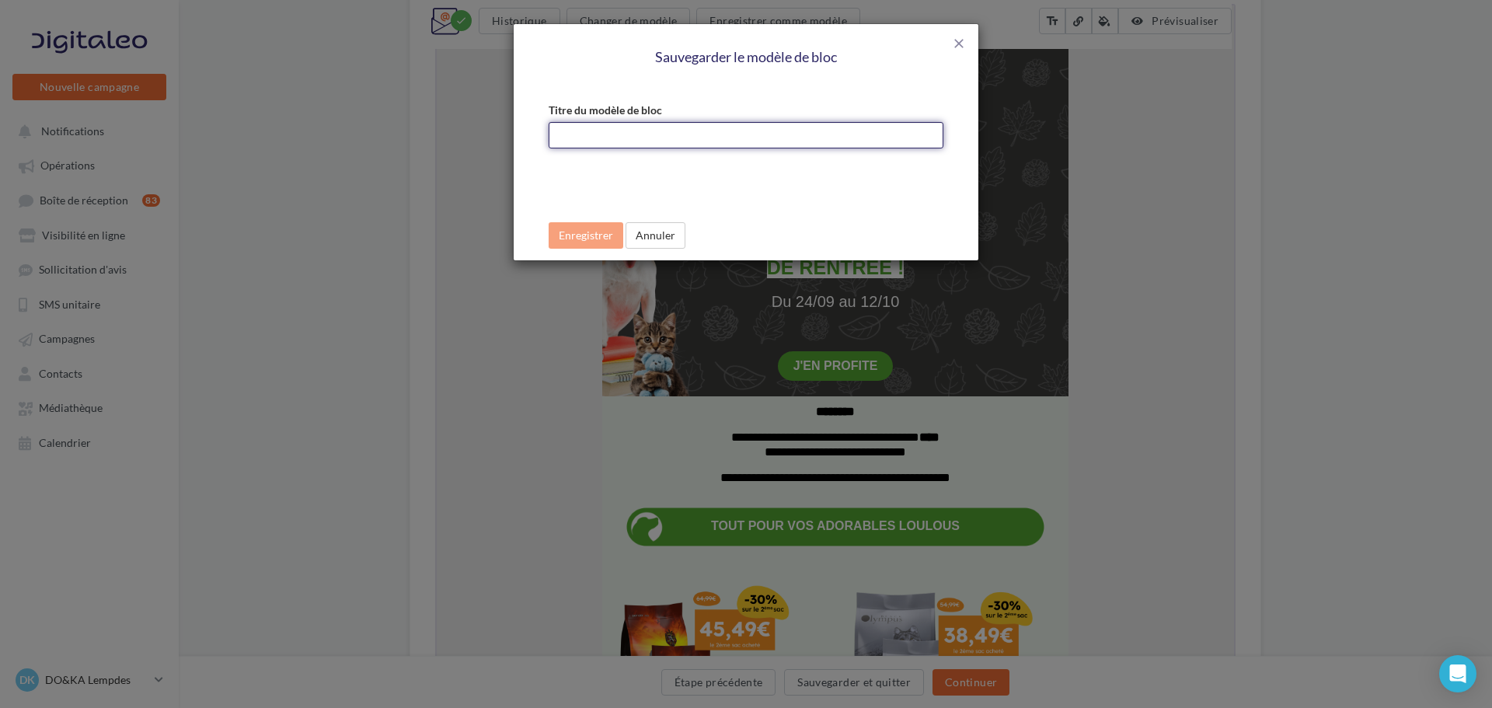
click at [600, 128] on input "Titre du modèle de bloc" at bounding box center [746, 135] width 395 height 26
click at [961, 42] on span "close" at bounding box center [959, 44] width 16 height 16
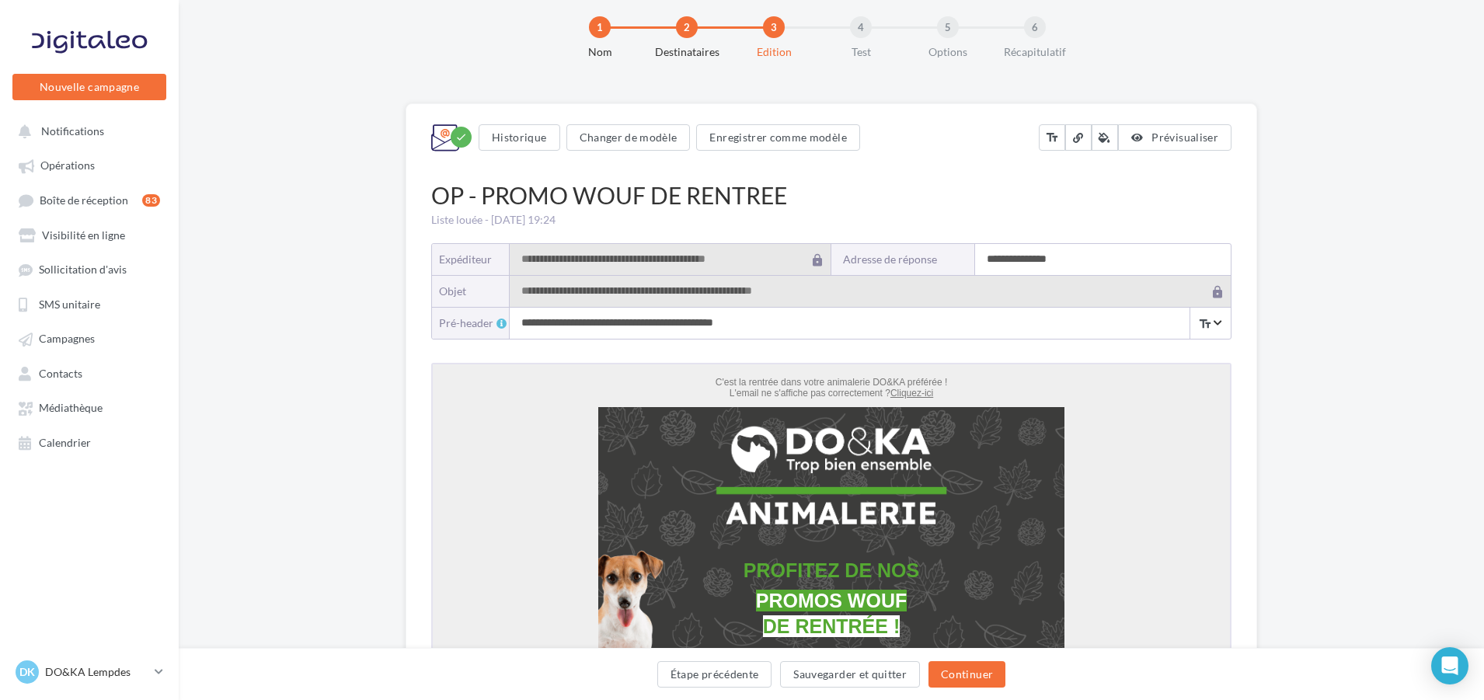
scroll to position [0, 0]
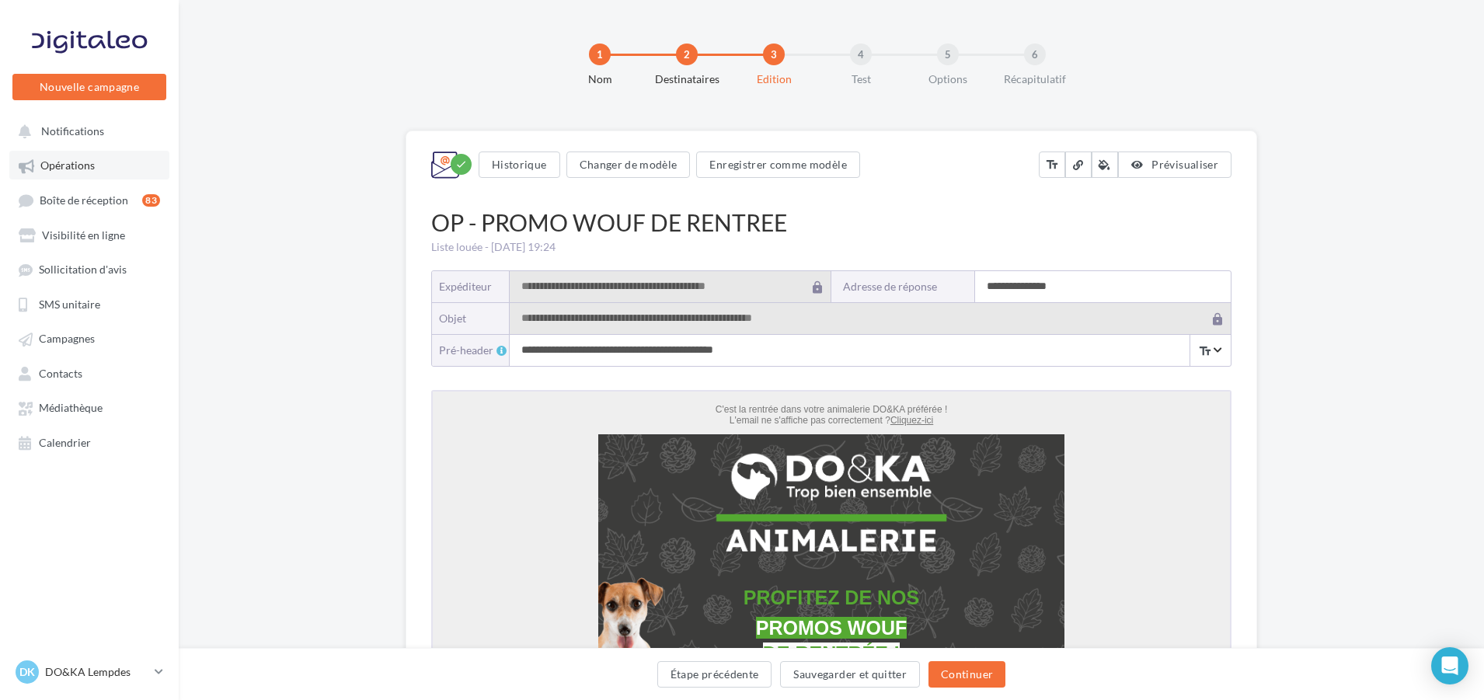
click at [103, 168] on link "Opérations" at bounding box center [89, 165] width 160 height 28
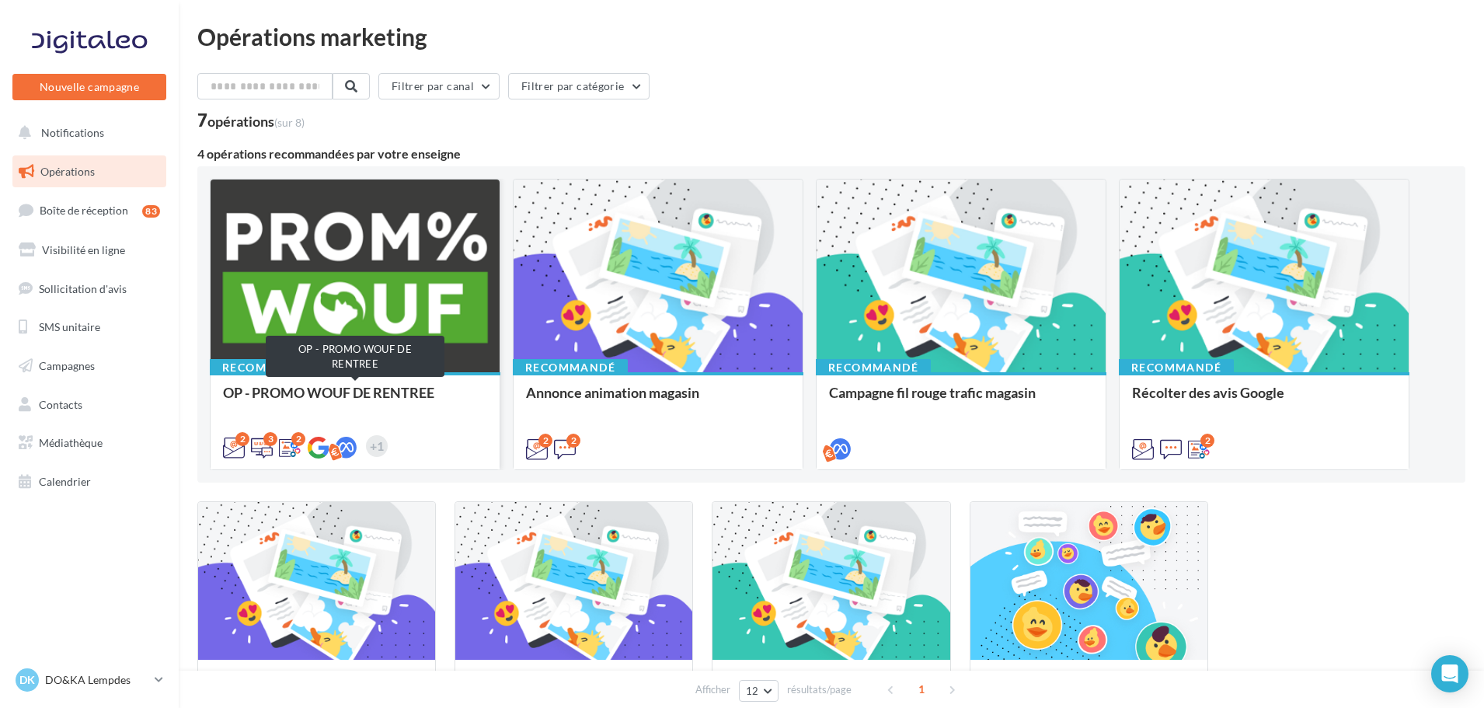
click at [400, 400] on div "OP - PROMO WOUF DE RENTREE" at bounding box center [355, 400] width 264 height 31
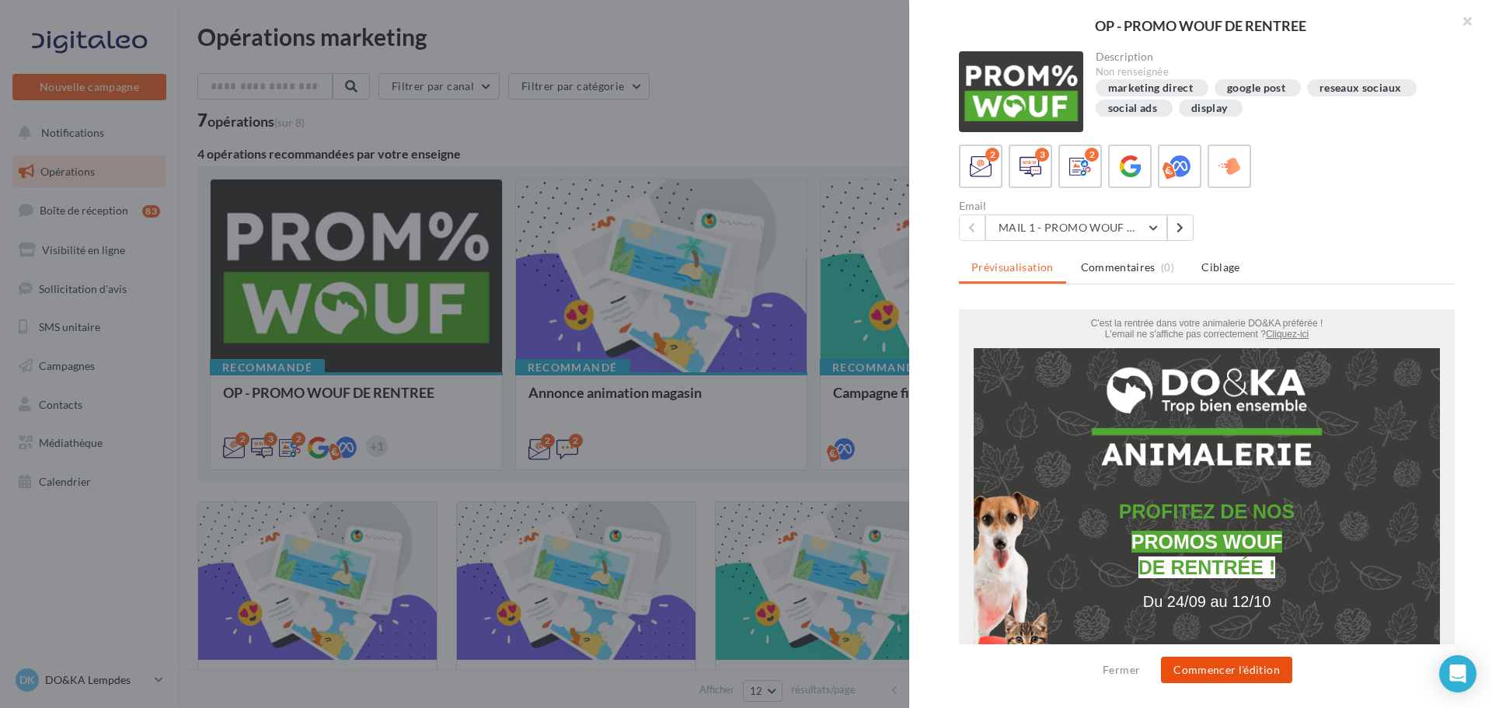
click at [1227, 678] on button "Commencer l'édition" at bounding box center [1226, 670] width 131 height 26
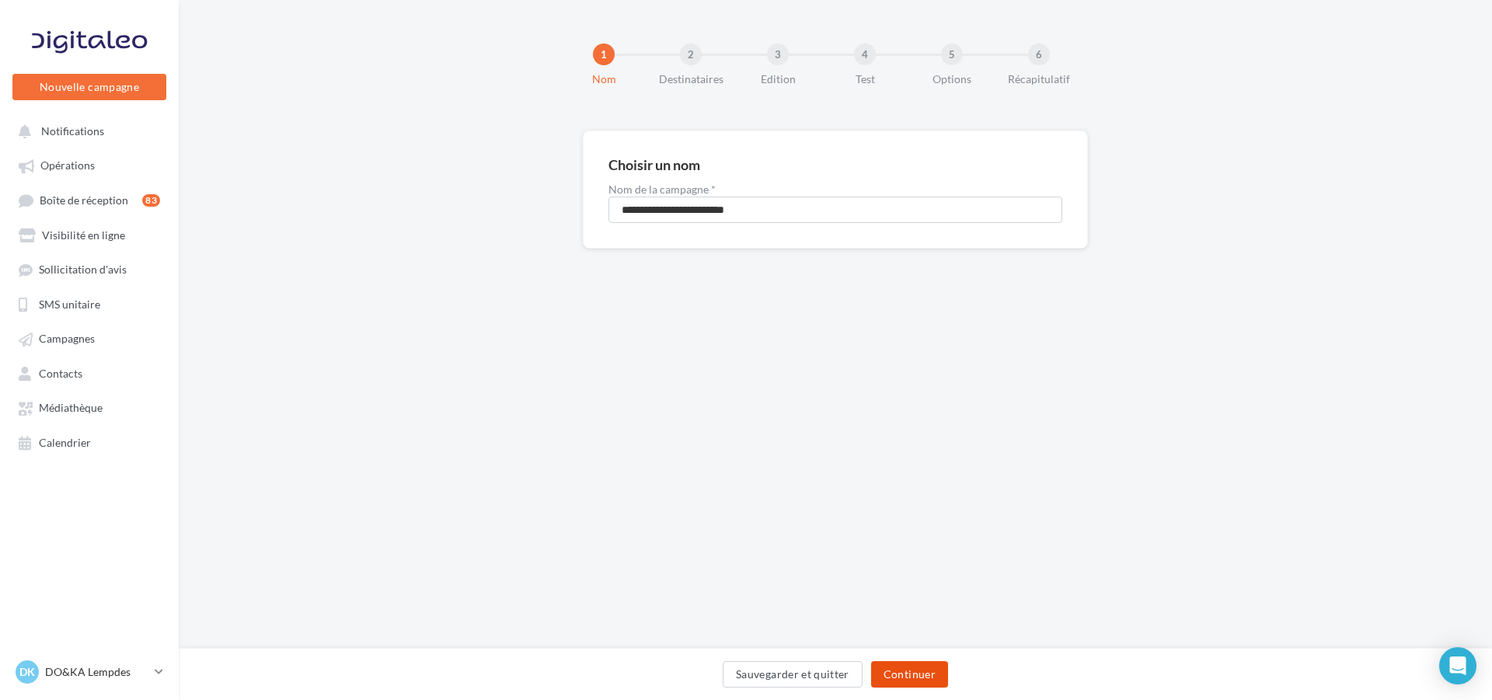
click at [911, 674] on button "Continuer" at bounding box center [909, 674] width 77 height 26
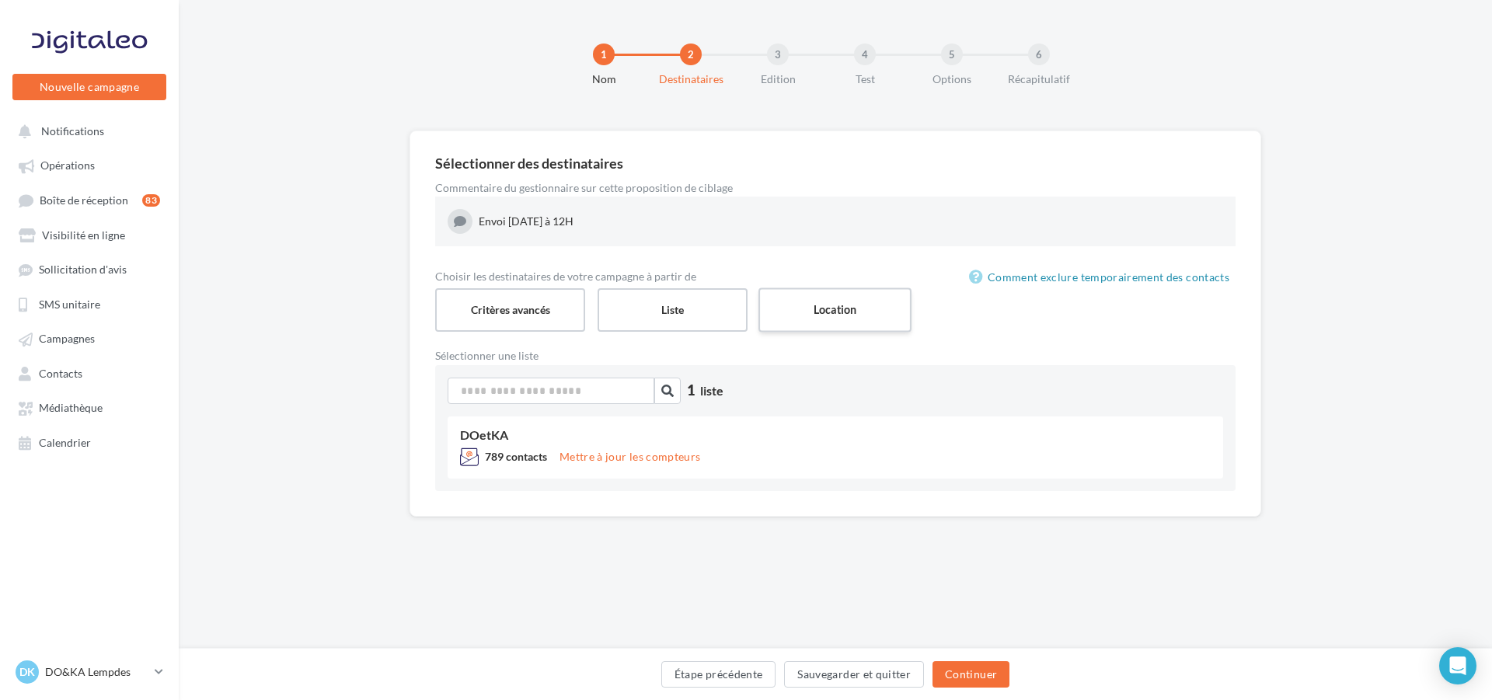
click at [871, 302] on label "Location" at bounding box center [835, 310] width 153 height 44
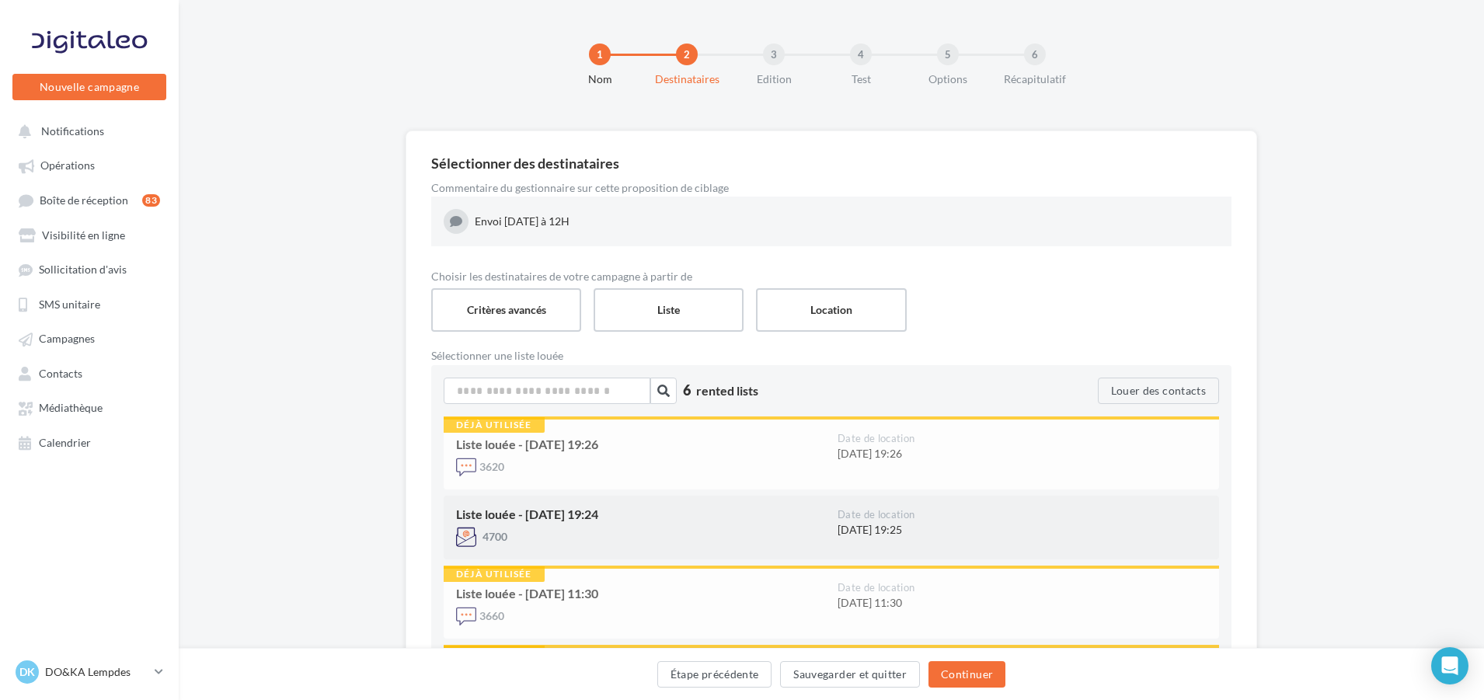
click at [745, 525] on div "Liste louée - 16/09/2025 19:24 4700" at bounding box center [647, 527] width 382 height 39
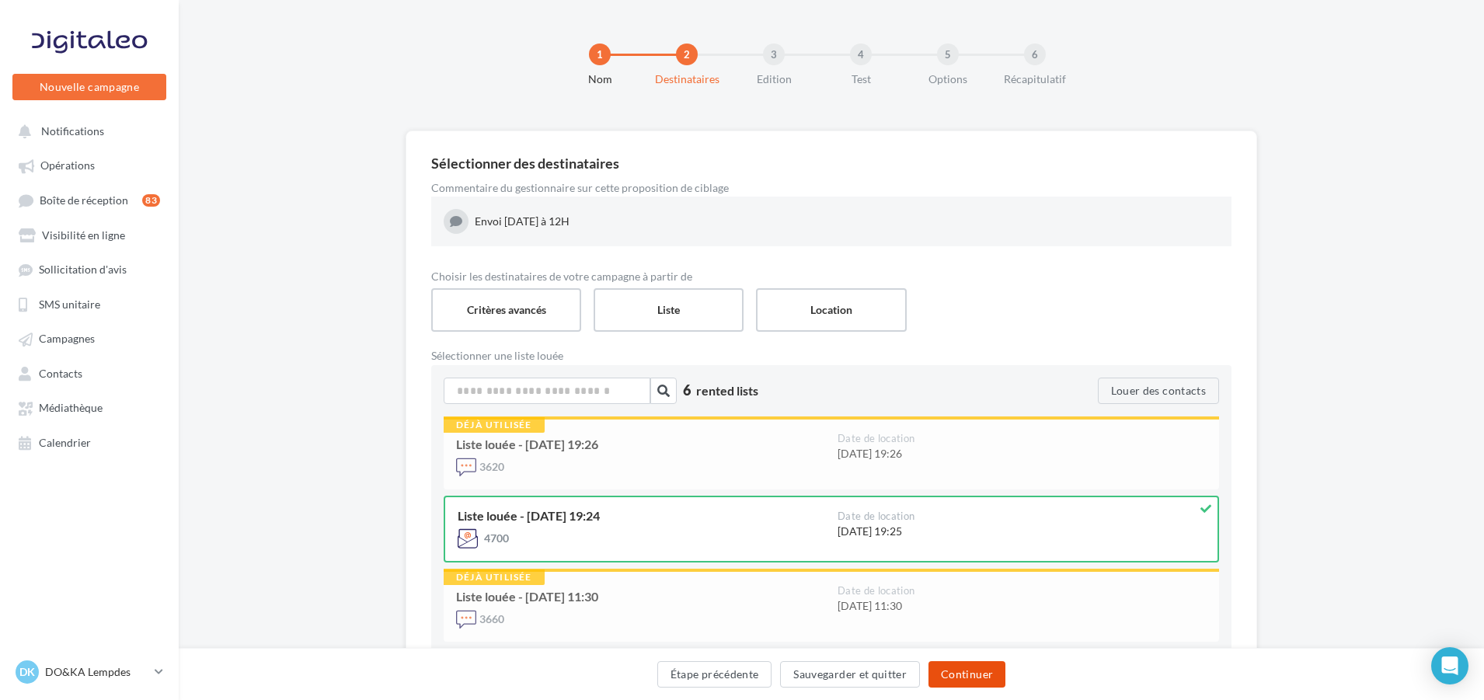
click at [967, 678] on button "Continuer" at bounding box center [967, 674] width 77 height 26
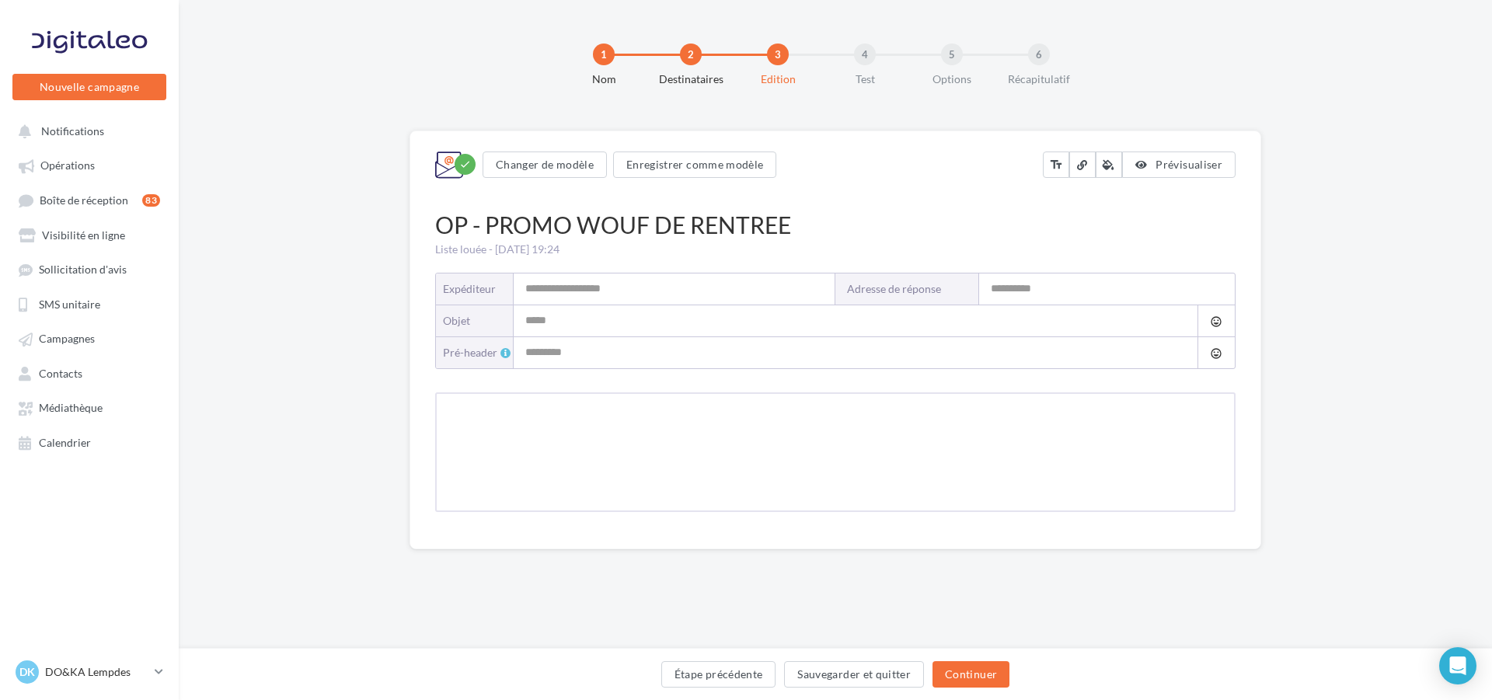
type input "**********"
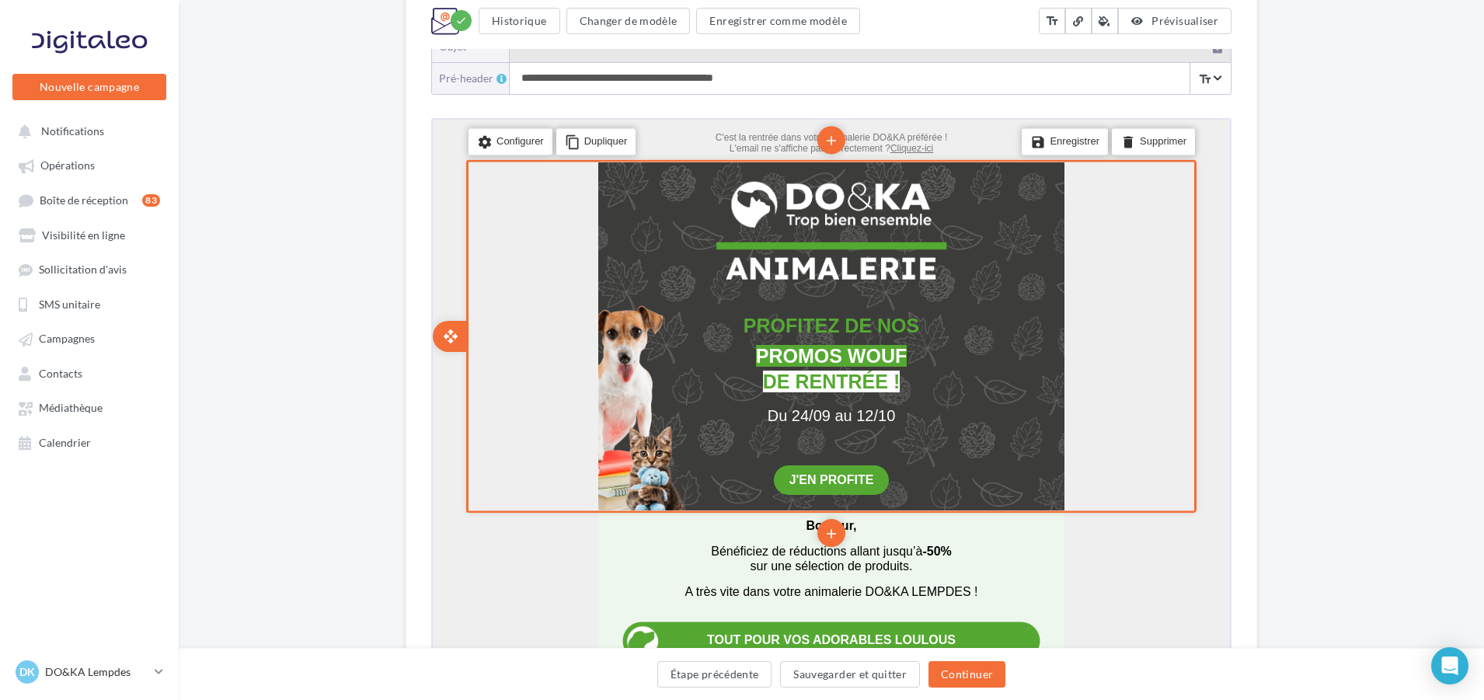
scroll to position [311, 0]
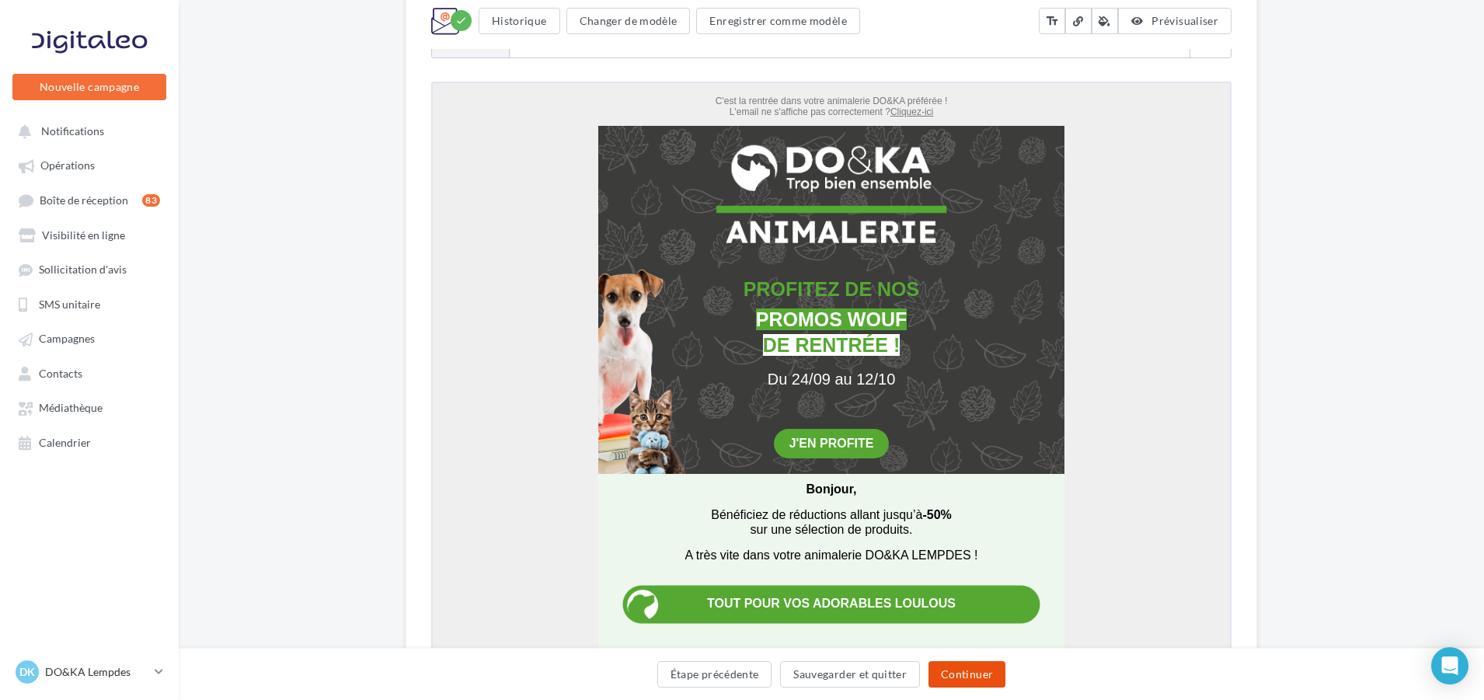
click at [982, 676] on button "Continuer" at bounding box center [967, 674] width 77 height 26
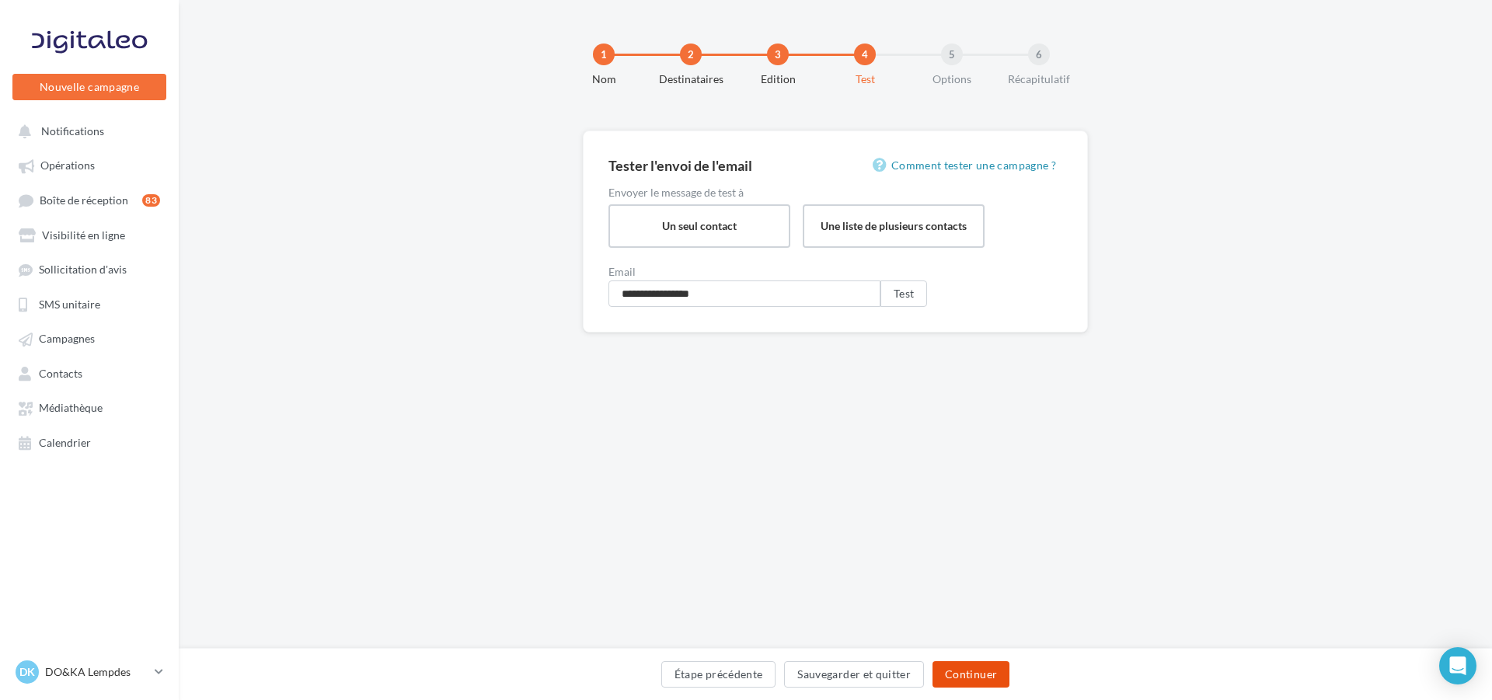
click at [977, 664] on button "Continuer" at bounding box center [971, 674] width 77 height 26
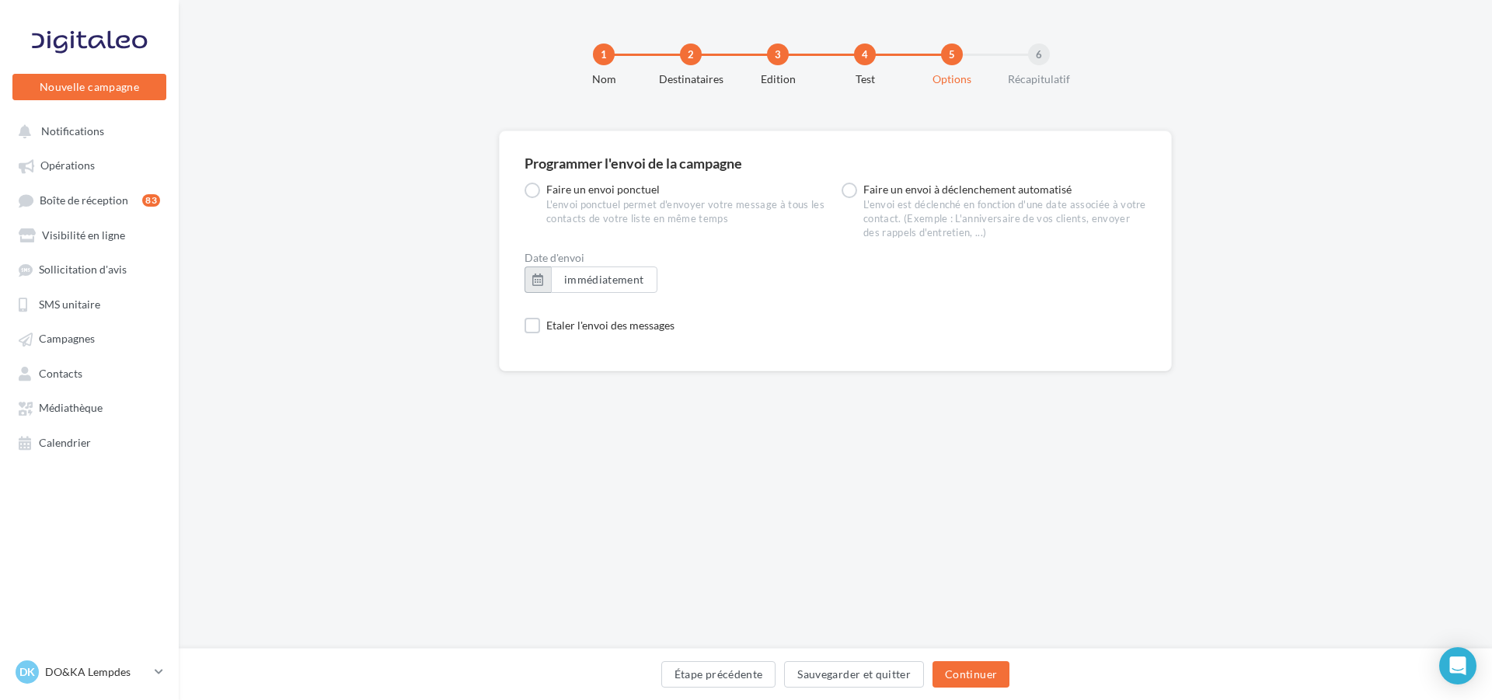
click at [539, 279] on button "button" at bounding box center [538, 280] width 26 height 26
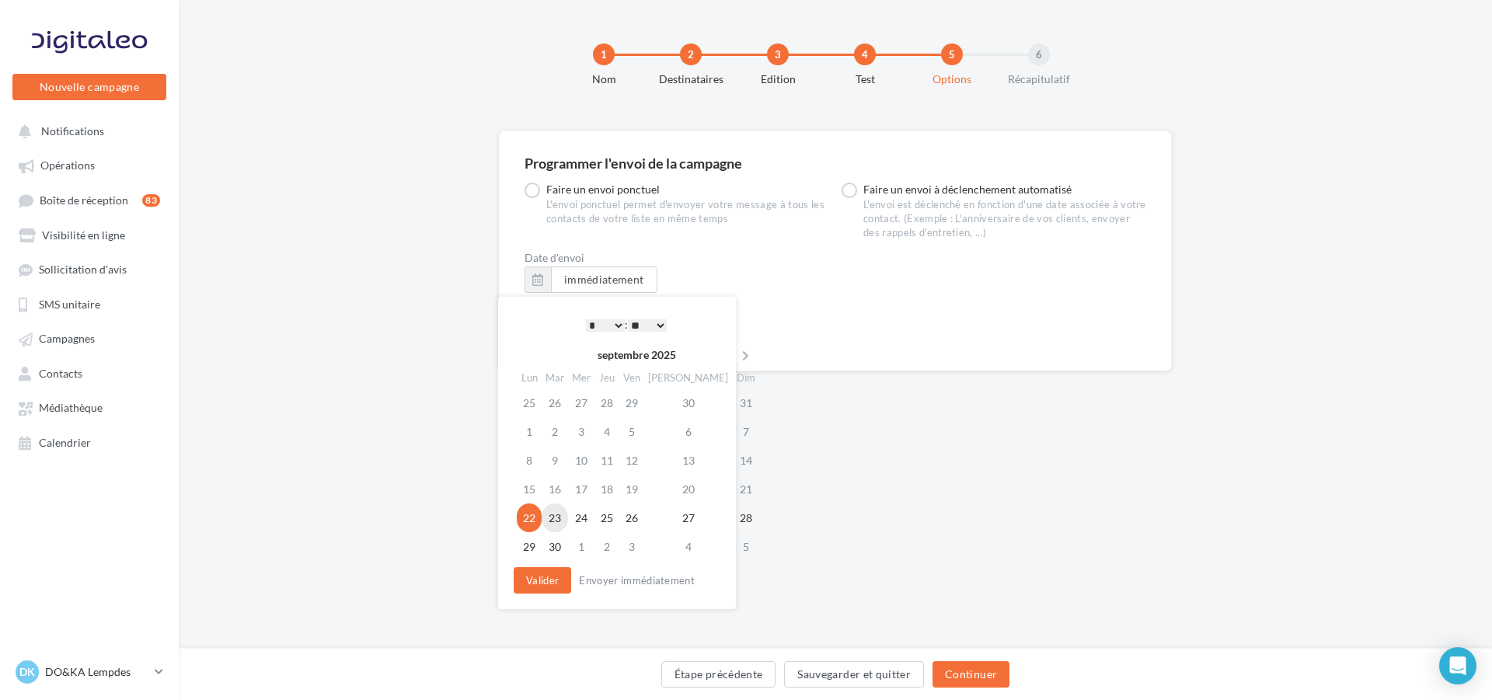
click at [556, 515] on td "23" at bounding box center [555, 518] width 26 height 29
click at [528, 515] on td "22" at bounding box center [529, 518] width 25 height 29
click at [614, 324] on select "* * * * * * * * * * ** ** ** ** ** ** ** ** ** ** ** ** ** **" at bounding box center [605, 325] width 39 height 12
click at [538, 586] on button "Valider" at bounding box center [543, 580] width 58 height 26
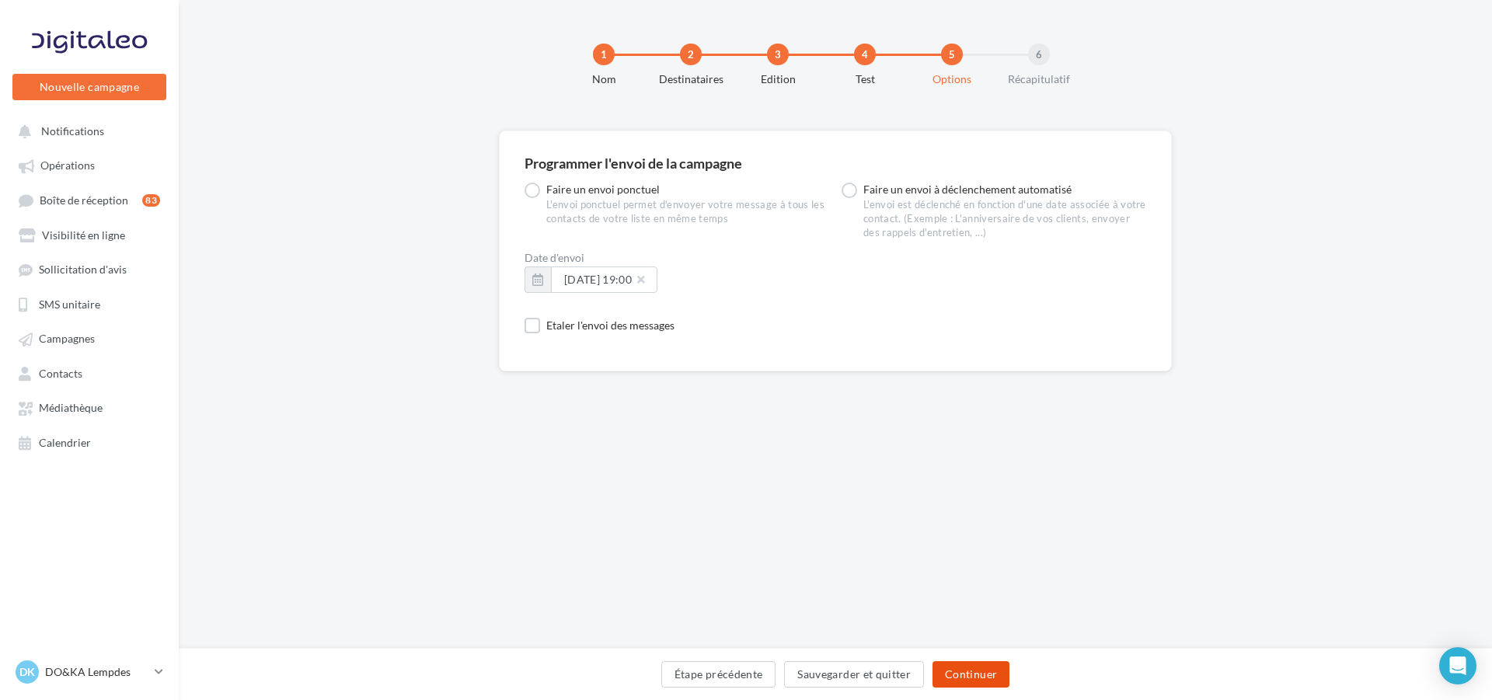
click at [990, 668] on button "Continuer" at bounding box center [971, 674] width 77 height 26
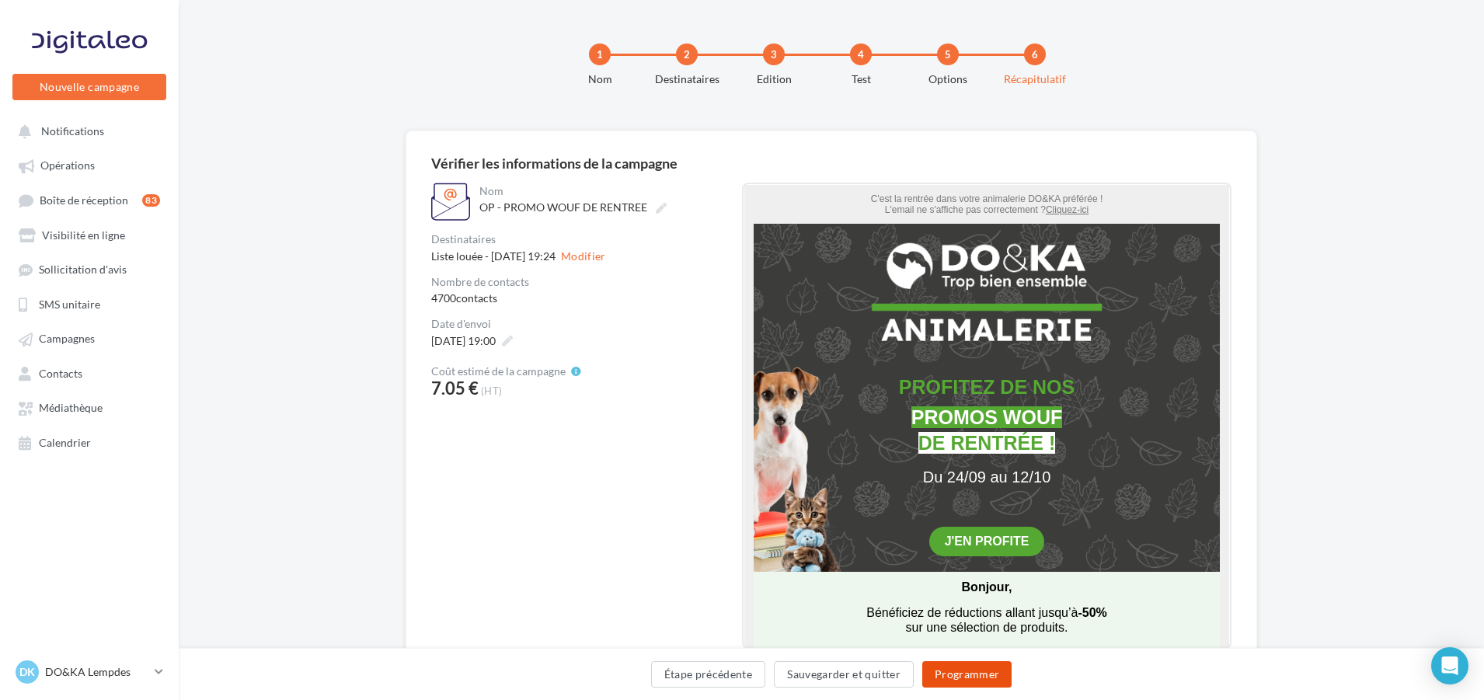
click at [978, 670] on button "Programmer" at bounding box center [968, 674] width 90 height 26
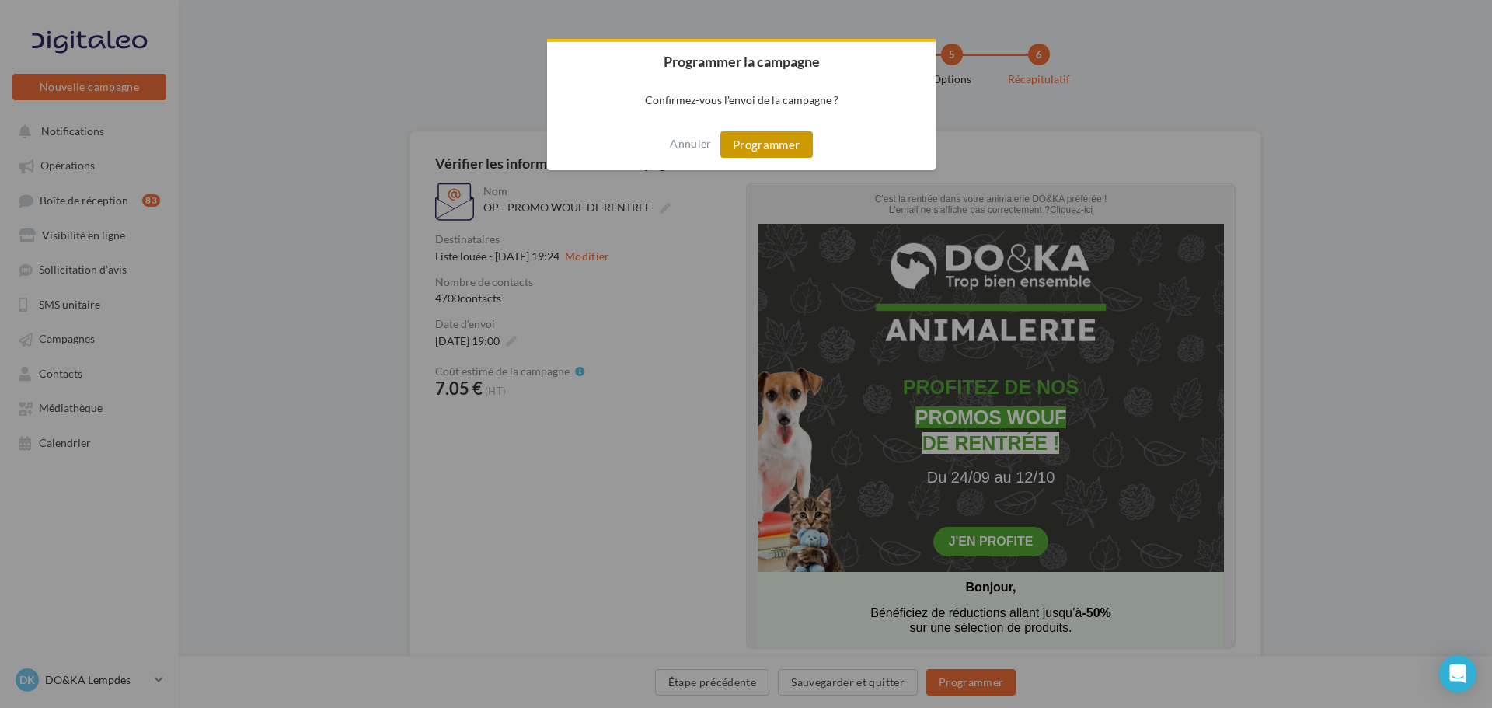
click at [783, 145] on button "Programmer" at bounding box center [766, 144] width 92 height 26
